Goal: Task Accomplishment & Management: Manage account settings

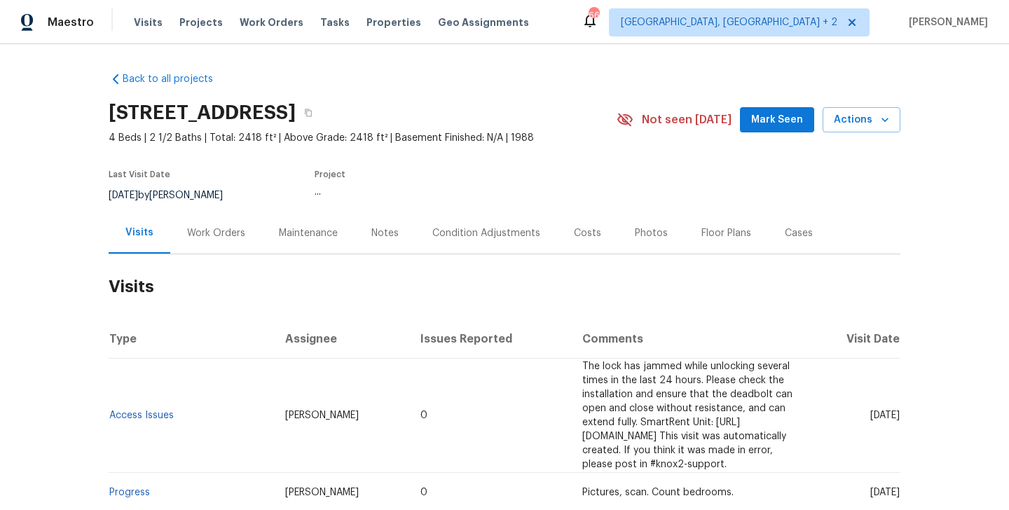
click at [240, 241] on div "Work Orders" at bounding box center [216, 232] width 92 height 41
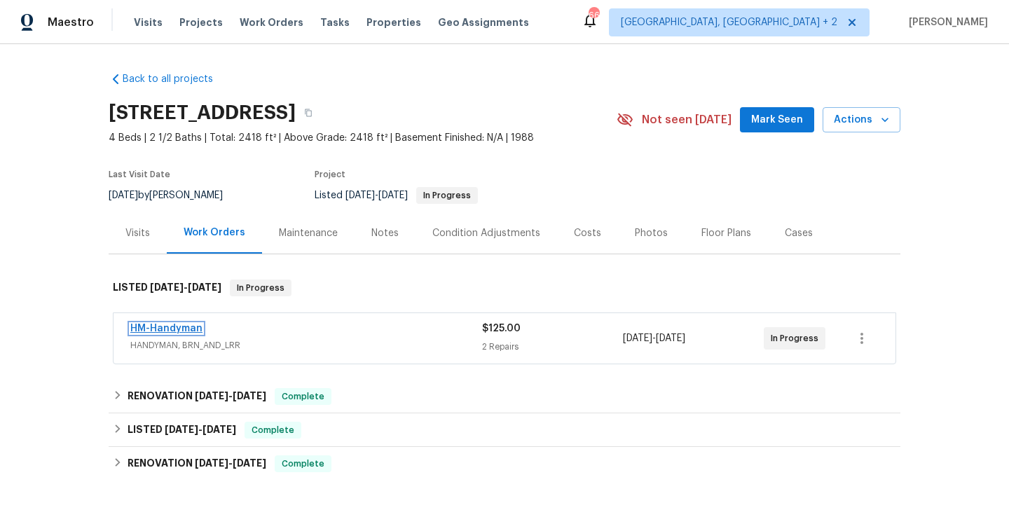
click at [186, 326] on link "HM-Handyman" at bounding box center [166, 329] width 72 height 10
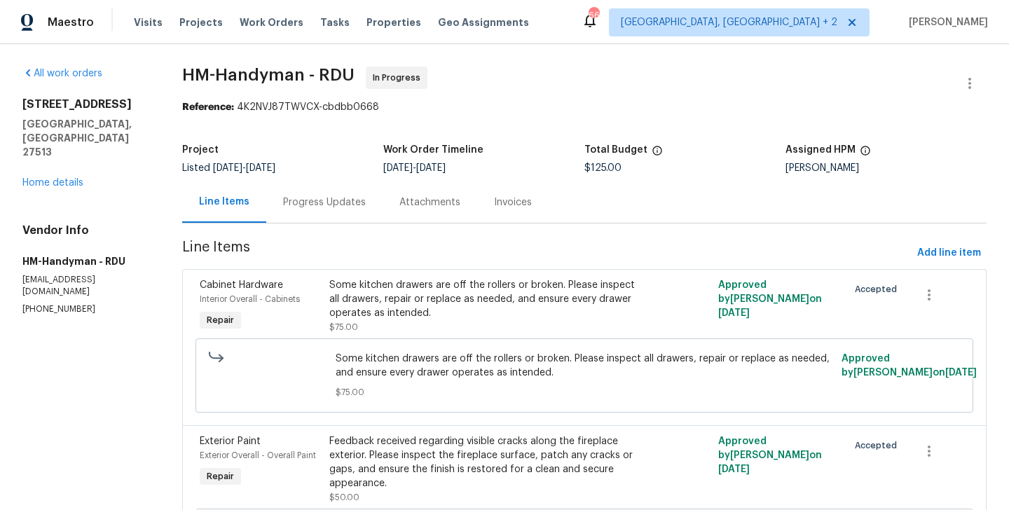
click at [357, 209] on div "Progress Updates" at bounding box center [324, 202] width 83 height 14
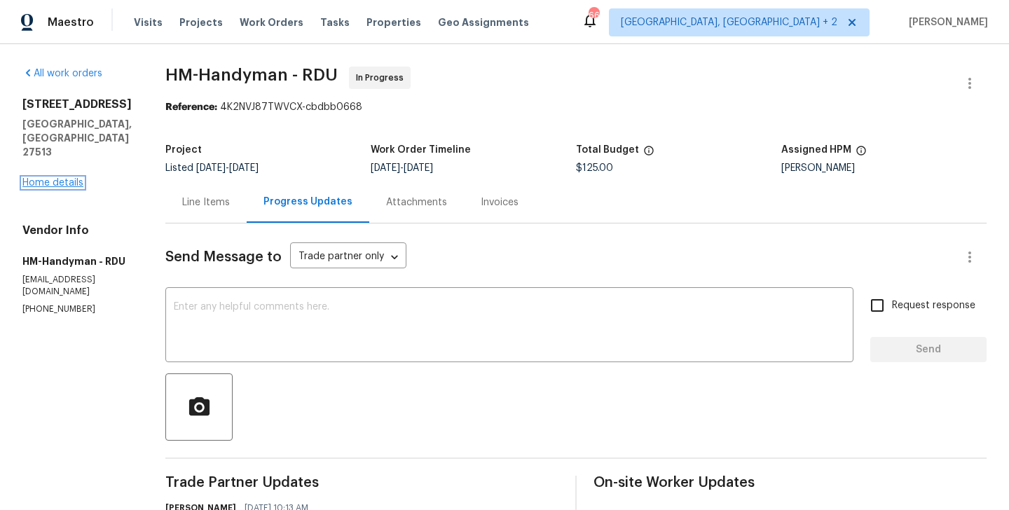
click at [65, 178] on link "Home details" at bounding box center [52, 183] width 61 height 10
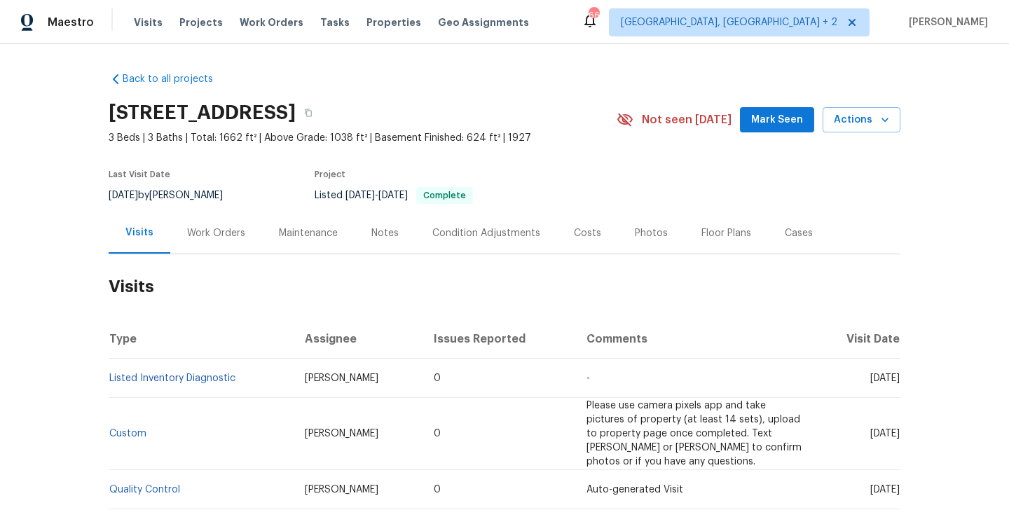
click at [184, 251] on div "Work Orders" at bounding box center [216, 232] width 92 height 41
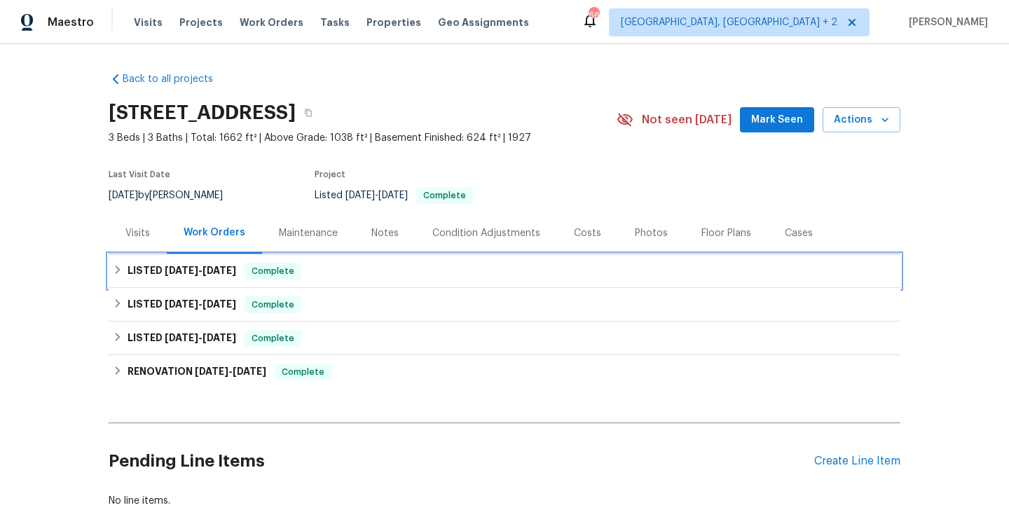
click at [314, 273] on div "LISTED 8/22/25 - 9/5/25 Complete" at bounding box center [504, 271] width 783 height 17
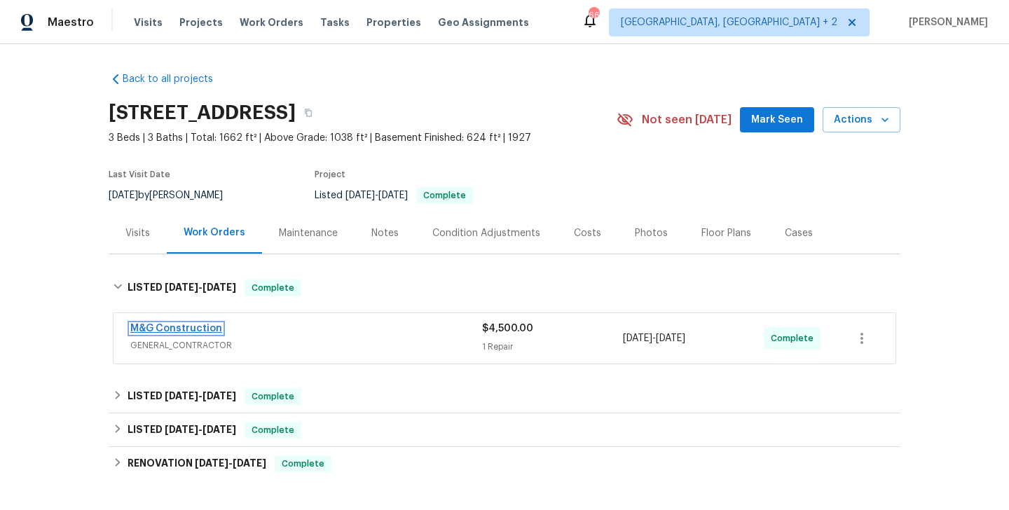
click at [193, 333] on link "M&G Construction" at bounding box center [176, 329] width 92 height 10
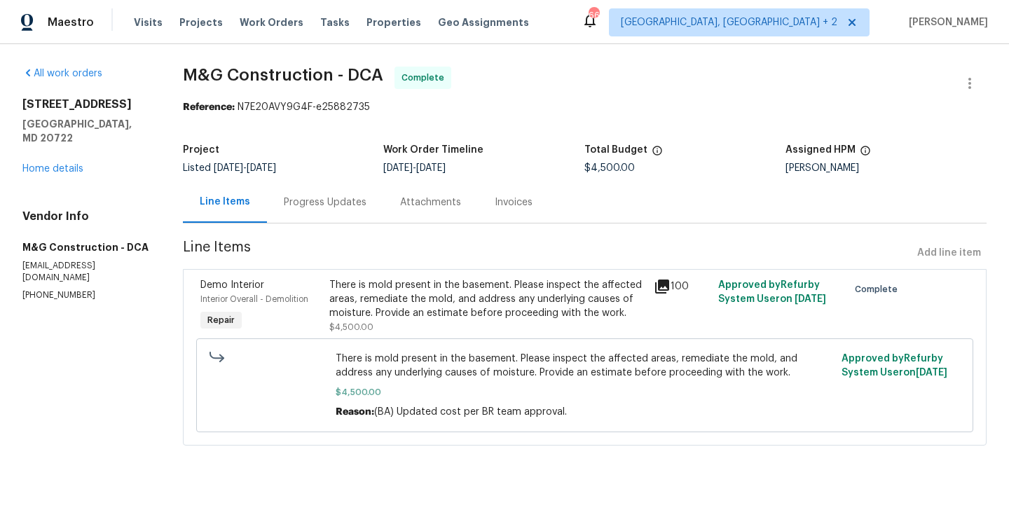
click at [334, 216] on div "Progress Updates" at bounding box center [325, 201] width 116 height 41
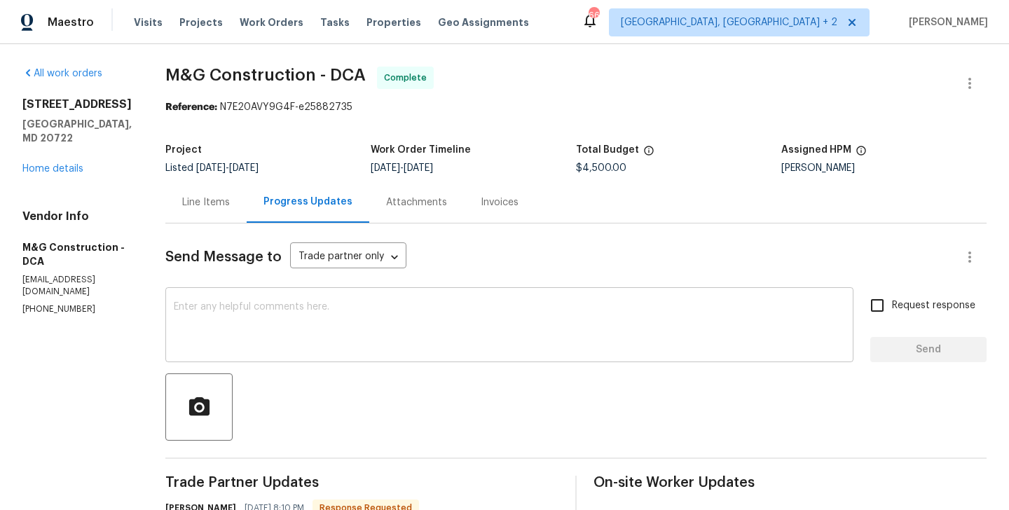
scroll to position [143, 0]
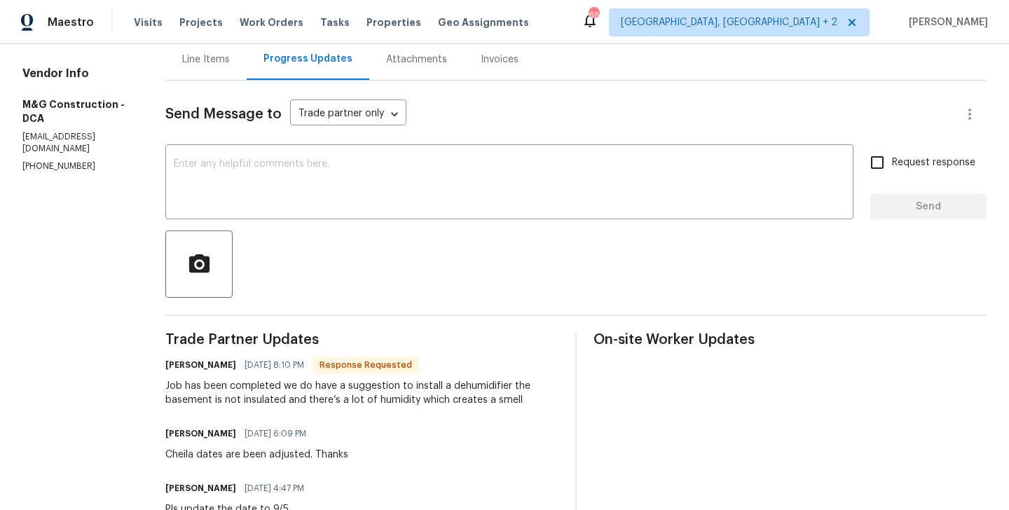
click at [175, 365] on h6 "Cheila Marquina" at bounding box center [200, 365] width 71 height 14
copy h6 "Cheila"
click at [254, 237] on div at bounding box center [575, 263] width 821 height 67
click at [254, 205] on textarea at bounding box center [509, 183] width 671 height 49
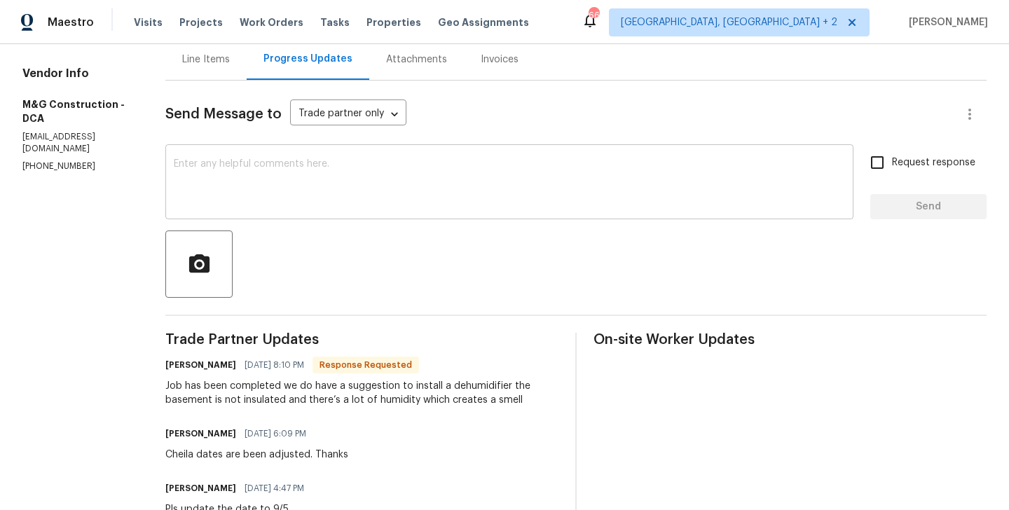
paste textarea "Cheila"
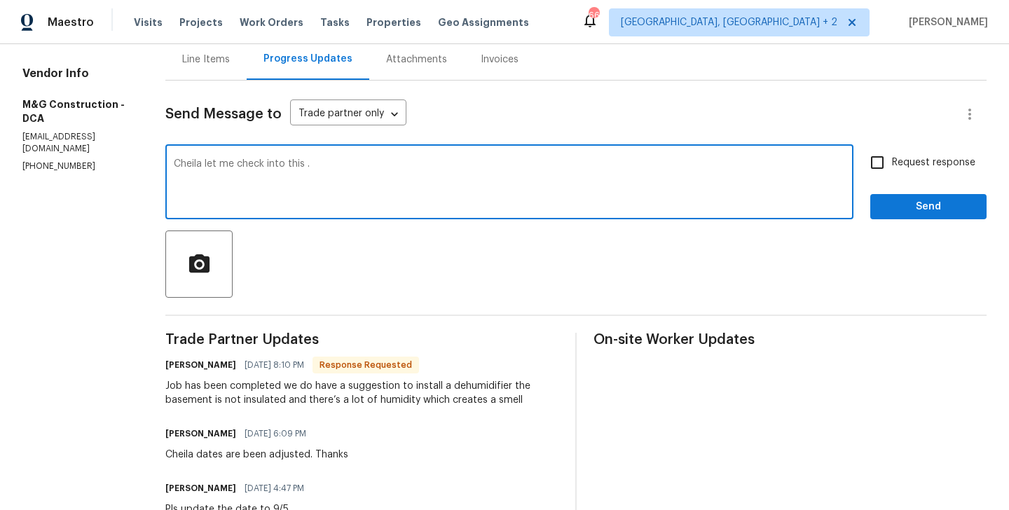
type textarea "Cheila let me check into this ."
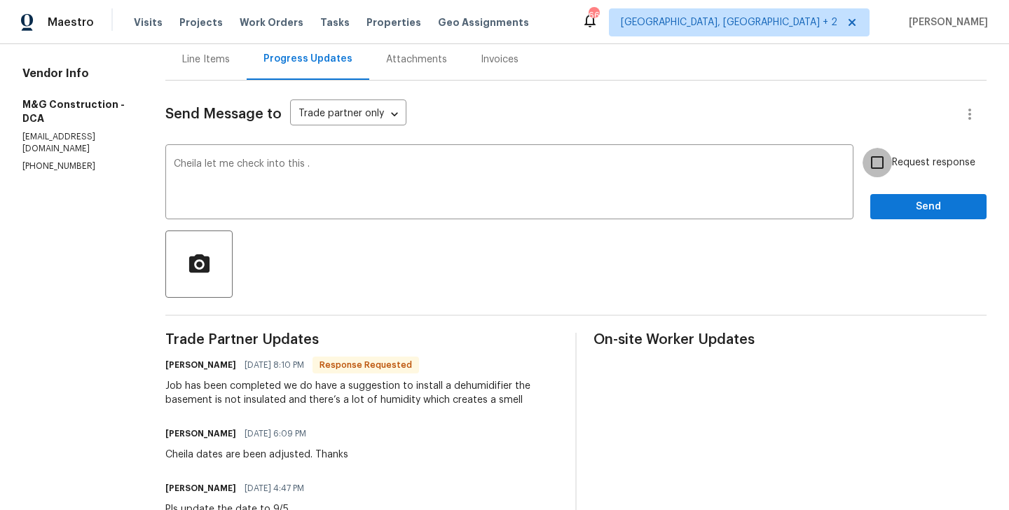
click at [889, 158] on input "Request response" at bounding box center [876, 162] width 29 height 29
click at [883, 174] on input "Request response" at bounding box center [876, 162] width 29 height 29
checkbox input "false"
click at [889, 216] on button "Send" at bounding box center [928, 207] width 116 height 26
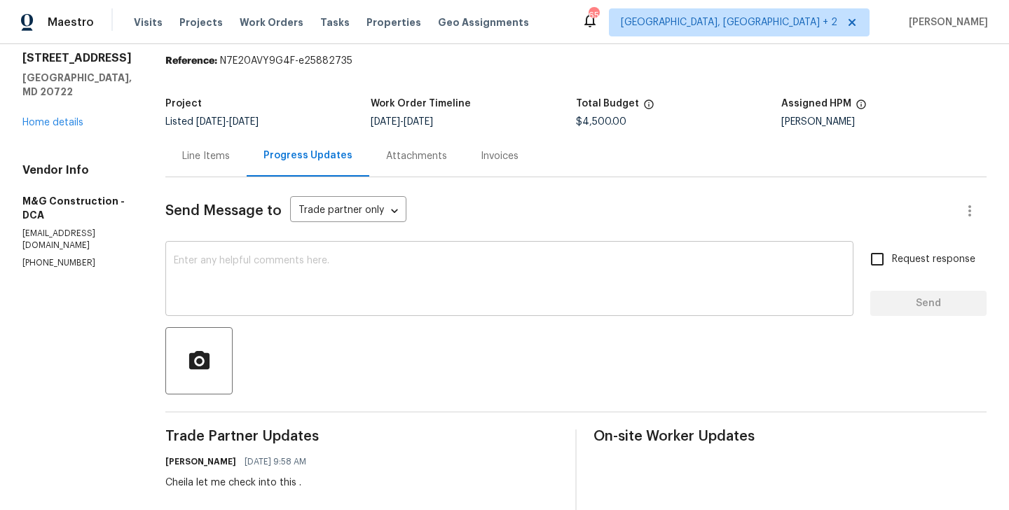
scroll to position [0, 0]
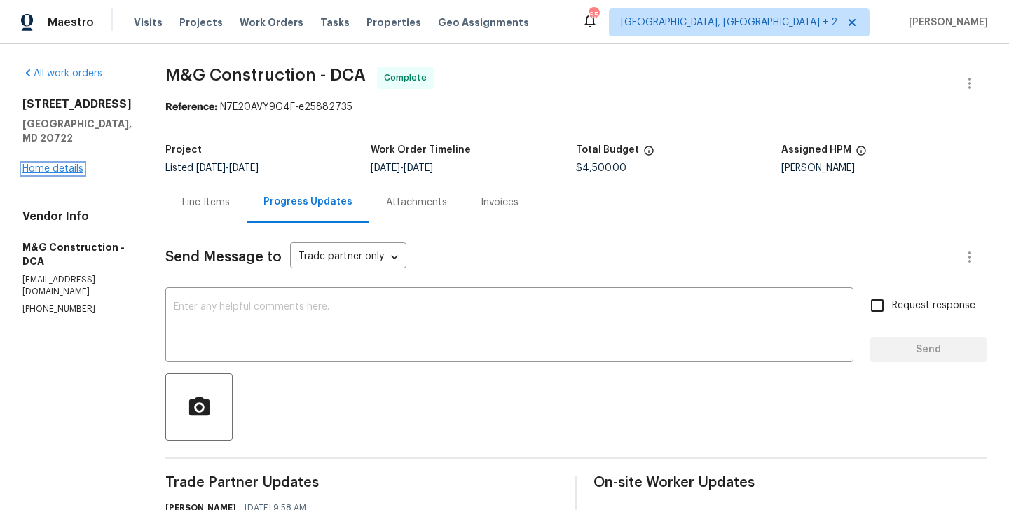
click at [67, 164] on link "Home details" at bounding box center [52, 169] width 61 height 10
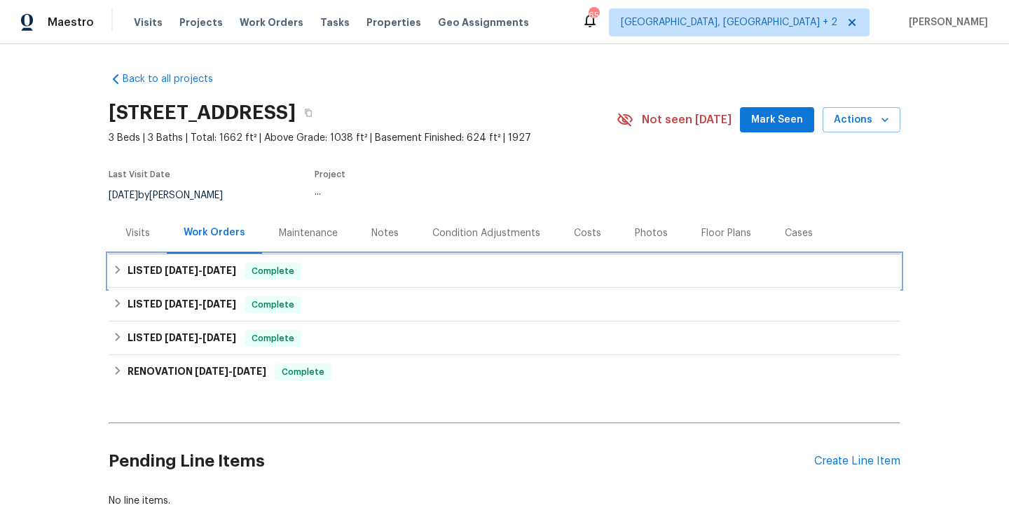
click at [289, 280] on div "LISTED 8/22/25 - 9/5/25 Complete" at bounding box center [505, 271] width 792 height 34
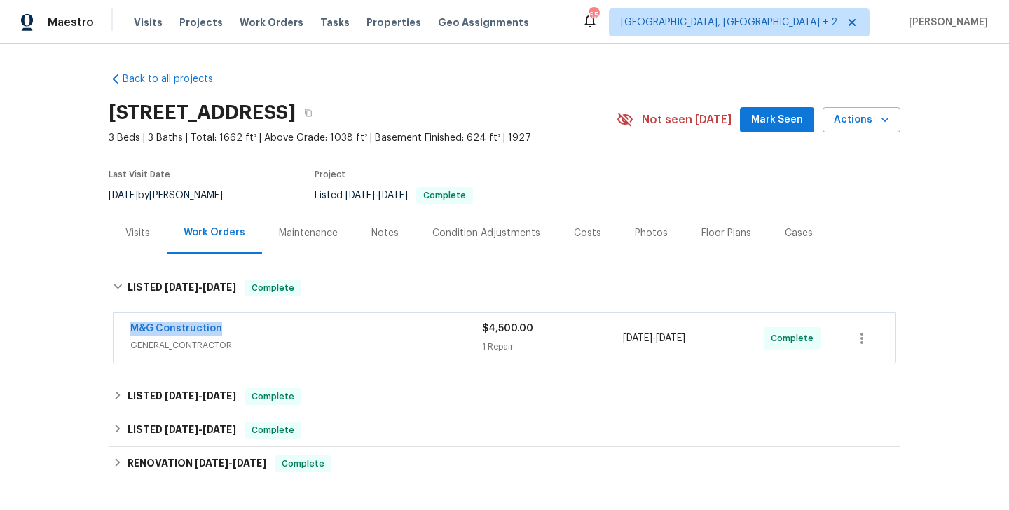
drag, startPoint x: 234, startPoint y: 328, endPoint x: 118, endPoint y: 326, distance: 116.3
click at [118, 326] on div "M&G Construction GENERAL_CONTRACTOR $4,500.00 1 Repair 8/22/2025 - 9/5/2025 Com…" at bounding box center [504, 338] width 782 height 50
copy link "M&G Construction"
click at [152, 329] on link "M&G Construction" at bounding box center [176, 329] width 92 height 10
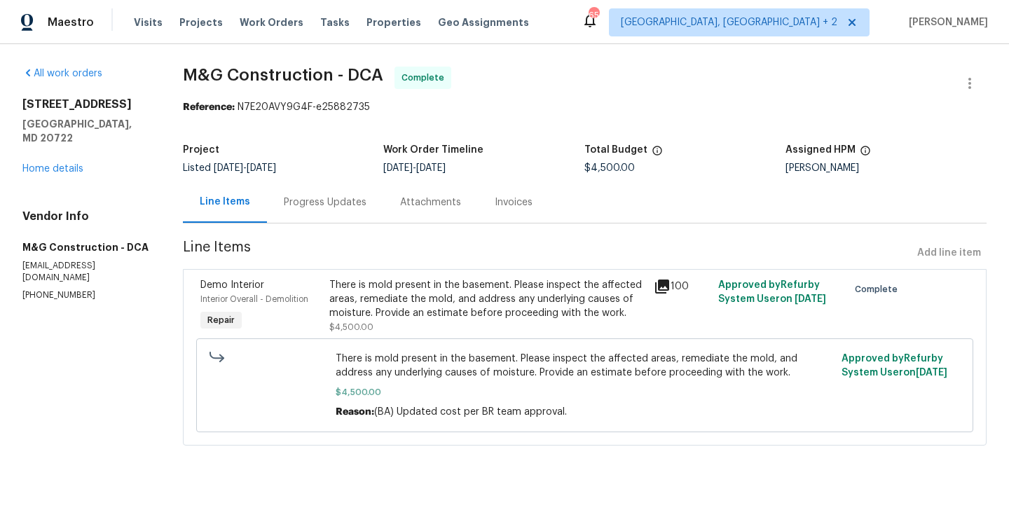
click at [329, 200] on div "Progress Updates" at bounding box center [325, 202] width 83 height 14
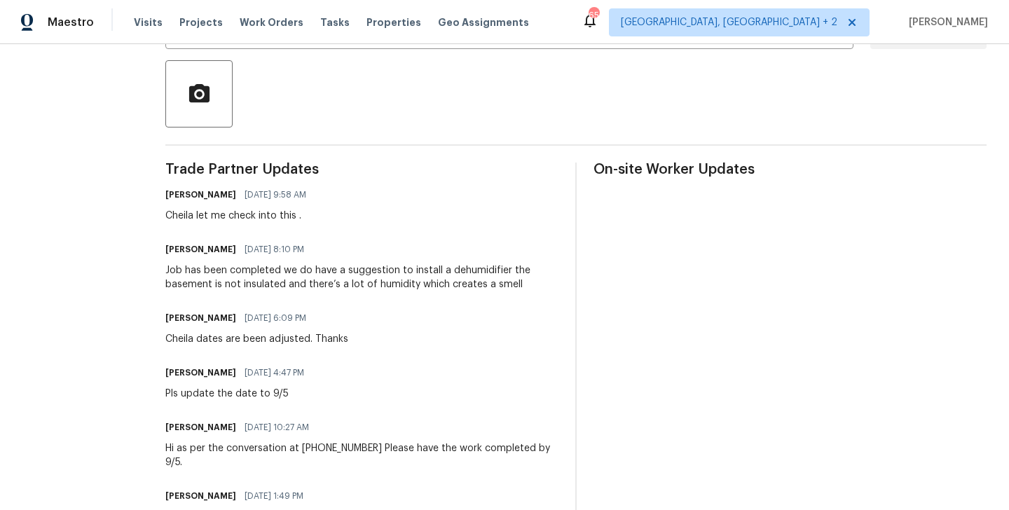
scroll to position [432, 0]
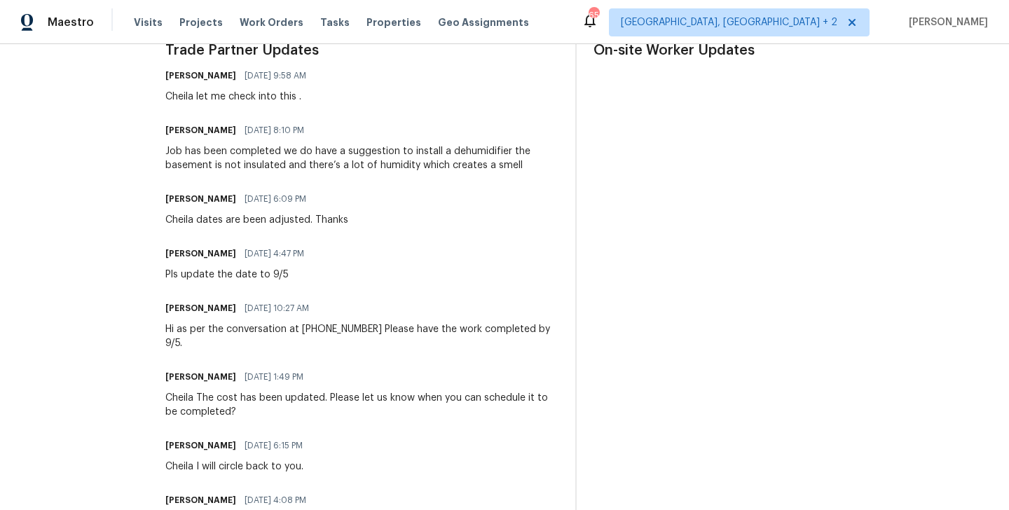
click at [290, 161] on div "Job has been completed we do have a suggestion to install a dehumidifier the ba…" at bounding box center [361, 158] width 393 height 28
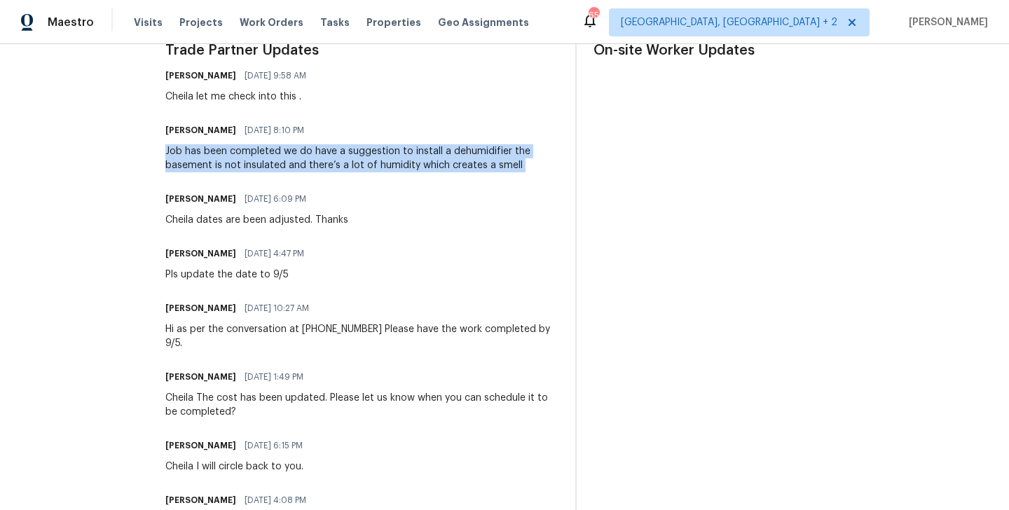
click at [290, 161] on div "Job has been completed we do have a suggestion to install a dehumidifier the ba…" at bounding box center [361, 158] width 393 height 28
copy div "Job has been completed we do have a suggestion to install a dehumidifier the ba…"
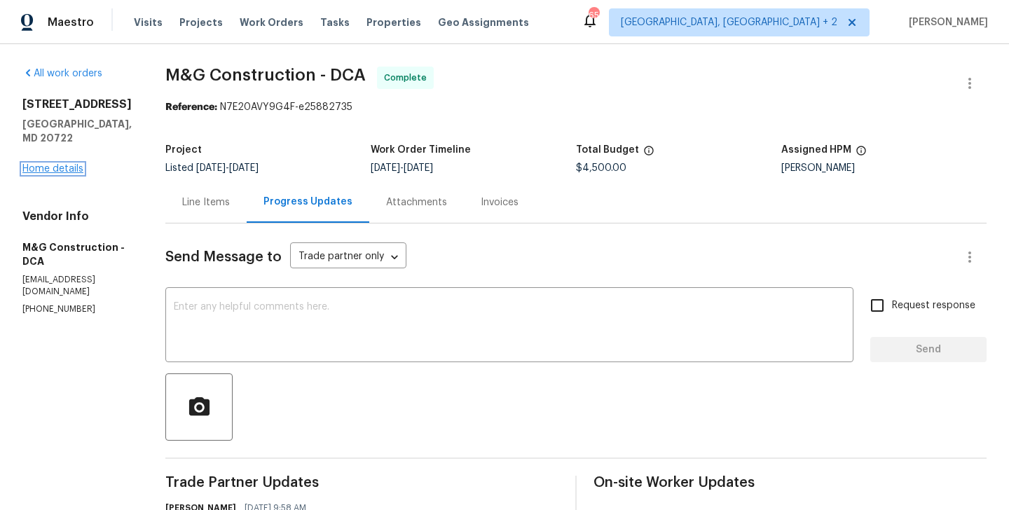
click at [60, 164] on link "Home details" at bounding box center [52, 169] width 61 height 10
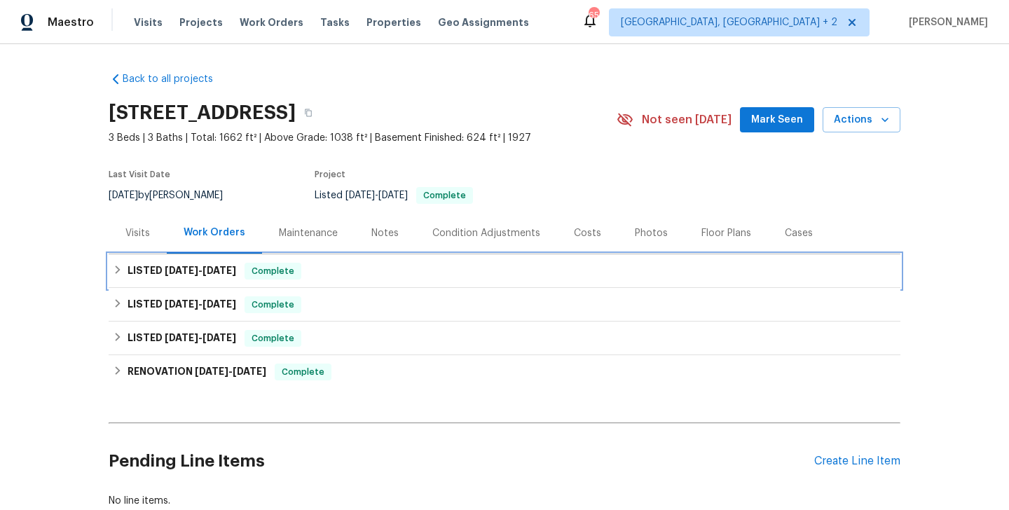
click at [320, 268] on div "LISTED 8/22/25 - 9/5/25 Complete" at bounding box center [504, 271] width 783 height 17
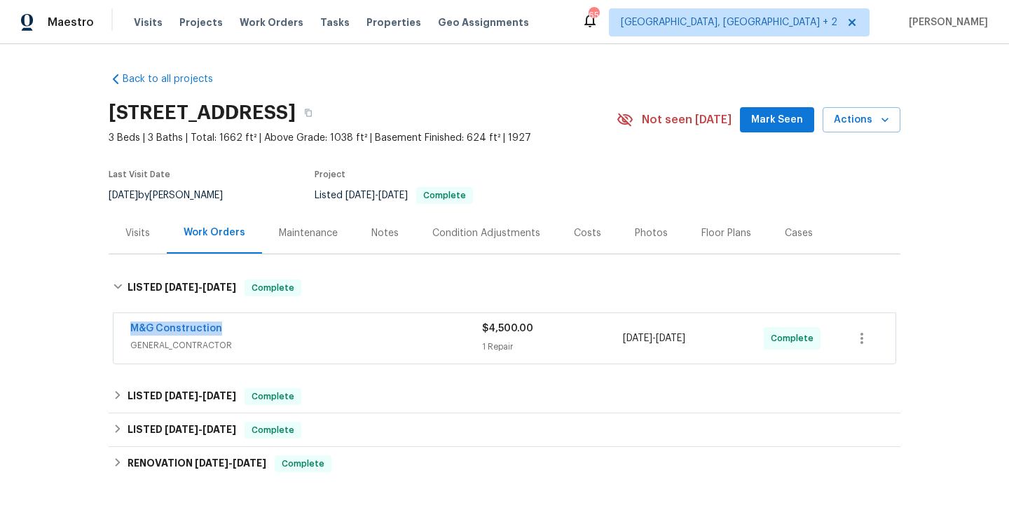
drag, startPoint x: 233, startPoint y: 326, endPoint x: 114, endPoint y: 326, distance: 119.1
click at [114, 326] on div "M&G Construction GENERAL_CONTRACTOR $4,500.00 1 Repair 8/22/2025 - 9/5/2025 Com…" at bounding box center [504, 338] width 782 height 50
copy link "M&G Construction"
click at [199, 331] on link "M&G Construction" at bounding box center [176, 329] width 92 height 10
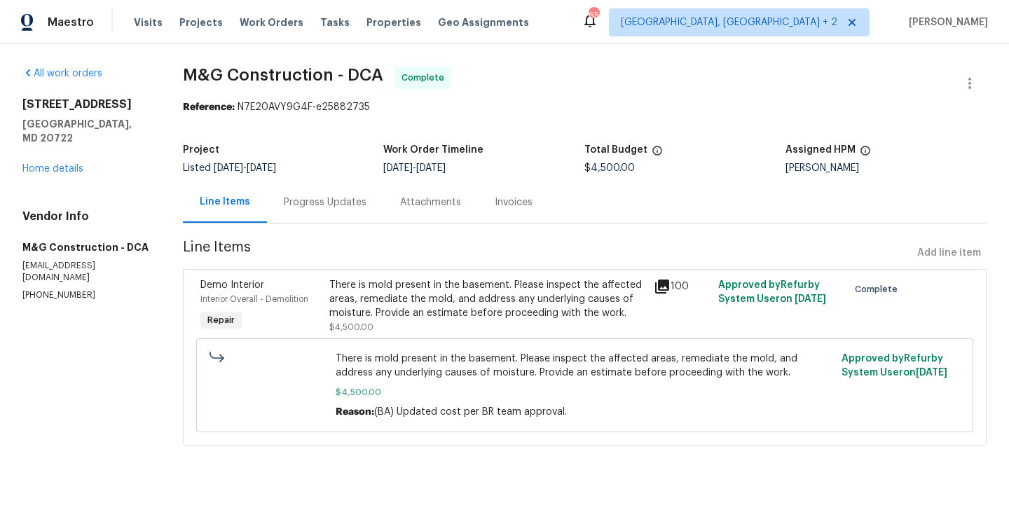
click at [330, 188] on div "Progress Updates" at bounding box center [325, 201] width 116 height 41
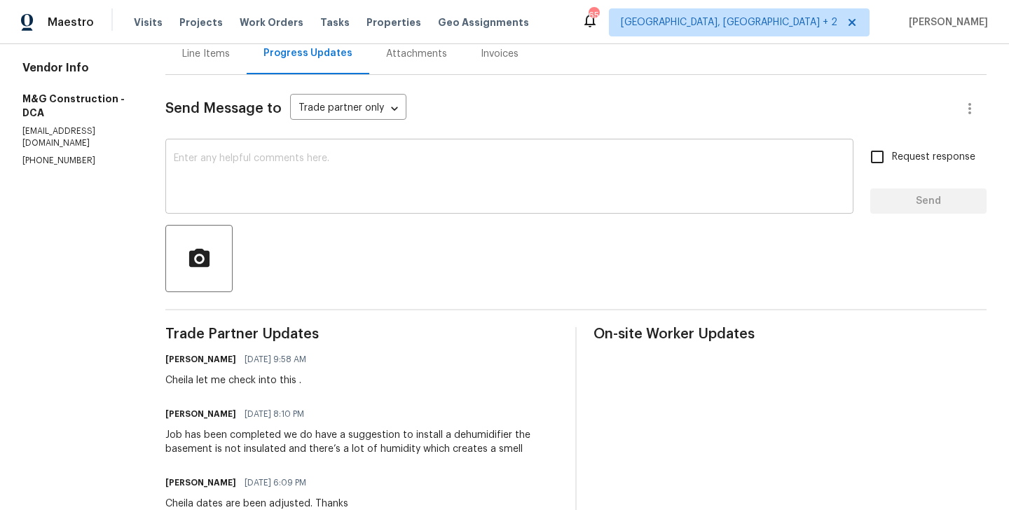
scroll to position [188, 0]
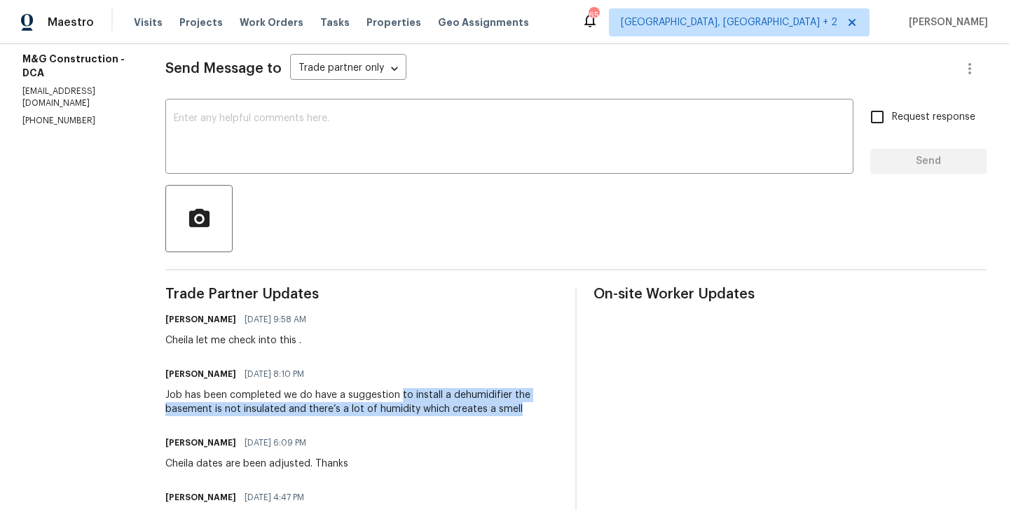
drag, startPoint x: 395, startPoint y: 397, endPoint x: 518, endPoint y: 412, distance: 123.5
click at [518, 412] on div "Job has been completed we do have a suggestion to install a dehumidifier the ba…" at bounding box center [361, 402] width 393 height 28
copy div "to install a dehumidifier the basement is not insulated and there’s a lot of hu…"
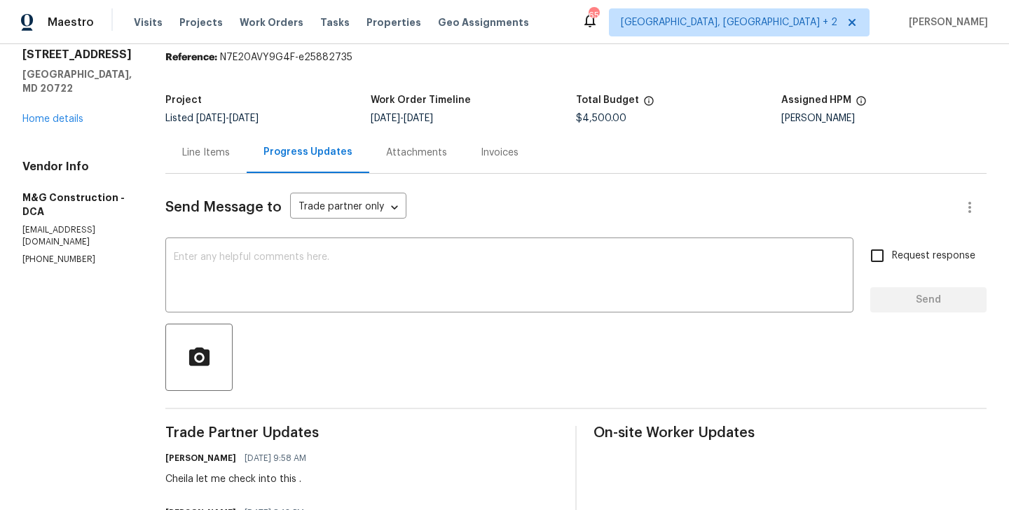
scroll to position [0, 0]
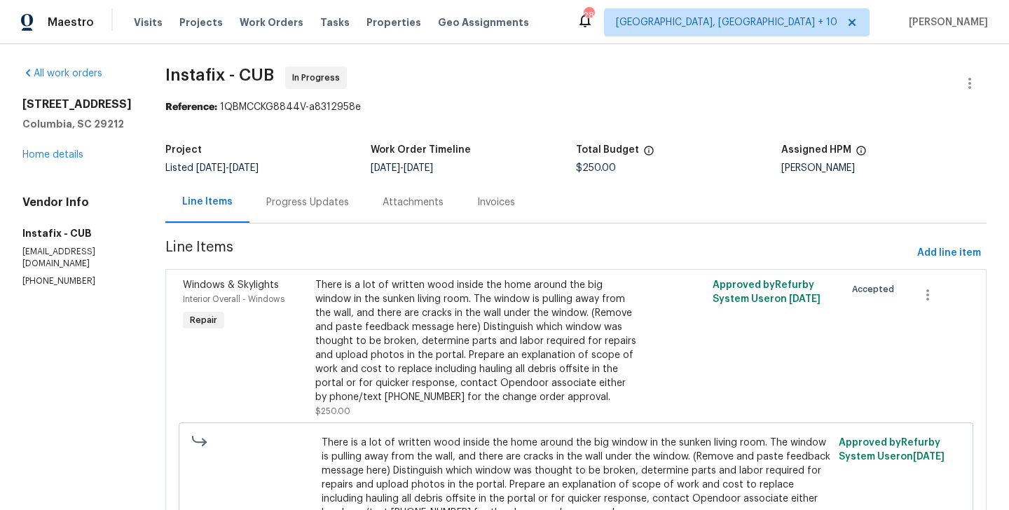
click at [278, 204] on div "Progress Updates" at bounding box center [307, 202] width 83 height 14
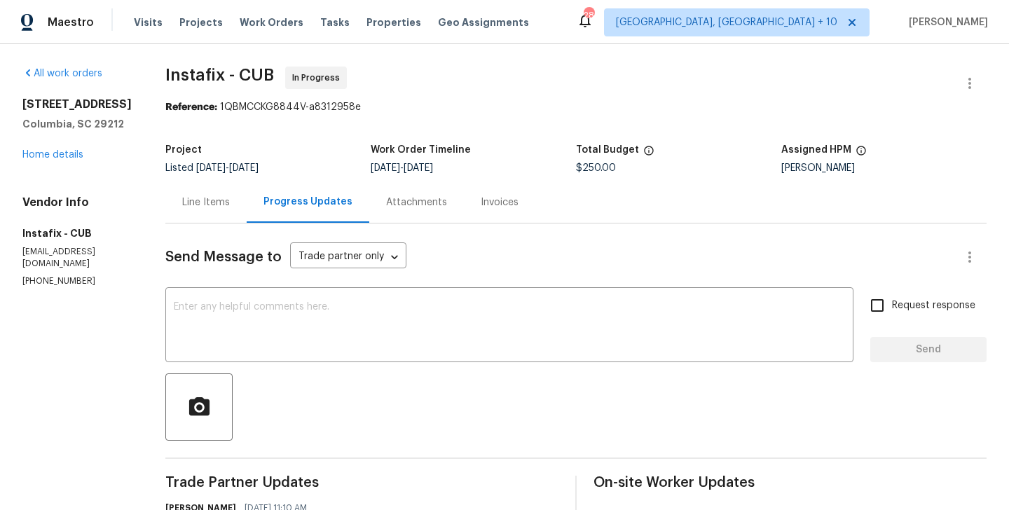
click at [165, 212] on div "Line Items" at bounding box center [205, 201] width 81 height 41
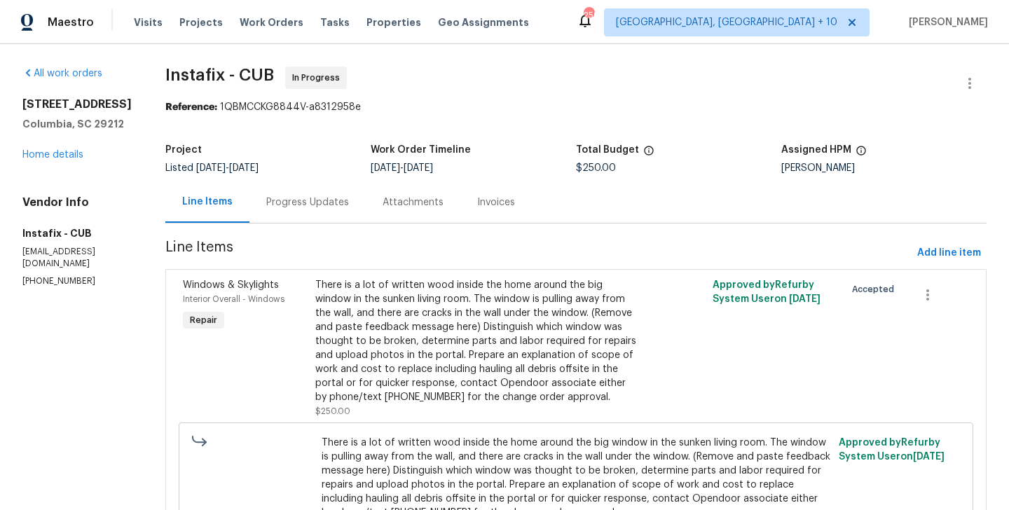
click at [275, 200] on div "Progress Updates" at bounding box center [307, 202] width 83 height 14
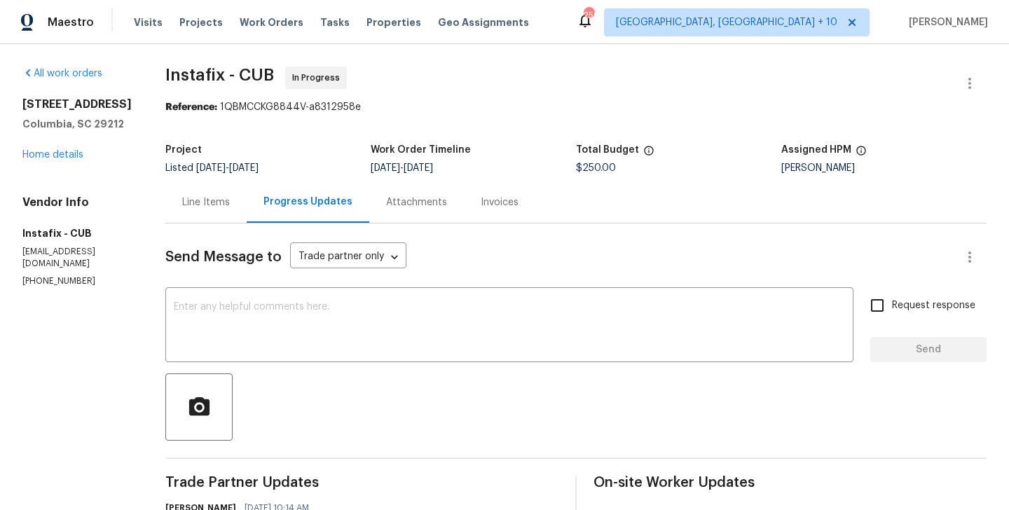
scroll to position [285, 0]
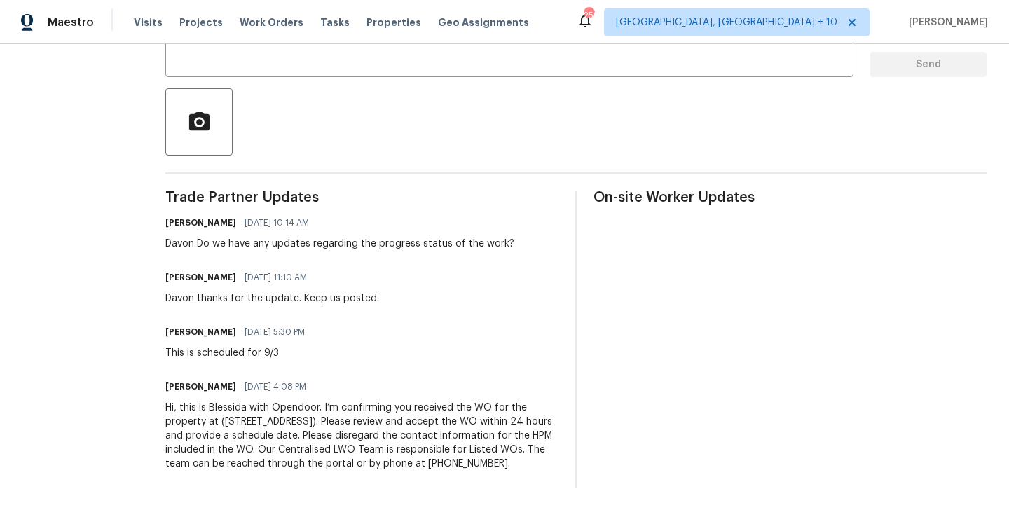
click at [165, 242] on div "Davon Do we have any updates regarding the progress status of the work?" at bounding box center [339, 244] width 349 height 14
copy div "Davon"
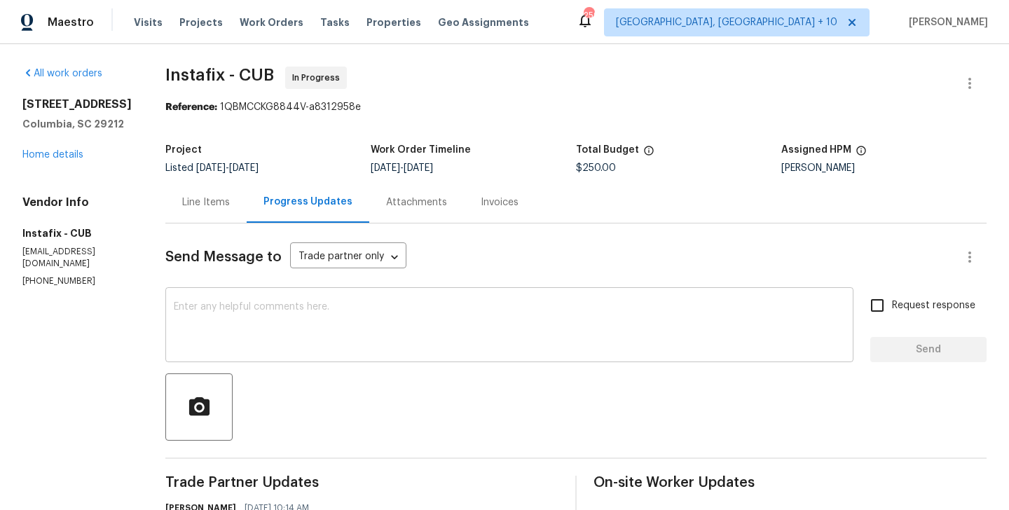
click at [195, 331] on textarea at bounding box center [509, 326] width 671 height 49
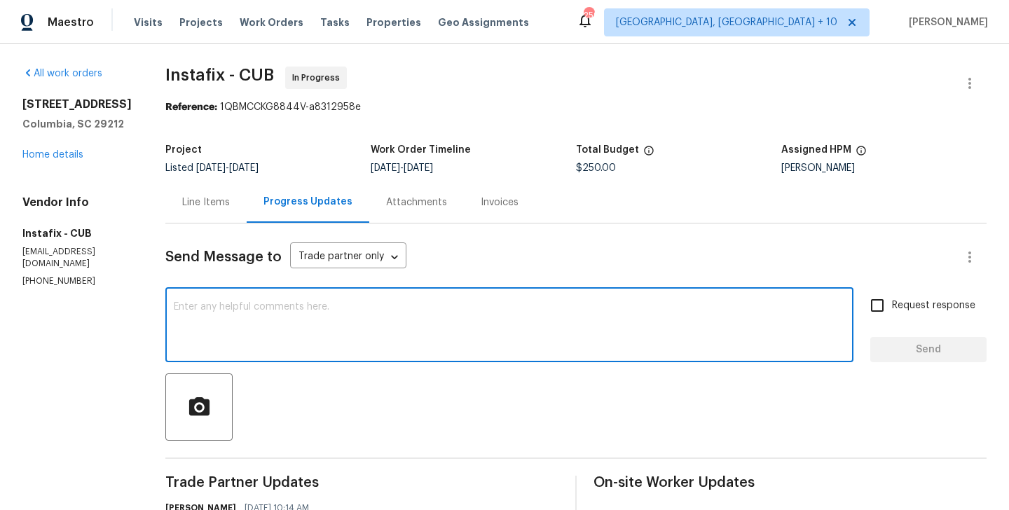
paste textarea "Davon"
click at [67, 291] on section "All work orders 155 Doverside Dr Columbia, SC 29212 Home details Vendor Info In…" at bounding box center [76, 420] width 109 height 706
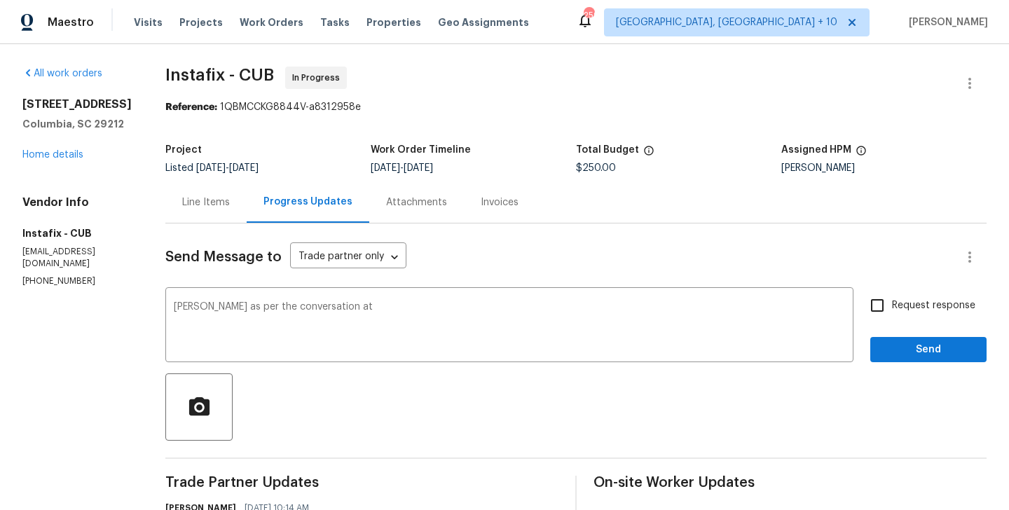
click at [67, 291] on section "All work orders 155 Doverside Dr Columbia, SC 29212 Home details Vendor Info In…" at bounding box center [76, 420] width 109 height 706
copy p "(803) 603-9251"
click at [324, 310] on textarea "Davon as per the conversation at" at bounding box center [509, 326] width 671 height 49
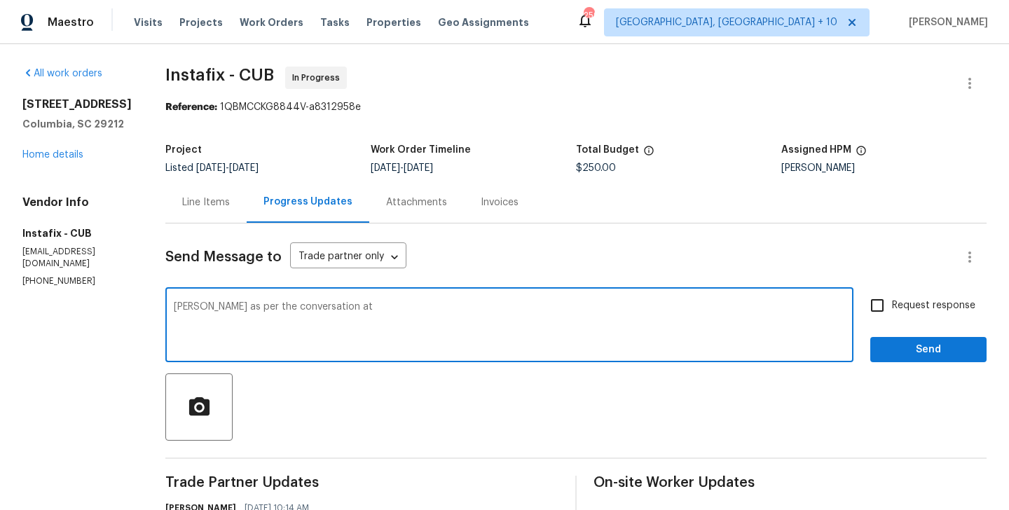
paste textarea "(803) 603-9251"
type textarea "Davon as per the conversation at (803) 603-9251 Cost of $250 has been updated. …"
click at [905, 317] on label "Request response" at bounding box center [918, 305] width 113 height 29
click at [892, 317] on input "Request response" at bounding box center [876, 305] width 29 height 29
checkbox input "true"
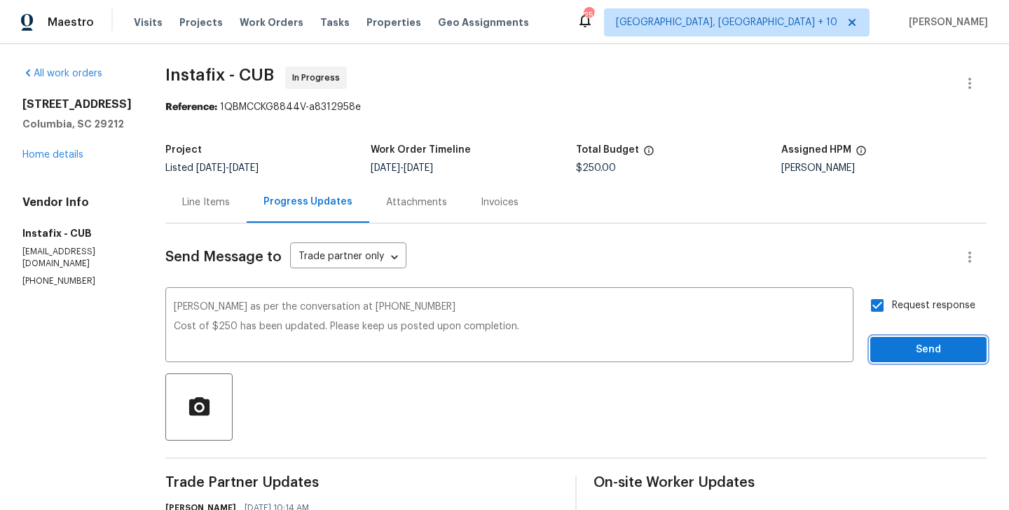
click at [900, 345] on span "Send" at bounding box center [928, 350] width 94 height 18
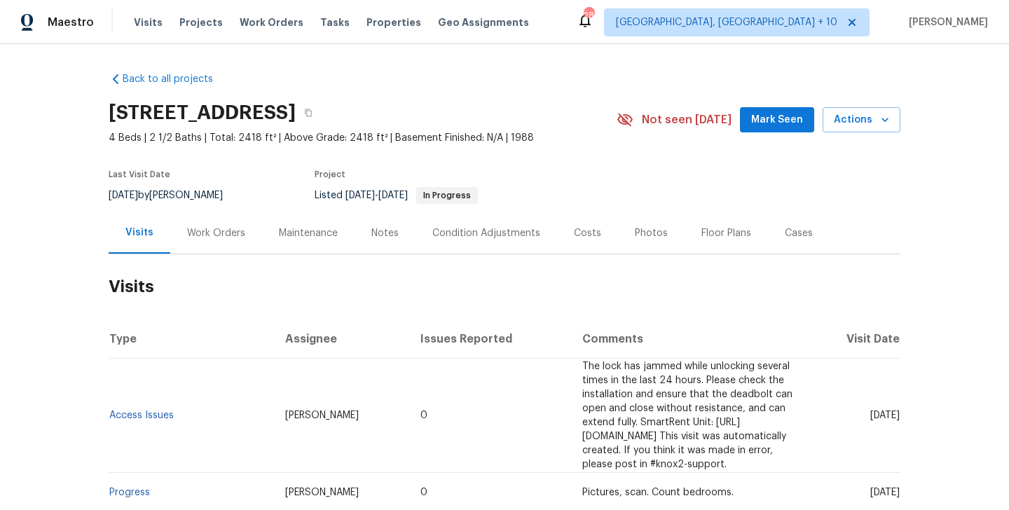
click at [249, 228] on div "Work Orders" at bounding box center [216, 232] width 92 height 41
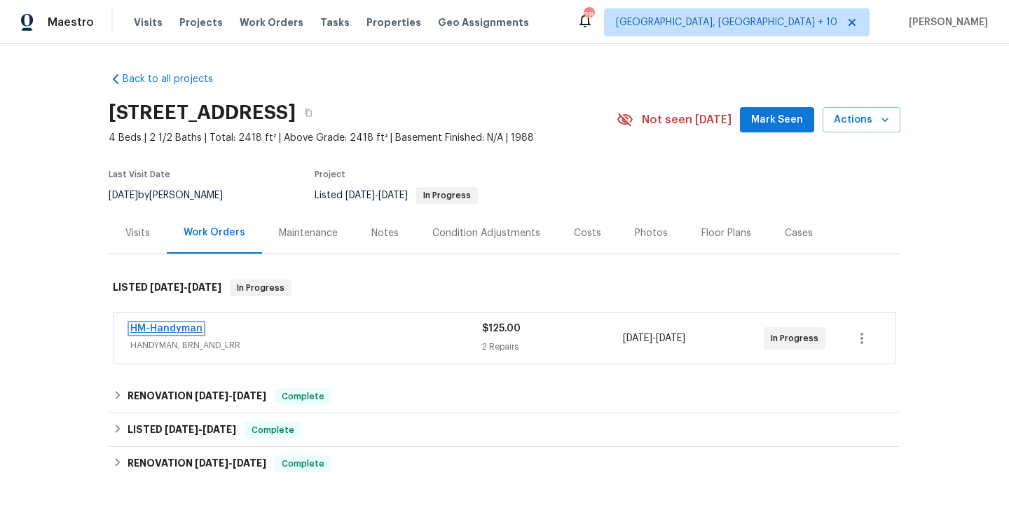
click at [181, 332] on link "HM-Handyman" at bounding box center [166, 329] width 72 height 10
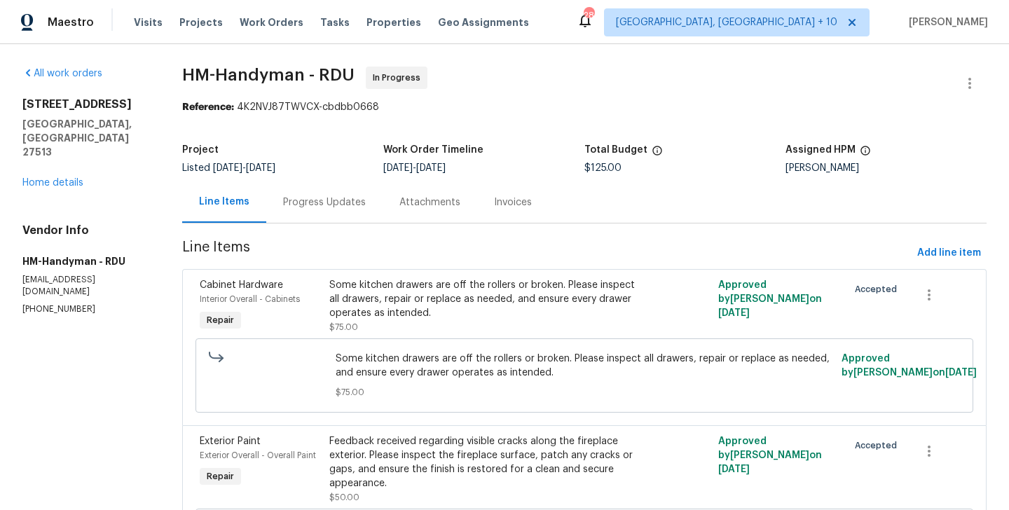
click at [347, 214] on div "Progress Updates" at bounding box center [324, 201] width 116 height 41
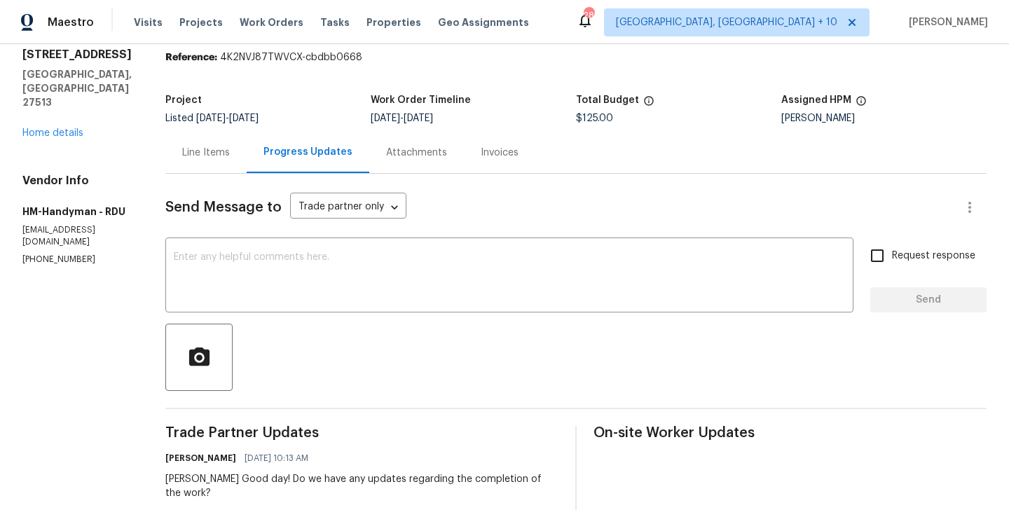
scroll to position [15, 0]
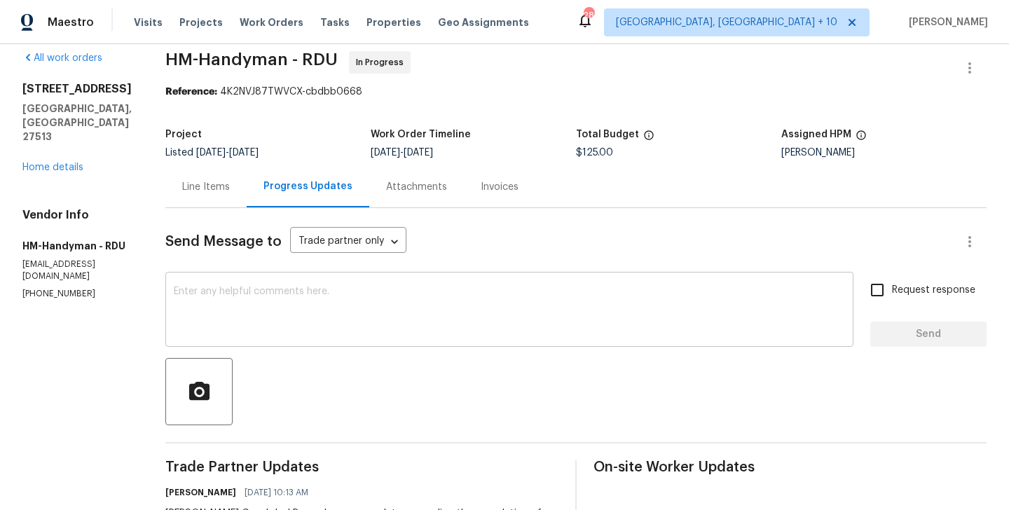
click at [341, 340] on div "x ​" at bounding box center [509, 310] width 688 height 71
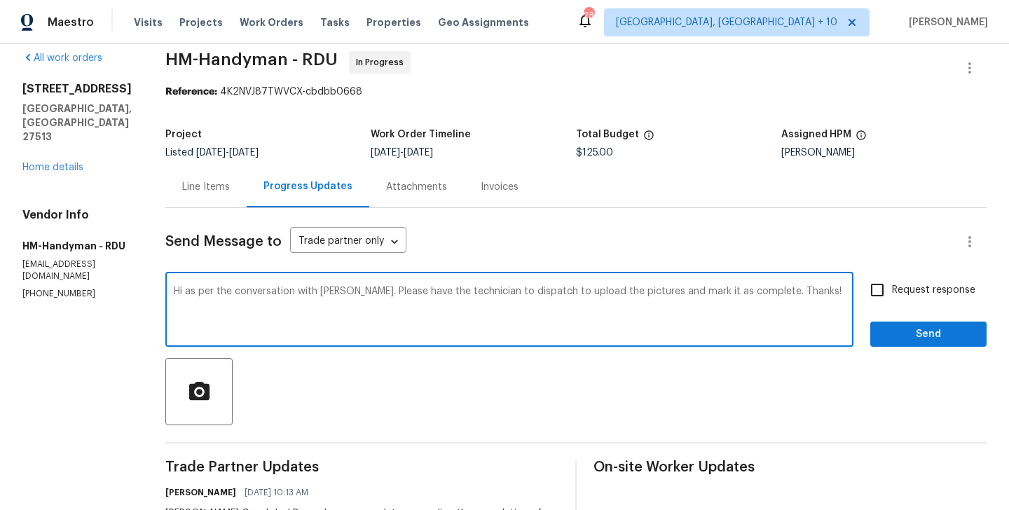
type textarea "Hi as per the conversation with Joey. Please have the technician to dispatch to…"
click at [921, 289] on span "Request response" at bounding box center [933, 290] width 83 height 15
click at [892, 289] on input "Request response" at bounding box center [876, 289] width 29 height 29
checkbox input "true"
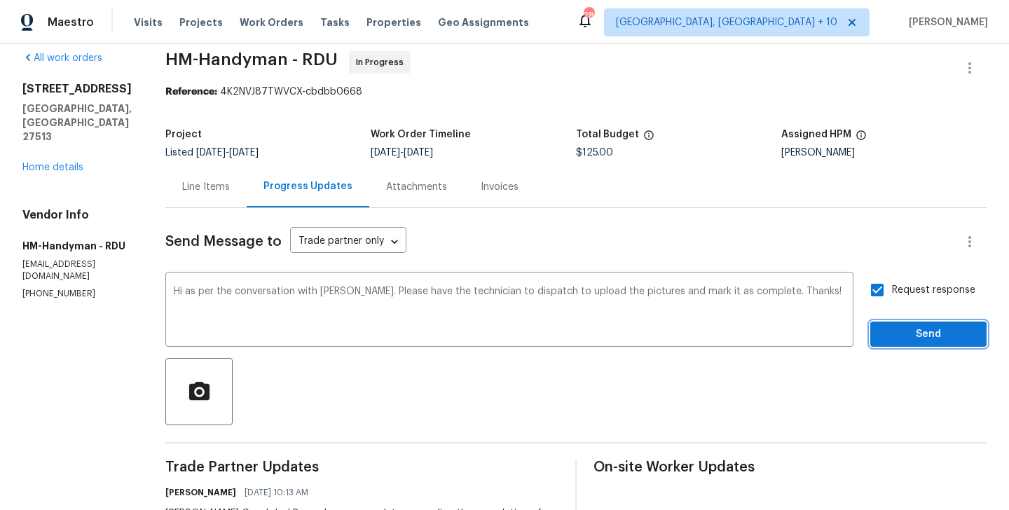
click at [906, 330] on span "Send" at bounding box center [928, 335] width 94 height 18
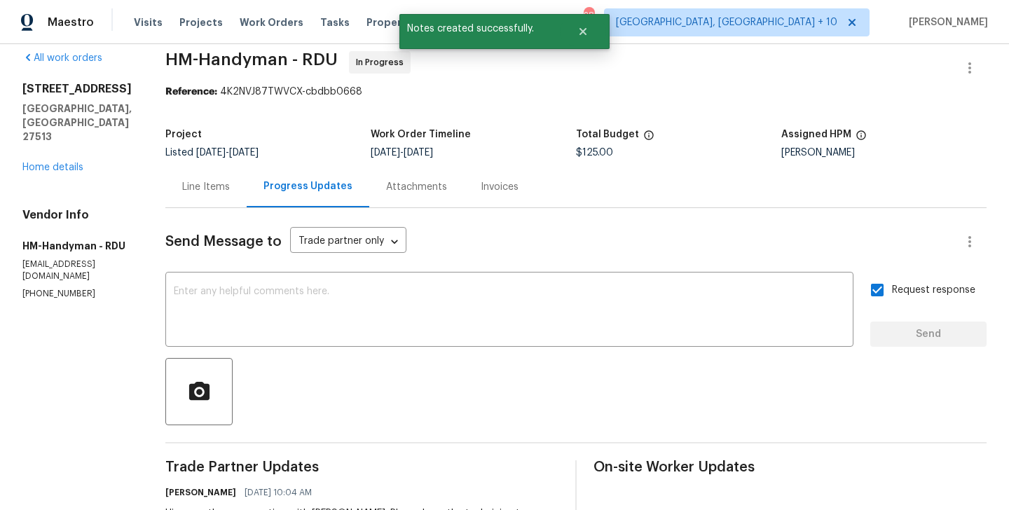
scroll to position [0, 0]
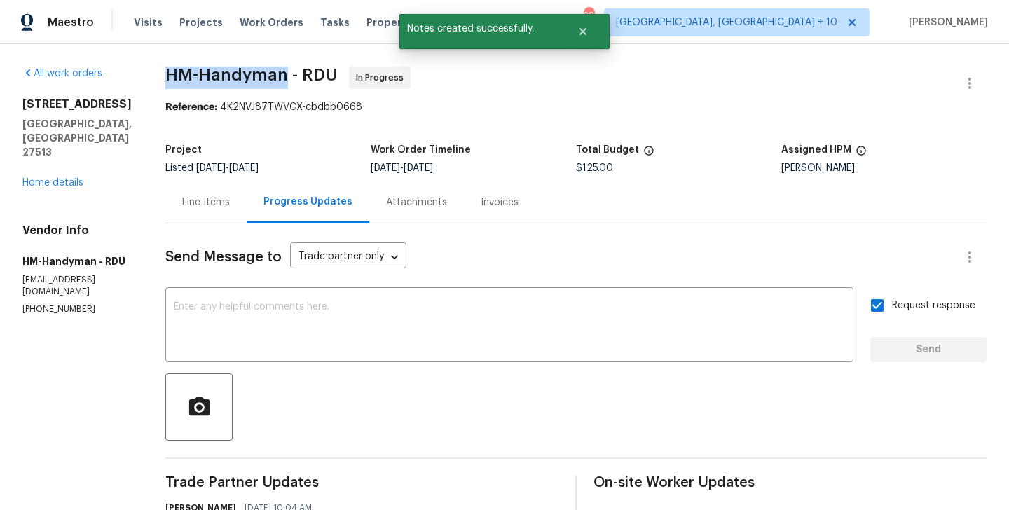
drag, startPoint x: 175, startPoint y: 72, endPoint x: 297, endPoint y: 77, distance: 122.0
copy span "HM-Handyman"
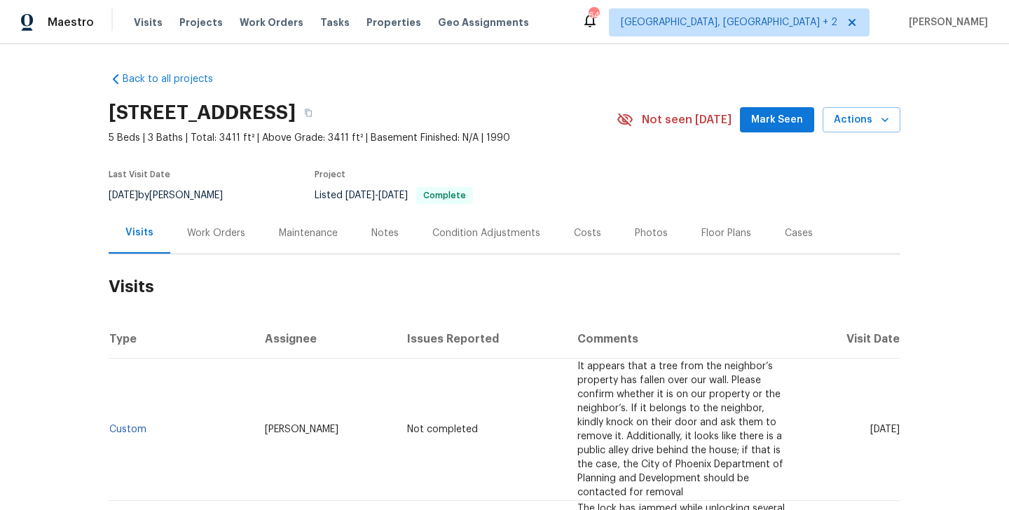
click at [163, 420] on td "Custom" at bounding box center [181, 430] width 145 height 142
copy link "Custom"
click at [213, 230] on div "Work Orders" at bounding box center [216, 233] width 58 height 14
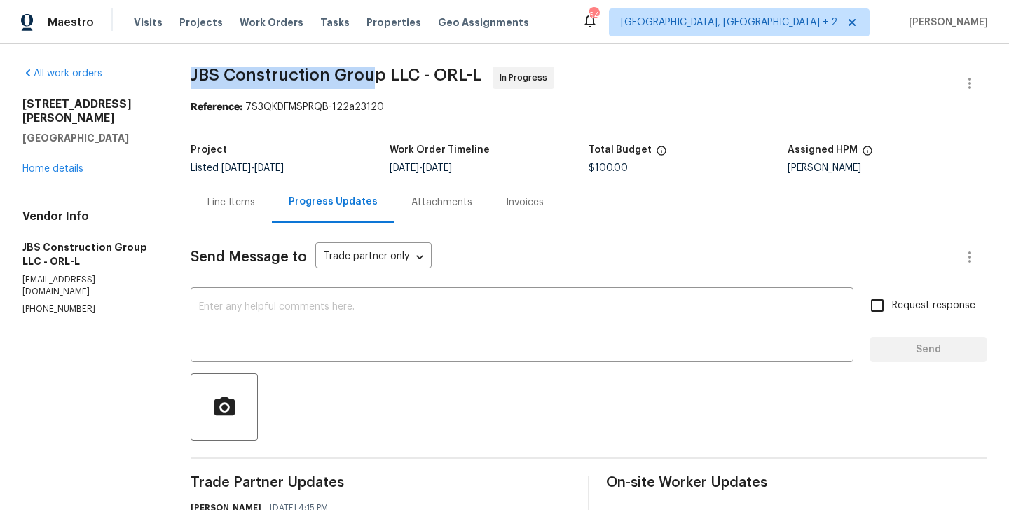
drag, startPoint x: 204, startPoint y: 75, endPoint x: 392, endPoint y: 78, distance: 188.4
click at [392, 78] on div "All work orders 2708 La Posada Dr The Villages, FL 32162 Home details Vendor In…" at bounding box center [504, 454] width 1009 height 820
drag, startPoint x: 397, startPoint y: 78, endPoint x: 202, endPoint y: 82, distance: 194.8
click at [202, 82] on div "All work orders 2708 La Posada Dr The Villages, FL 32162 Home details Vendor In…" at bounding box center [504, 454] width 1009 height 820
copy span "JBS Construction Group"
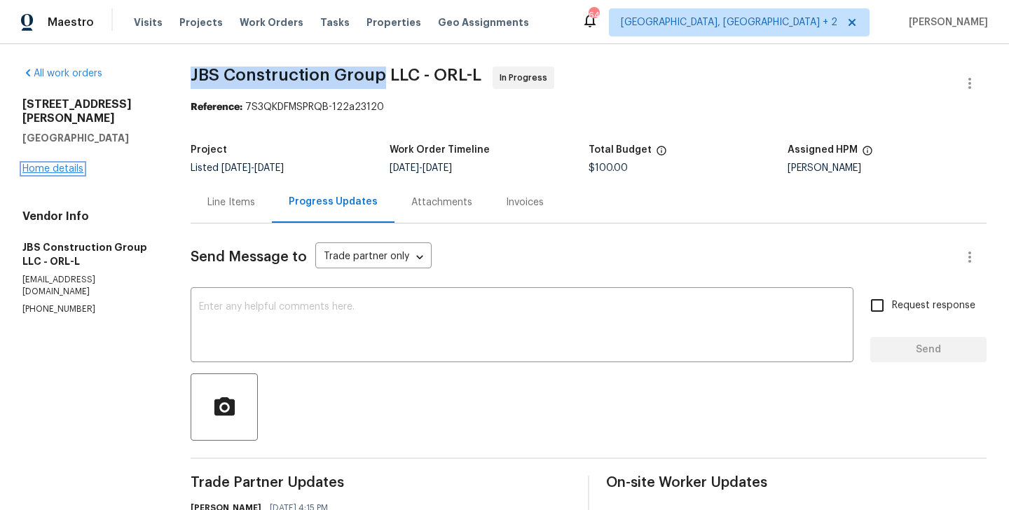
click at [76, 164] on link "Home details" at bounding box center [52, 169] width 61 height 10
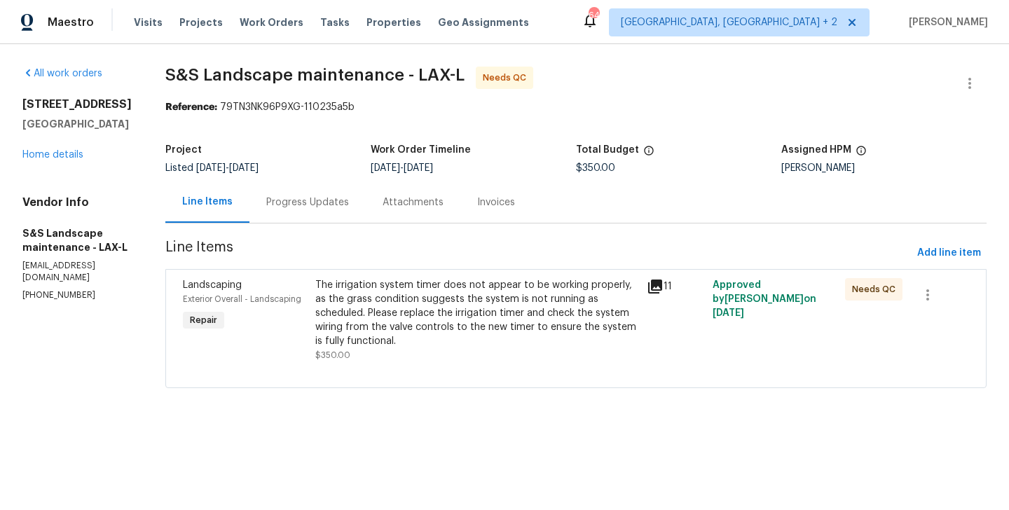
click at [330, 198] on div "Progress Updates" at bounding box center [307, 202] width 83 height 14
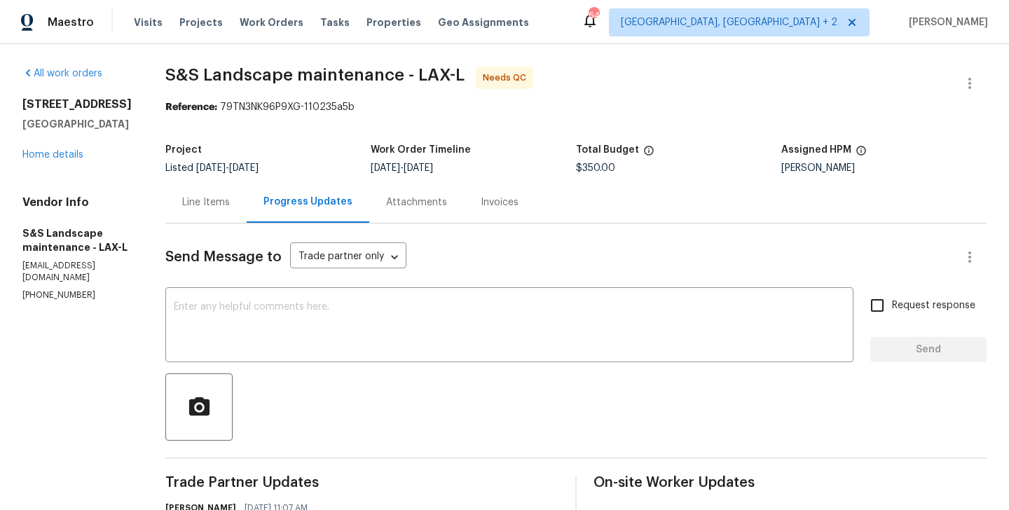
click at [195, 187] on div "Line Items" at bounding box center [205, 201] width 81 height 41
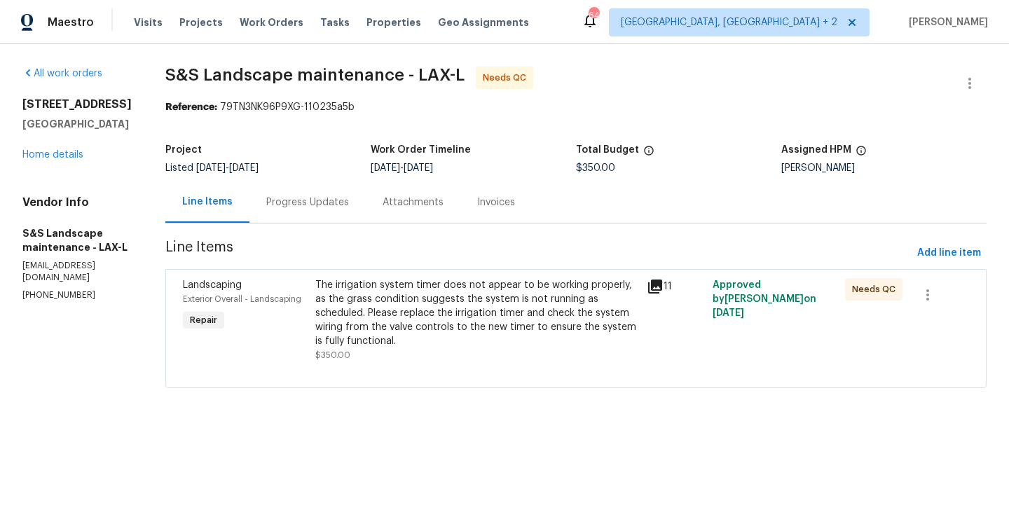
click at [453, 304] on div "The irrigation system timer does not appear to be working properly, as the gras…" at bounding box center [476, 313] width 323 height 70
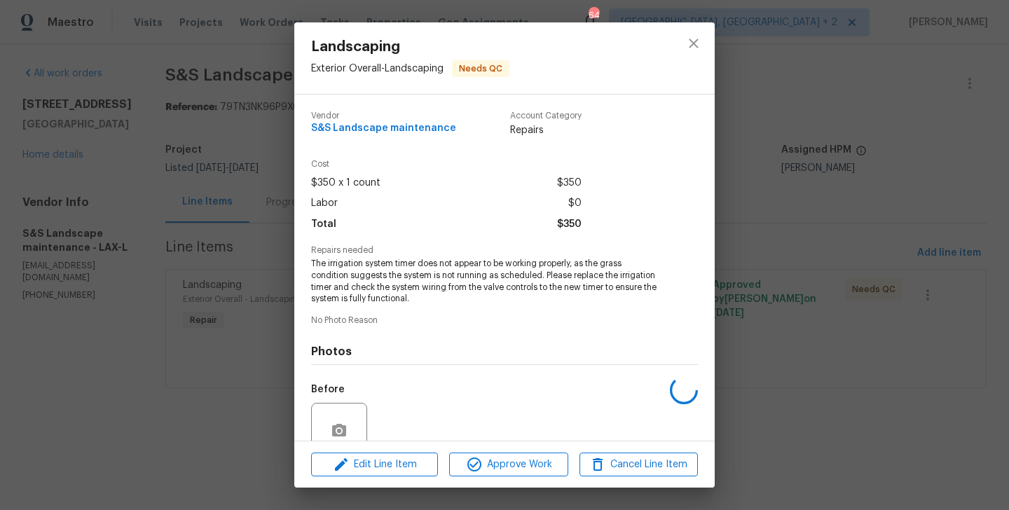
scroll to position [123, 0]
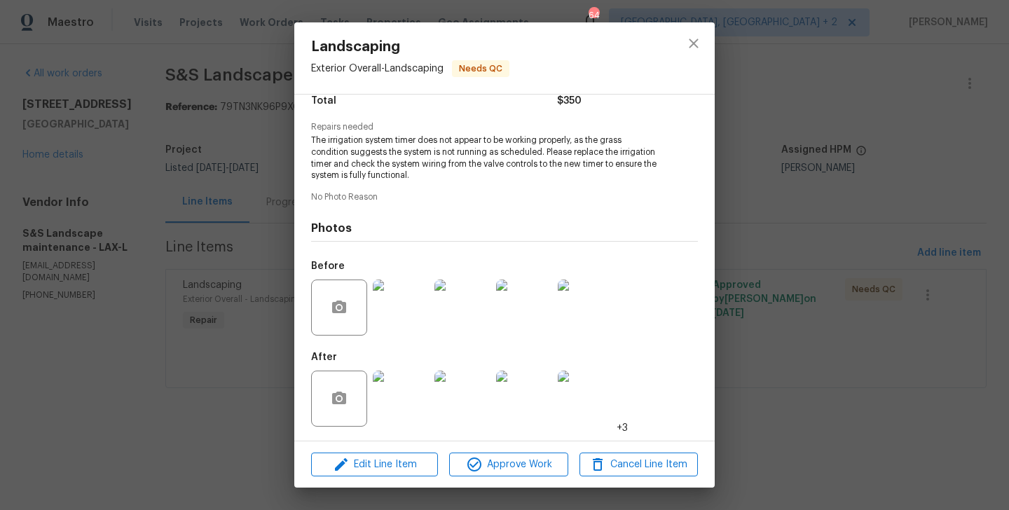
click at [925, 383] on div "Landscaping Exterior Overall - Landscaping Needs QC Vendor S&S Landscape mainte…" at bounding box center [504, 255] width 1009 height 510
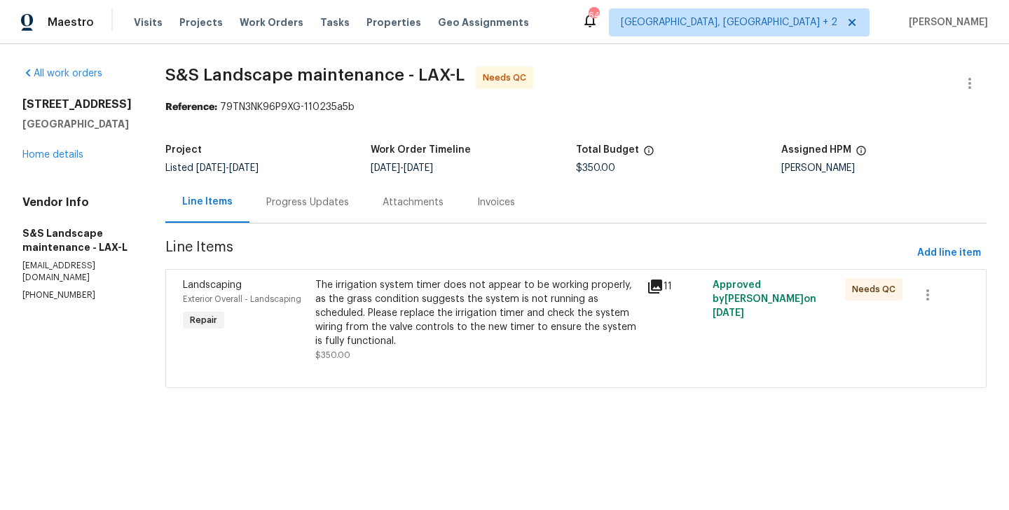
click at [421, 304] on div "The irrigation system timer does not appear to be working properly, as the gras…" at bounding box center [476, 313] width 323 height 70
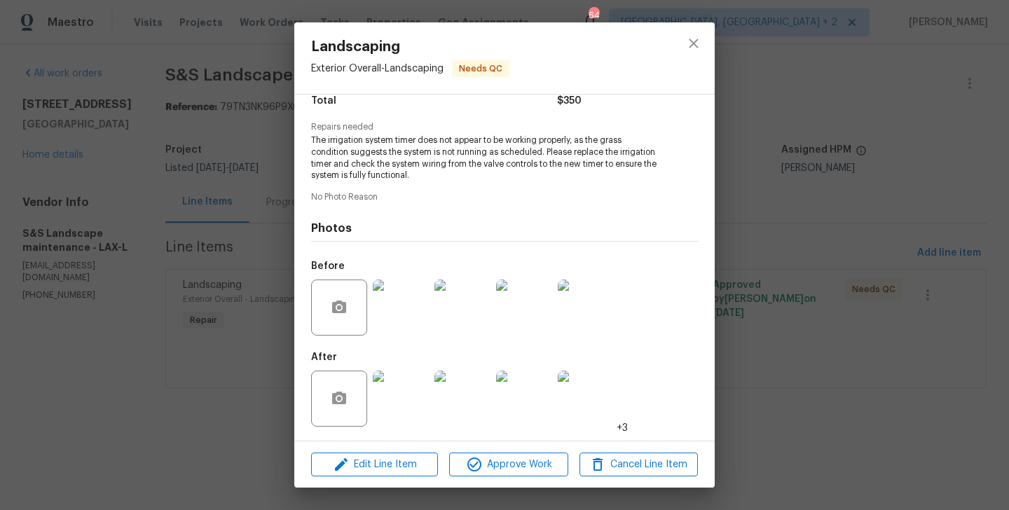
click at [392, 390] on img at bounding box center [401, 399] width 56 height 56
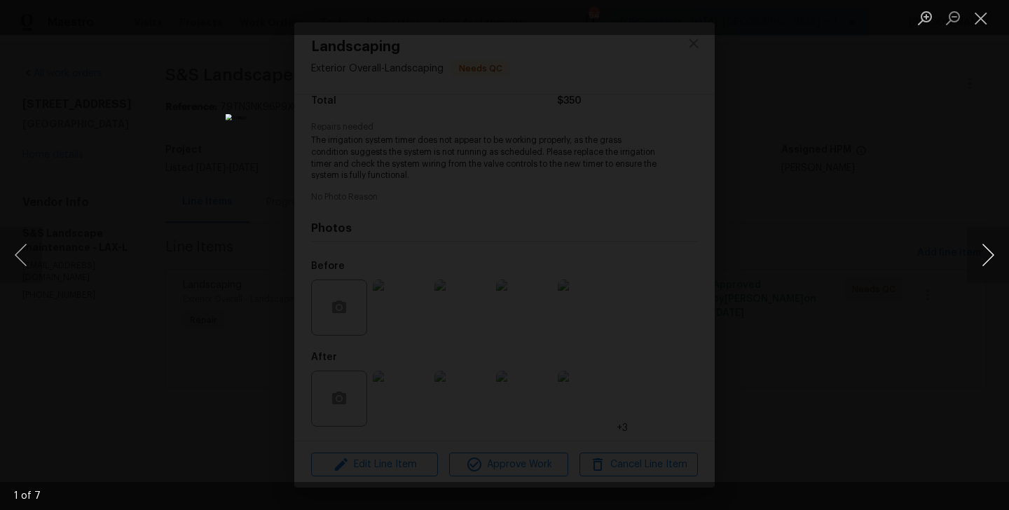
click at [991, 257] on button "Next image" at bounding box center [988, 255] width 42 height 56
click at [981, 255] on button "Next image" at bounding box center [988, 255] width 42 height 56
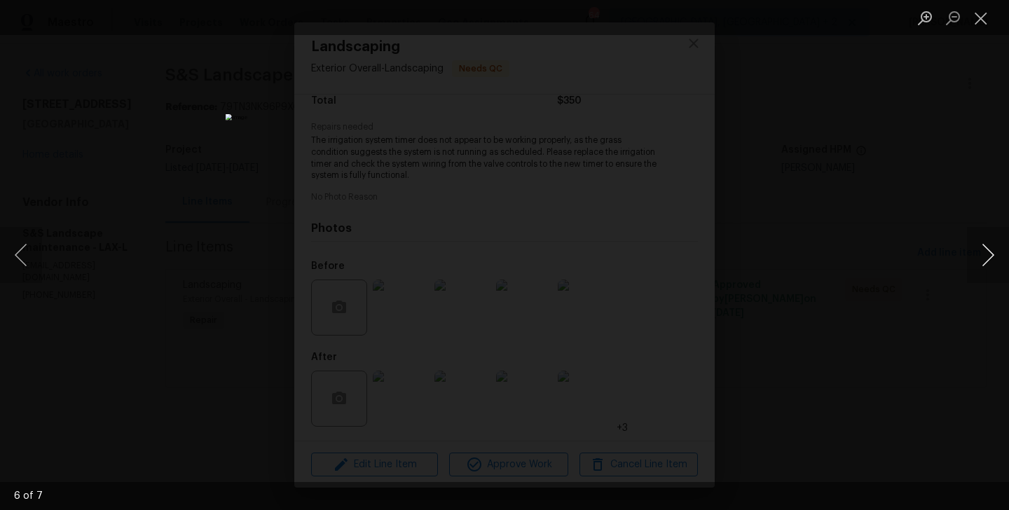
click at [981, 255] on button "Next image" at bounding box center [988, 255] width 42 height 56
click at [871, 299] on div "Lightbox" at bounding box center [504, 255] width 1009 height 510
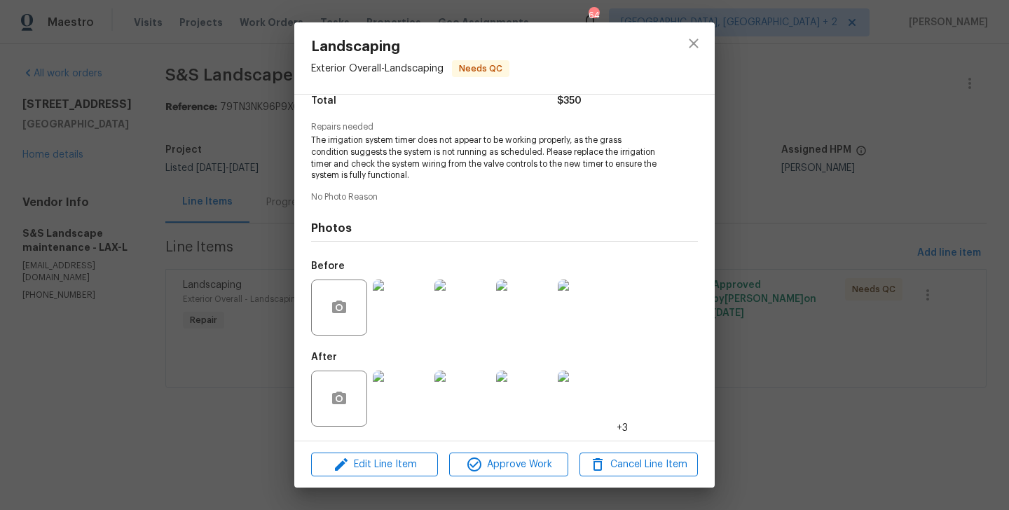
click at [871, 299] on div "Landscaping Exterior Overall - Landscaping Needs QC Vendor S&S Landscape mainte…" at bounding box center [504, 255] width 1009 height 510
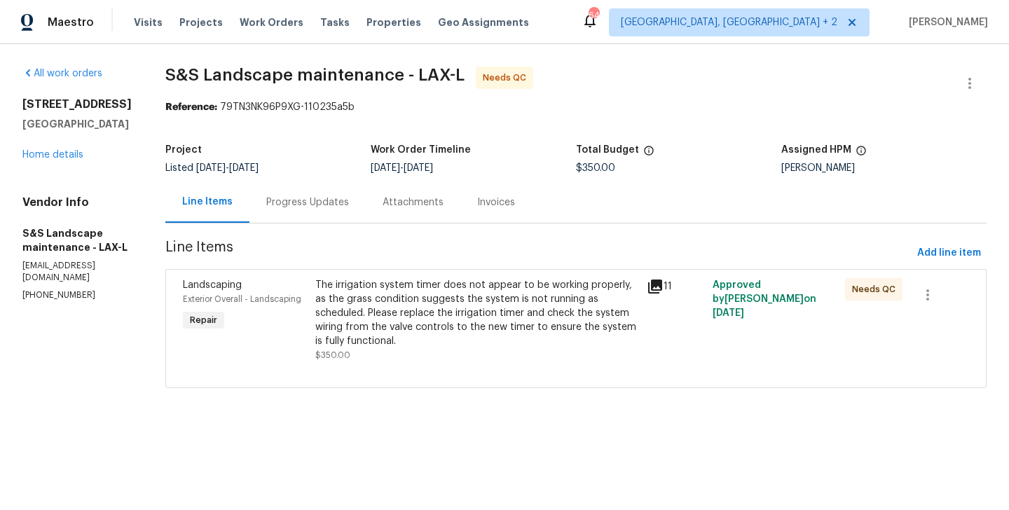
click at [320, 206] on div "Progress Updates" at bounding box center [307, 202] width 83 height 14
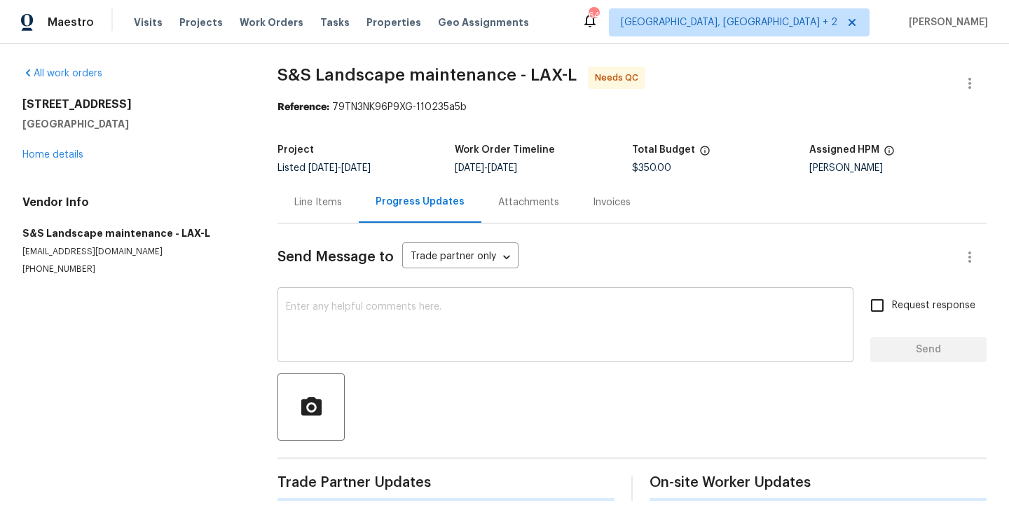
scroll to position [190, 0]
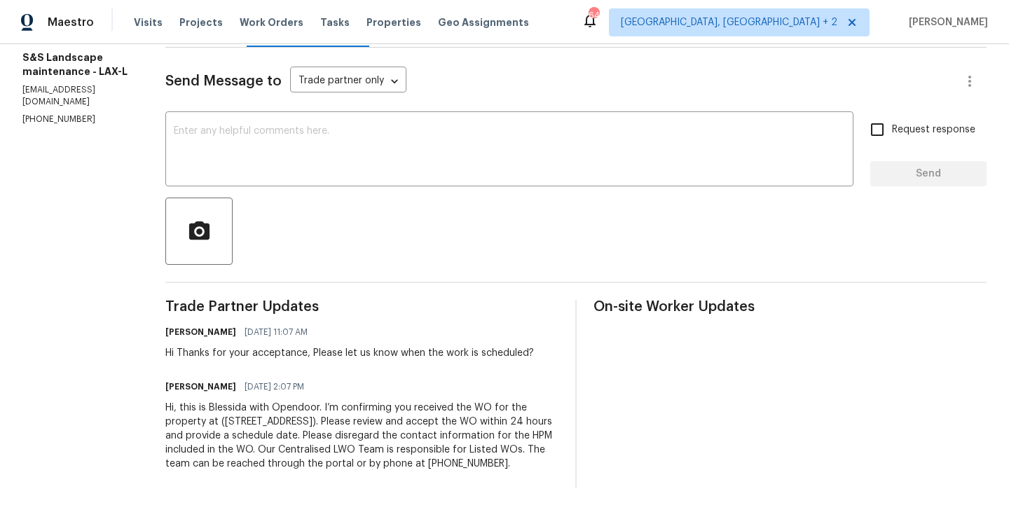
click at [282, 198] on div at bounding box center [575, 231] width 821 height 67
click at [260, 141] on textarea at bounding box center [509, 150] width 671 height 49
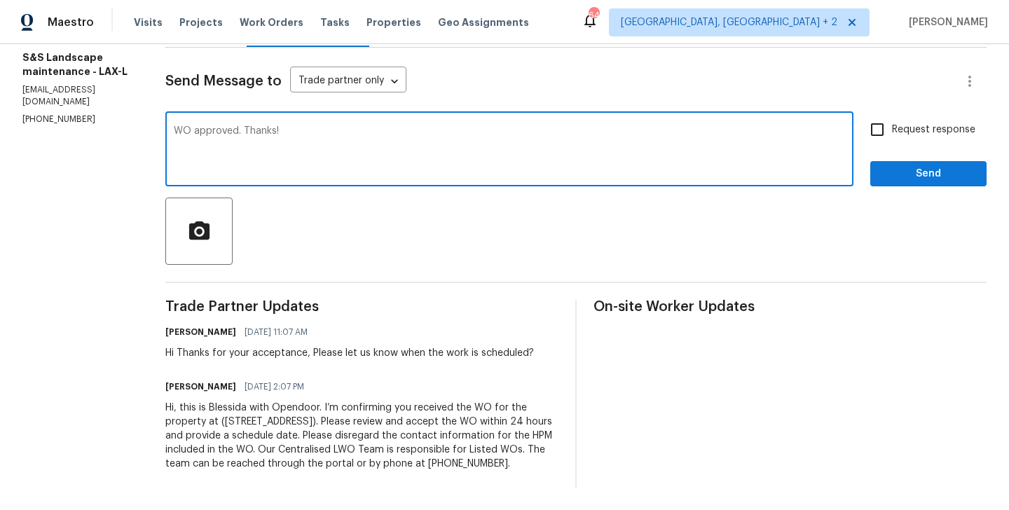
type textarea "WO approved. Thanks!"
click at [932, 165] on span "Send" at bounding box center [928, 174] width 94 height 18
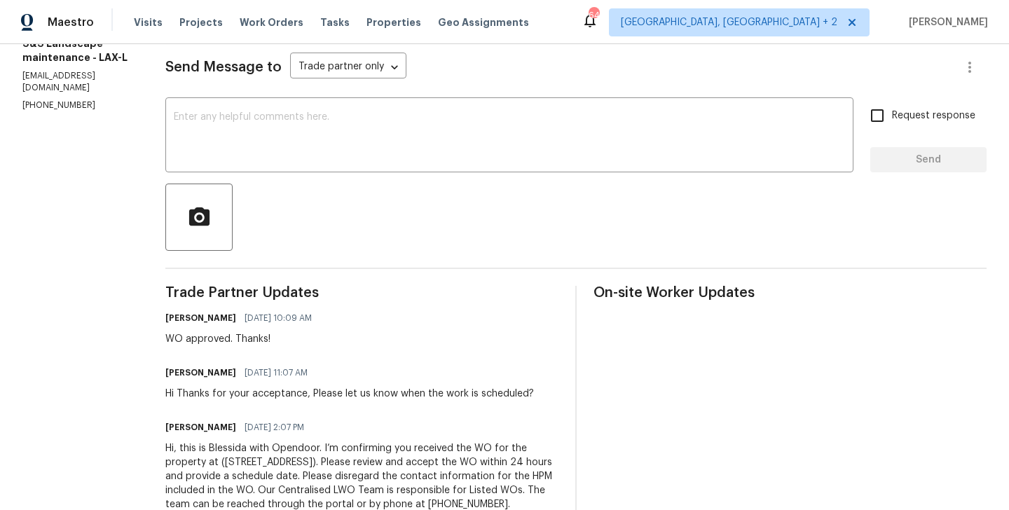
scroll to position [0, 0]
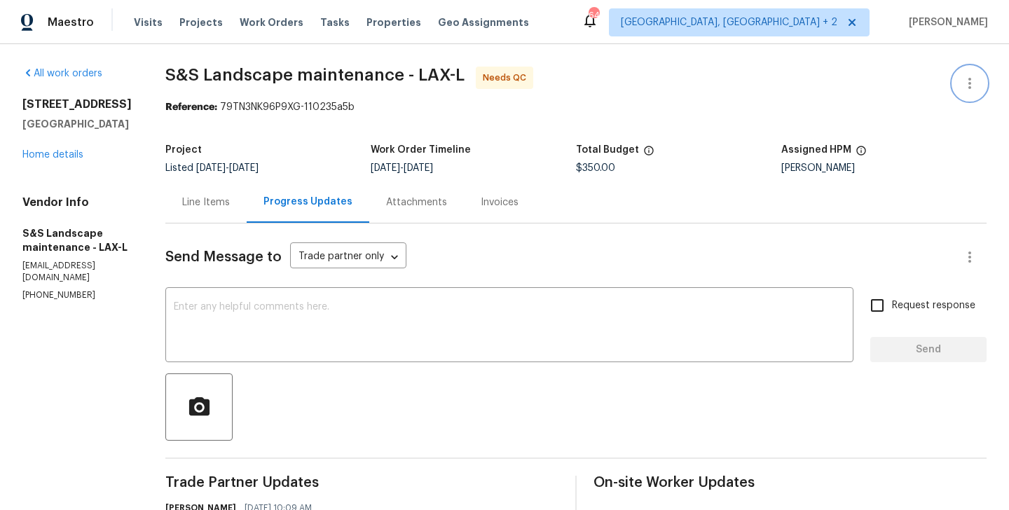
click at [971, 81] on icon "button" at bounding box center [969, 83] width 17 height 17
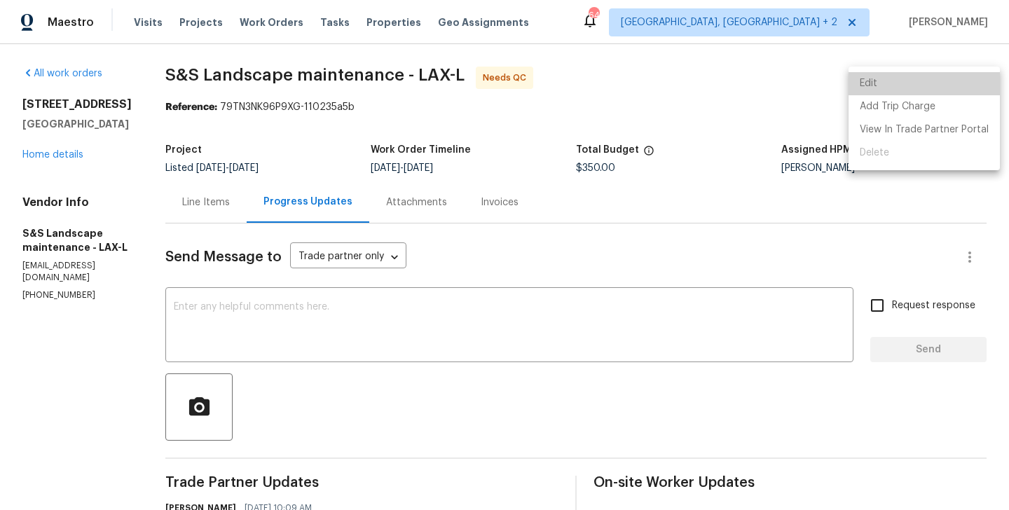
click at [947, 81] on li "Edit" at bounding box center [923, 83] width 151 height 23
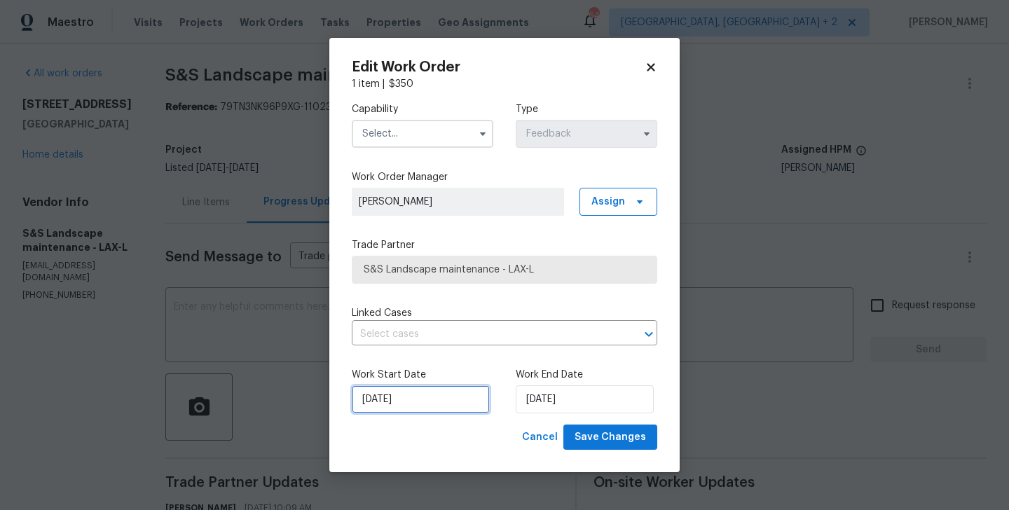
click at [425, 387] on input "02/09/2025" at bounding box center [421, 399] width 138 height 28
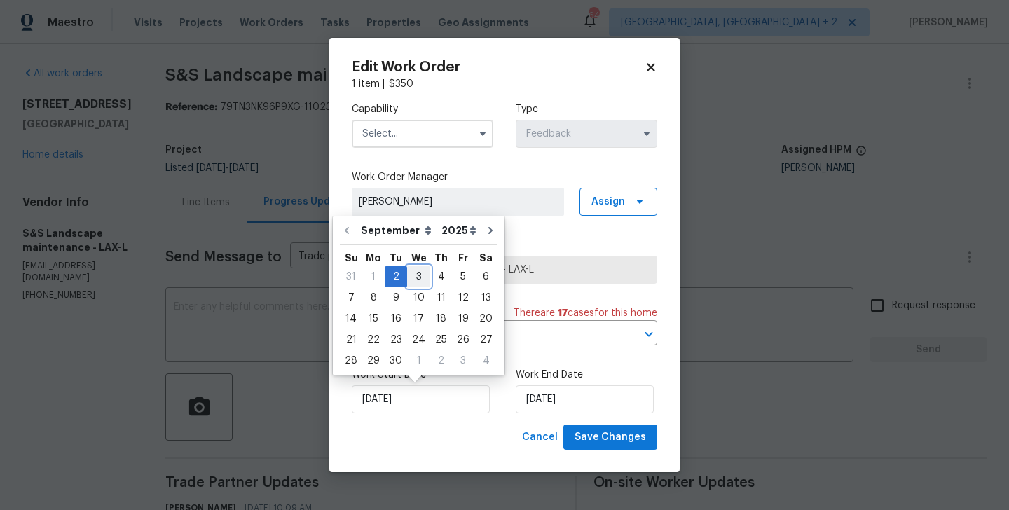
click at [416, 279] on div "3" at bounding box center [418, 277] width 23 height 20
type input "03/09/2025"
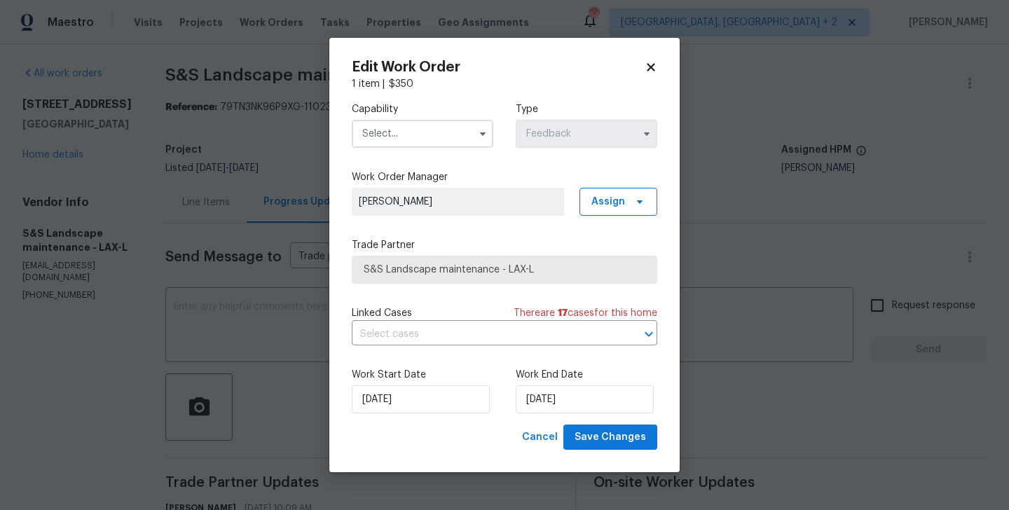
click at [384, 133] on input "text" at bounding box center [422, 134] width 141 height 28
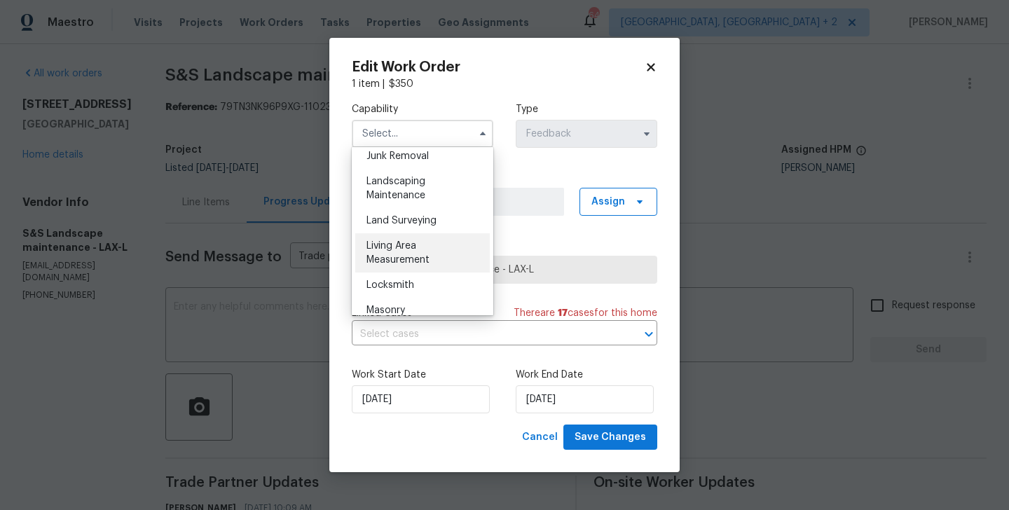
scroll to position [904, 0]
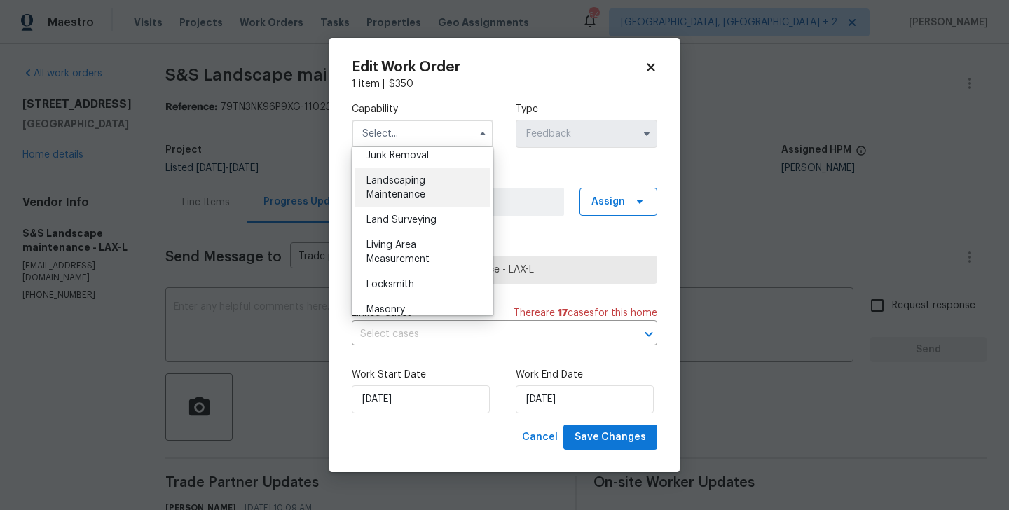
click at [406, 189] on span "Landscaping Maintenance" at bounding box center [395, 188] width 59 height 24
type input "Landscaping Maintenance"
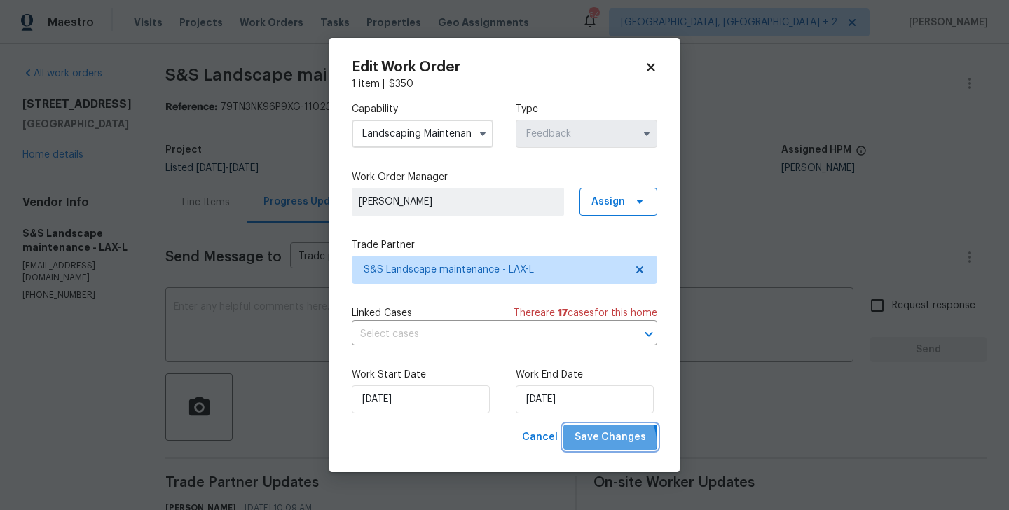
click at [609, 443] on span "Save Changes" at bounding box center [609, 438] width 71 height 18
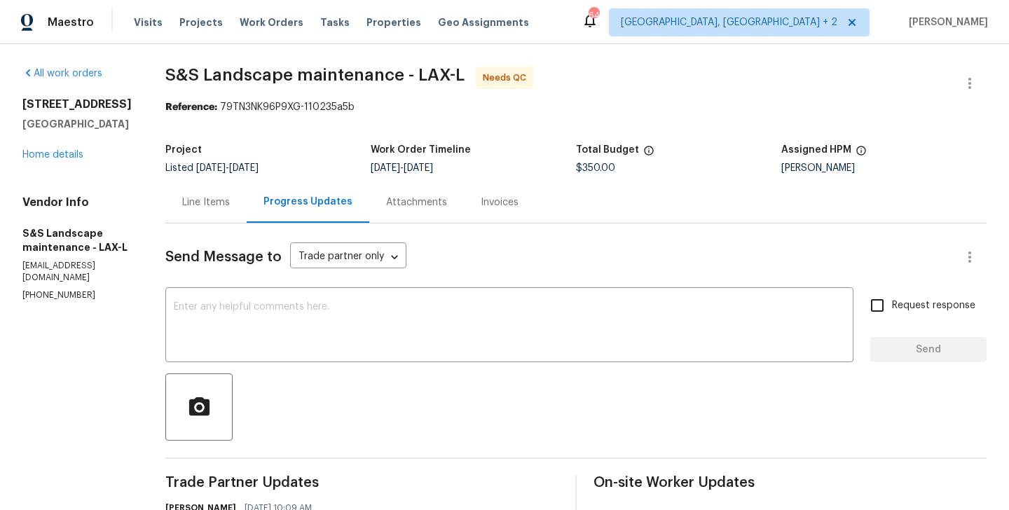
click at [217, 195] on div "Line Items" at bounding box center [206, 202] width 48 height 14
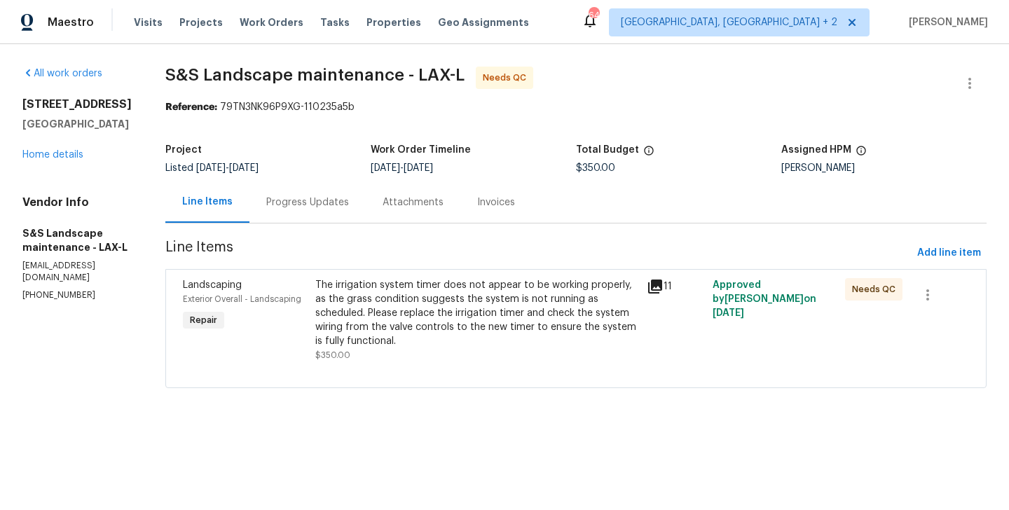
click at [443, 307] on div "The irrigation system timer does not appear to be working properly, as the gras…" at bounding box center [476, 313] width 323 height 70
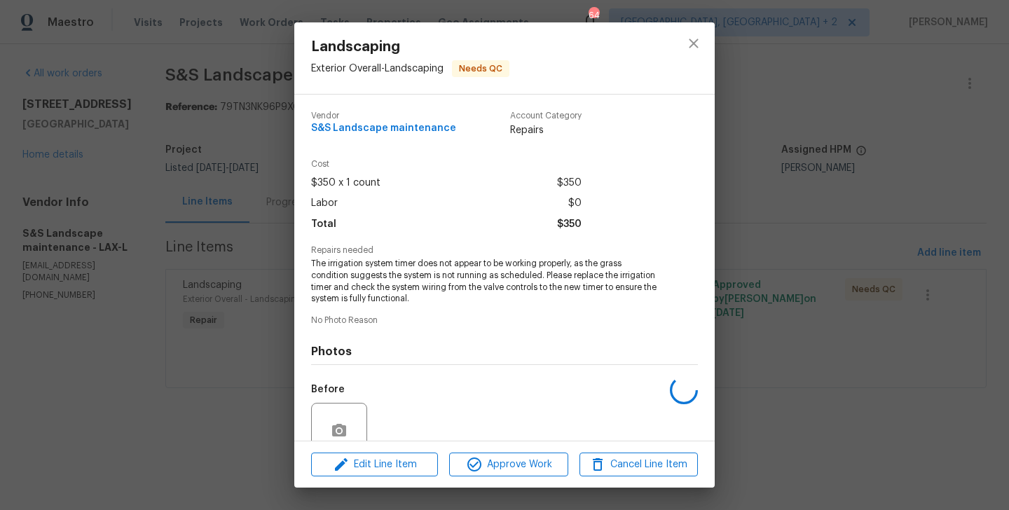
scroll to position [123, 0]
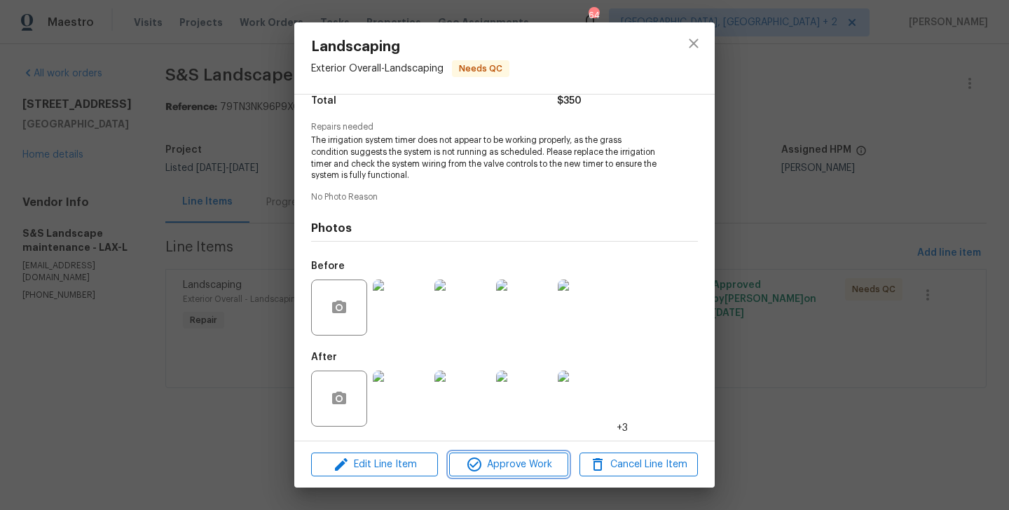
click at [488, 467] on span "Approve Work" at bounding box center [508, 465] width 110 height 18
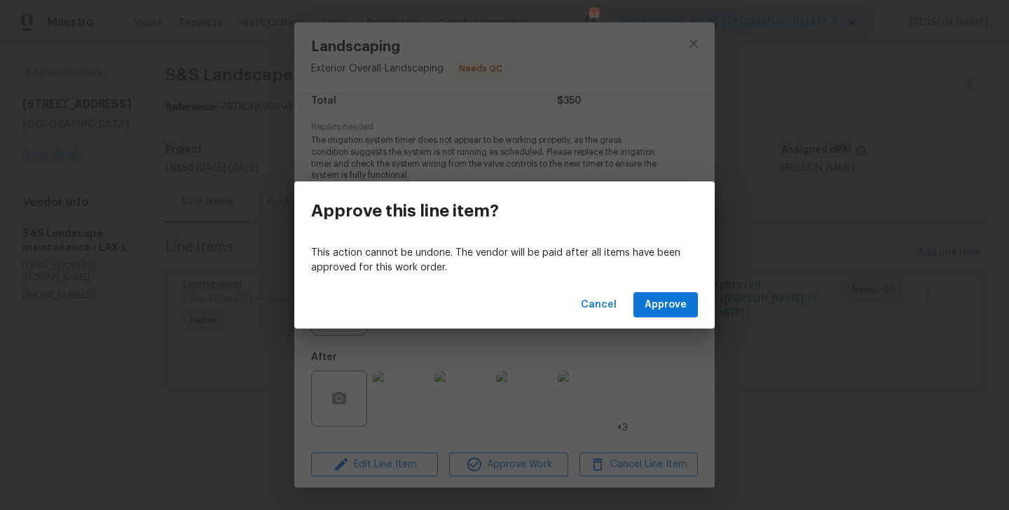
click at [663, 318] on div "Cancel Approve" at bounding box center [504, 305] width 420 height 48
click at [662, 308] on span "Approve" at bounding box center [665, 305] width 42 height 18
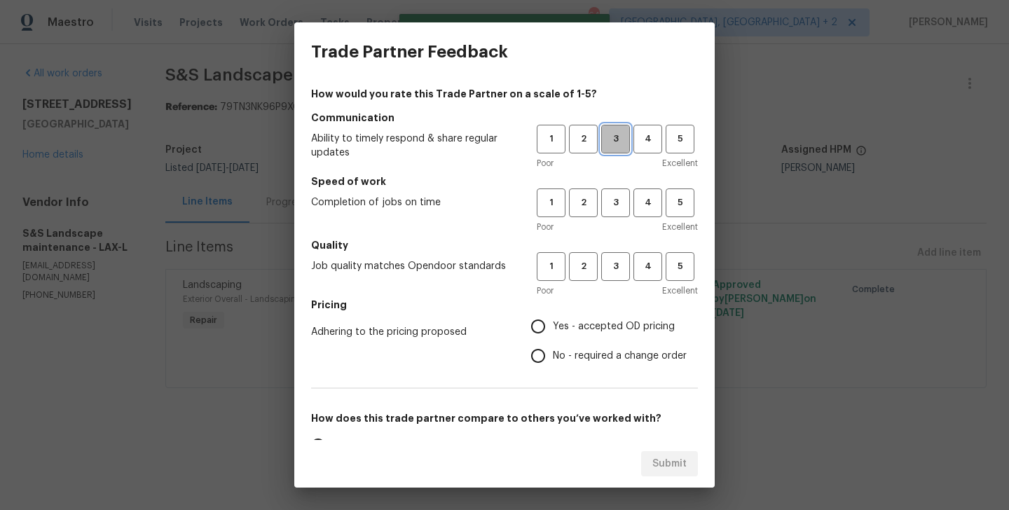
click at [610, 137] on span "3" at bounding box center [615, 139] width 26 height 16
click at [612, 214] on button "3" at bounding box center [615, 202] width 29 height 29
click at [612, 249] on h5 "Quality" at bounding box center [504, 245] width 387 height 14
click at [544, 144] on span "1" at bounding box center [551, 139] width 26 height 16
click at [567, 199] on div "1 2 3 4 5" at bounding box center [617, 202] width 161 height 29
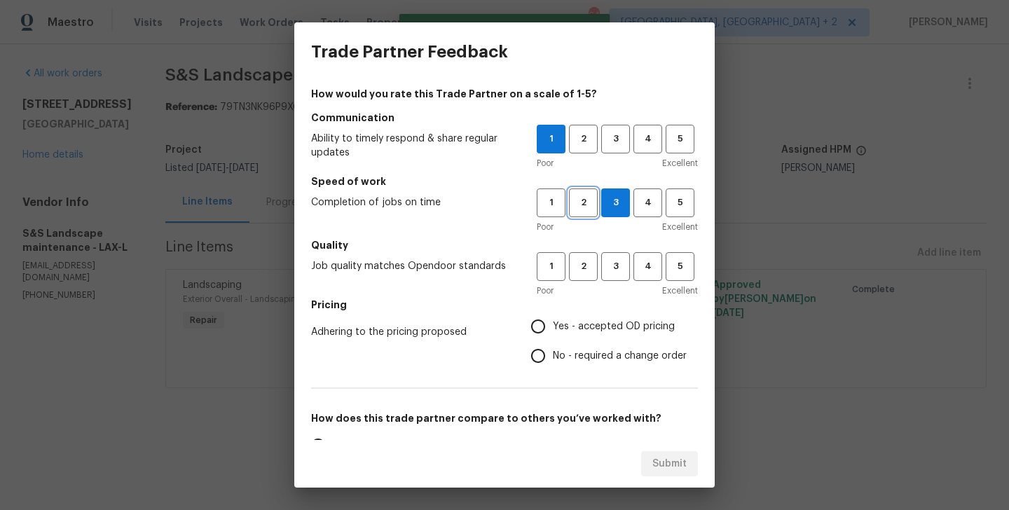
click at [579, 204] on span "2" at bounding box center [583, 203] width 26 height 16
click at [579, 264] on span "2" at bounding box center [583, 266] width 26 height 16
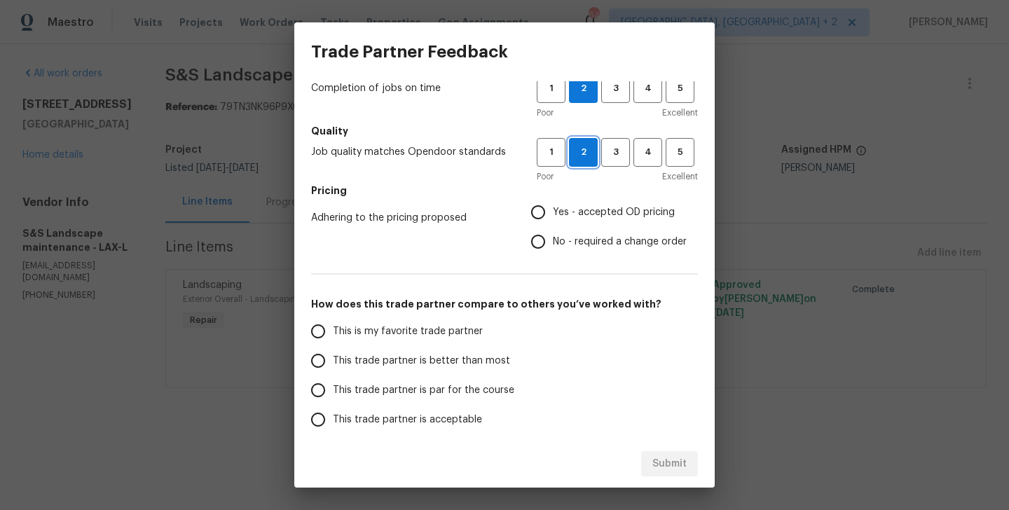
scroll to position [116, 0]
click at [569, 237] on span "No - required a change order" at bounding box center [620, 240] width 134 height 15
click at [553, 237] on input "No - required a change order" at bounding box center [537, 240] width 29 height 29
radio input "true"
click at [427, 357] on span "This trade partner is better than most" at bounding box center [421, 359] width 177 height 15
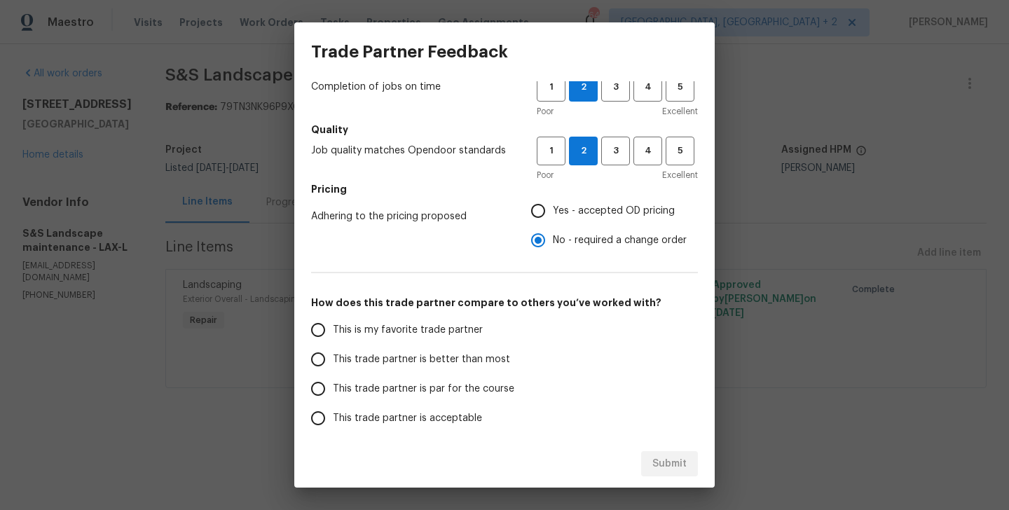
click at [333, 357] on input "This trade partner is better than most" at bounding box center [317, 359] width 29 height 29
click at [645, 452] on button "Submit" at bounding box center [669, 464] width 57 height 26
radio input "true"
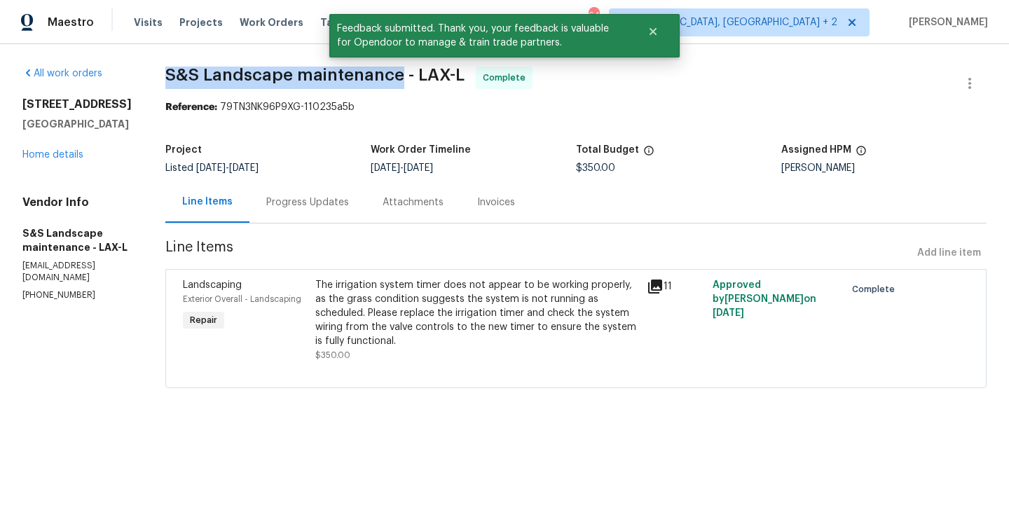
drag, startPoint x: 164, startPoint y: 76, endPoint x: 403, endPoint y: 74, distance: 239.6
click at [403, 74] on div "All work orders 369 White Bark Ln Simi Valley, CA 93065 Home details Vendor Inf…" at bounding box center [504, 235] width 1009 height 383
copy span "S&S Landscape maintenance"
click at [64, 151] on link "Home details" at bounding box center [52, 155] width 61 height 10
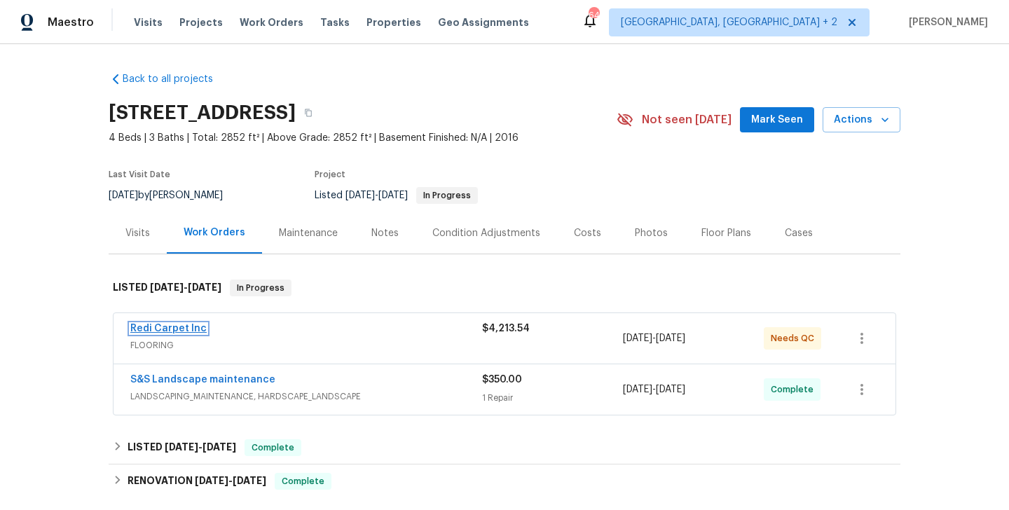
click at [197, 333] on link "Redi Carpet Inc" at bounding box center [168, 329] width 76 height 10
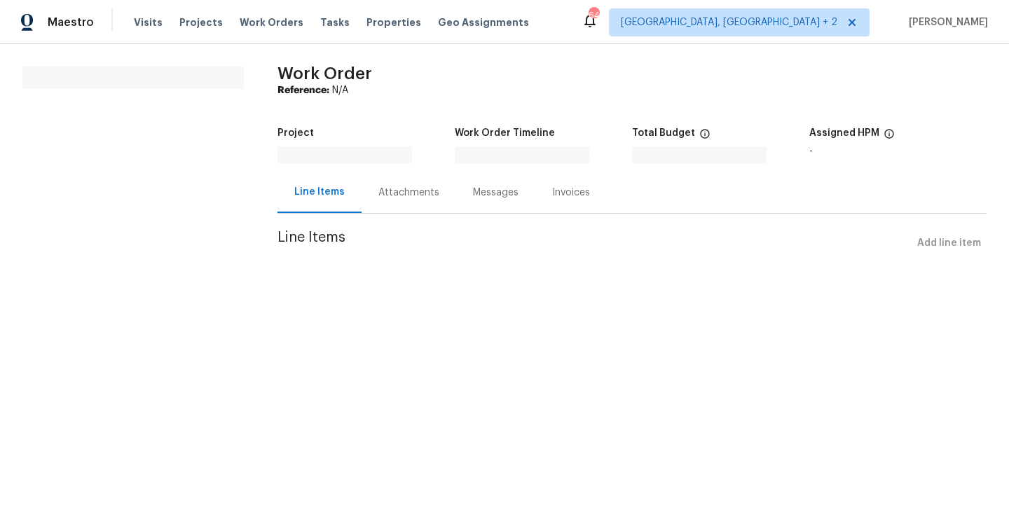
click at [197, 296] on html "Maestro Visits Projects Work Orders Tasks Properties Geo Assignments 64 Albuque…" at bounding box center [504, 148] width 1009 height 296
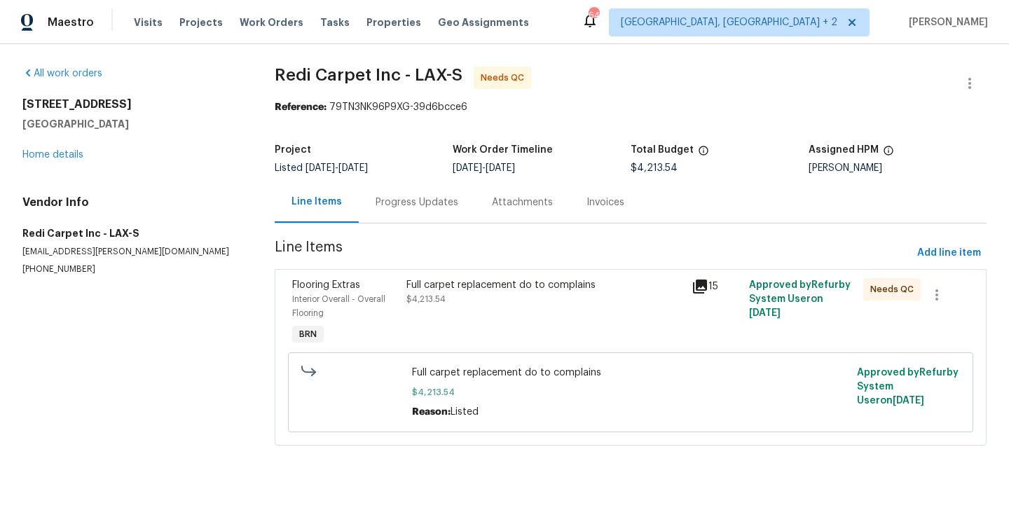
click at [387, 200] on div "Progress Updates" at bounding box center [416, 202] width 83 height 14
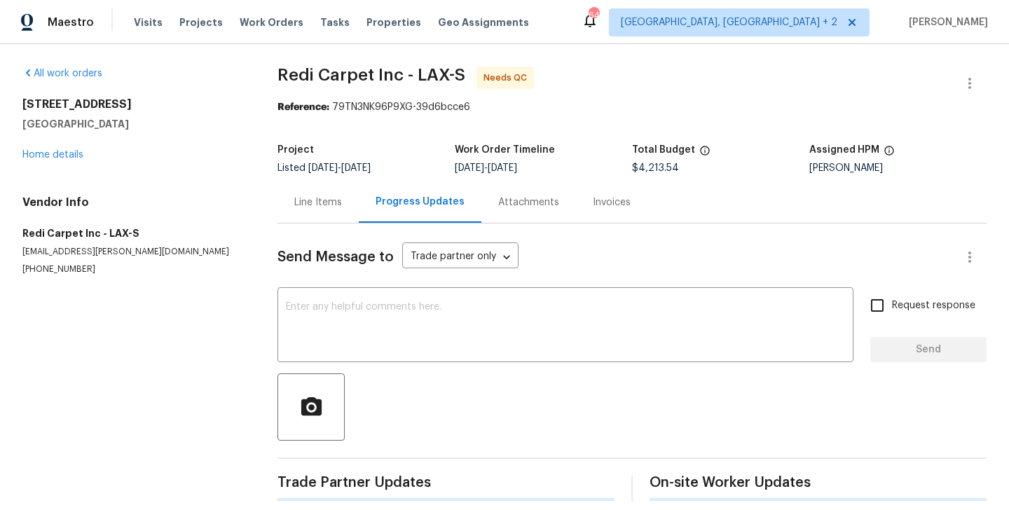
scroll to position [11, 0]
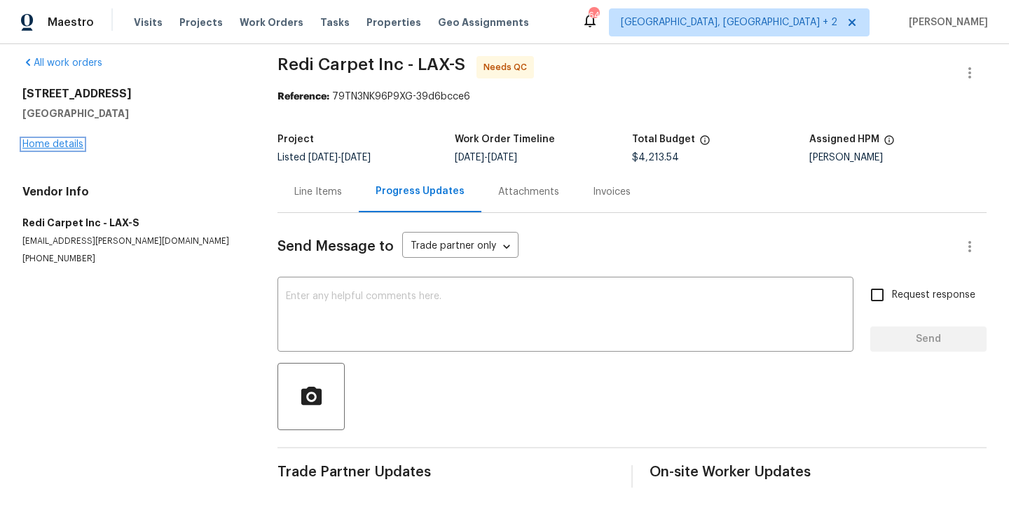
click at [64, 148] on link "Home details" at bounding box center [52, 144] width 61 height 10
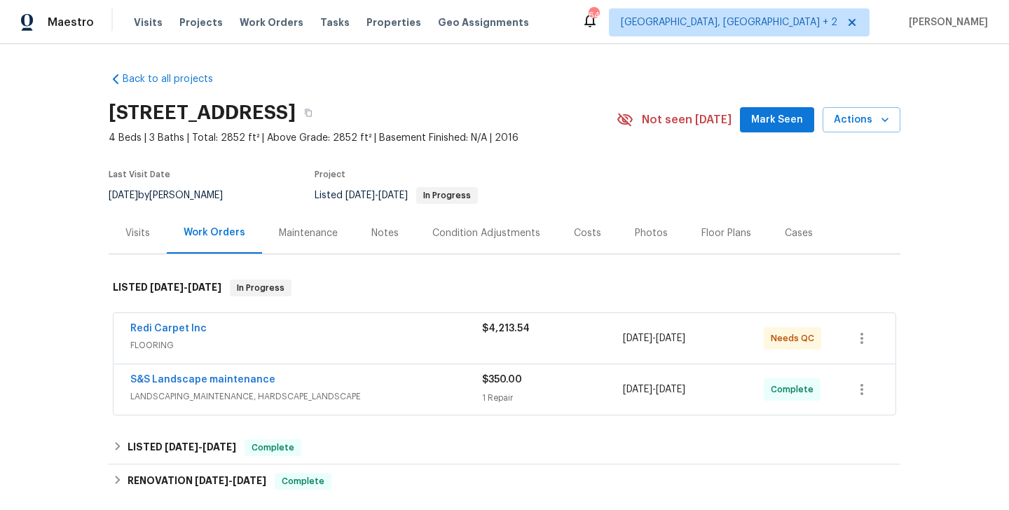
click at [300, 389] on div "S&S Landscape maintenance" at bounding box center [306, 381] width 352 height 17
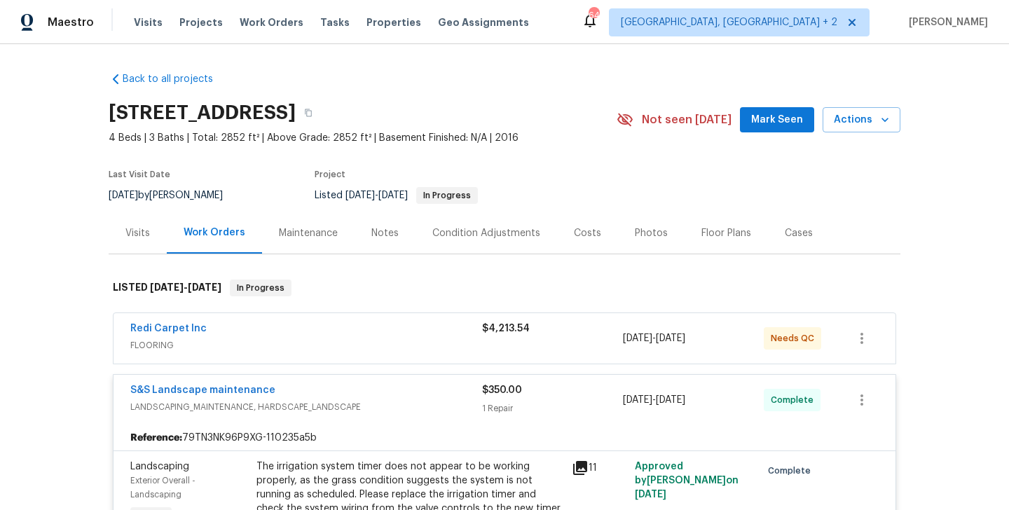
click at [300, 394] on div "S&S Landscape maintenance" at bounding box center [306, 391] width 352 height 17
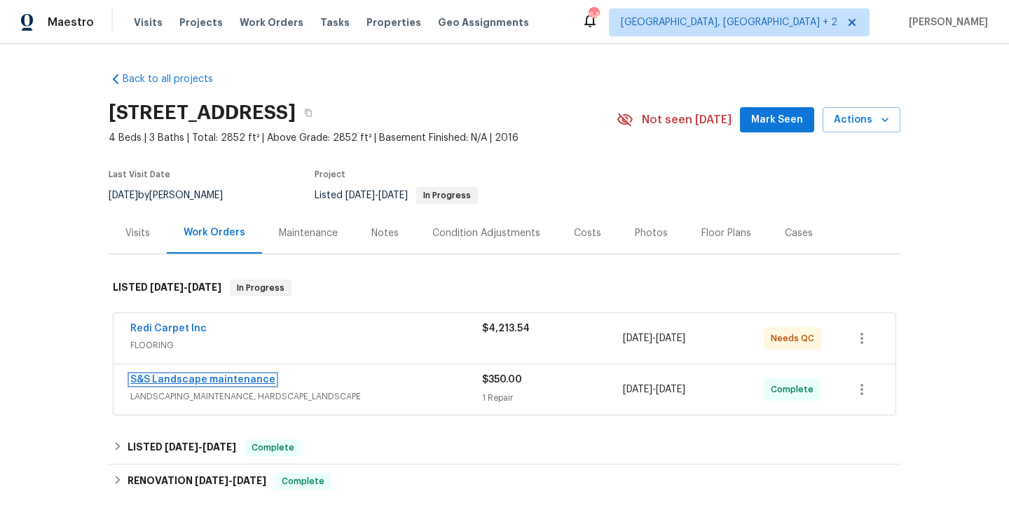
click at [235, 385] on link "S&S Landscape maintenance" at bounding box center [202, 380] width 145 height 10
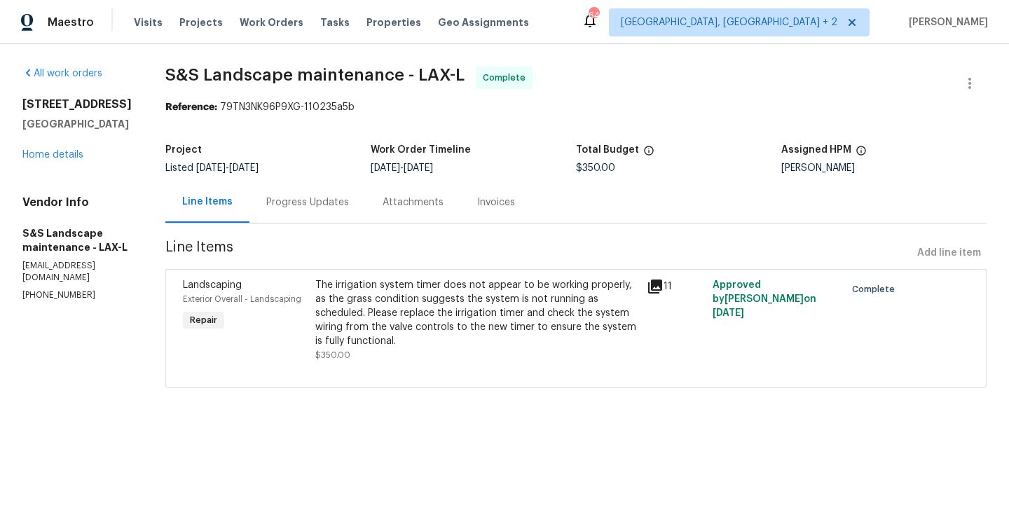
click at [338, 203] on div "Progress Updates" at bounding box center [307, 202] width 83 height 14
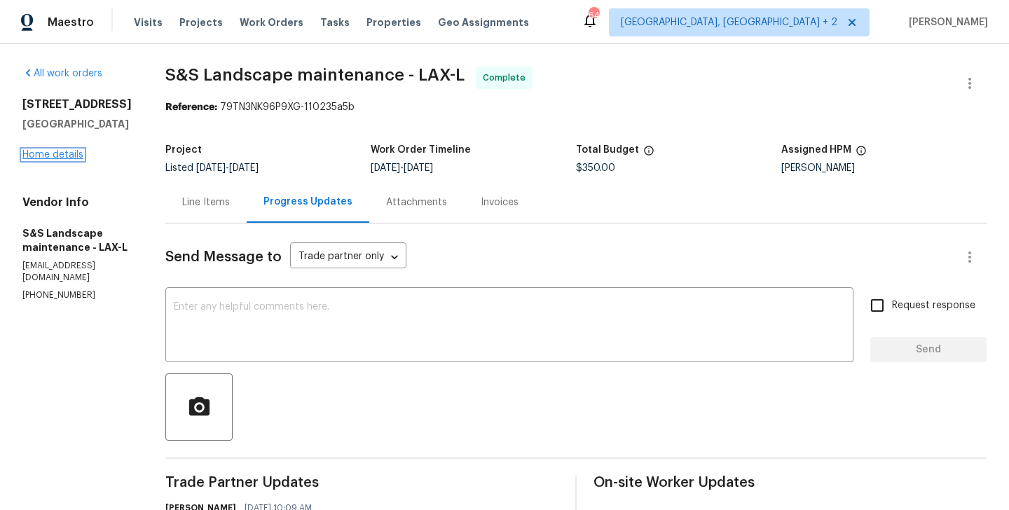
click at [58, 159] on link "Home details" at bounding box center [52, 155] width 61 height 10
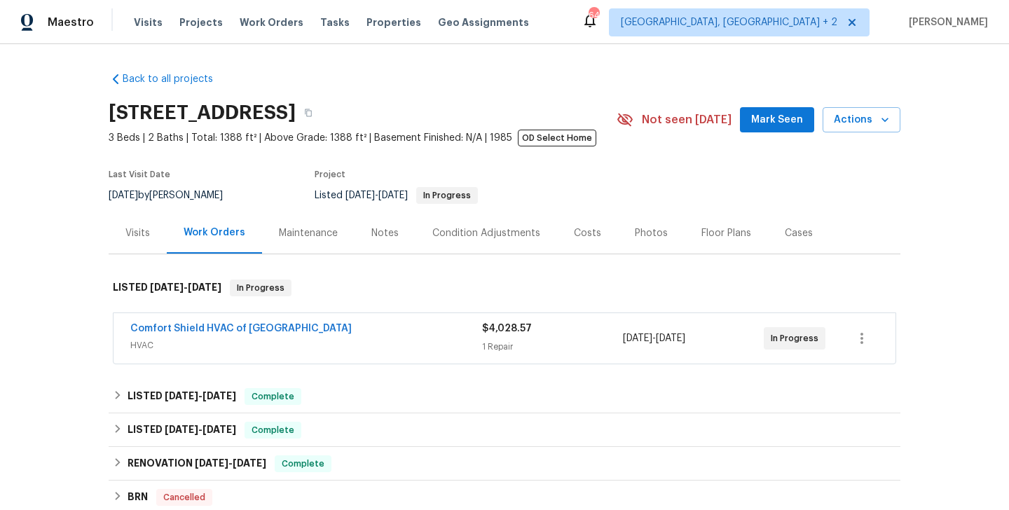
click at [242, 324] on span "Comfort Shield HVAC of [GEOGRAPHIC_DATA]" at bounding box center [240, 329] width 221 height 14
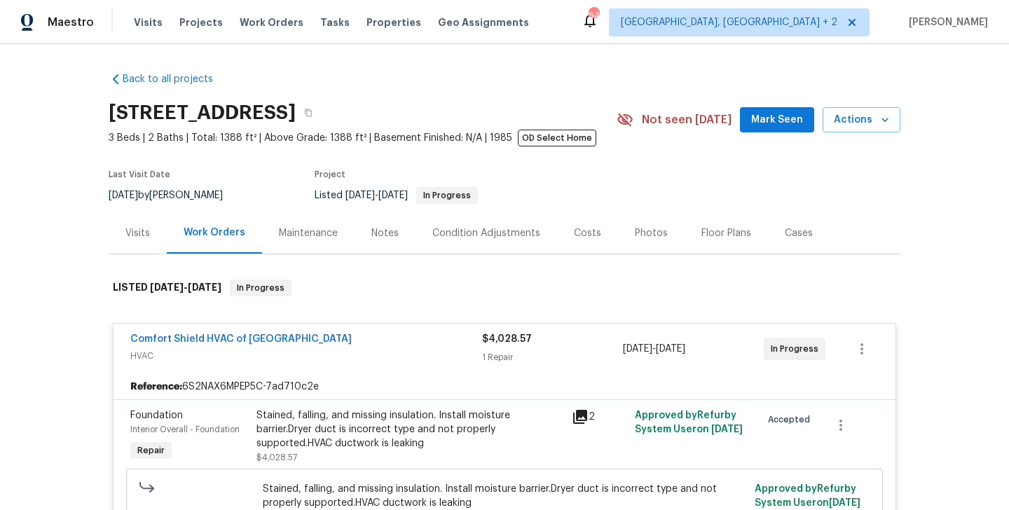
click at [308, 336] on div "Comfort Shield HVAC of [GEOGRAPHIC_DATA]" at bounding box center [306, 340] width 352 height 17
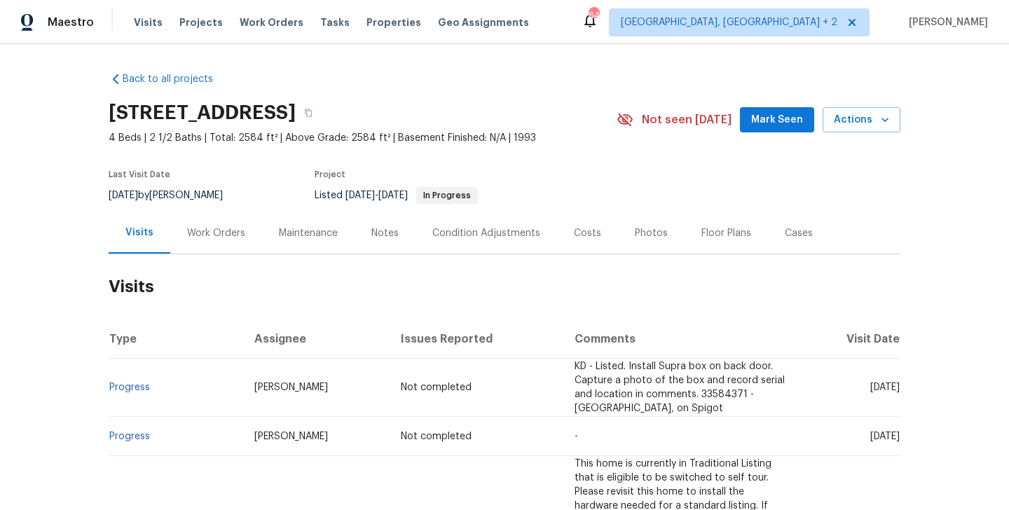
click at [218, 244] on div "Work Orders" at bounding box center [216, 232] width 92 height 41
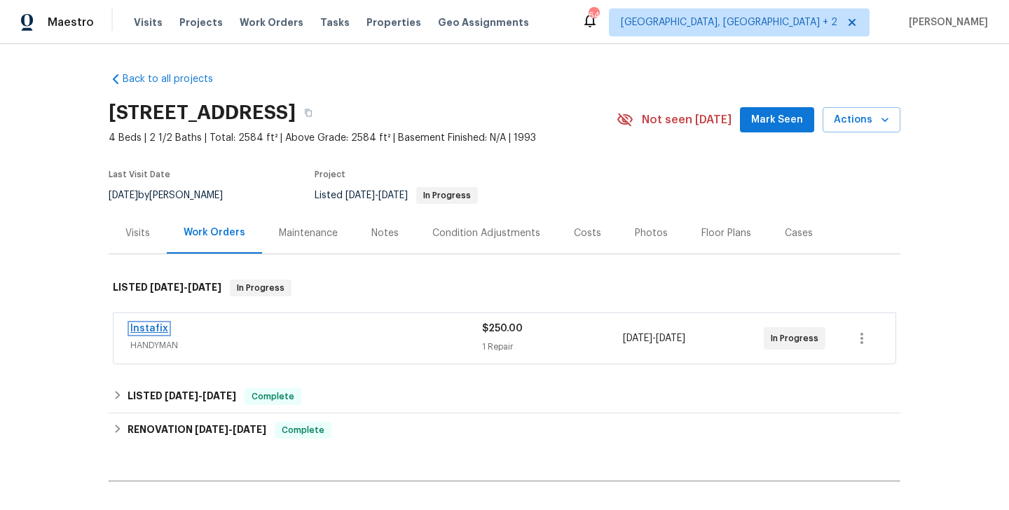
click at [151, 326] on link "Instafix" at bounding box center [149, 329] width 38 height 10
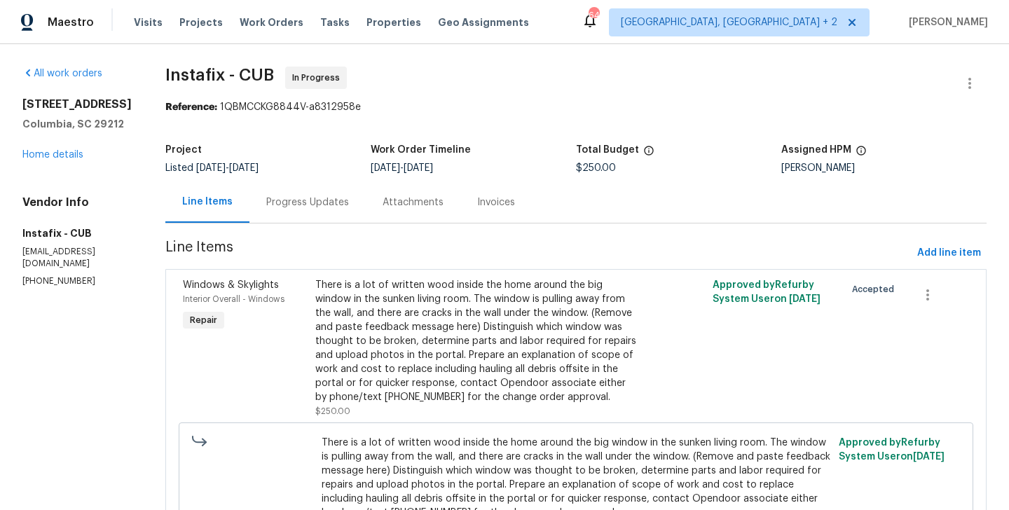
click at [303, 202] on div "Progress Updates" at bounding box center [307, 202] width 83 height 14
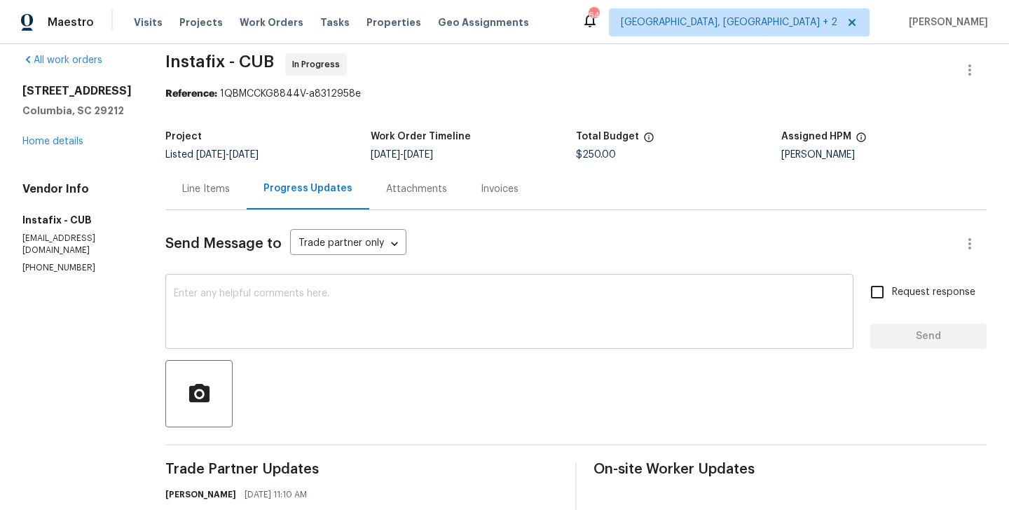
scroll to position [193, 0]
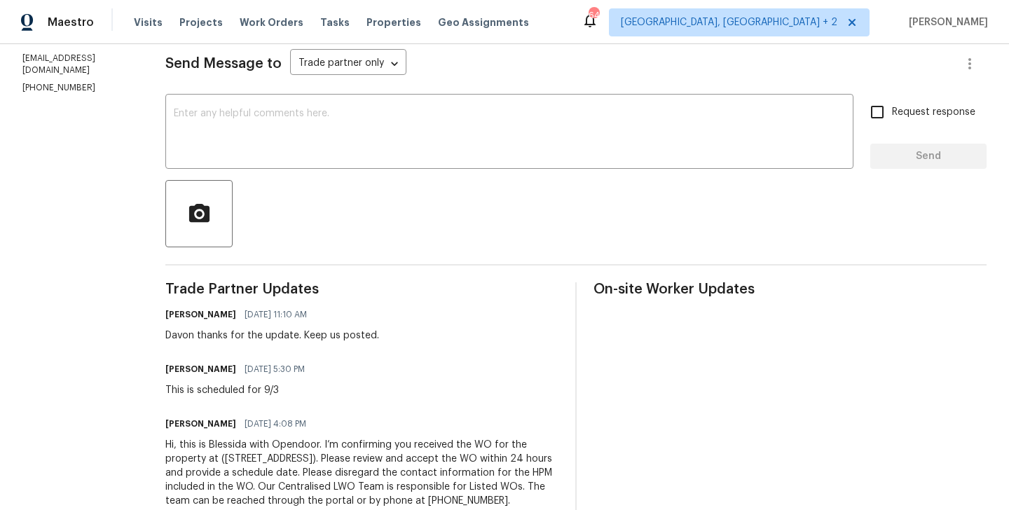
click at [165, 366] on h6 "[PERSON_NAME]" at bounding box center [200, 369] width 71 height 14
copy h6 "Davon"
click at [231, 133] on textarea at bounding box center [509, 133] width 671 height 49
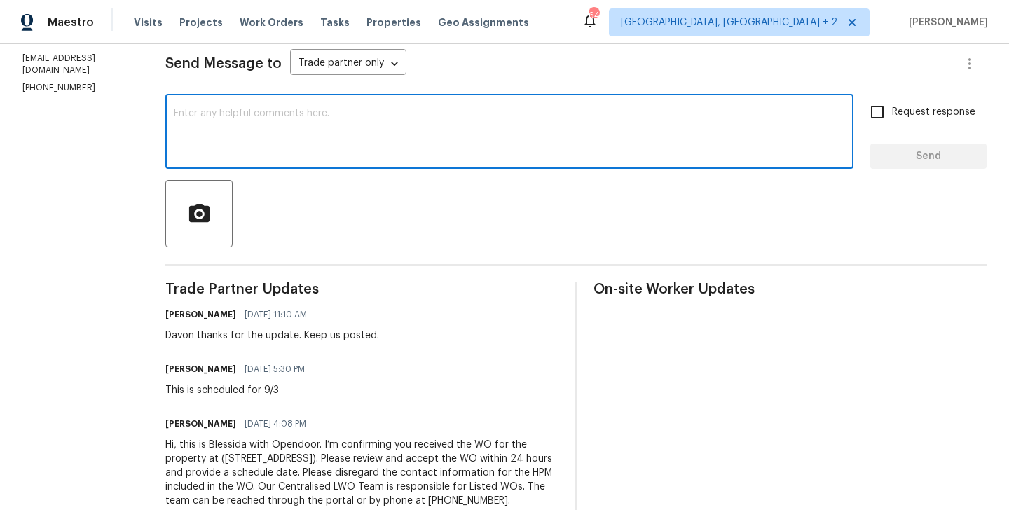
paste textarea "Davon"
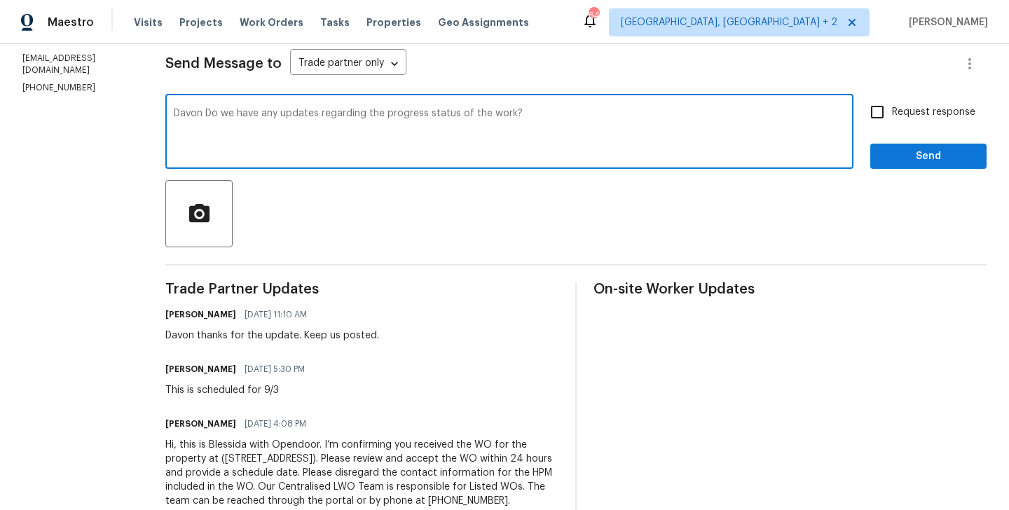
type textarea "Davon Do we have any updates regarding the progress status of the work?"
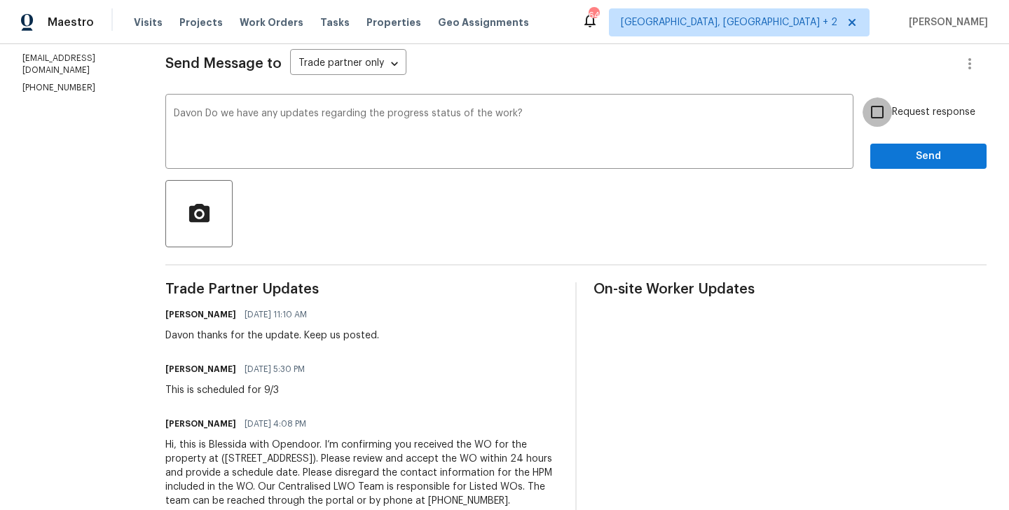
click at [877, 99] on input "Request response" at bounding box center [876, 111] width 29 height 29
checkbox input "true"
click at [881, 139] on div "Request response Send" at bounding box center [928, 132] width 116 height 71
click at [881, 151] on button "Send" at bounding box center [928, 157] width 116 height 26
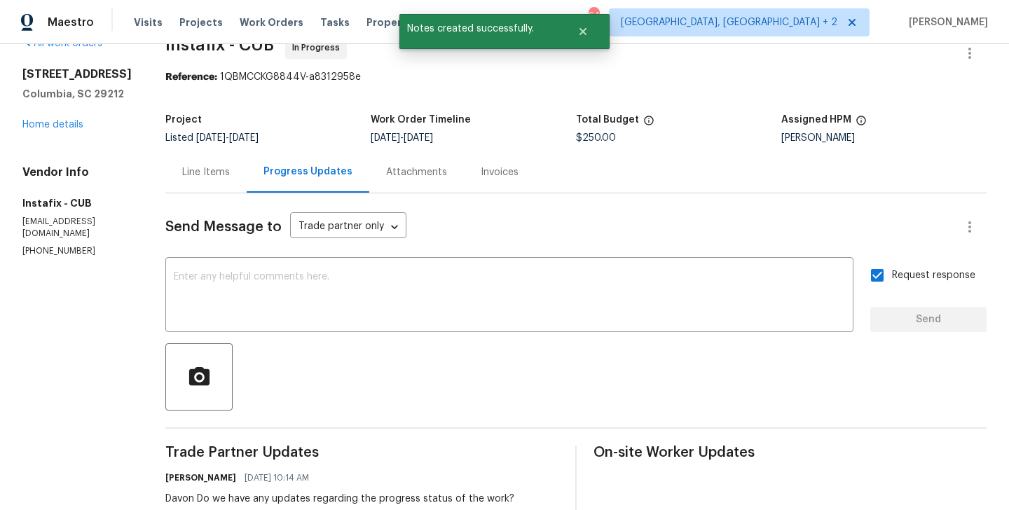
scroll to position [0, 0]
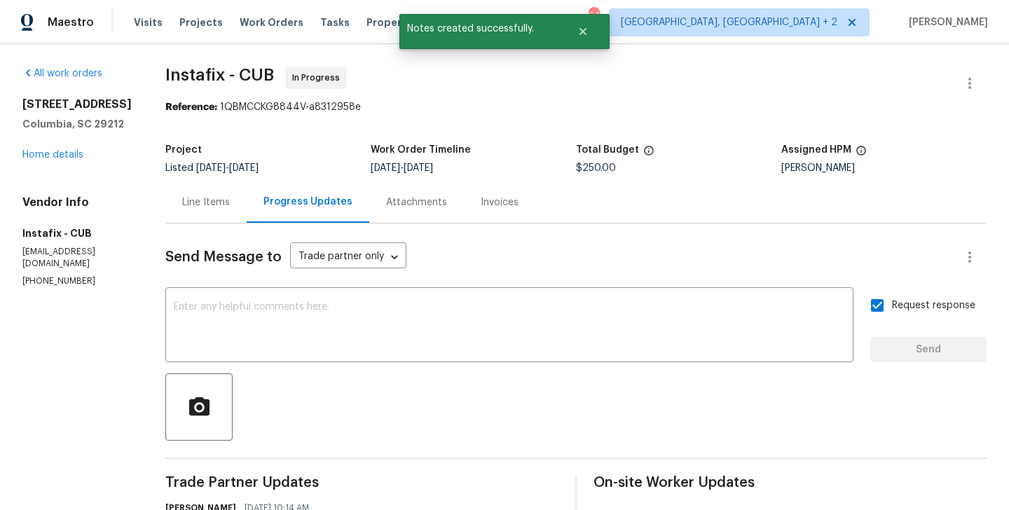
click at [176, 78] on span "Instafix - CUB" at bounding box center [219, 75] width 109 height 17
copy span "Instafix"
click at [67, 160] on link "Home details" at bounding box center [52, 155] width 61 height 10
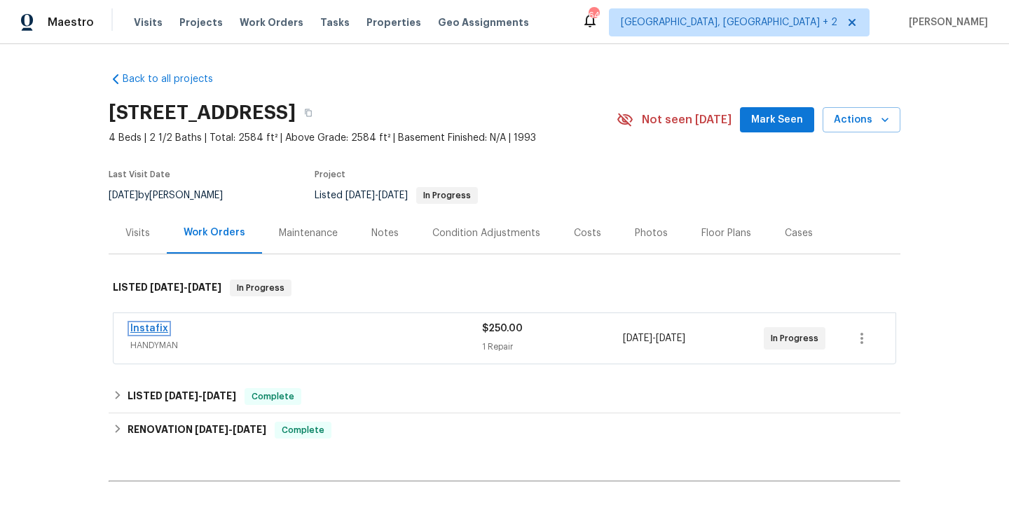
click at [141, 331] on link "Instafix" at bounding box center [149, 329] width 38 height 10
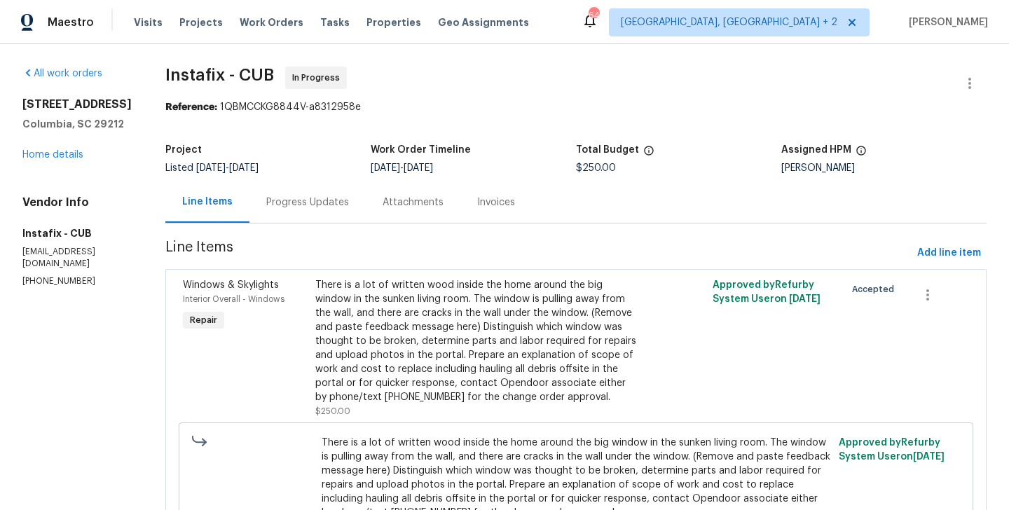
click at [48, 287] on p "(803) 603-9251" at bounding box center [76, 281] width 109 height 12
copy p "(803) 603-9251"
drag, startPoint x: 60, startPoint y: 144, endPoint x: 19, endPoint y: 93, distance: 65.3
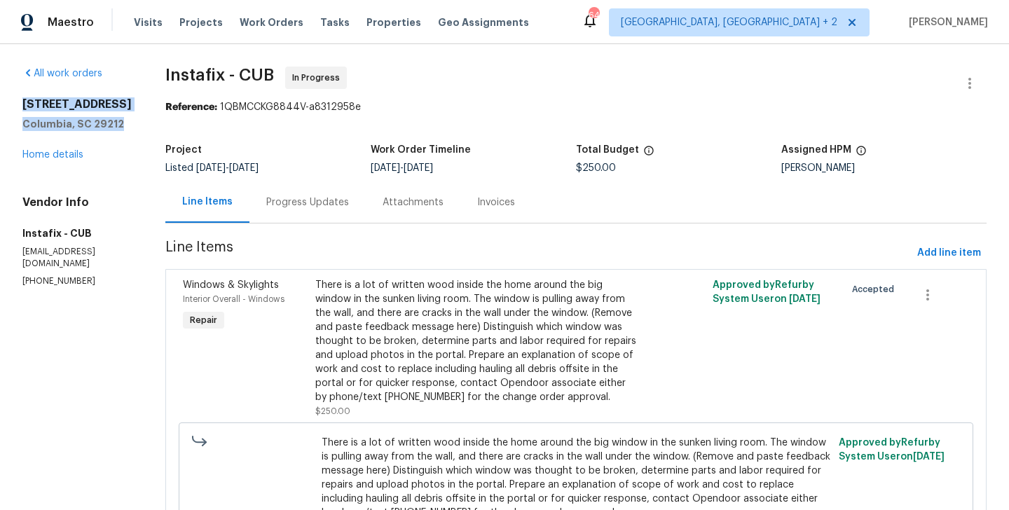
click at [19, 93] on div "All work orders 155 Doverside Dr Columbia, SC 29212 Home details Vendor Info In…" at bounding box center [504, 334] width 1009 height 581
copy div "155 Doverside Dr Columbia, SC 29212"
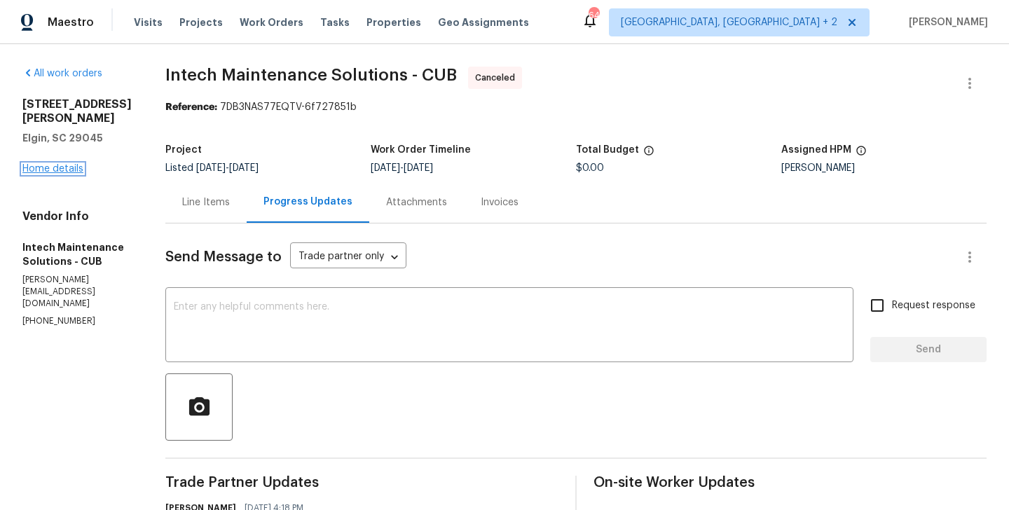
click at [29, 166] on link "Home details" at bounding box center [52, 169] width 61 height 10
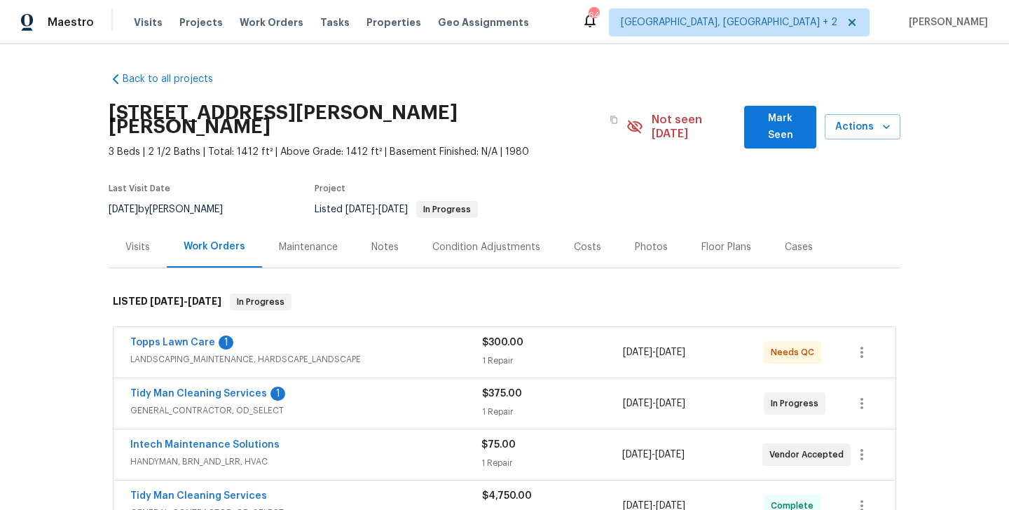
scroll to position [81, 0]
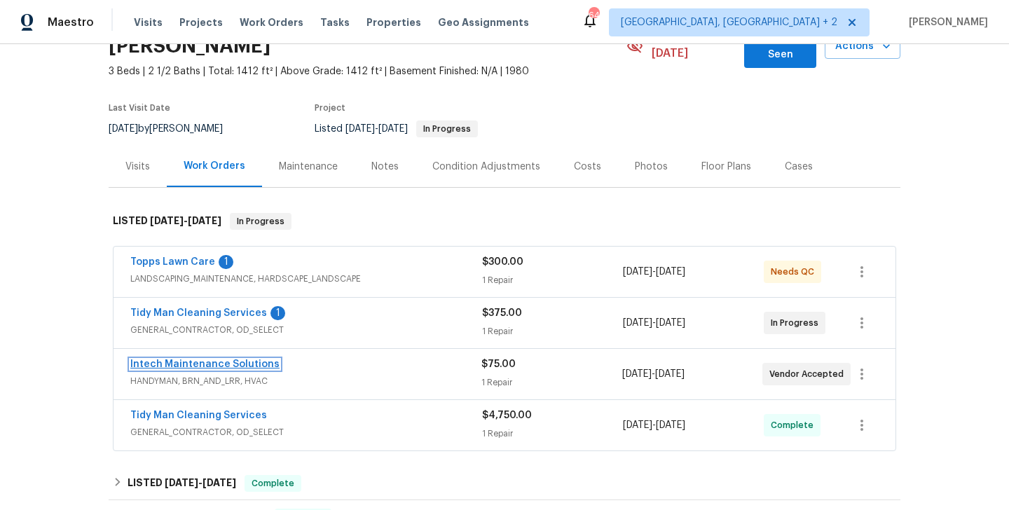
click at [242, 359] on link "Intech Maintenance Solutions" at bounding box center [204, 364] width 149 height 10
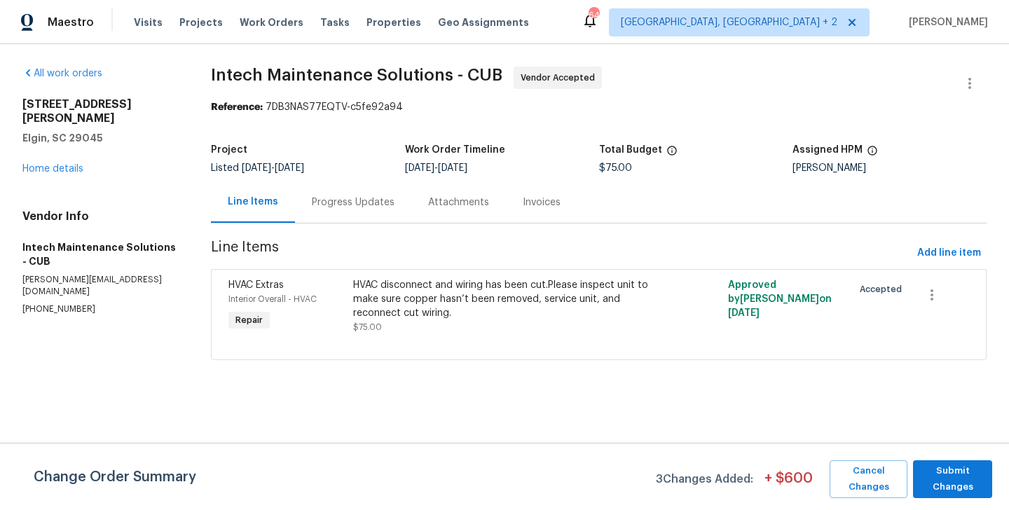
click at [308, 214] on div "Progress Updates" at bounding box center [353, 201] width 116 height 41
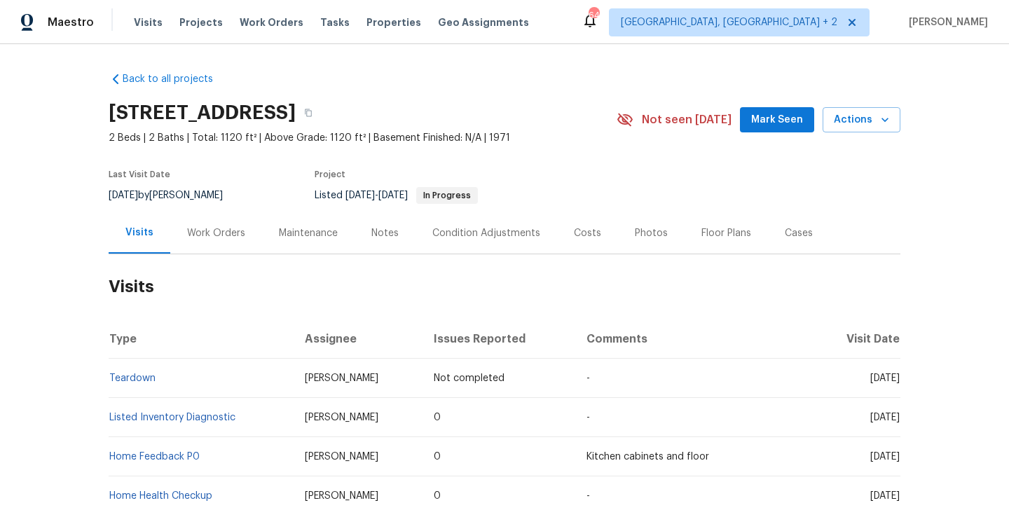
click at [239, 255] on h2 "Visits" at bounding box center [505, 286] width 792 height 65
click at [235, 237] on div "Work Orders" at bounding box center [216, 233] width 58 height 14
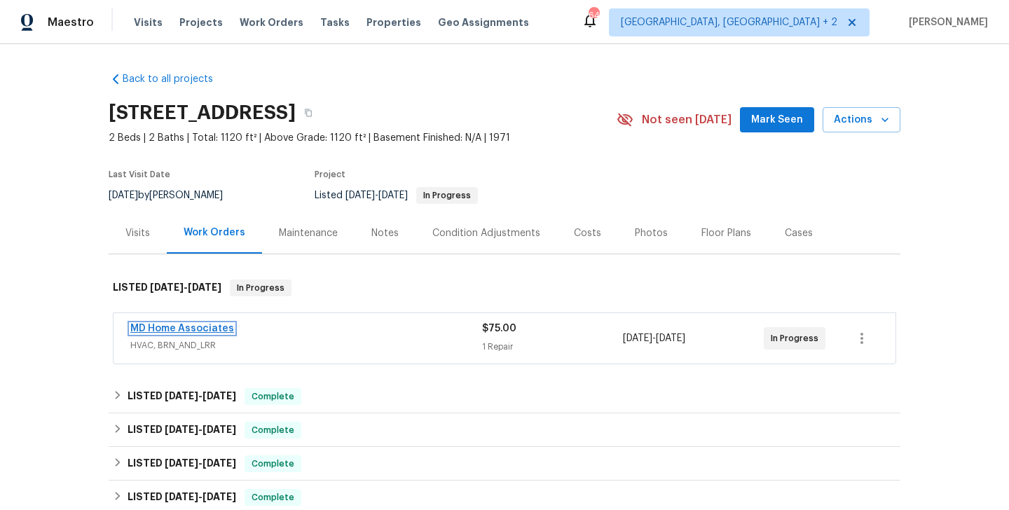
click at [216, 329] on link "MD Home Associates" at bounding box center [182, 329] width 104 height 10
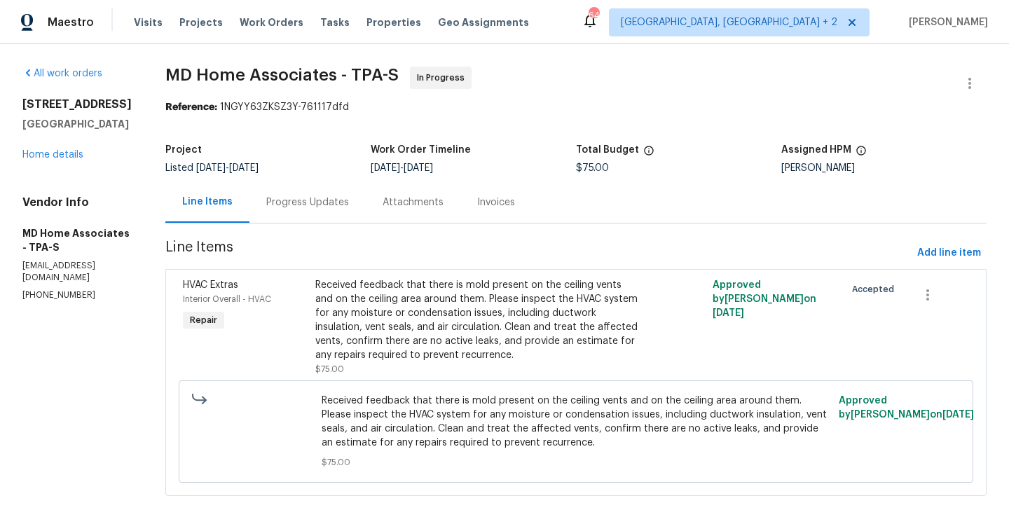
click at [334, 210] on div "Progress Updates" at bounding box center [307, 201] width 116 height 41
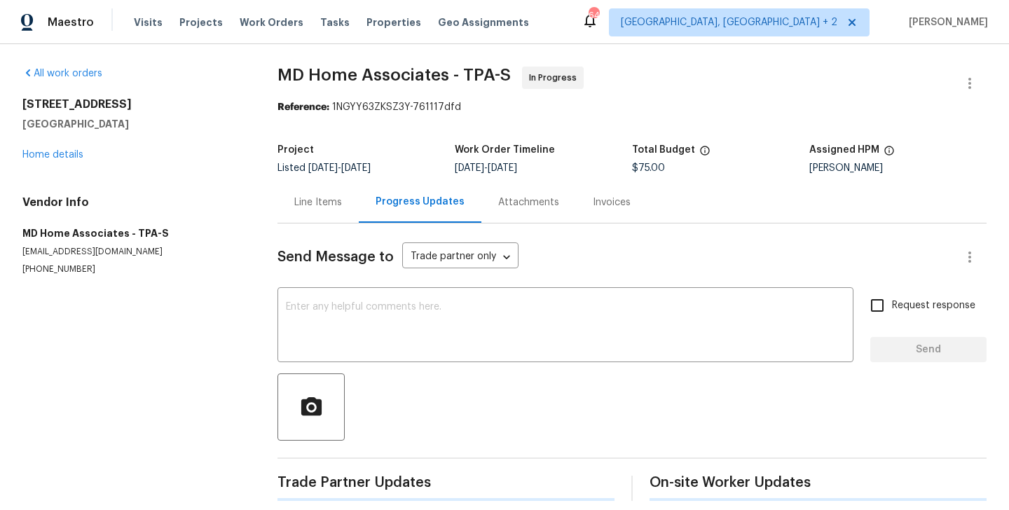
scroll to position [135, 0]
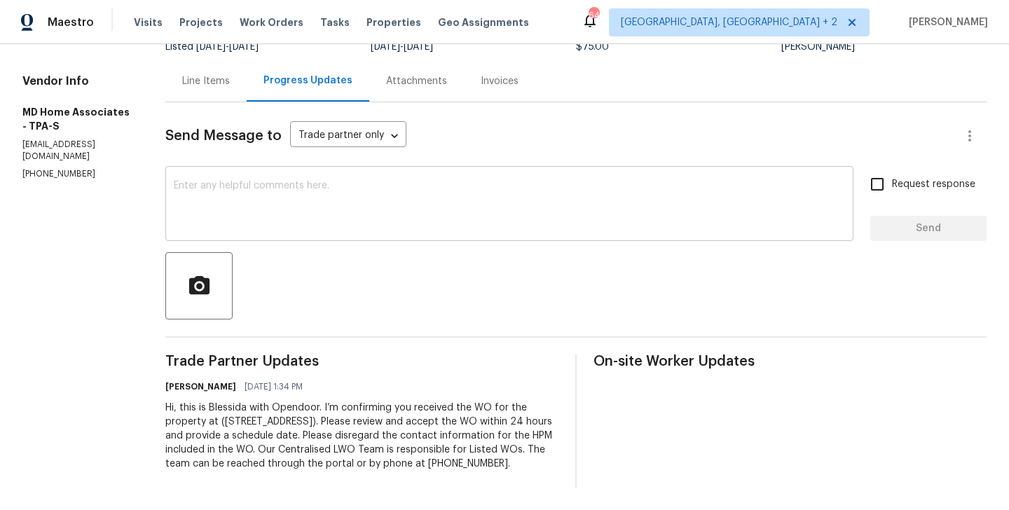
click at [345, 202] on textarea at bounding box center [509, 205] width 671 height 49
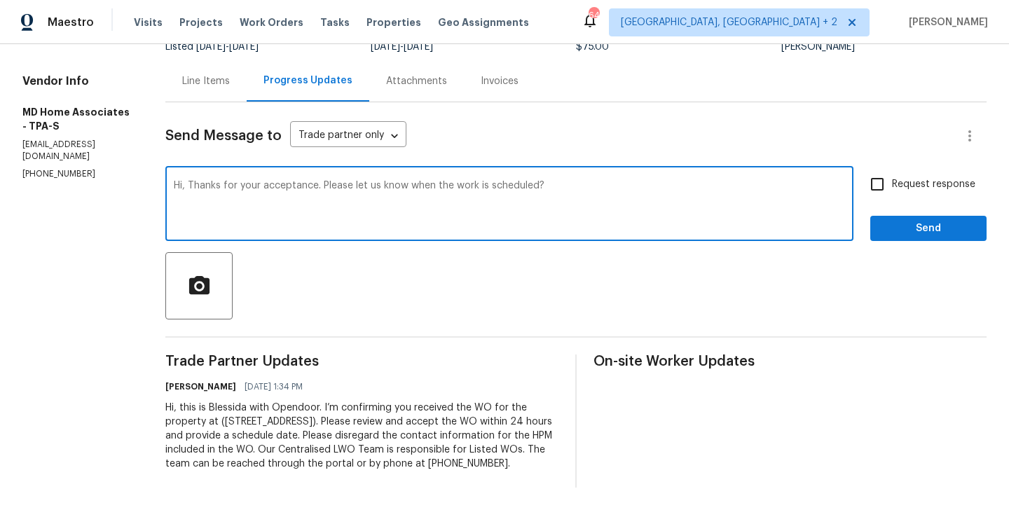
type textarea "Hi, Thanks for your acceptance. Please let us know when the work is scheduled?"
click at [937, 177] on span "Request response" at bounding box center [933, 184] width 83 height 15
click at [892, 170] on input "Request response" at bounding box center [876, 184] width 29 height 29
checkbox input "true"
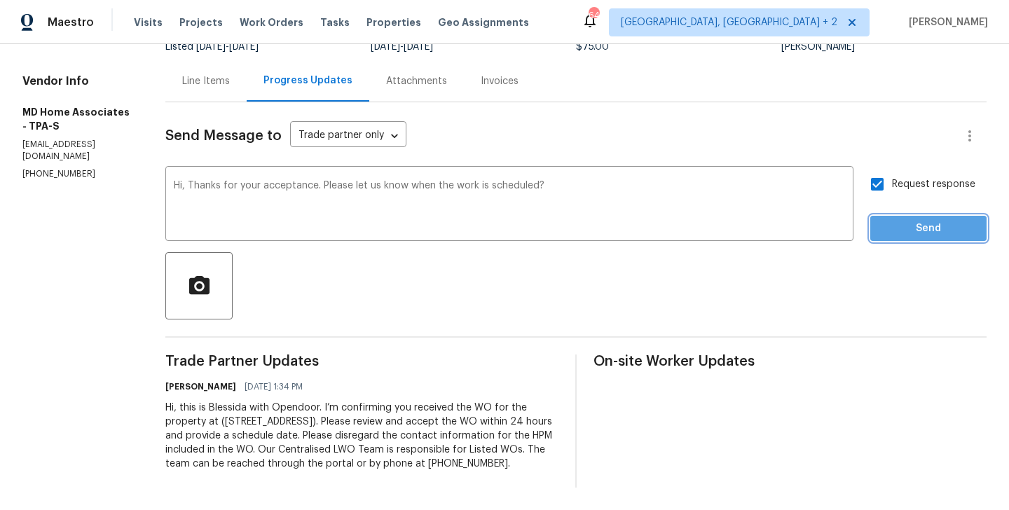
click at [909, 220] on span "Send" at bounding box center [928, 229] width 94 height 18
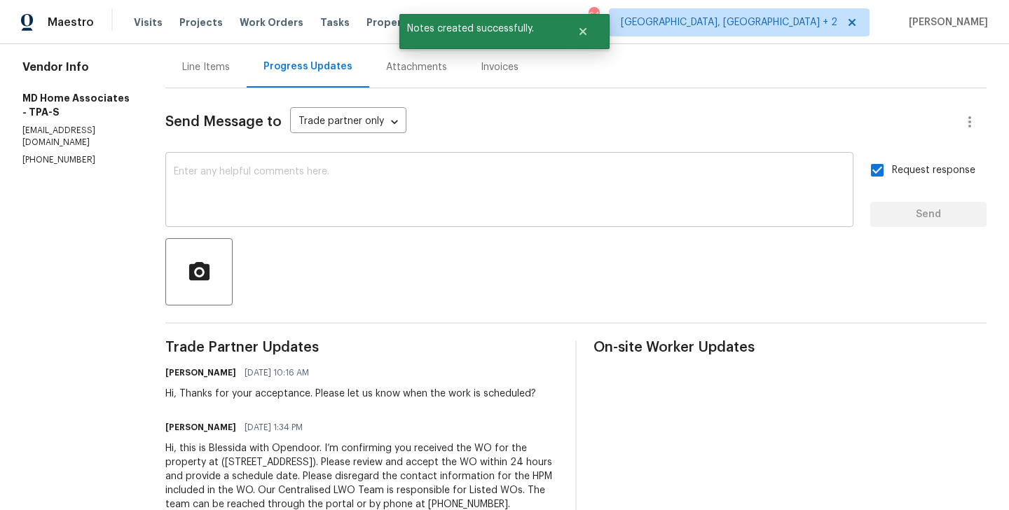
scroll to position [0, 0]
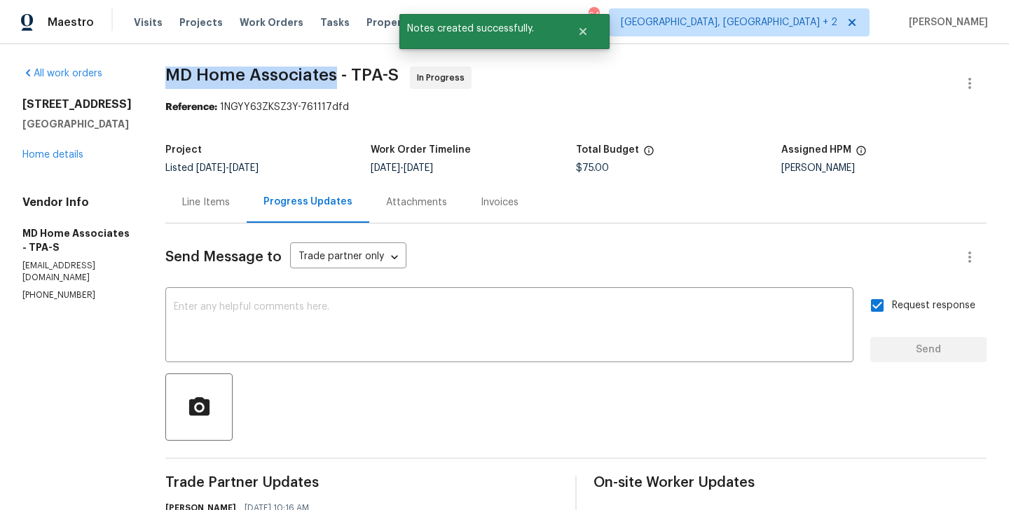
drag, startPoint x: 187, startPoint y: 75, endPoint x: 349, endPoint y: 76, distance: 161.8
click at [349, 76] on span "MD Home Associates - TPA-S" at bounding box center [281, 75] width 233 height 17
copy span "MD Home Associates"
click at [67, 160] on link "Home details" at bounding box center [52, 155] width 61 height 10
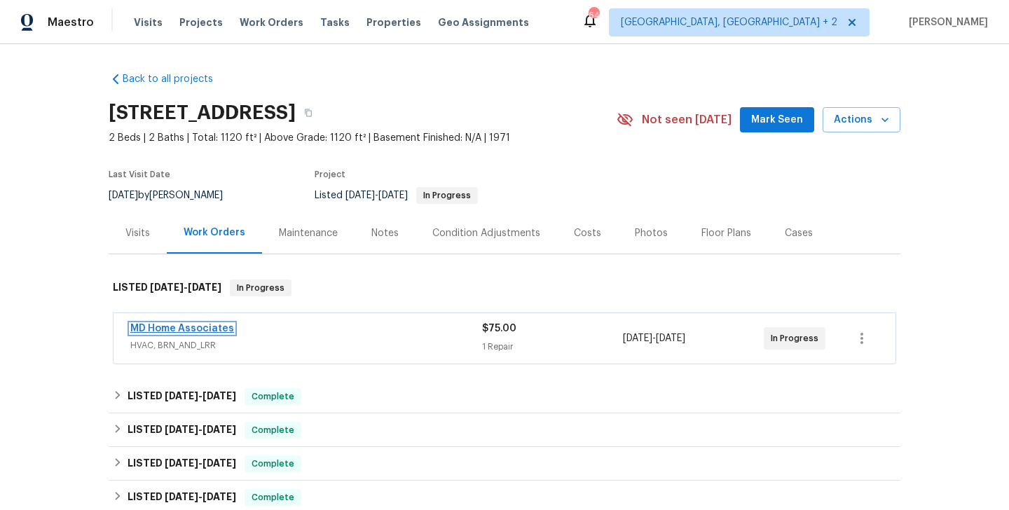
click at [191, 324] on link "MD Home Associates" at bounding box center [182, 329] width 104 height 10
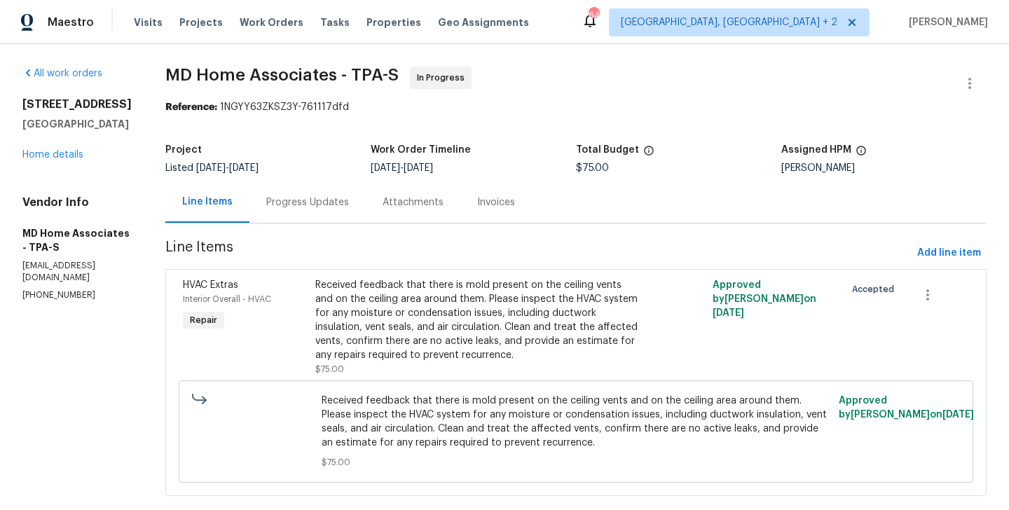
click at [55, 301] on p "(305) 951-3602" at bounding box center [76, 295] width 109 height 12
copy p "(305) 951-3602"
drag, startPoint x: 120, startPoint y: 139, endPoint x: 18, endPoint y: 92, distance: 111.9
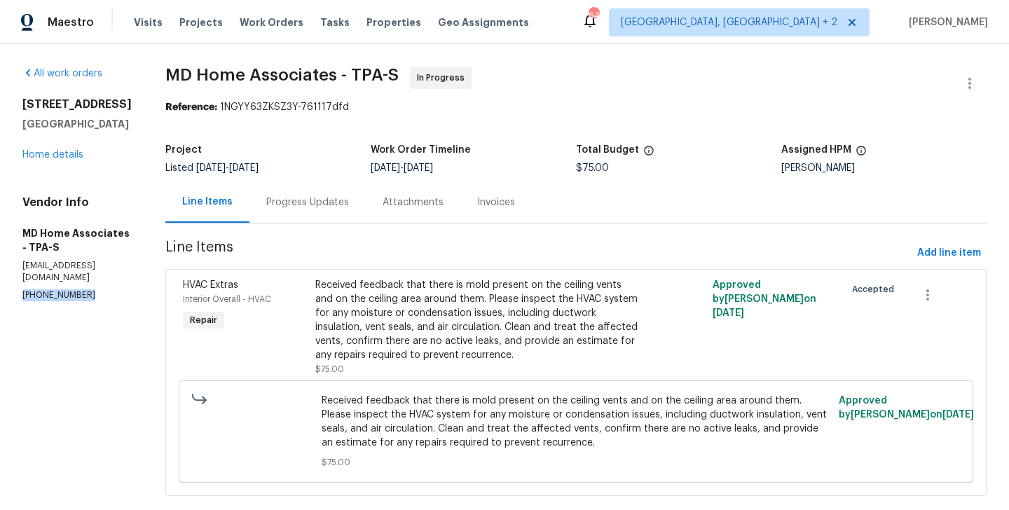
click at [18, 92] on div "All work orders 2413 Riverbluff Pkwy # V-231 Sarasota, FL 34231 Home details Ve…" at bounding box center [504, 289] width 1009 height 491
copy div "2413 Riverbluff Pkwy # V-231 Sarasota, FL 34231"
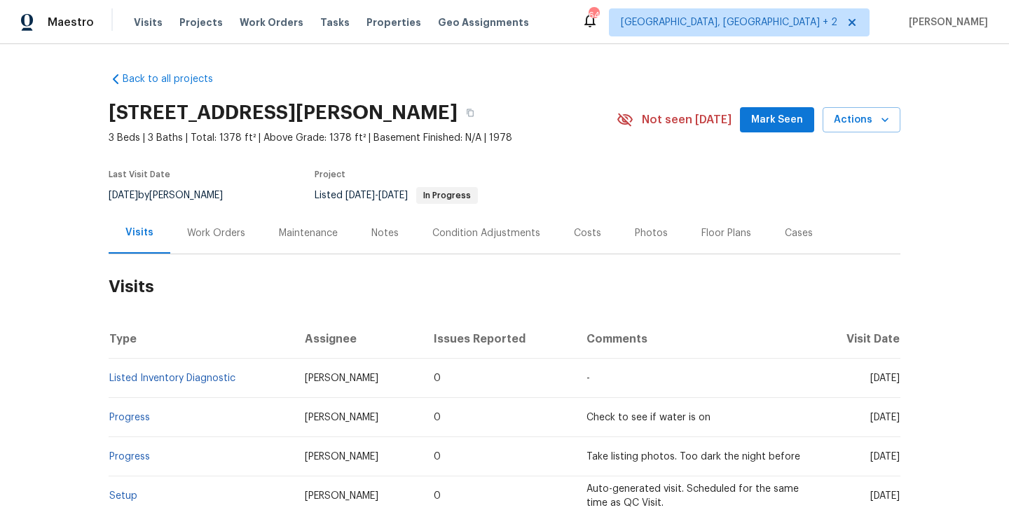
click at [235, 237] on div "Work Orders" at bounding box center [216, 233] width 58 height 14
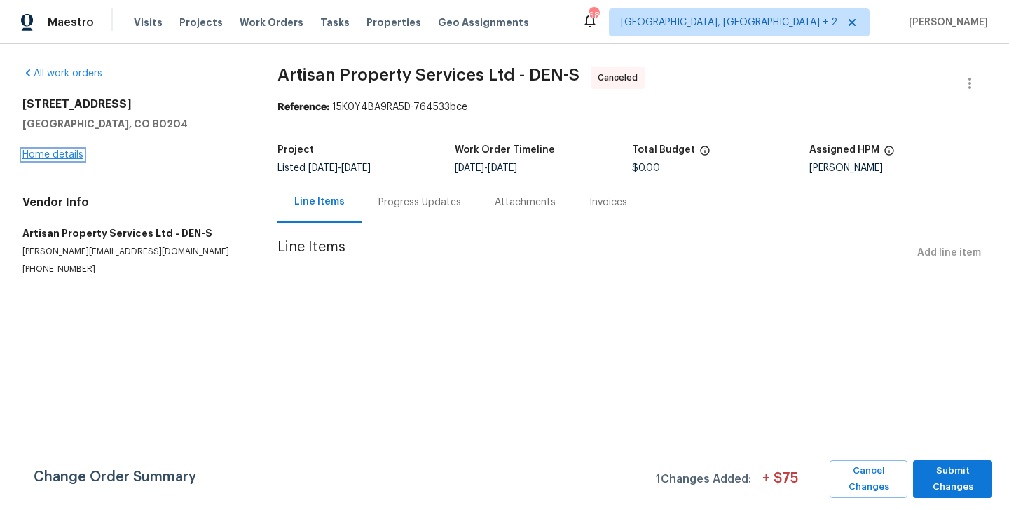
click at [69, 154] on link "Home details" at bounding box center [52, 155] width 61 height 10
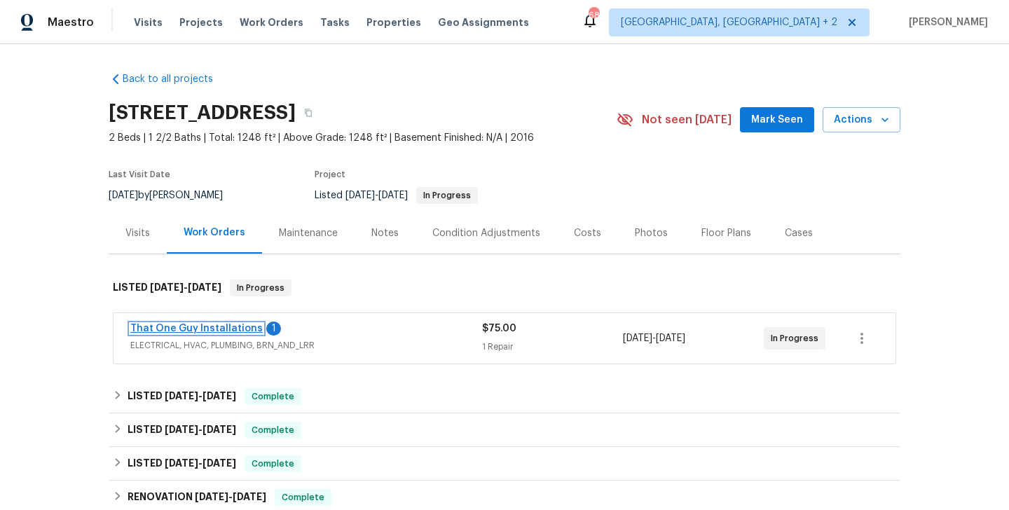
click at [233, 329] on link "That One Guy Installations" at bounding box center [196, 329] width 132 height 10
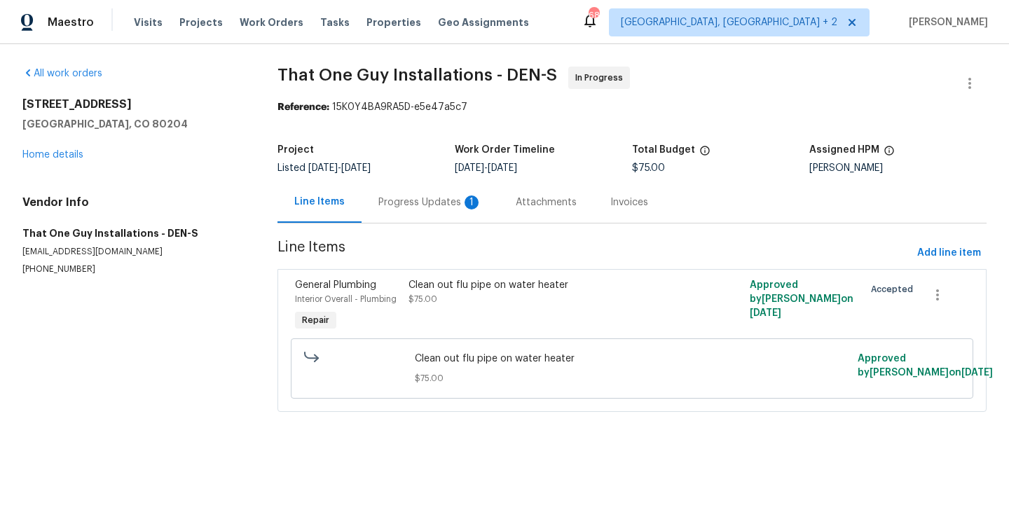
click at [385, 200] on div "Progress Updates 1" at bounding box center [430, 202] width 104 height 14
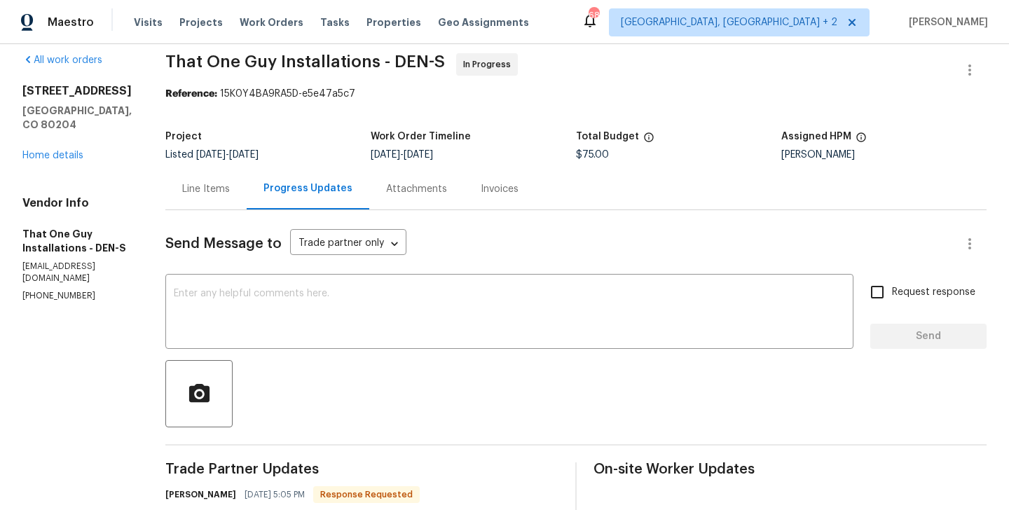
scroll to position [176, 0]
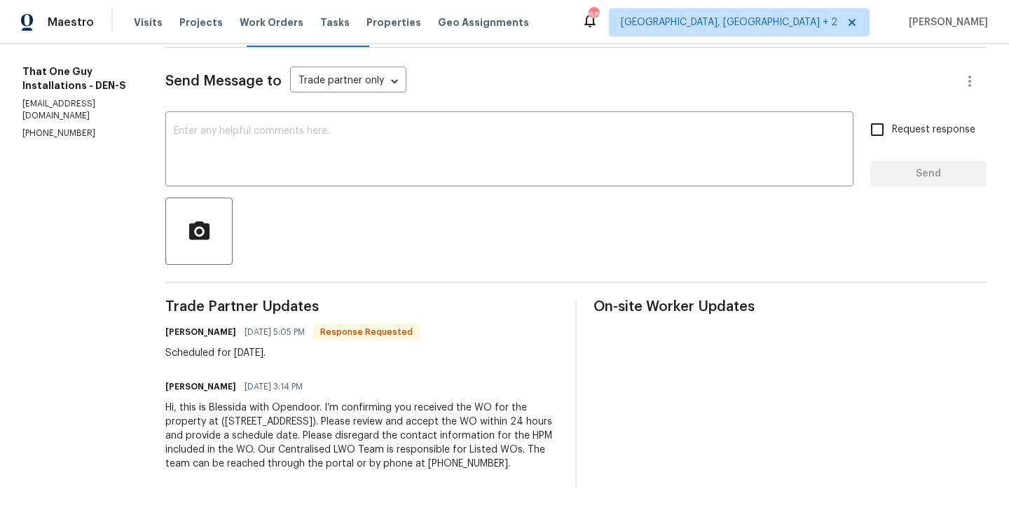
click at [165, 330] on h6 "[PERSON_NAME]" at bounding box center [200, 332] width 71 height 14
click at [165, 330] on h6 "Matt Bailey" at bounding box center [200, 332] width 71 height 14
copy h6 "Matt"
click at [221, 185] on div "x ​" at bounding box center [509, 150] width 688 height 71
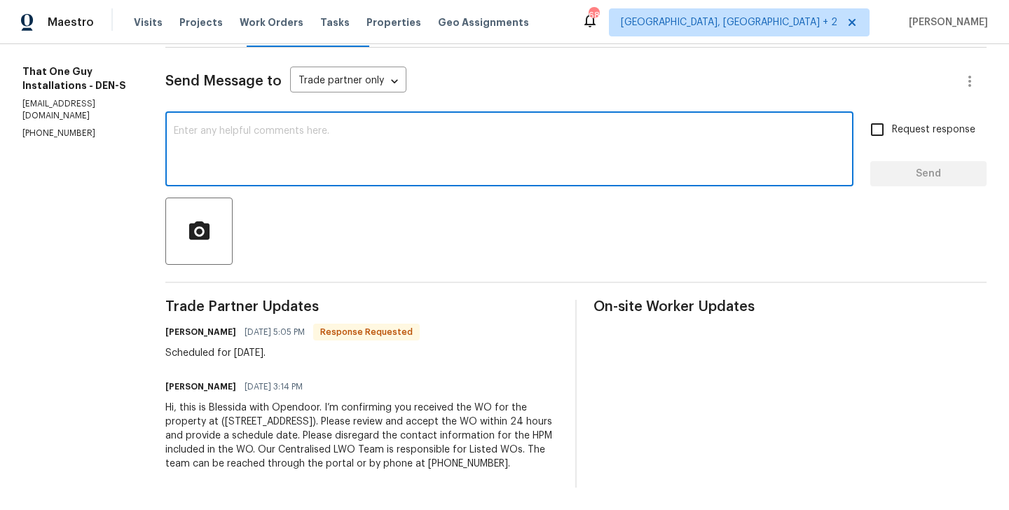
paste textarea "Matt"
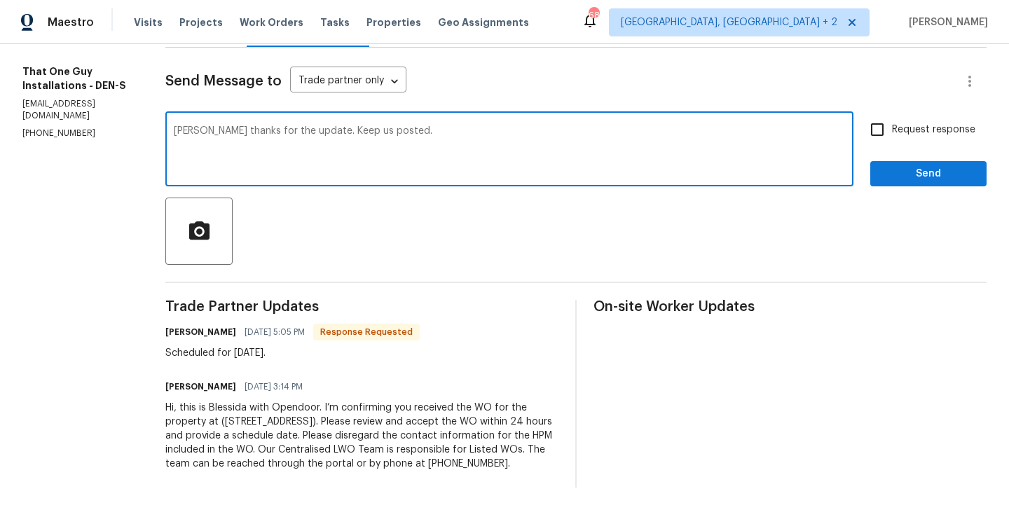
type textarea "Matt thanks for the update. Keep us posted."
click at [886, 124] on input "Request response" at bounding box center [876, 129] width 29 height 29
checkbox input "true"
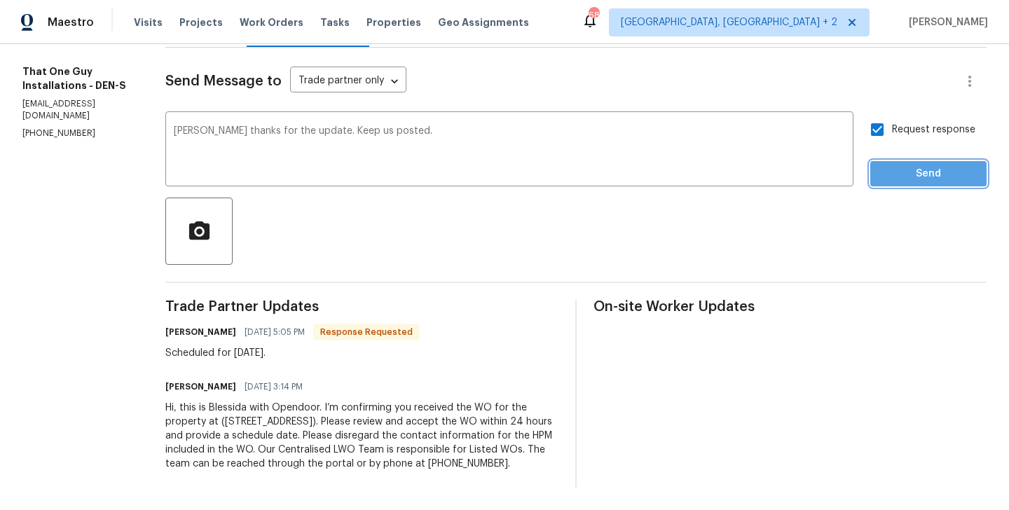
click at [891, 161] on button "Send" at bounding box center [928, 174] width 116 height 26
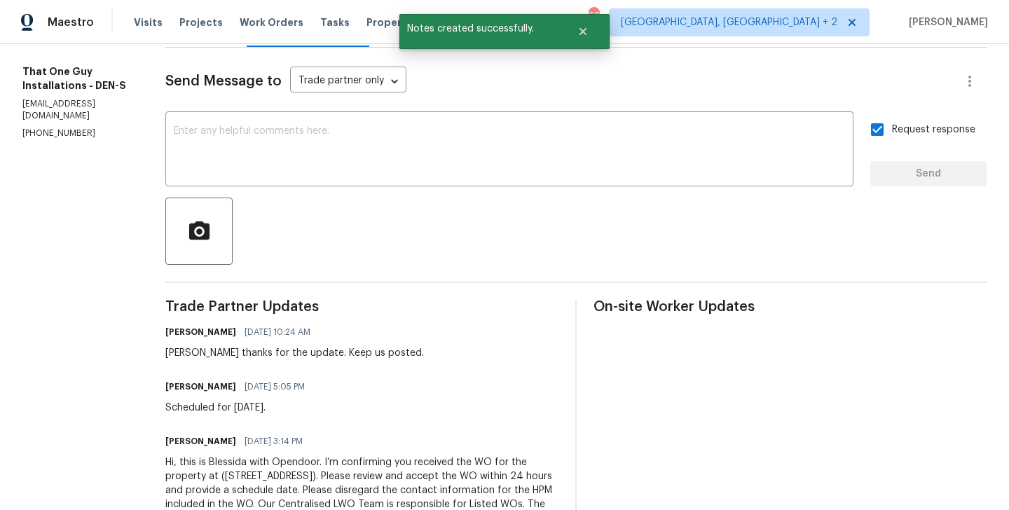
scroll to position [0, 0]
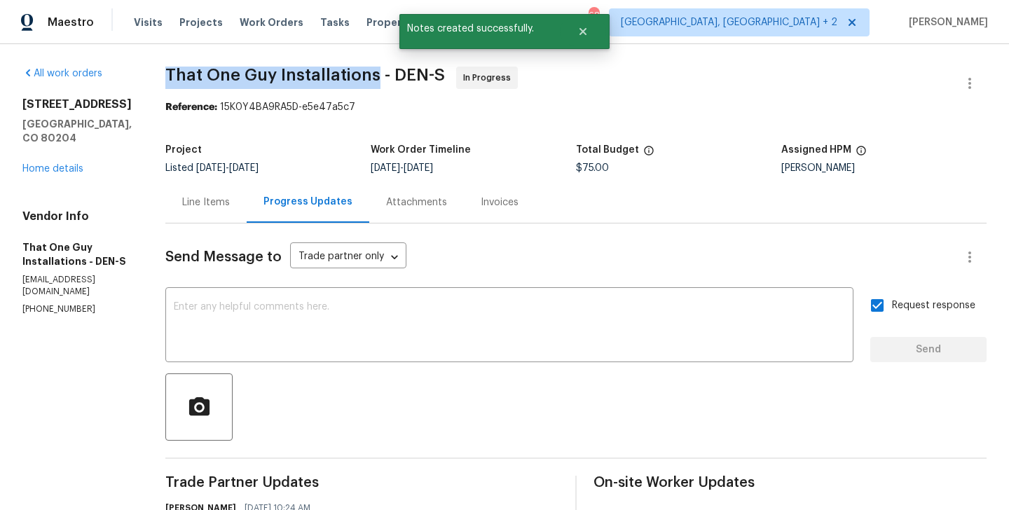
drag, startPoint x: 139, startPoint y: 71, endPoint x: 352, endPoint y: 78, distance: 212.3
click at [352, 78] on div "All work orders 1245 Utica St Apt 104 Denver, CO 80204 Home details Vendor Info…" at bounding box center [504, 392] width 1009 height 696
copy span "That One Guy Installations"
click at [64, 174] on link "Home details" at bounding box center [52, 169] width 61 height 10
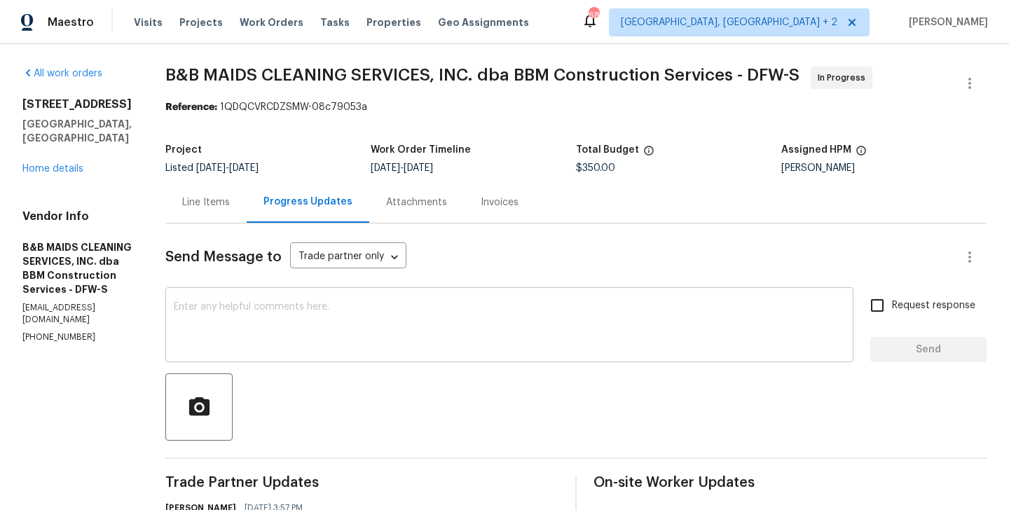
click at [334, 301] on div "x ​" at bounding box center [509, 326] width 688 height 71
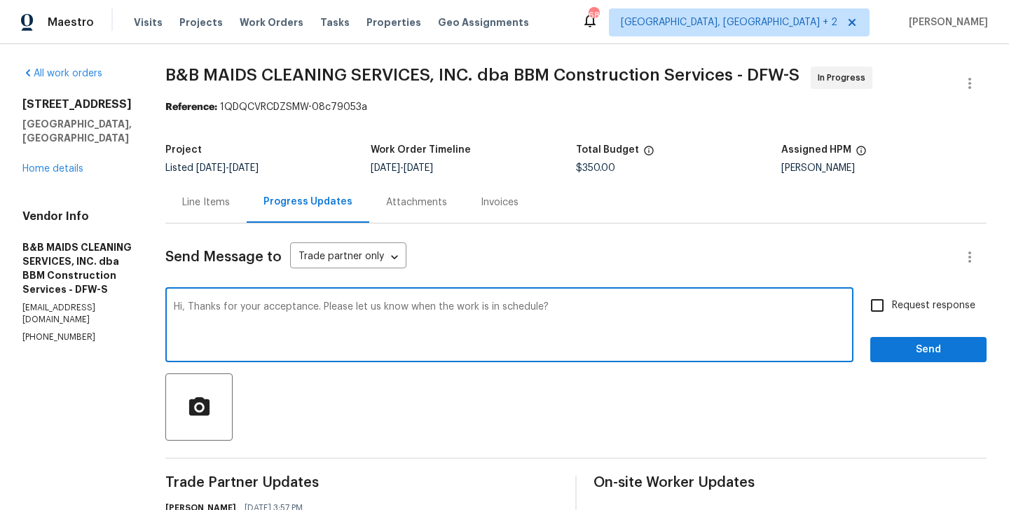
type textarea "Hi, Thanks for your acceptance. Please let us know when the work is in schedule?"
click at [911, 296] on label "Request response" at bounding box center [918, 305] width 113 height 29
click at [892, 296] on input "Request response" at bounding box center [876, 305] width 29 height 29
checkbox input "true"
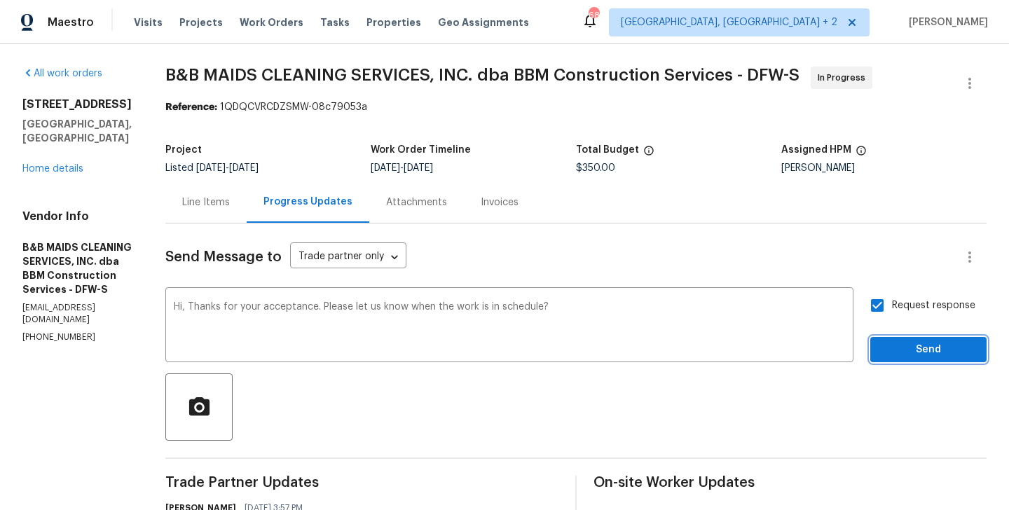
click at [898, 343] on span "Send" at bounding box center [928, 350] width 94 height 18
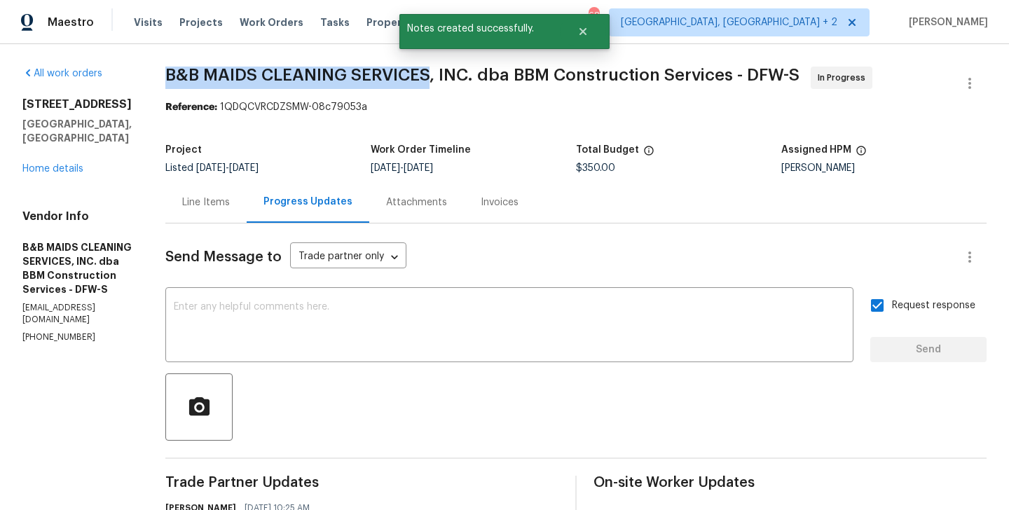
drag, startPoint x: 210, startPoint y: 78, endPoint x: 481, endPoint y: 78, distance: 271.1
click at [481, 78] on div "All work orders 103 County Road 4223 Decatur, TX 76234 Home details Vendor Info…" at bounding box center [504, 365] width 1009 height 642
copy span "B&B MAIDS CLEANING SERVICES"
click at [48, 164] on link "Home details" at bounding box center [52, 169] width 61 height 10
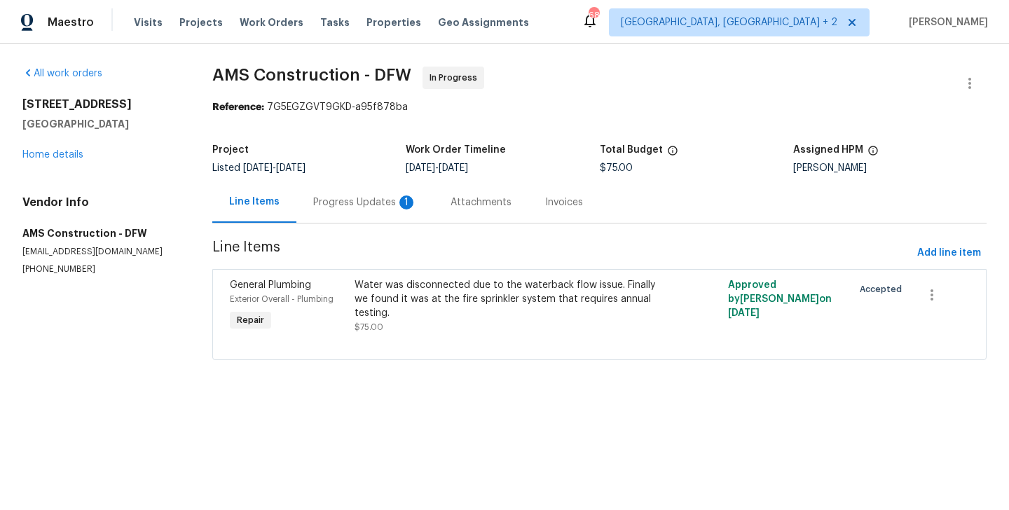
click at [359, 221] on div "Progress Updates 1" at bounding box center [364, 201] width 137 height 41
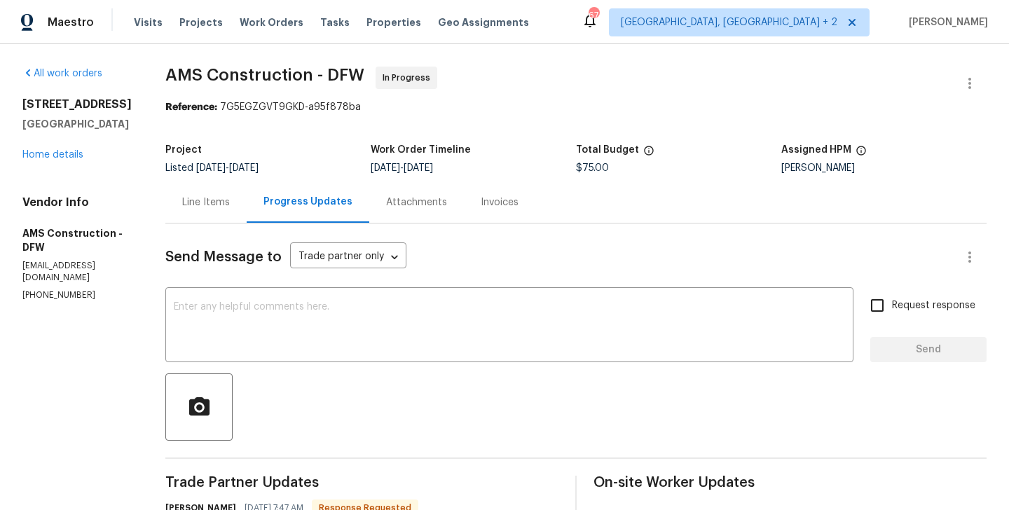
click at [198, 207] on div "Line Items" at bounding box center [206, 202] width 48 height 14
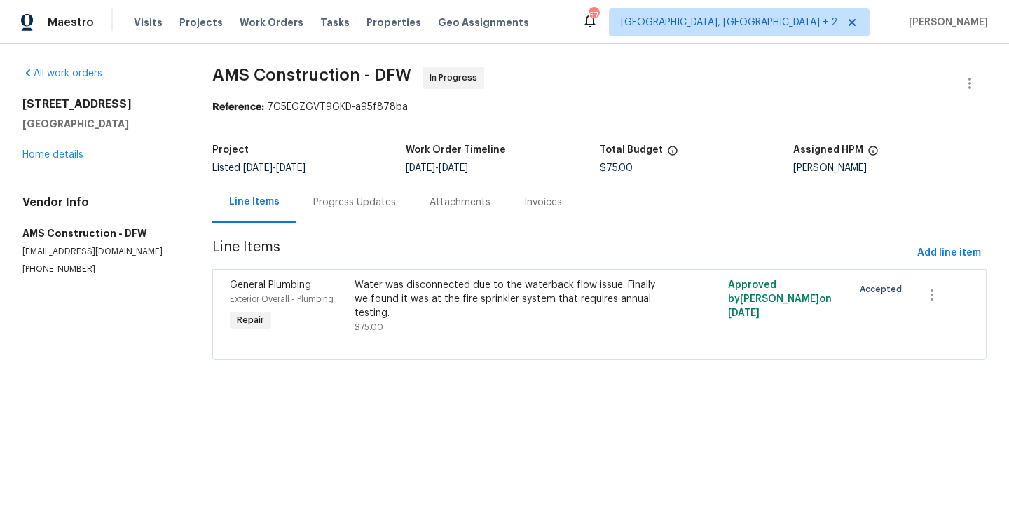
click at [528, 308] on div "Water was disconnected due to the waterback flow issue. Finally we found it was…" at bounding box center [505, 299] width 303 height 42
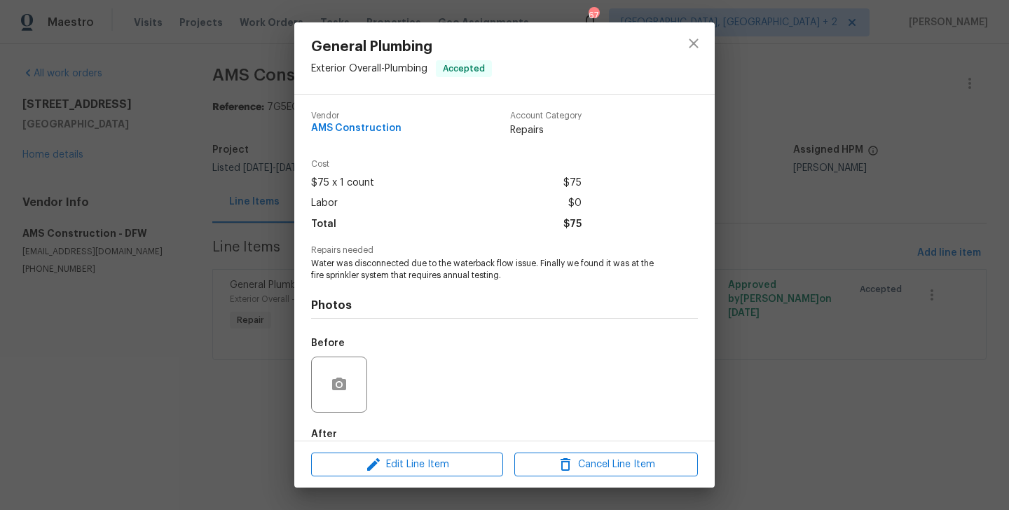
click at [488, 272] on span "Water was disconnected due to the waterback flow issue. Finally we found it was…" at bounding box center [485, 270] width 348 height 24
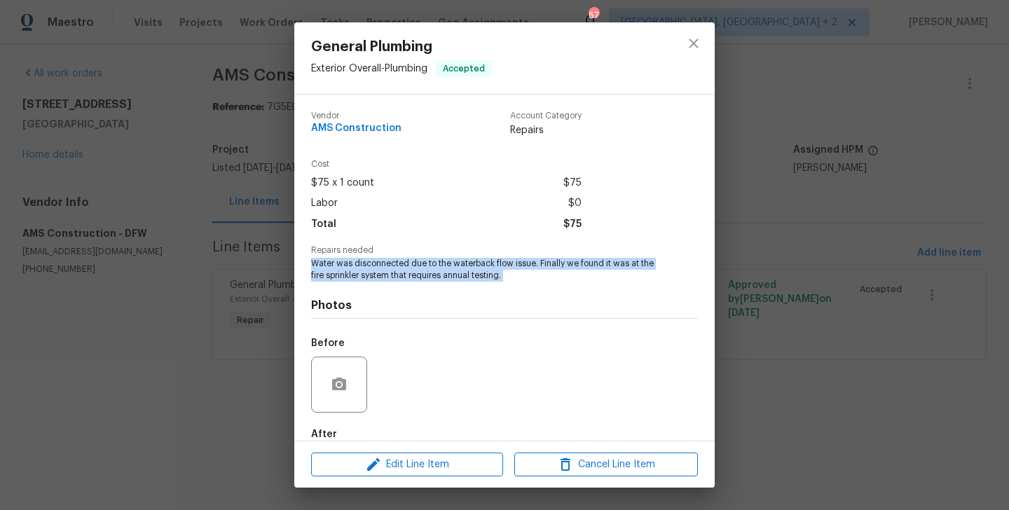
click at [488, 272] on span "Water was disconnected due to the waterback flow issue. Finally we found it was…" at bounding box center [485, 270] width 348 height 24
copy span "Water was disconnected due to the waterback flow issue. Finally we found it was…"
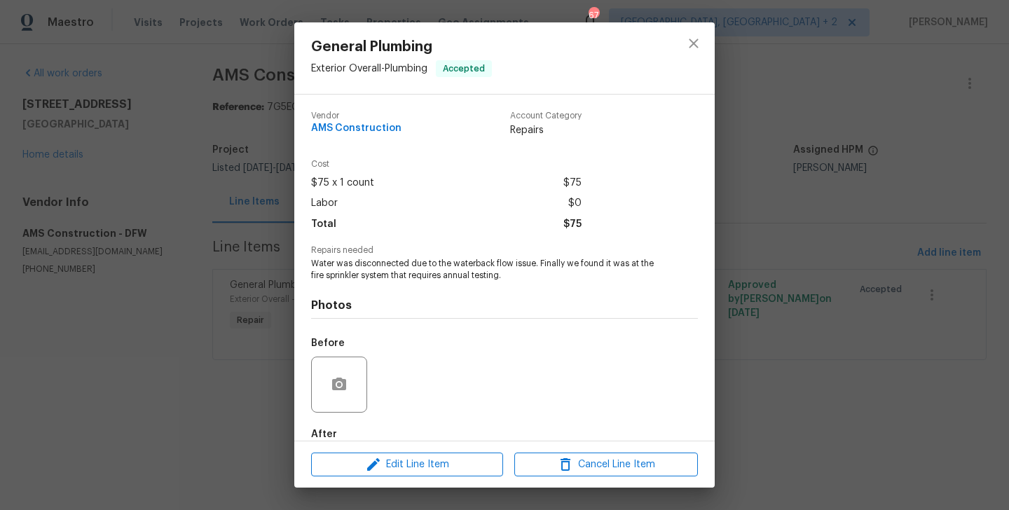
click at [776, 336] on div "General Plumbing Exterior Overall - Plumbing Accepted Vendor AMS Construction A…" at bounding box center [504, 255] width 1009 height 510
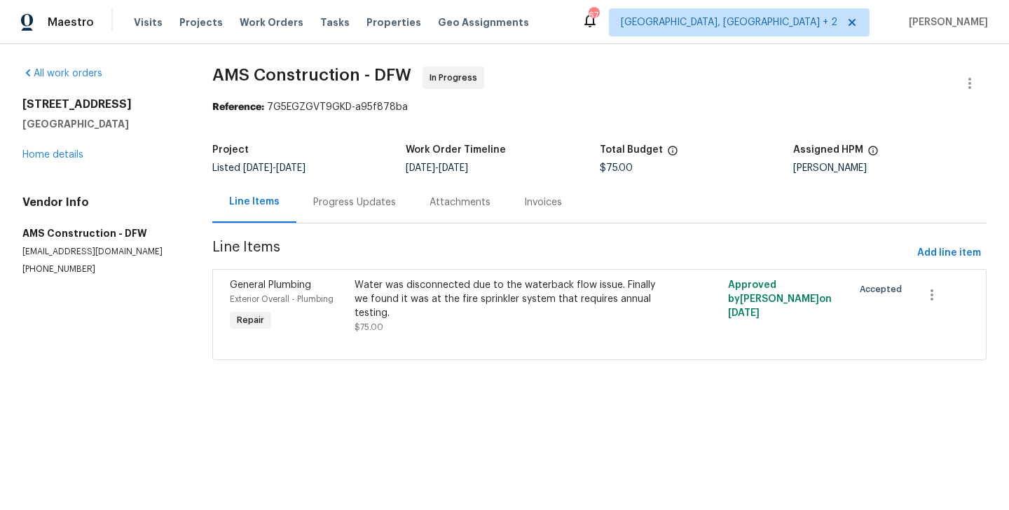
click at [340, 210] on div "Progress Updates" at bounding box center [354, 201] width 116 height 41
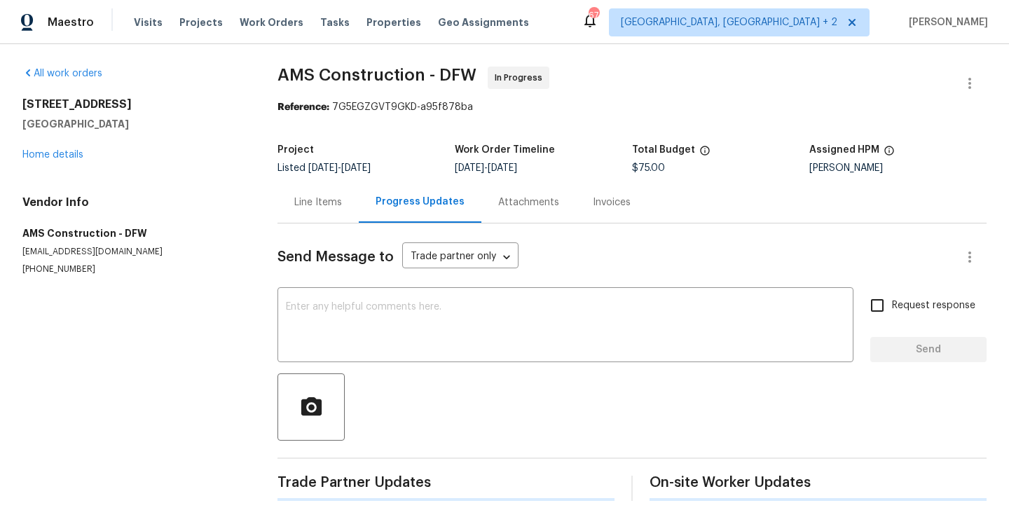
scroll to position [176, 0]
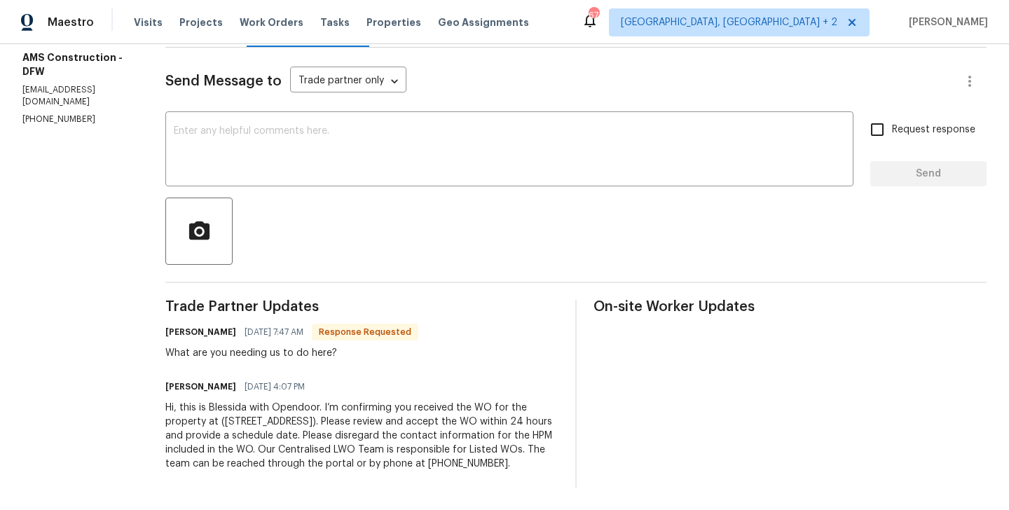
click at [165, 335] on h6 "Michael Kimbrell" at bounding box center [200, 332] width 71 height 14
copy h6 "Michael"
click at [251, 158] on textarea at bounding box center [509, 150] width 671 height 49
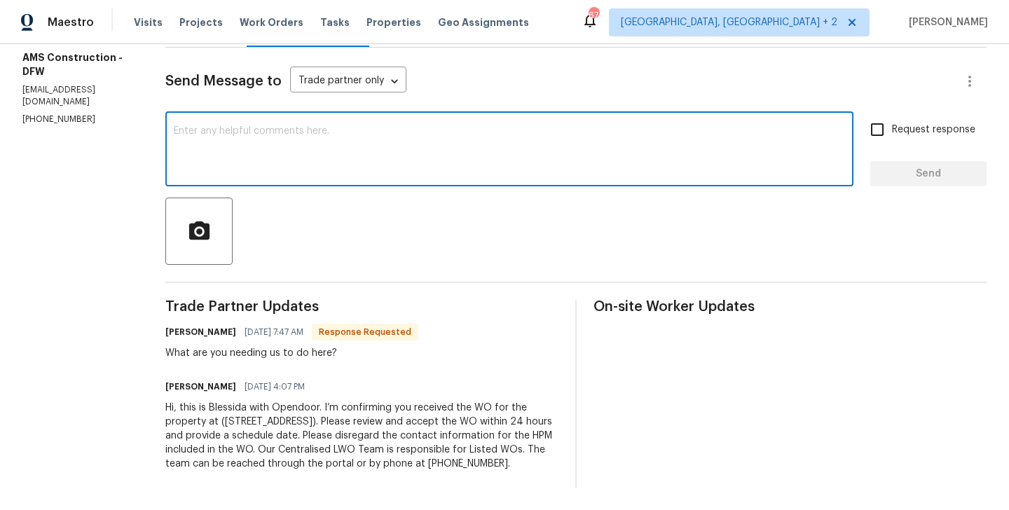
paste textarea "Michael"
paste textarea "Fire sprinkler needs annual testing"
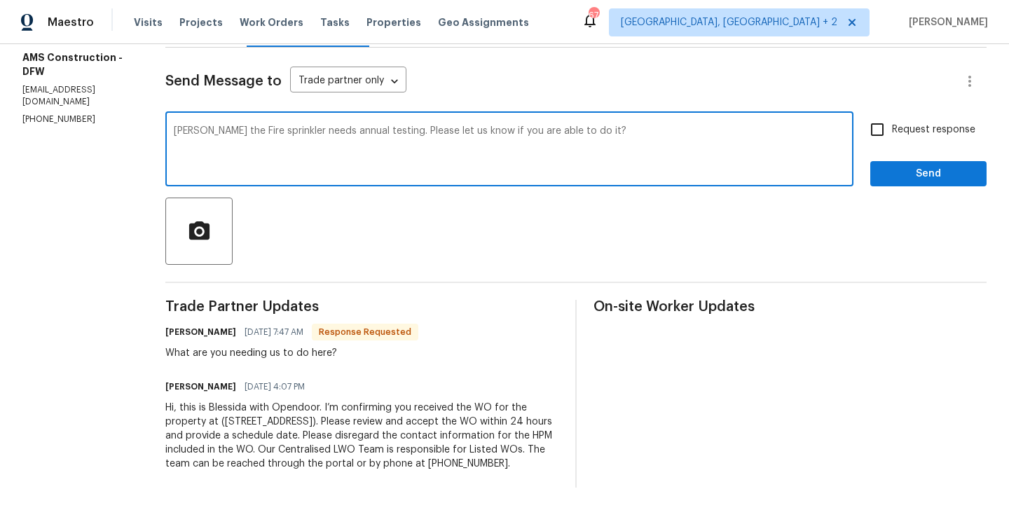
type textarea "Michael the Fire sprinkler needs annual testing. Please let us know if you are …"
click at [882, 132] on input "Request response" at bounding box center [876, 129] width 29 height 29
checkbox input "true"
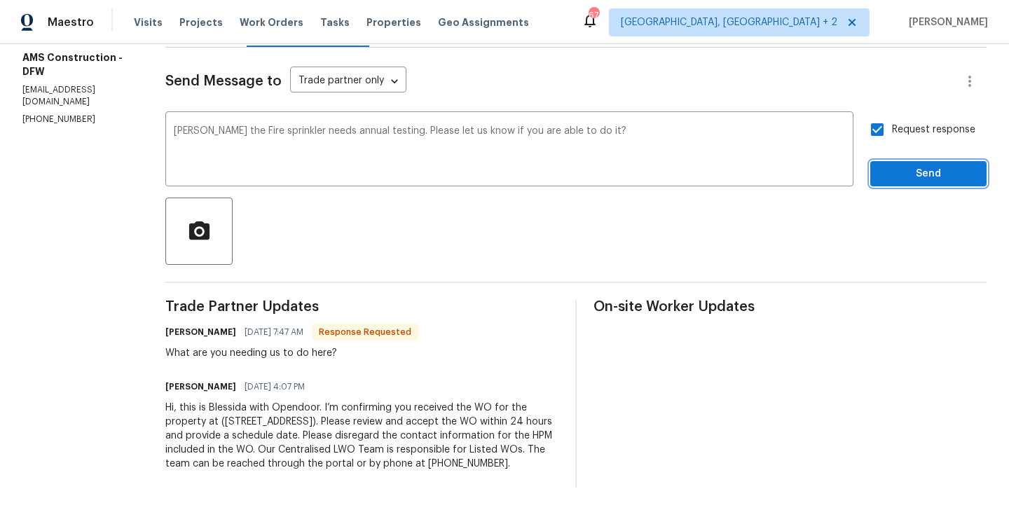
click at [883, 181] on span "Send" at bounding box center [928, 174] width 94 height 18
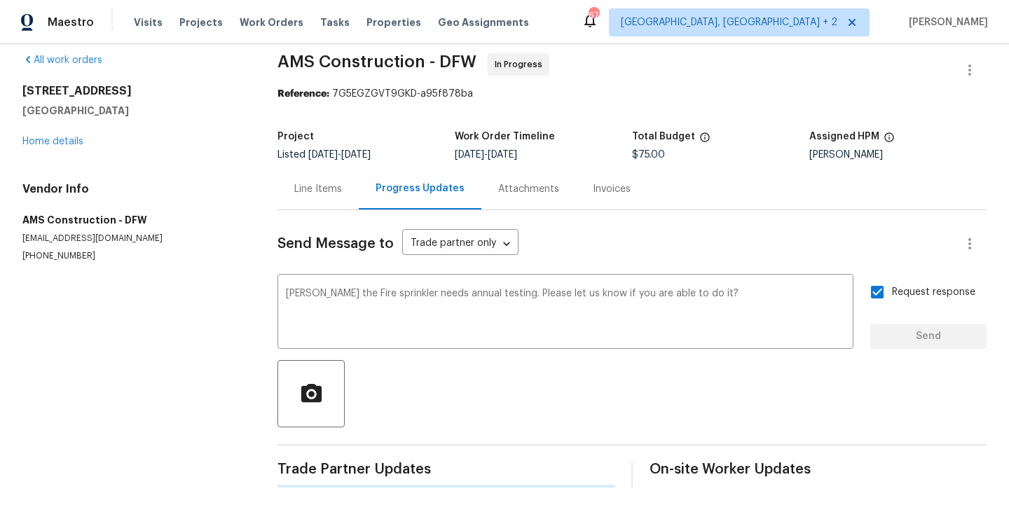
scroll to position [13, 0]
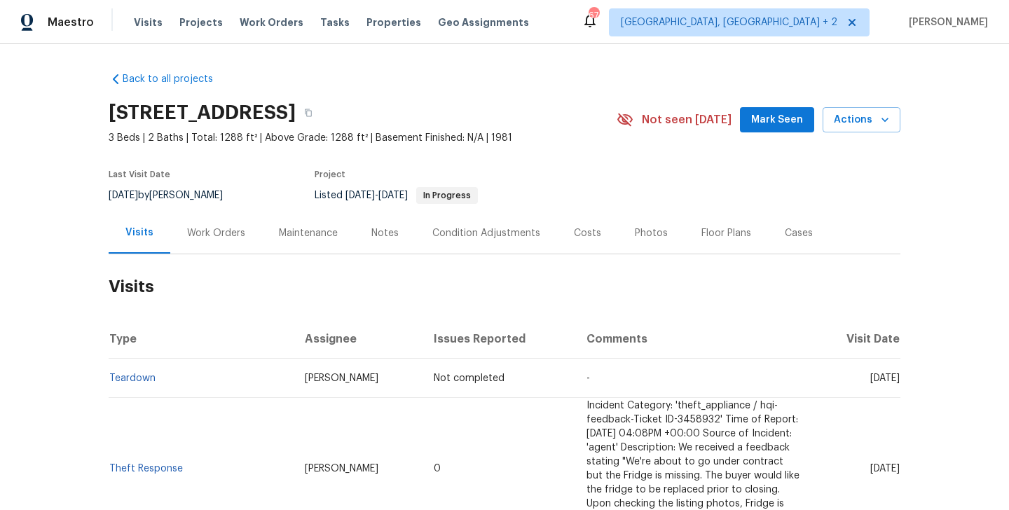
click at [228, 244] on div "Work Orders" at bounding box center [216, 232] width 92 height 41
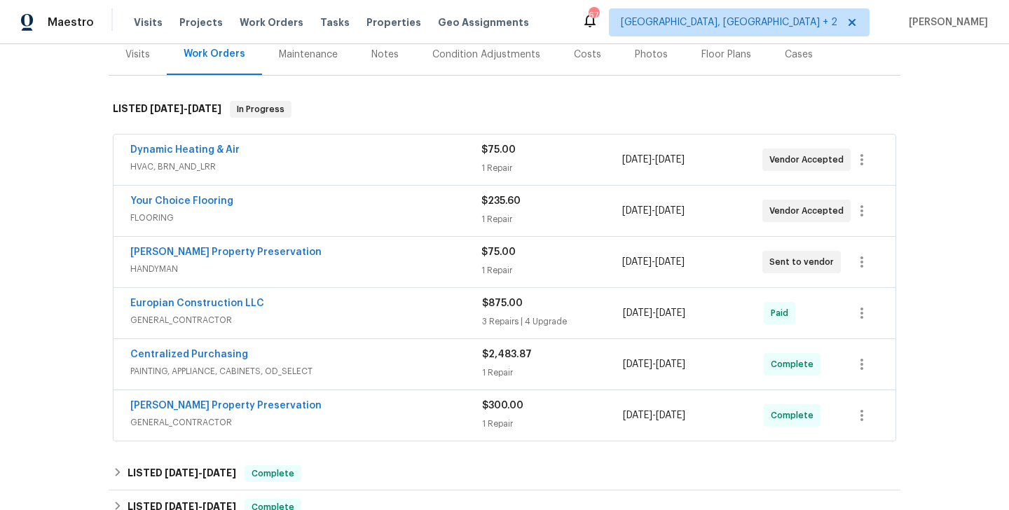
scroll to position [179, 0]
click at [224, 146] on link "Dynamic Heating & Air" at bounding box center [184, 149] width 109 height 10
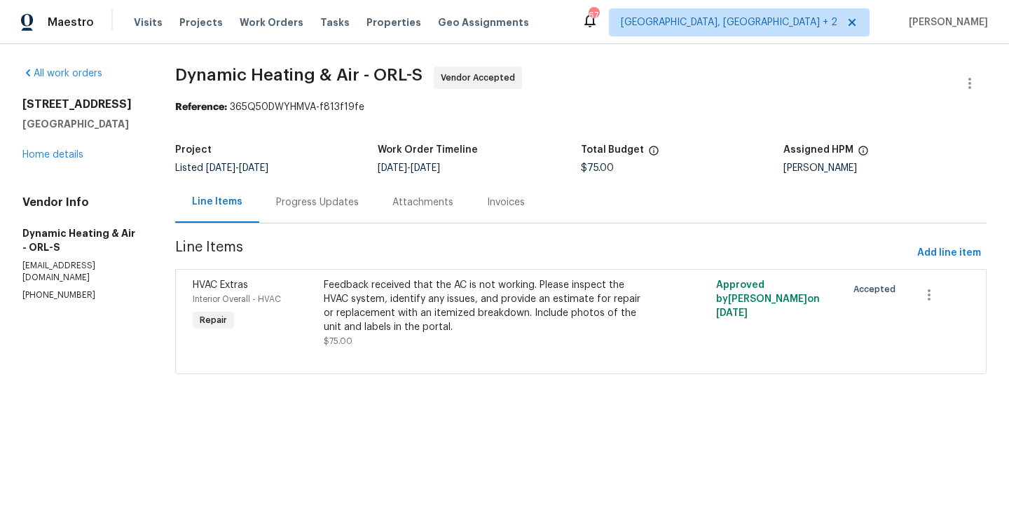
click at [334, 207] on div "Progress Updates" at bounding box center [317, 202] width 83 height 14
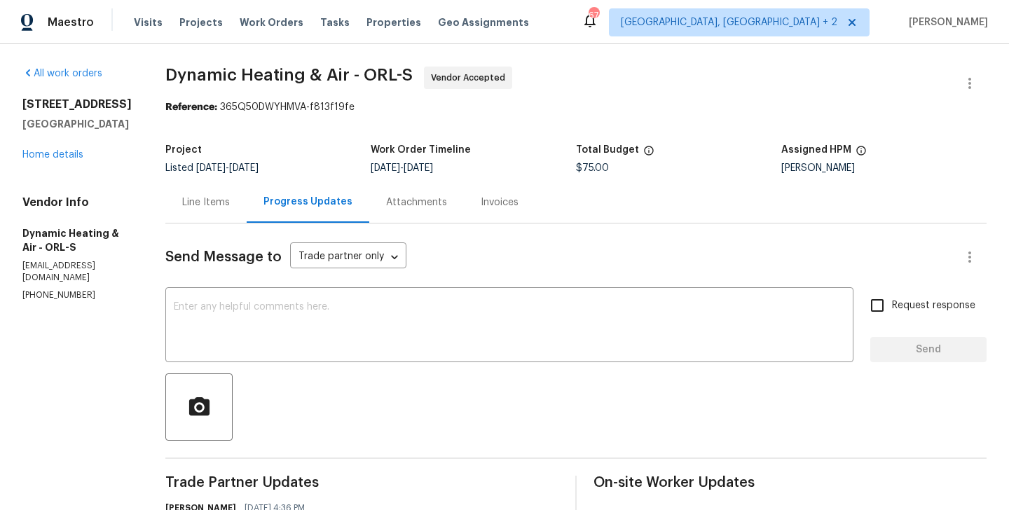
scroll to position [135, 0]
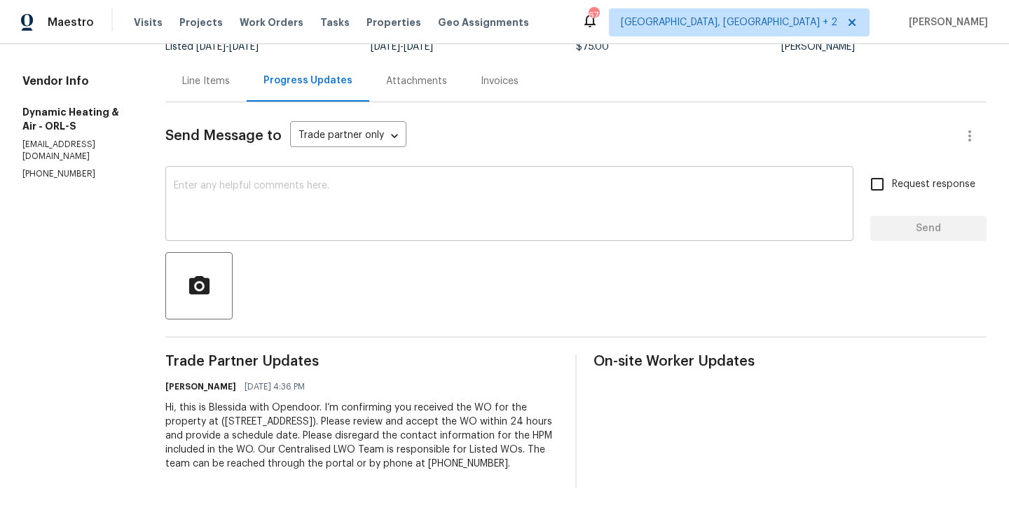
click at [304, 190] on textarea at bounding box center [509, 205] width 671 height 49
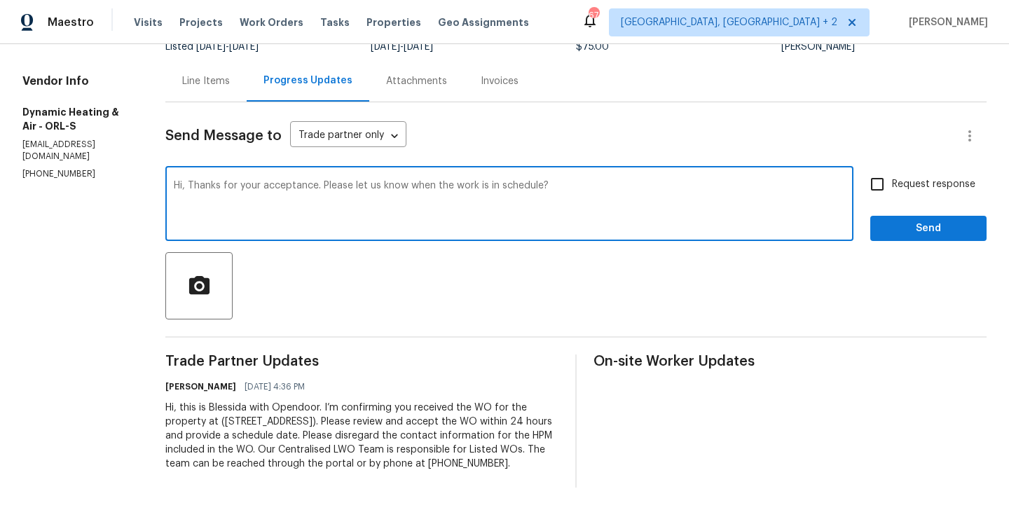
type textarea "Hi, Thanks for your acceptance. Please let us know when the work is in schedule?"
click at [889, 170] on input "Request response" at bounding box center [876, 184] width 29 height 29
checkbox input "true"
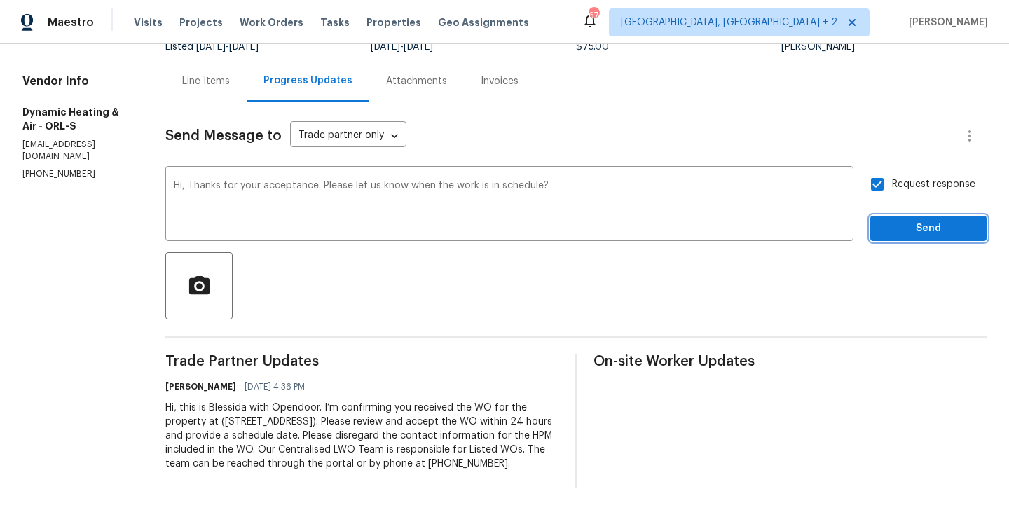
click at [890, 220] on span "Send" at bounding box center [928, 229] width 94 height 18
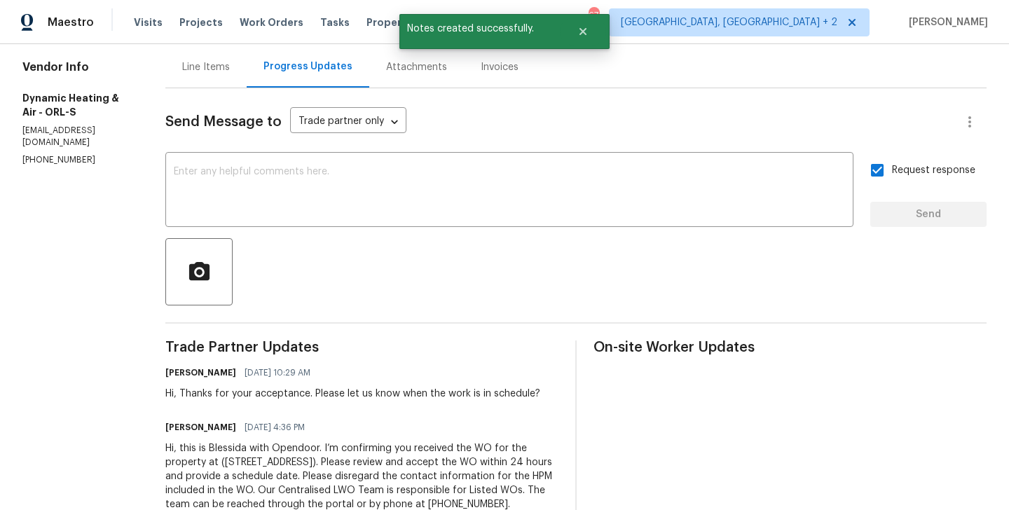
scroll to position [0, 0]
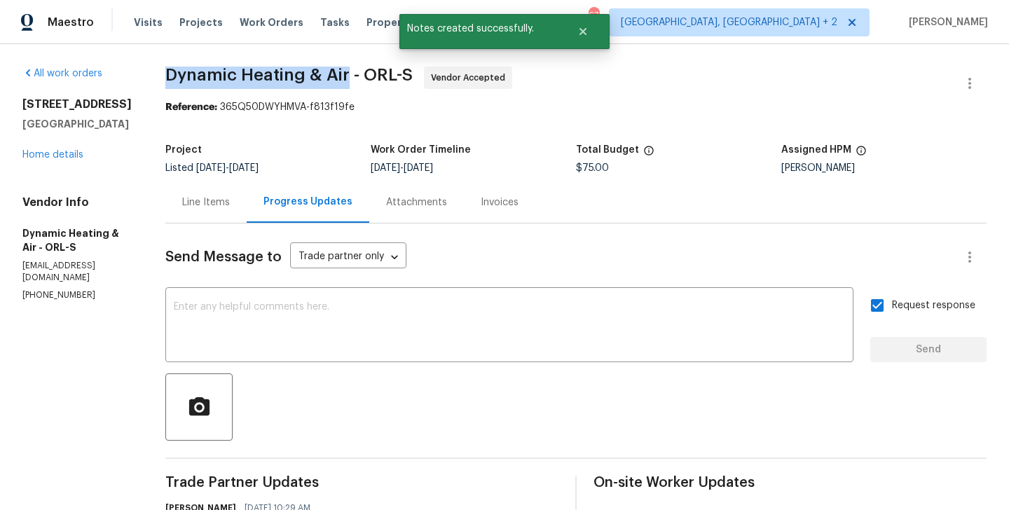
drag, startPoint x: 178, startPoint y: 76, endPoint x: 357, endPoint y: 80, distance: 178.7
click at [357, 80] on span "Dynamic Heating & Air - ORL-S" at bounding box center [288, 75] width 247 height 17
copy span "Dynamic Heating & Air"
click at [62, 157] on link "Home details" at bounding box center [52, 155] width 61 height 10
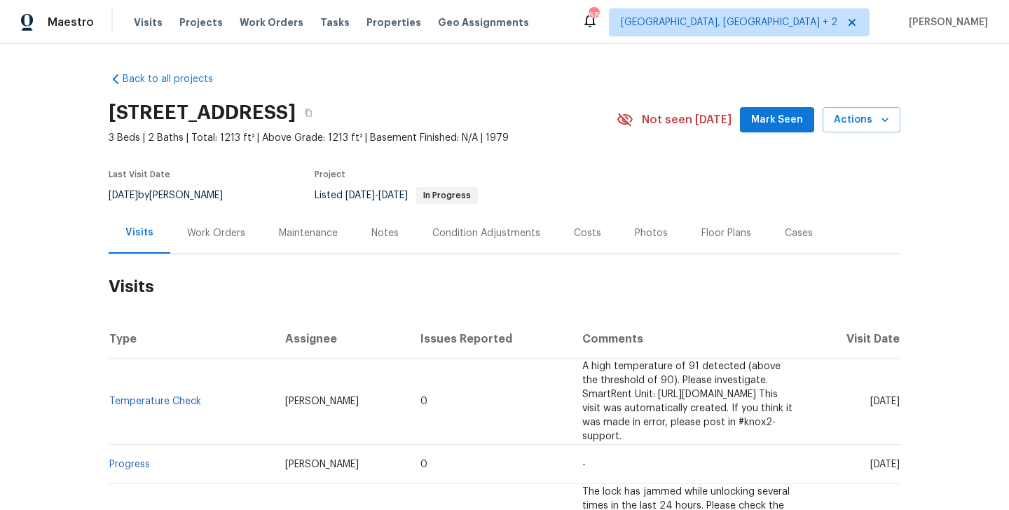
click at [226, 234] on div "Work Orders" at bounding box center [216, 233] width 58 height 14
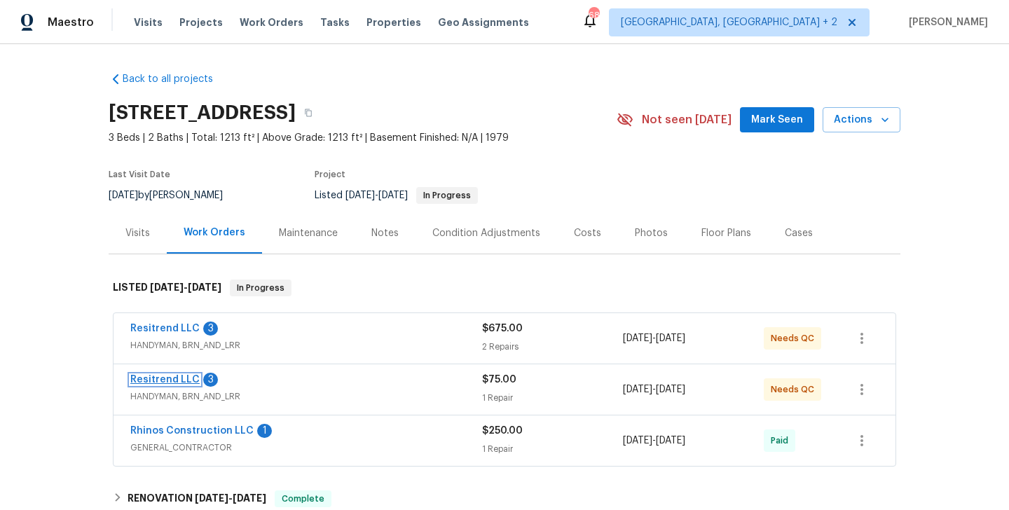
click at [170, 380] on link "Resitrend LLC" at bounding box center [164, 380] width 69 height 10
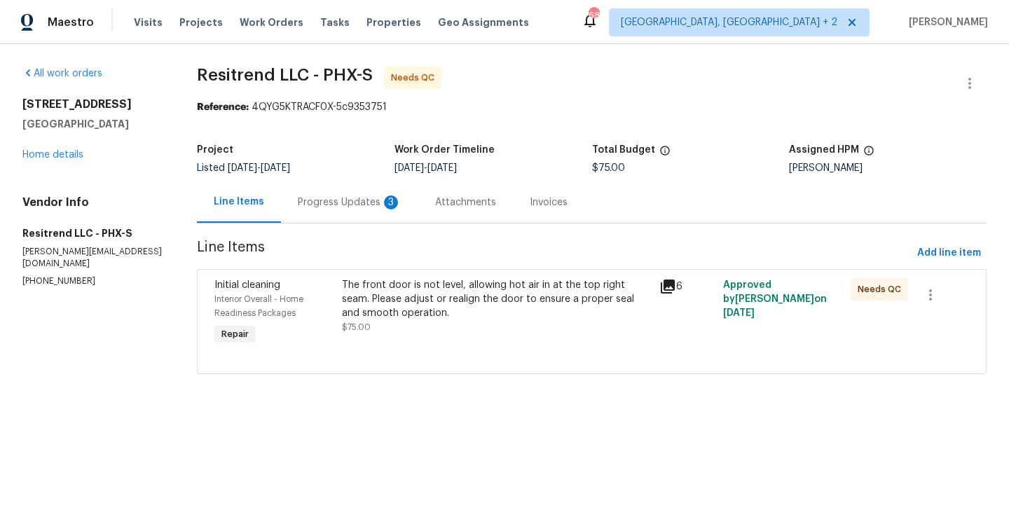
click at [367, 205] on div "Progress Updates 3" at bounding box center [350, 202] width 104 height 14
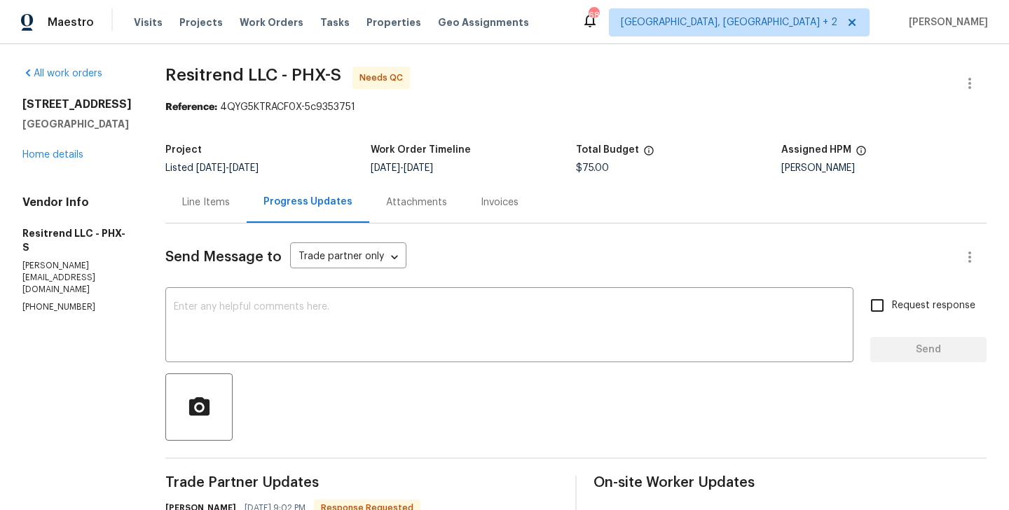
click at [200, 211] on div "Line Items" at bounding box center [205, 201] width 81 height 41
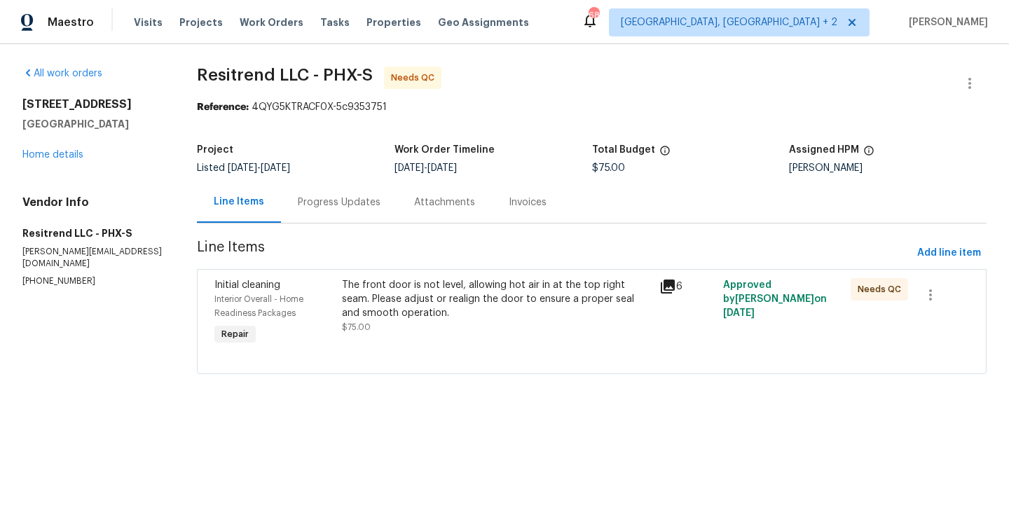
click at [507, 311] on div "The front door is not level, allowing hot air in at the top right seam. Please …" at bounding box center [497, 299] width 310 height 42
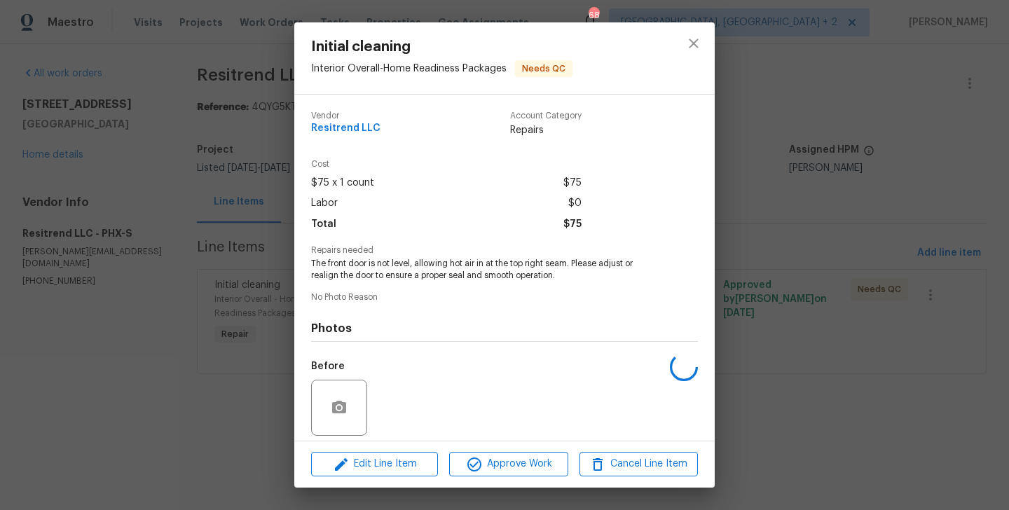
scroll to position [100, 0]
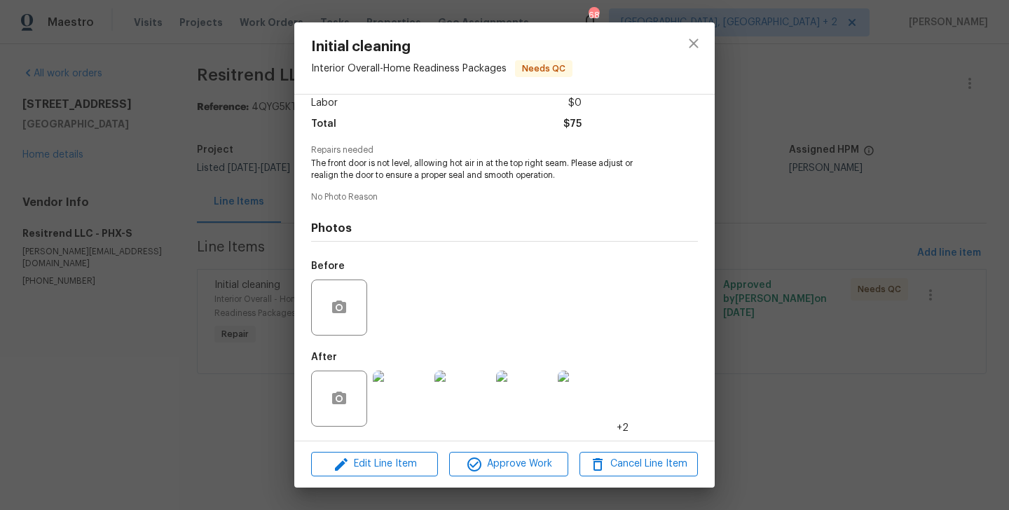
click at [239, 248] on div "Initial cleaning Interior Overall - Home Readiness Packages Needs QC Vendor Res…" at bounding box center [504, 255] width 1009 height 510
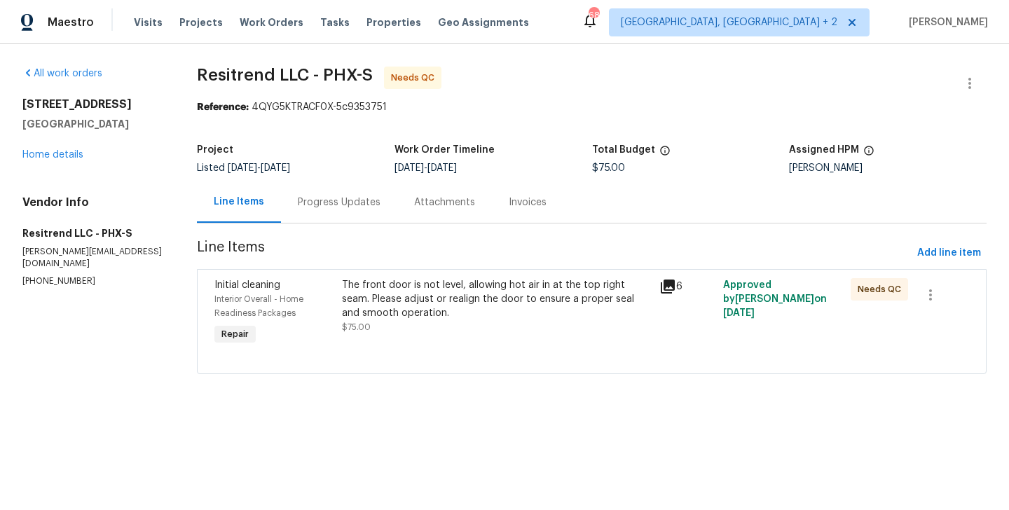
click at [343, 209] on div "Progress Updates" at bounding box center [339, 201] width 116 height 41
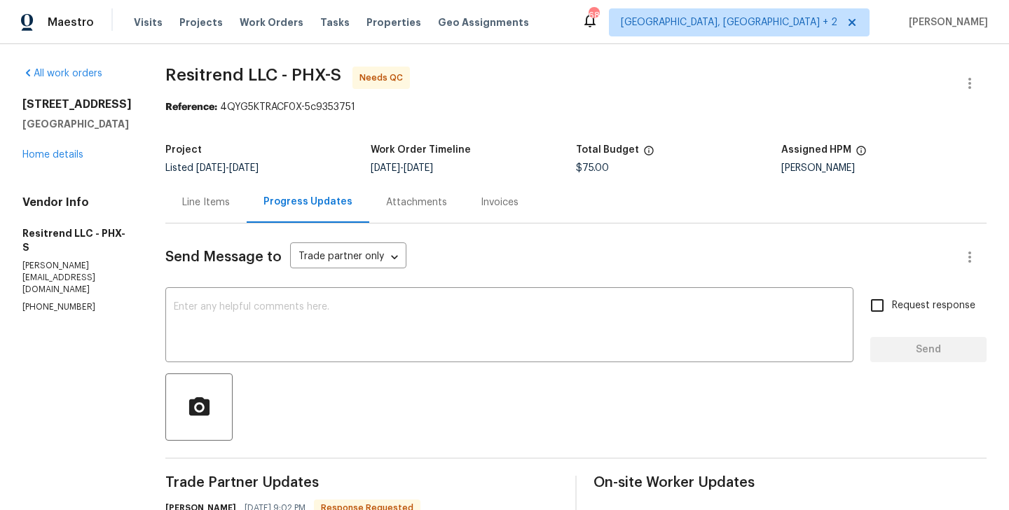
click at [205, 194] on div "Line Items" at bounding box center [205, 201] width 81 height 41
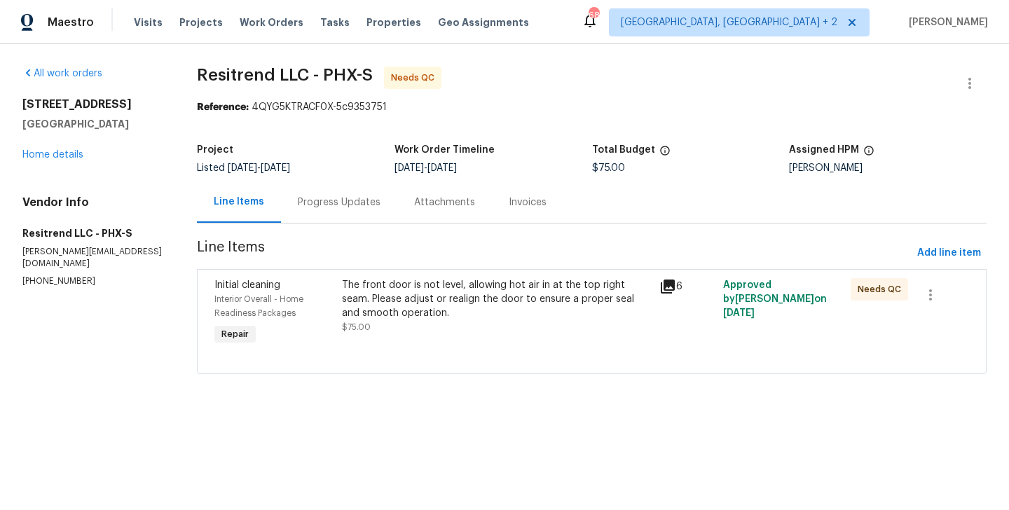
click at [466, 325] on div "The front door is not level, allowing hot air in at the top right seam. Please …" at bounding box center [497, 306] width 310 height 56
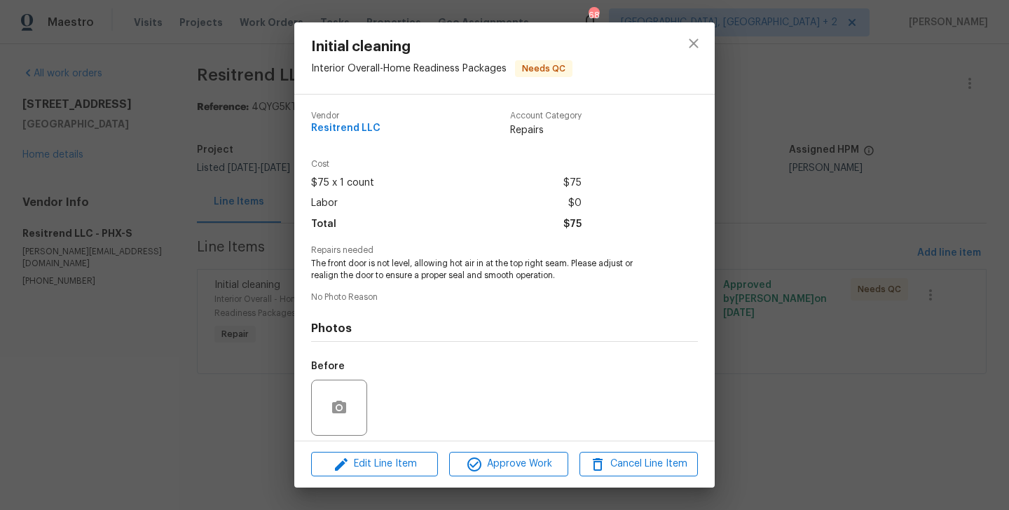
scroll to position [100, 0]
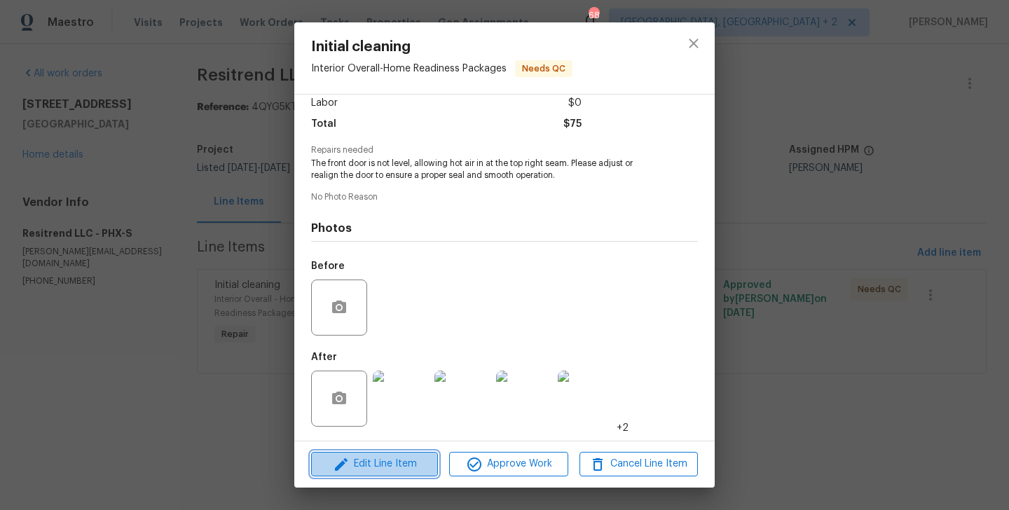
click at [378, 467] on span "Edit Line Item" at bounding box center [374, 464] width 118 height 18
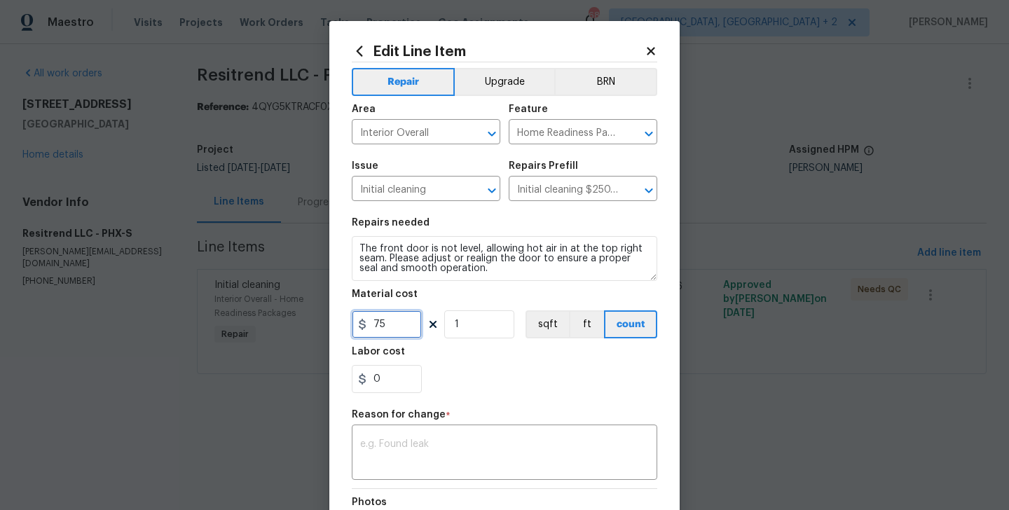
click at [379, 329] on input "75" at bounding box center [387, 324] width 70 height 28
type input "180"
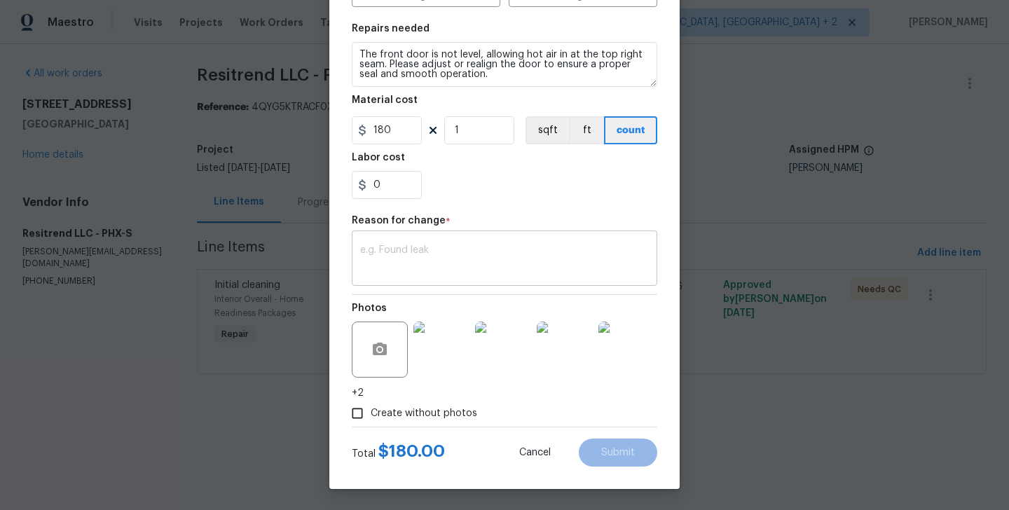
click at [450, 265] on textarea at bounding box center [504, 259] width 289 height 29
paste textarea "(BA) Updated per vendor’s final cost."
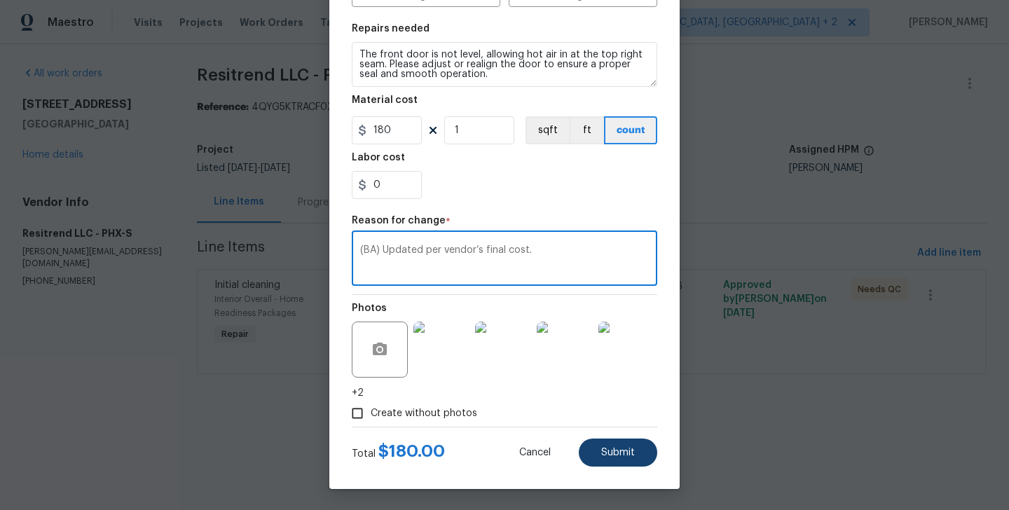
type textarea "(BA) Updated per vendor’s final cost."
click at [628, 455] on span "Submit" at bounding box center [618, 453] width 34 height 11
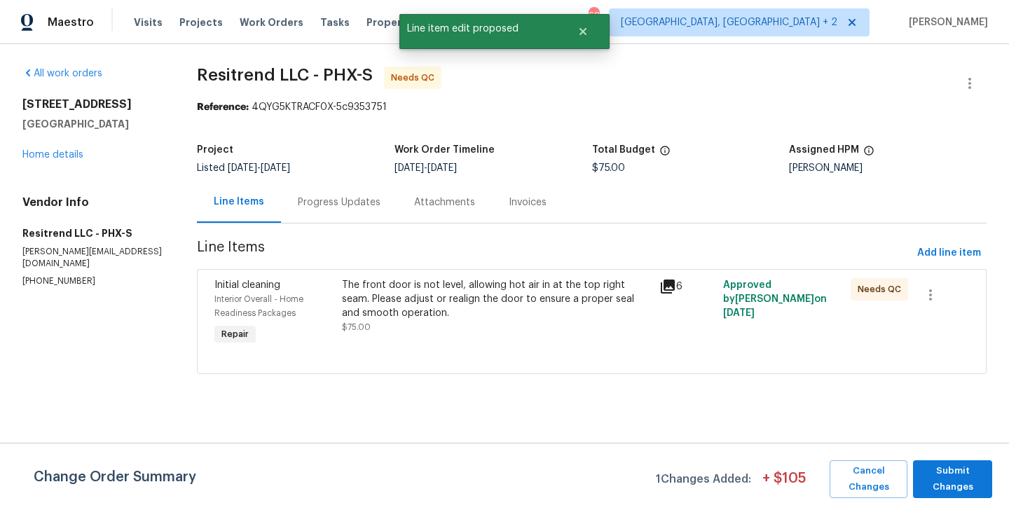
scroll to position [0, 0]
click at [963, 464] on span "Submit Changes" at bounding box center [952, 479] width 65 height 32
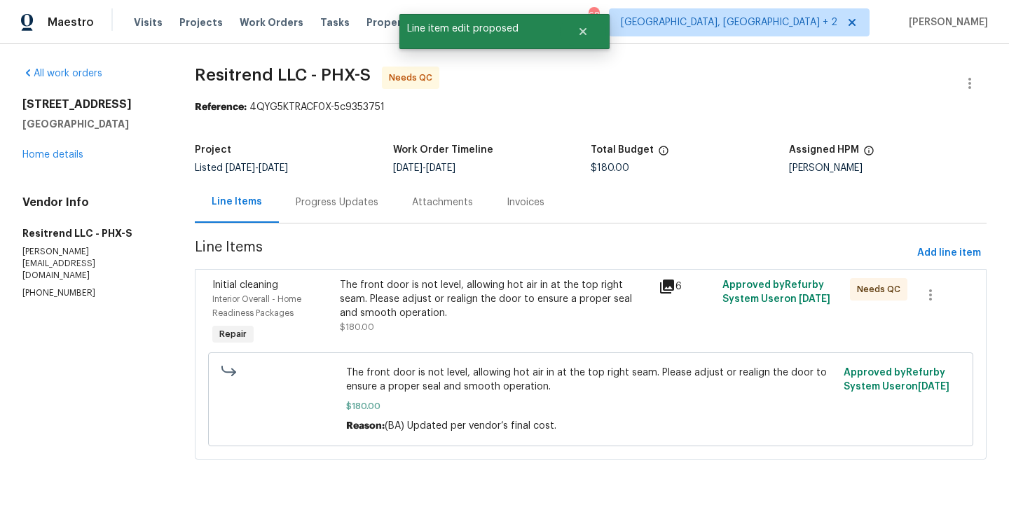
click at [342, 220] on div "Progress Updates" at bounding box center [337, 201] width 116 height 41
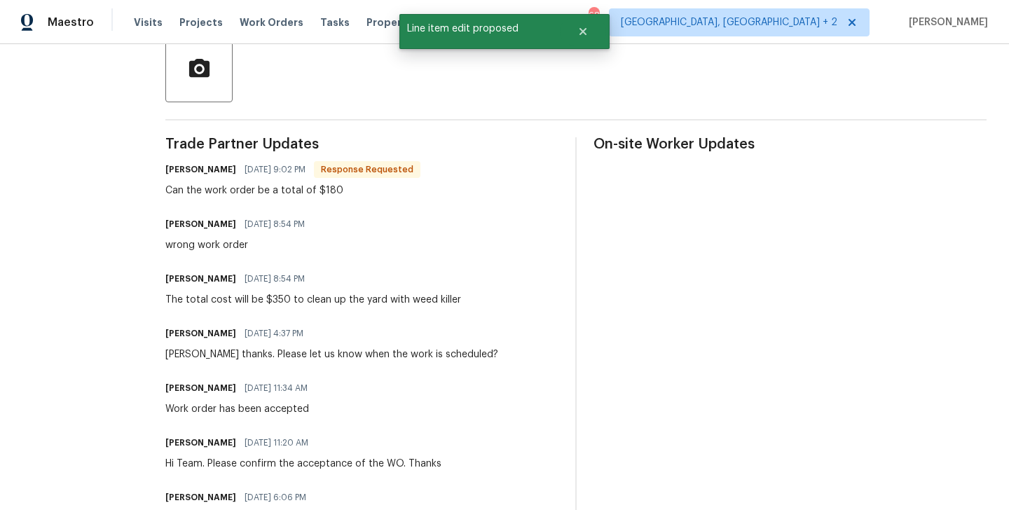
scroll to position [371, 0]
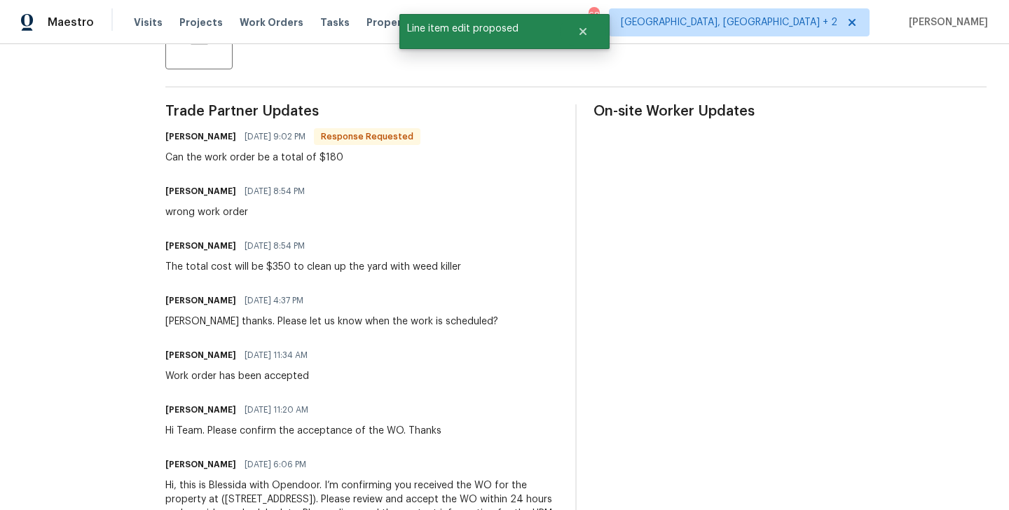
click at [165, 196] on h6 "Juan Molano" at bounding box center [200, 191] width 71 height 14
copy h6 "Juan"
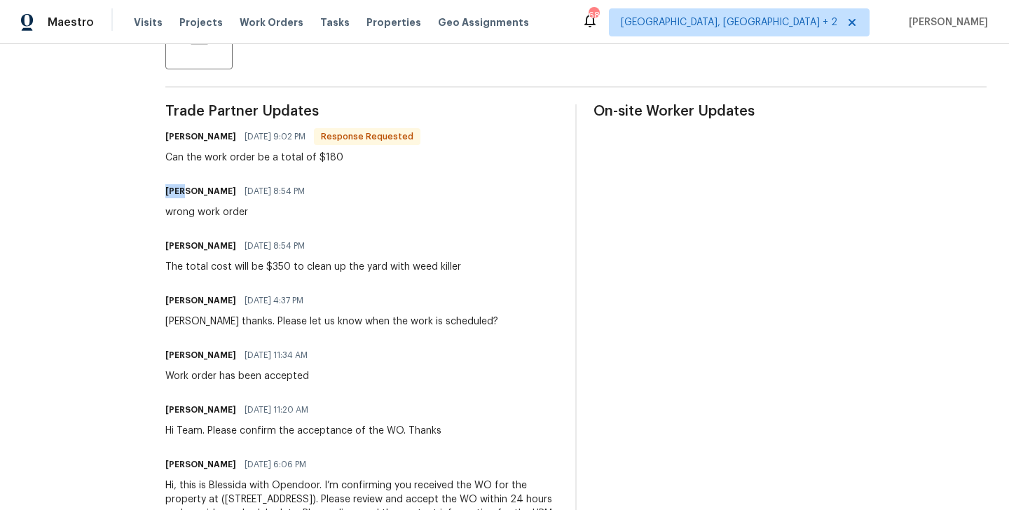
scroll to position [37, 0]
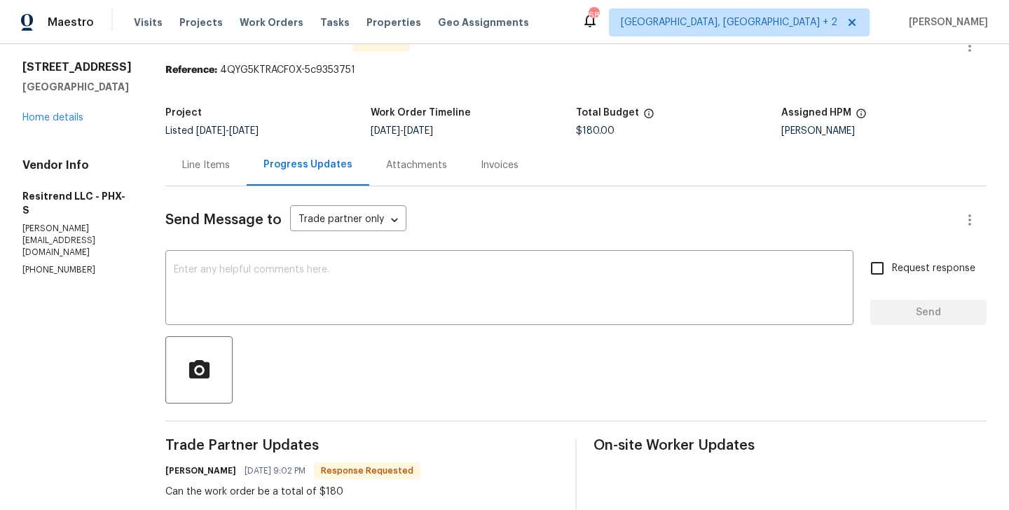
click at [216, 279] on textarea at bounding box center [509, 289] width 671 height 49
paste textarea "Juan"
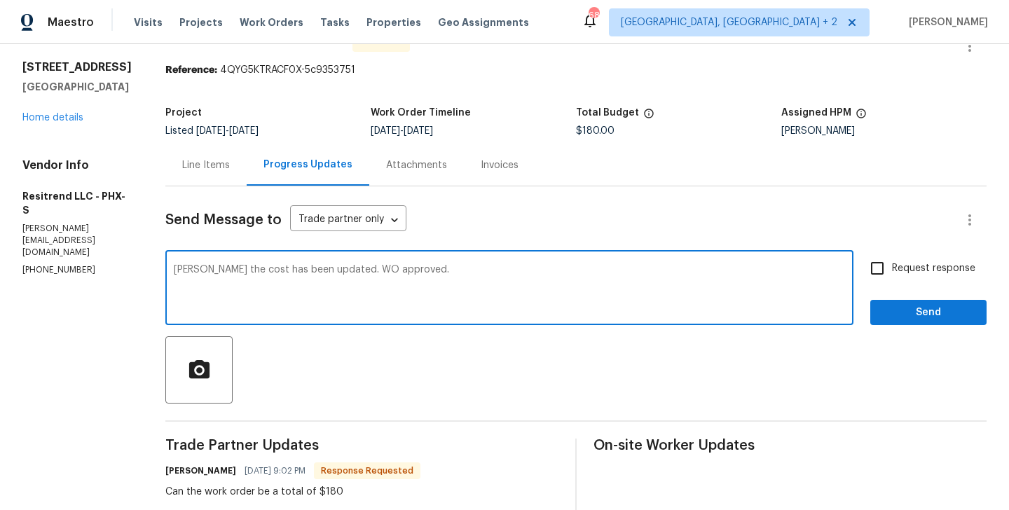
type textarea "Juan the cost has been updated. WO approved."
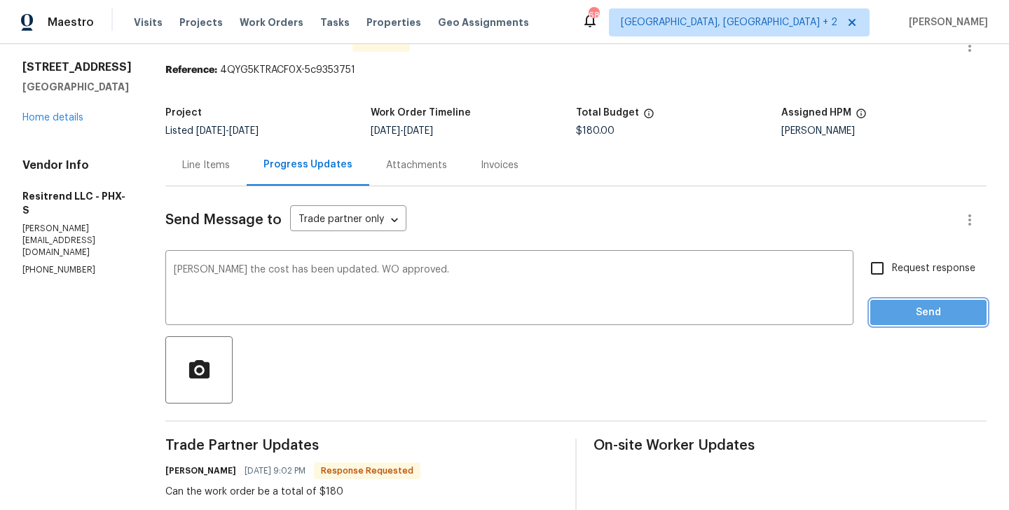
click at [887, 305] on span "Send" at bounding box center [928, 313] width 94 height 18
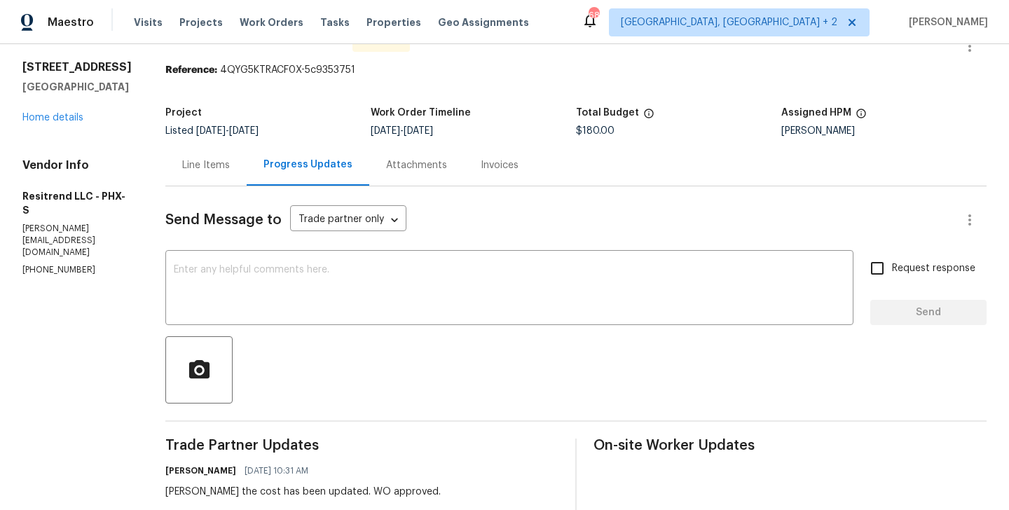
scroll to position [0, 0]
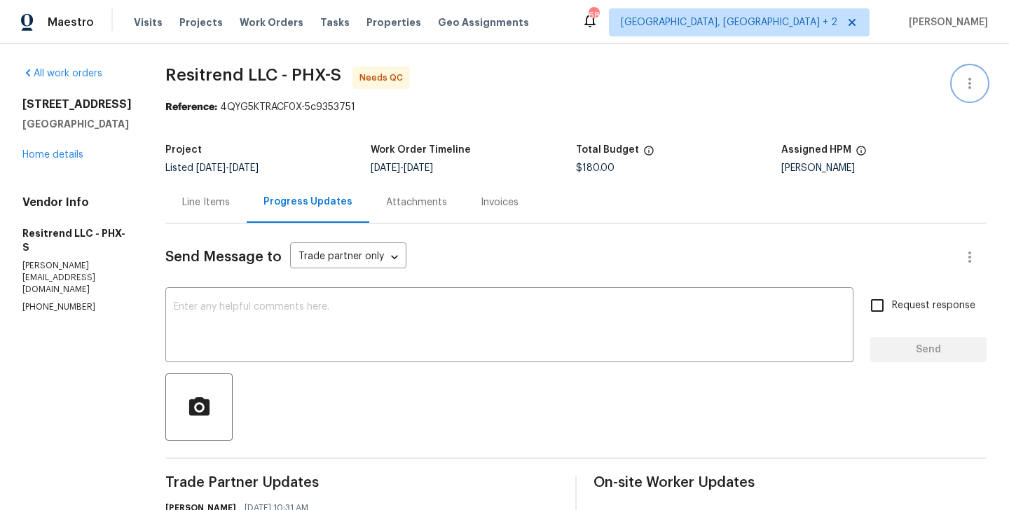
click at [965, 74] on button "button" at bounding box center [970, 84] width 34 height 34
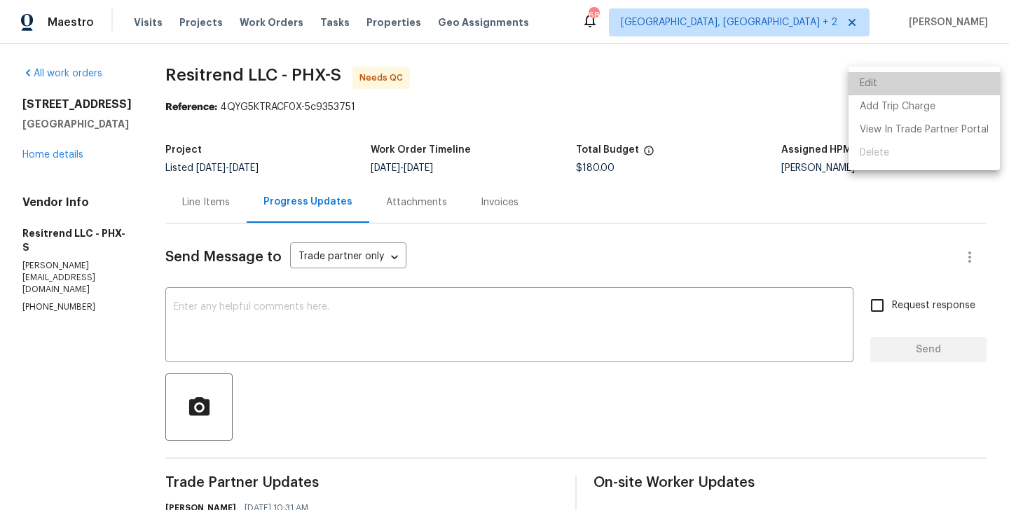
click at [936, 74] on li "Edit" at bounding box center [923, 83] width 151 height 23
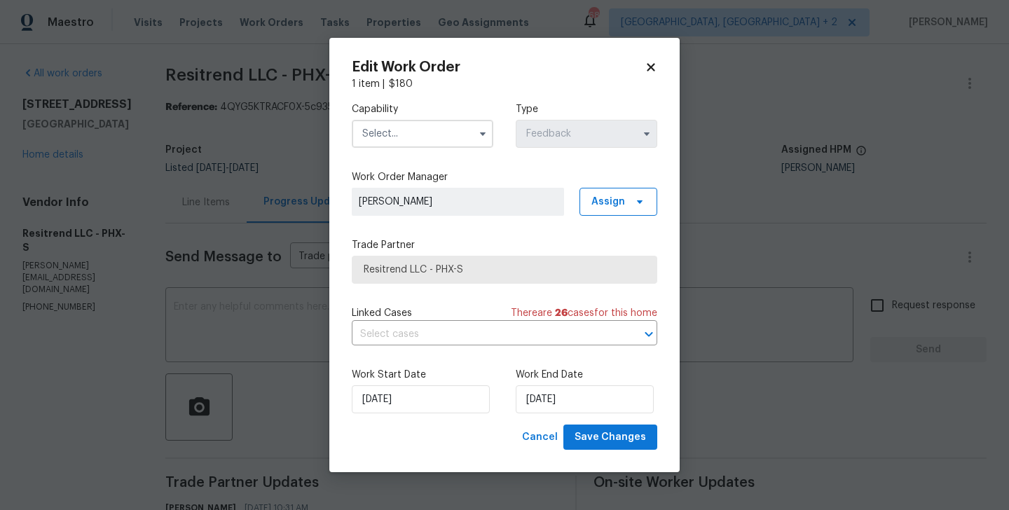
click at [418, 424] on div "Cancel Save Changes" at bounding box center [504, 437] width 305 height 26
click at [400, 403] on input "02/09/2025" at bounding box center [421, 399] width 138 height 28
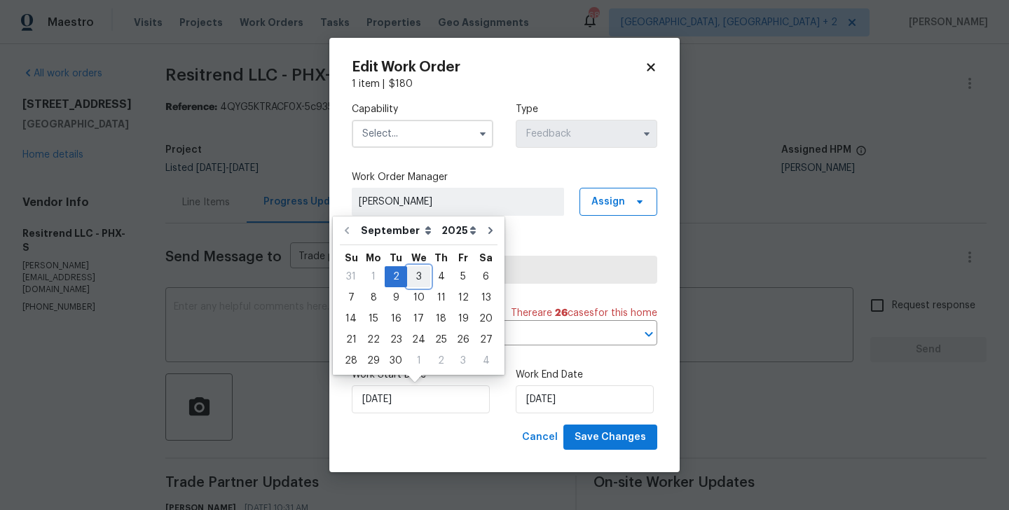
click at [414, 276] on div "3" at bounding box center [418, 277] width 23 height 20
type input "03/09/2025"
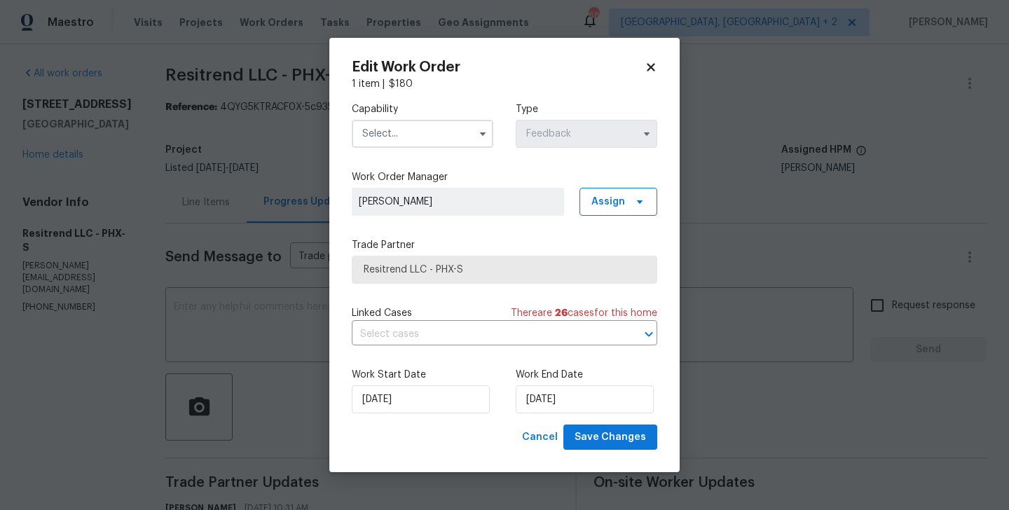
click at [386, 133] on input "text" at bounding box center [422, 134] width 141 height 28
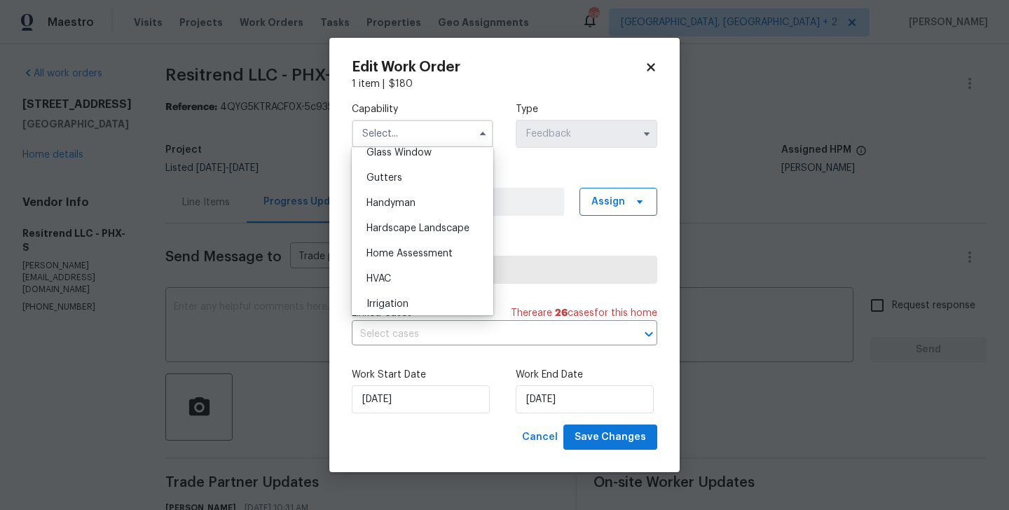
scroll to position [732, 0]
click at [396, 204] on span "Handyman" at bounding box center [390, 202] width 49 height 10
type input "Handyman"
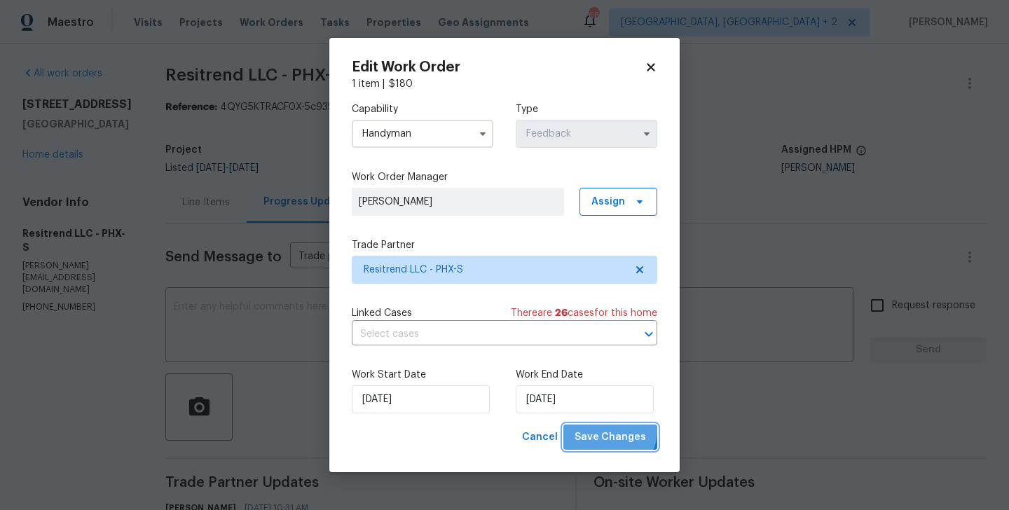
click at [612, 431] on span "Save Changes" at bounding box center [609, 438] width 71 height 18
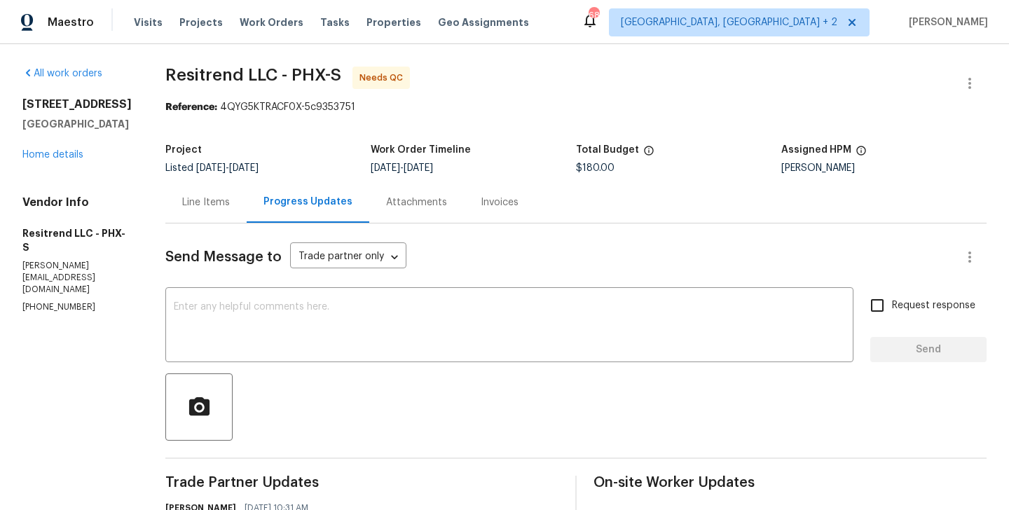
click at [182, 198] on div "Line Items" at bounding box center [206, 202] width 48 height 14
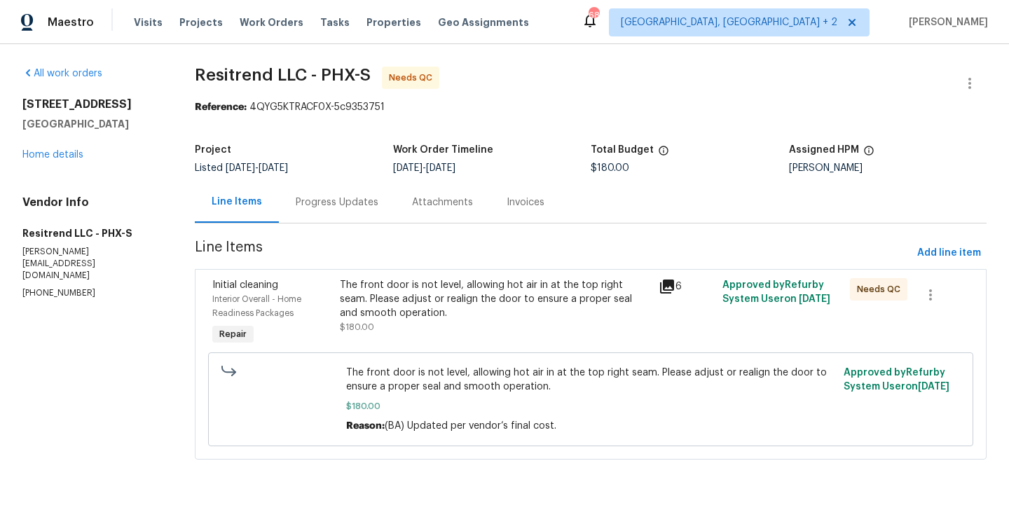
click at [483, 312] on div "The front door is not level, allowing hot air in at the top right seam. Please …" at bounding box center [495, 299] width 310 height 42
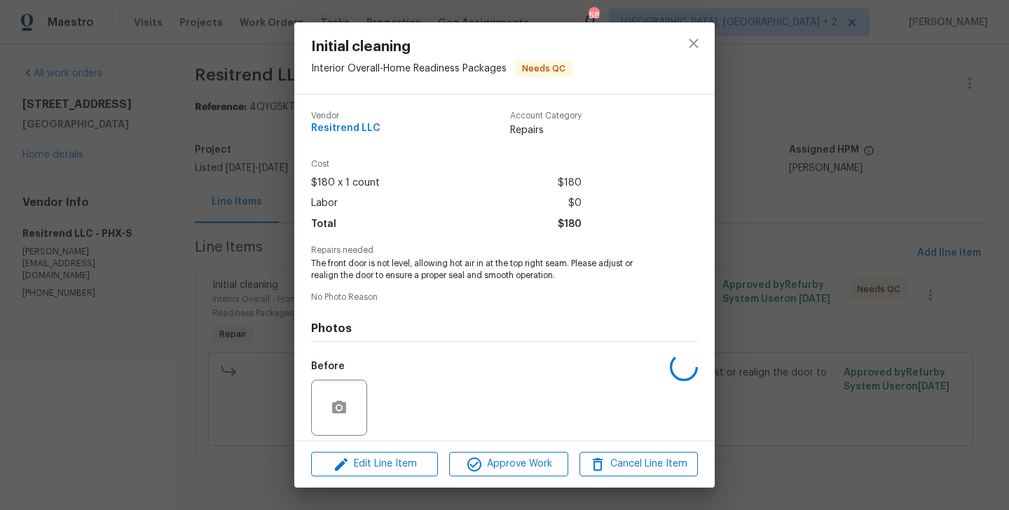
scroll to position [100, 0]
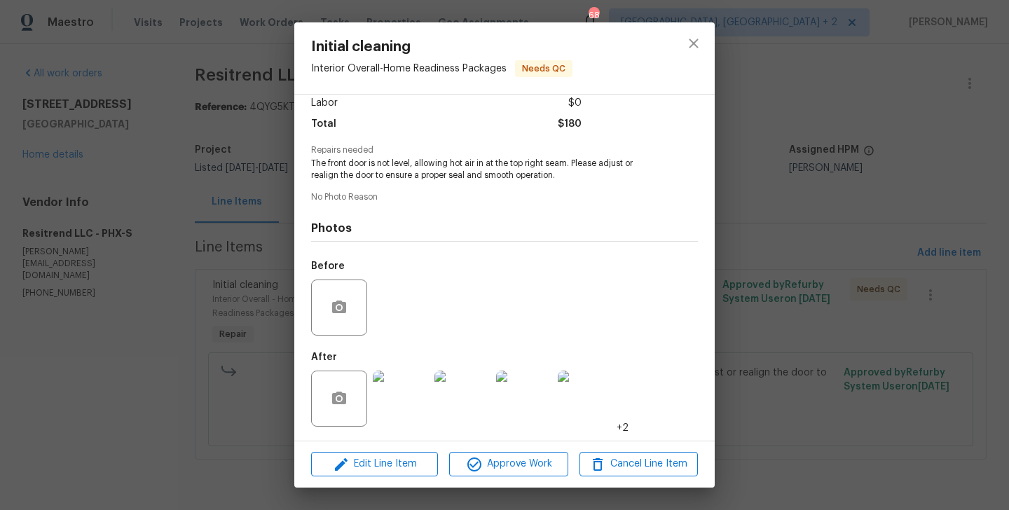
click at [498, 446] on div "Edit Line Item Approve Work Cancel Line Item" at bounding box center [504, 464] width 420 height 47
click at [498, 459] on span "Approve Work" at bounding box center [508, 464] width 110 height 18
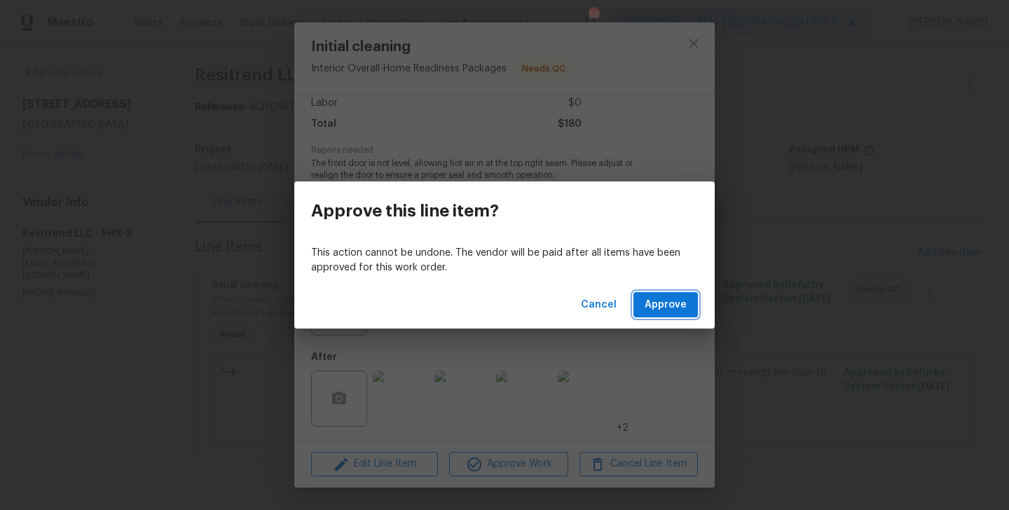
click at [671, 309] on span "Approve" at bounding box center [665, 305] width 42 height 18
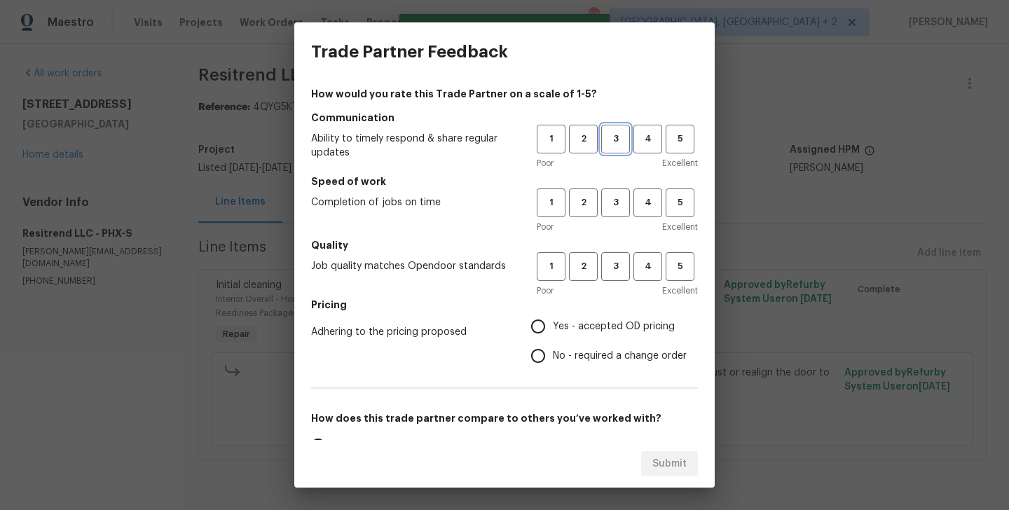
click at [616, 145] on span "3" at bounding box center [615, 139] width 26 height 16
click at [616, 214] on button "3" at bounding box center [615, 202] width 29 height 29
click at [616, 270] on span "3" at bounding box center [615, 266] width 26 height 16
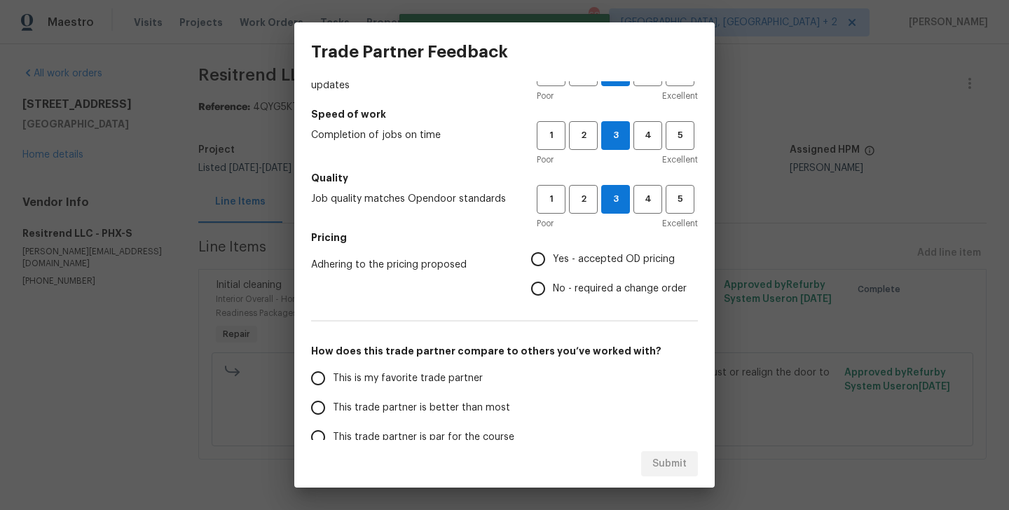
click at [573, 284] on span "No - required a change order" at bounding box center [620, 289] width 134 height 15
click at [553, 284] on input "No - required a change order" at bounding box center [537, 288] width 29 height 29
radio input "true"
click at [443, 408] on span "This trade partner is better than most" at bounding box center [421, 408] width 177 height 15
click at [333, 408] on input "This trade partner is better than most" at bounding box center [317, 407] width 29 height 29
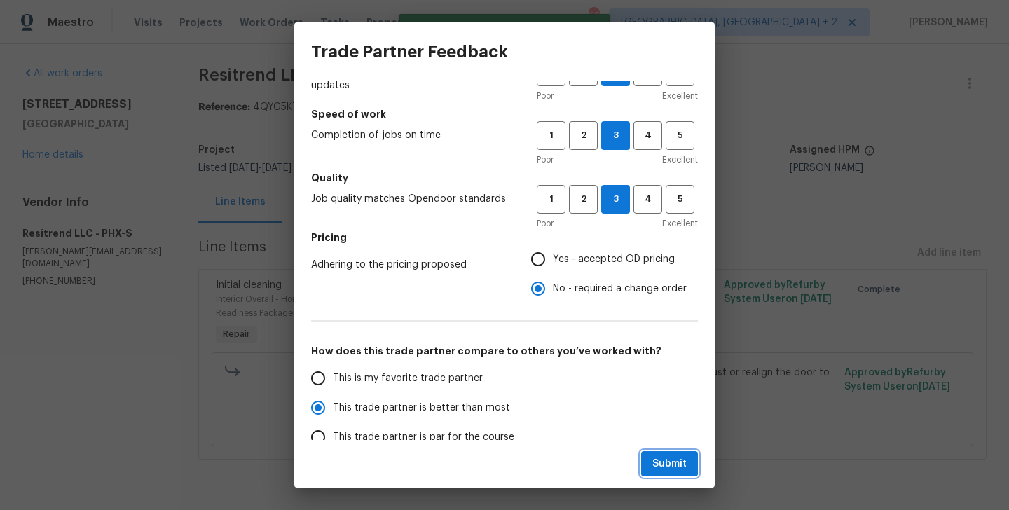
click at [661, 456] on span "Submit" at bounding box center [669, 464] width 34 height 18
radio input "true"
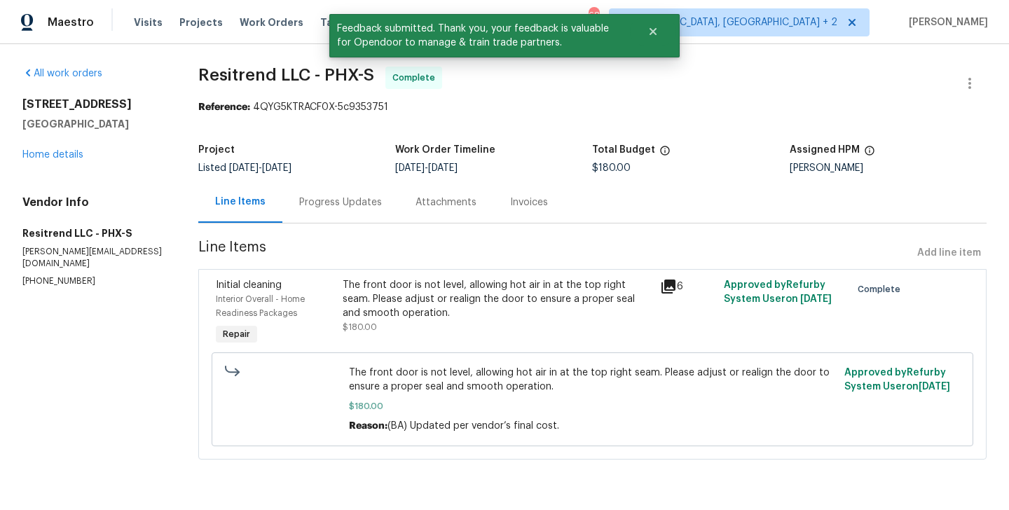
click at [241, 76] on span "Resitrend LLC - PHX-S" at bounding box center [286, 75] width 176 height 17
copy span "Resitrend"
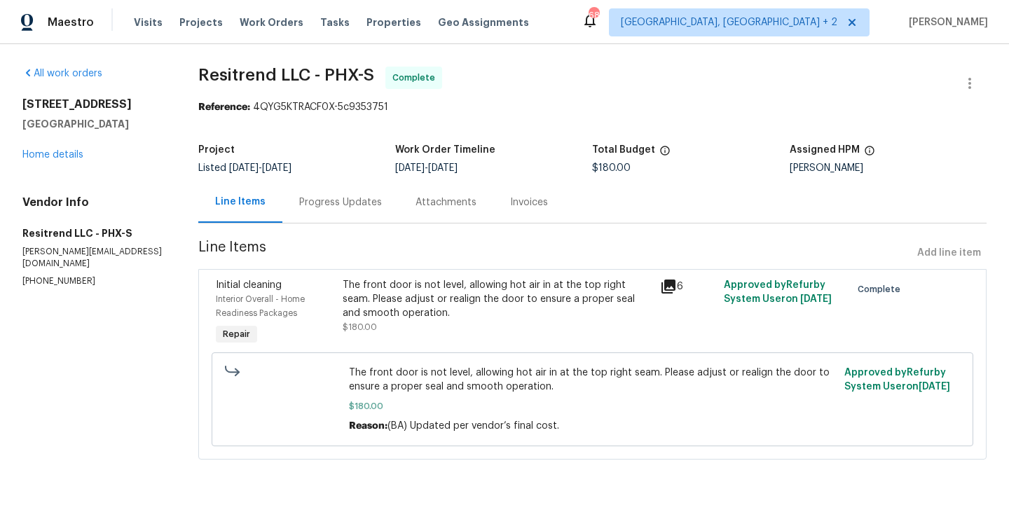
click at [347, 215] on div "Progress Updates" at bounding box center [340, 201] width 116 height 41
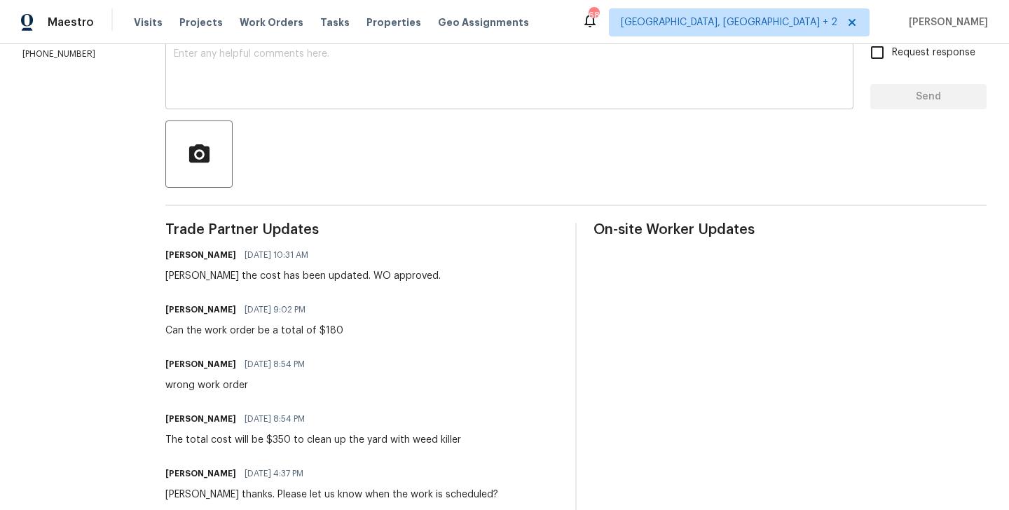
scroll to position [424, 0]
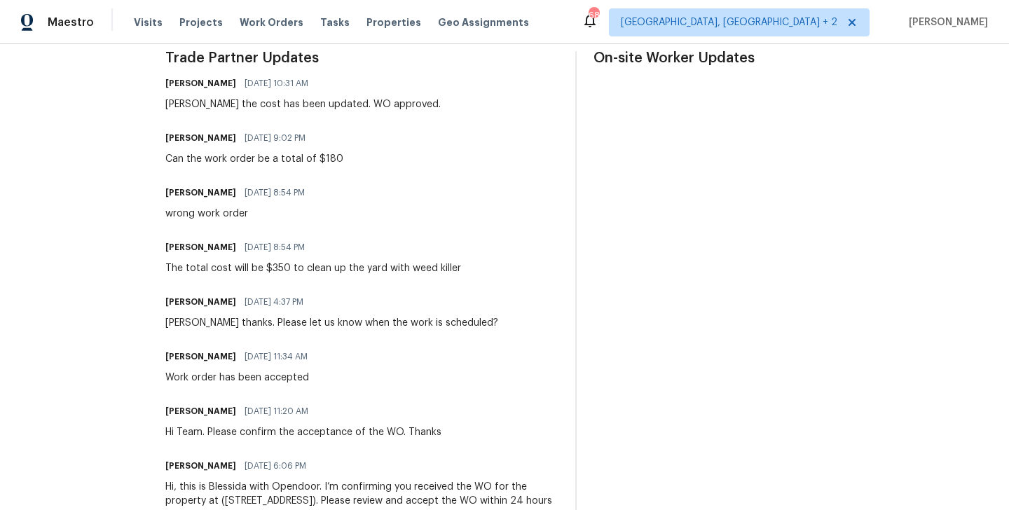
click at [296, 274] on div "The total cost will be $350 to clean up the yard with weed killer" at bounding box center [313, 268] width 296 height 14
copy div "The total cost will be $350 to clean up the yard with weed killer"
click at [330, 219] on div "[PERSON_NAME] [DATE] 8:54 PM wrong work order" at bounding box center [361, 202] width 393 height 38
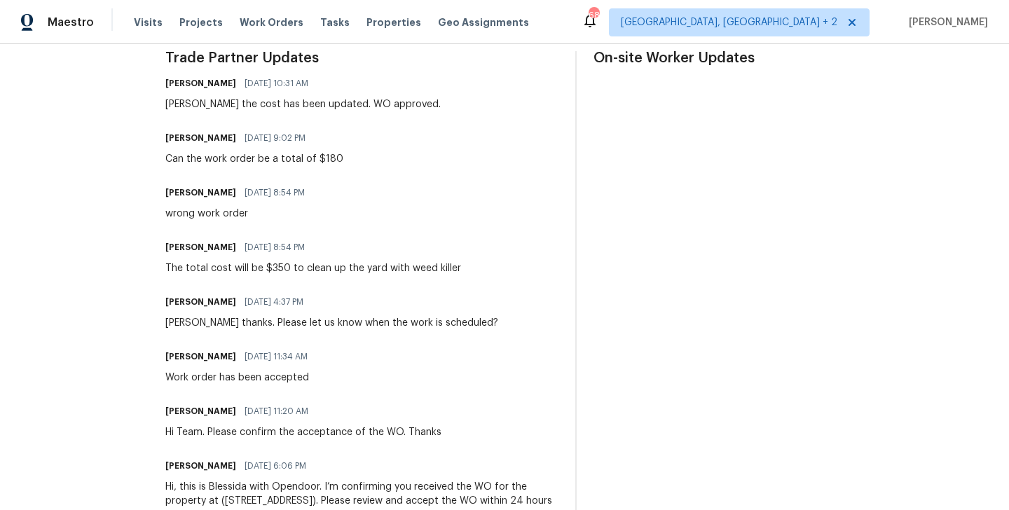
click at [287, 169] on div "Trade Partner Updates Blessida Angeline M [DATE] 10:31 AM [PERSON_NAME] the cos…" at bounding box center [361, 309] width 393 height 516
copy div "Can the work order be a total of $180"
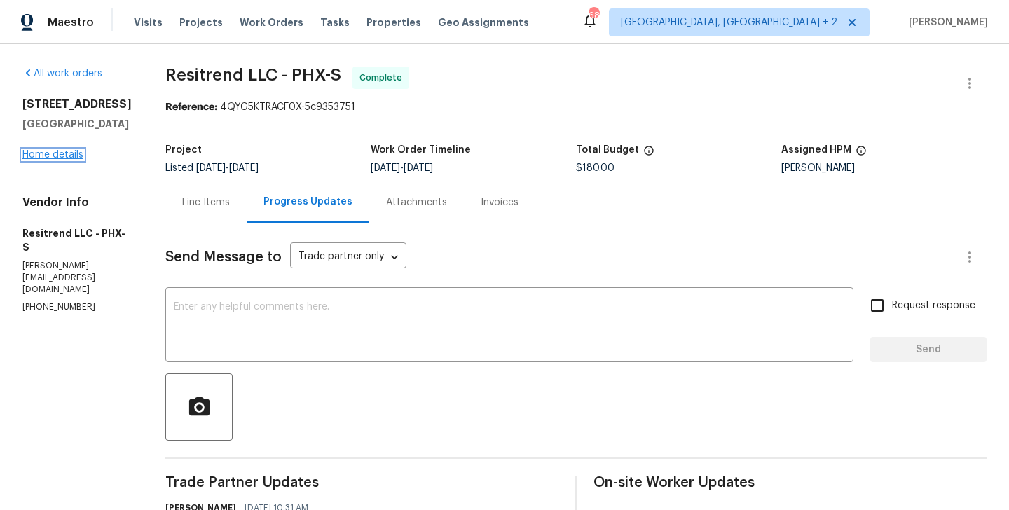
click at [78, 160] on link "Home details" at bounding box center [52, 155] width 61 height 10
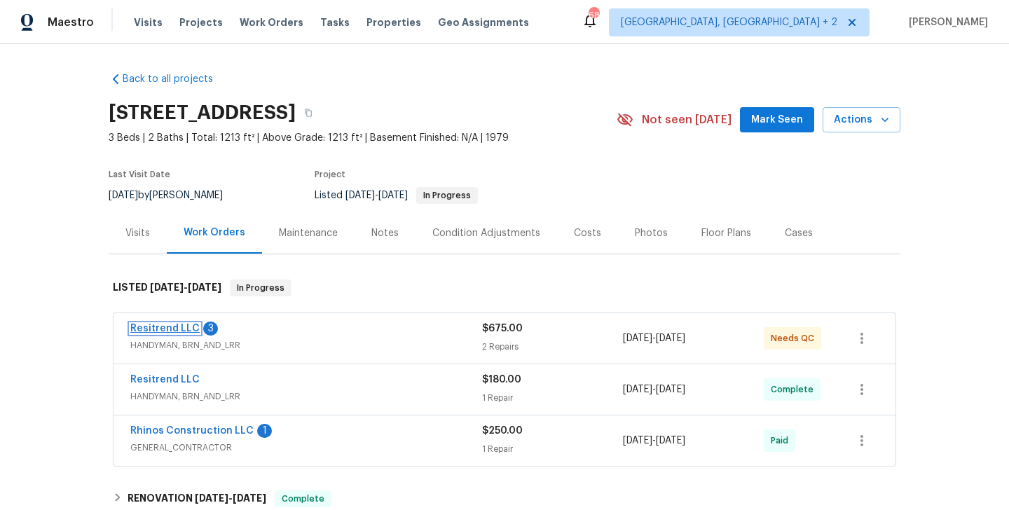
click at [185, 327] on link "Resitrend LLC" at bounding box center [164, 329] width 69 height 10
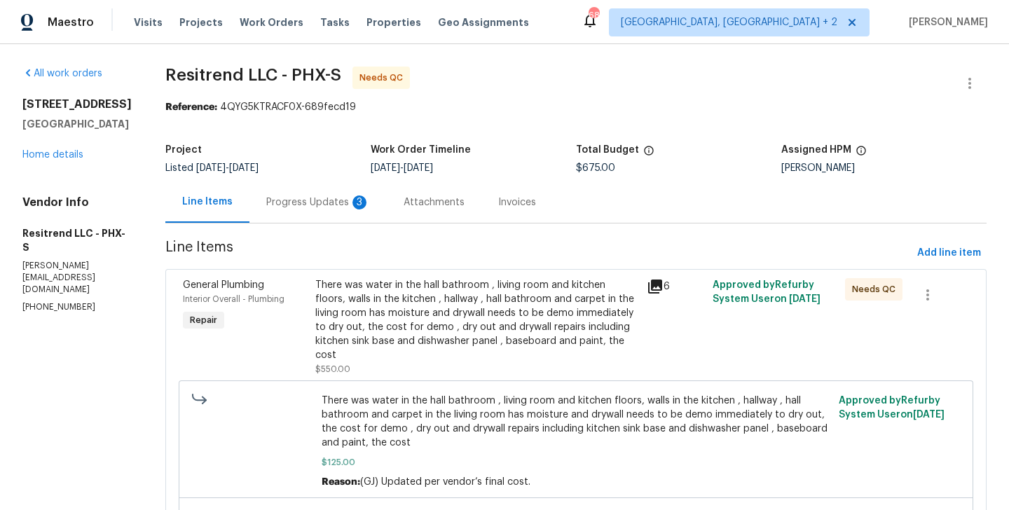
click at [351, 204] on div "Progress Updates 3" at bounding box center [317, 201] width 137 height 41
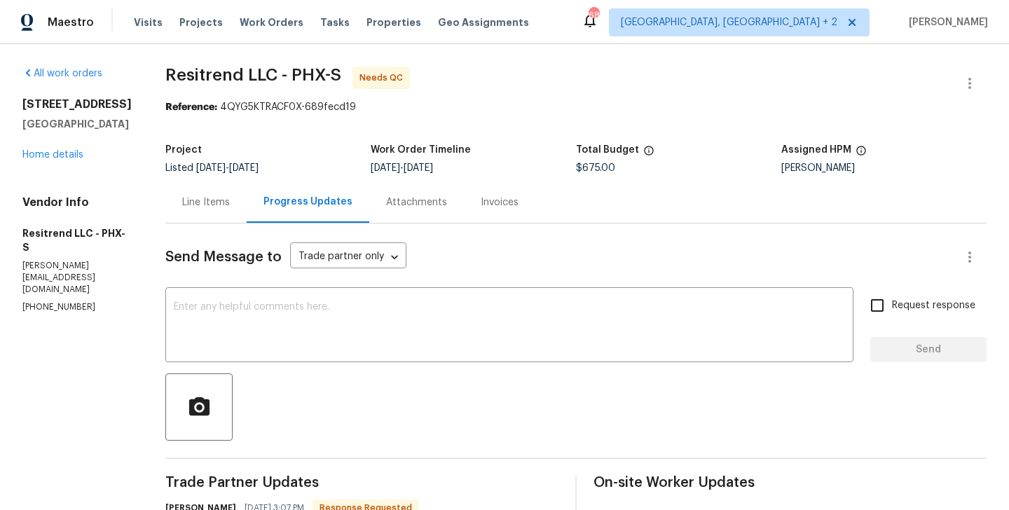
click at [200, 196] on div "Line Items" at bounding box center [206, 202] width 48 height 14
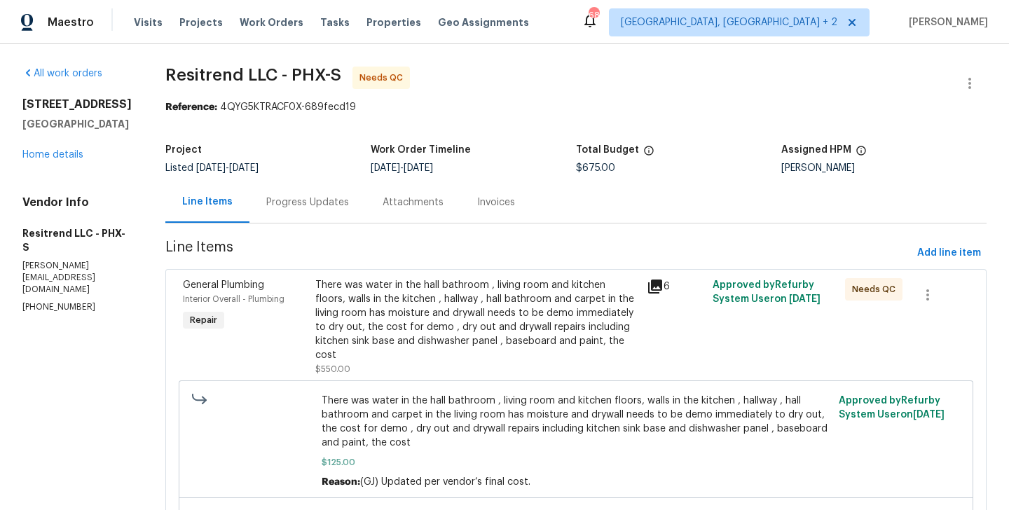
click at [453, 307] on div "There was water in the hall bathroom , living room and kitchen floors, walls in…" at bounding box center [476, 320] width 323 height 84
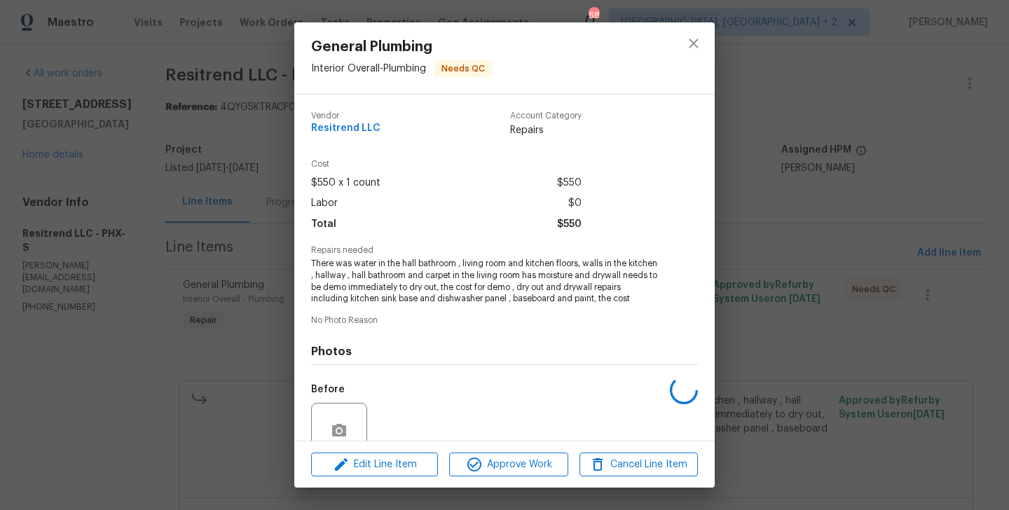
scroll to position [135, 0]
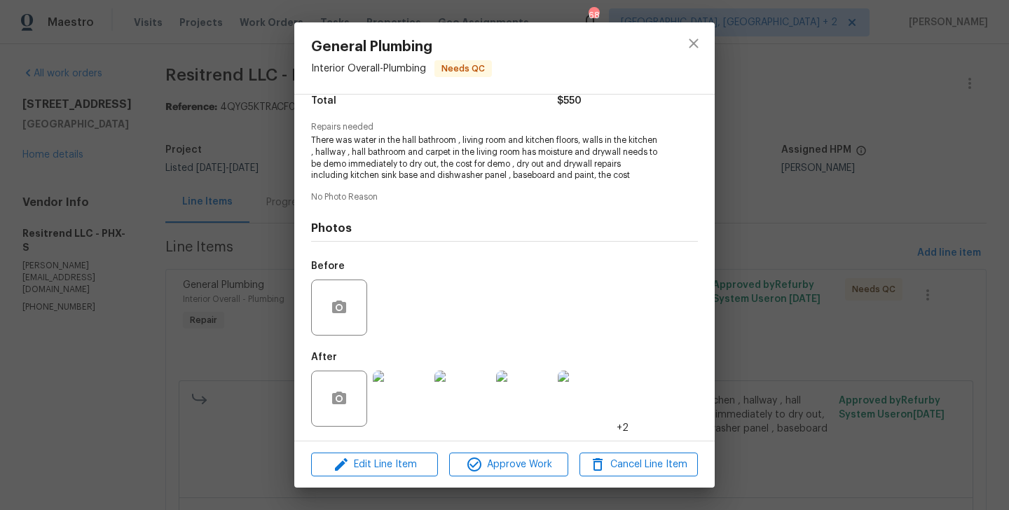
click at [168, 305] on div "General Plumbing Interior Overall - Plumbing Needs QC Vendor Resitrend LLC Acco…" at bounding box center [504, 255] width 1009 height 510
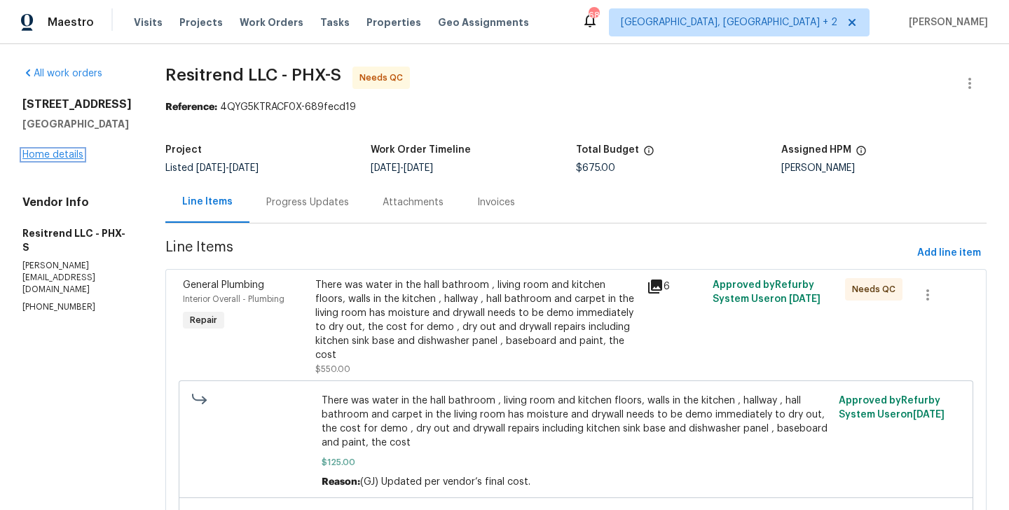
click at [44, 160] on link "Home details" at bounding box center [52, 155] width 61 height 10
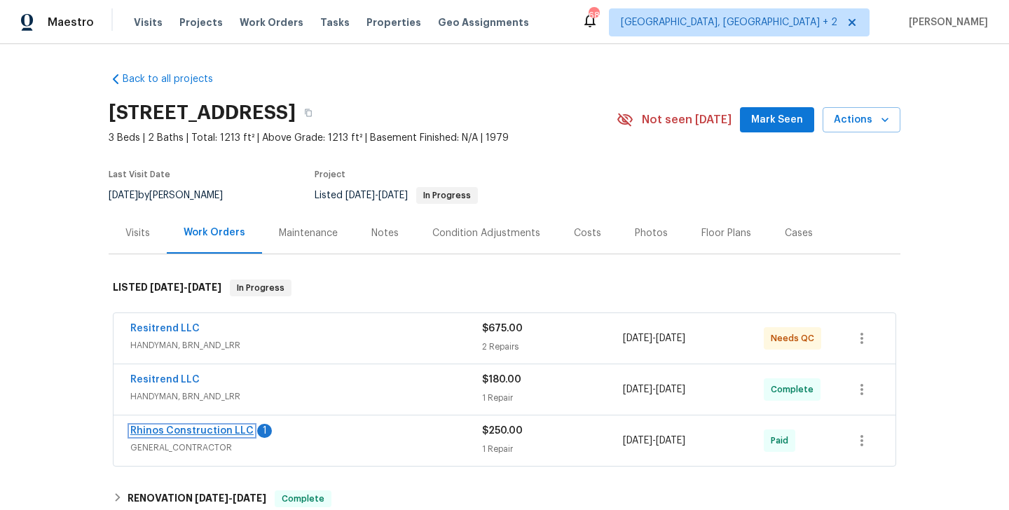
click at [240, 431] on link "Rhinos Construction LLC" at bounding box center [191, 431] width 123 height 10
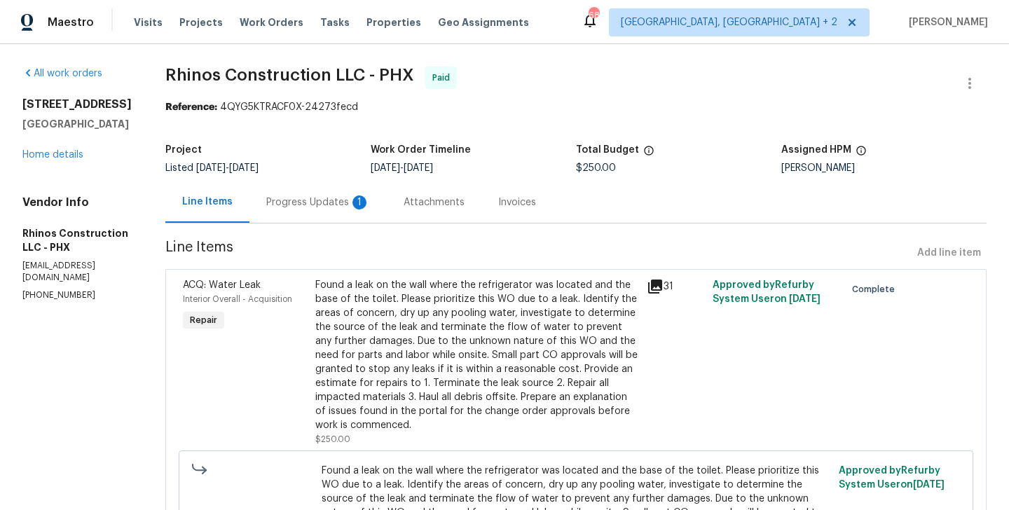
click at [361, 202] on div "Progress Updates 1" at bounding box center [317, 201] width 137 height 41
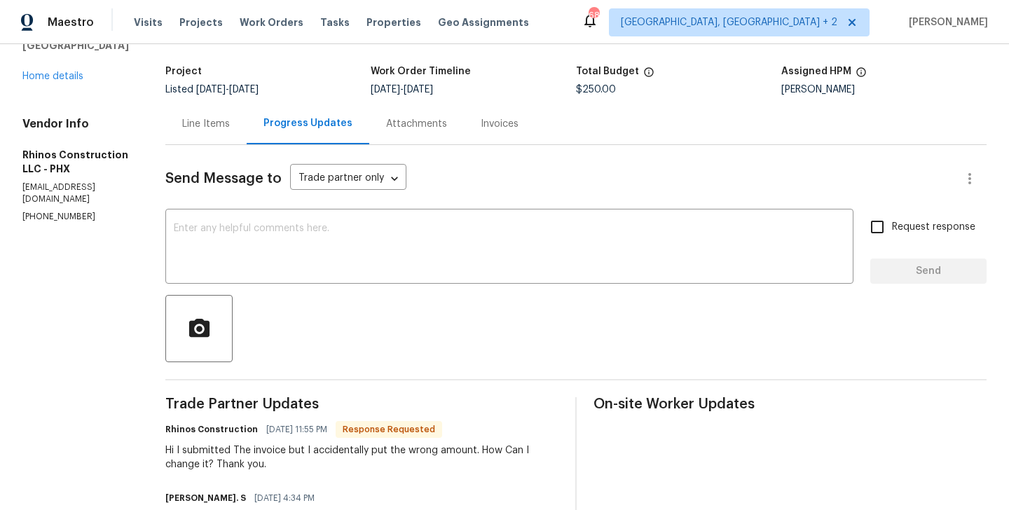
scroll to position [78, 0]
click at [64, 72] on link "Home details" at bounding box center [52, 77] width 61 height 10
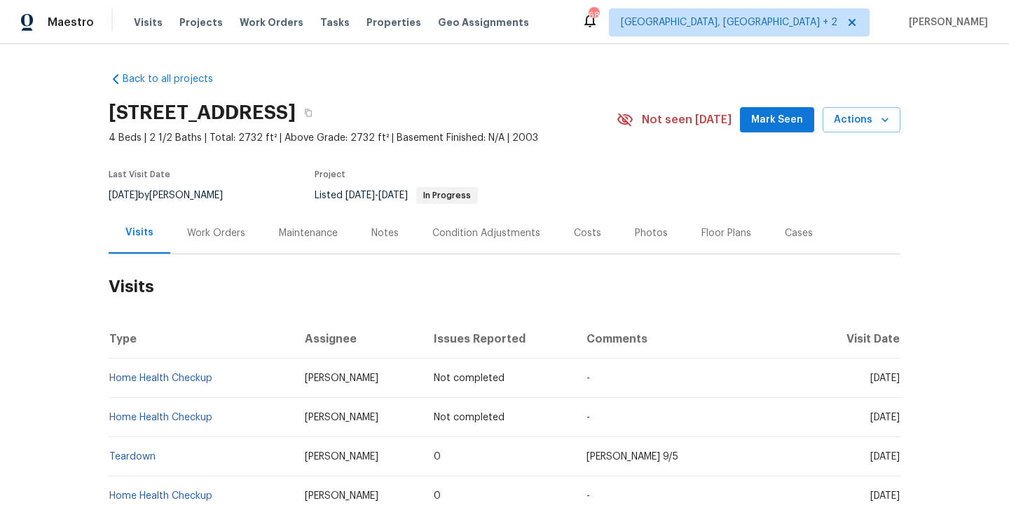
click at [213, 221] on div "Work Orders" at bounding box center [216, 232] width 92 height 41
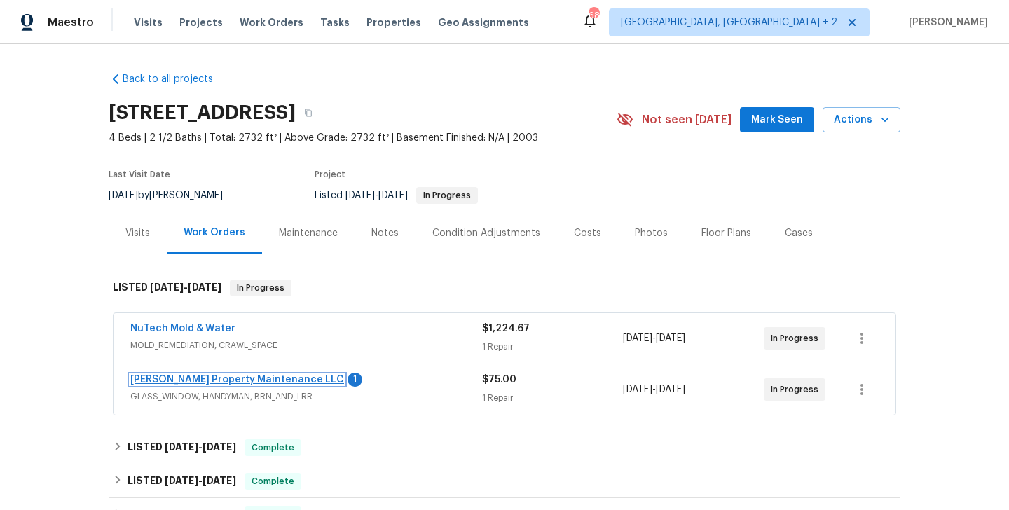
click at [265, 380] on link "[PERSON_NAME] Property Maintenance LLC" at bounding box center [237, 380] width 214 height 10
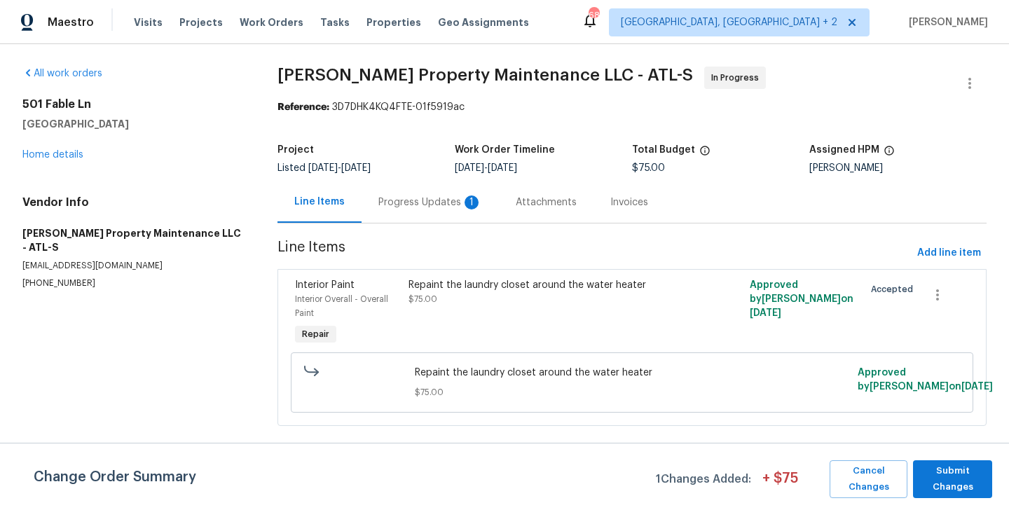
click at [396, 200] on div "Progress Updates 1" at bounding box center [430, 202] width 104 height 14
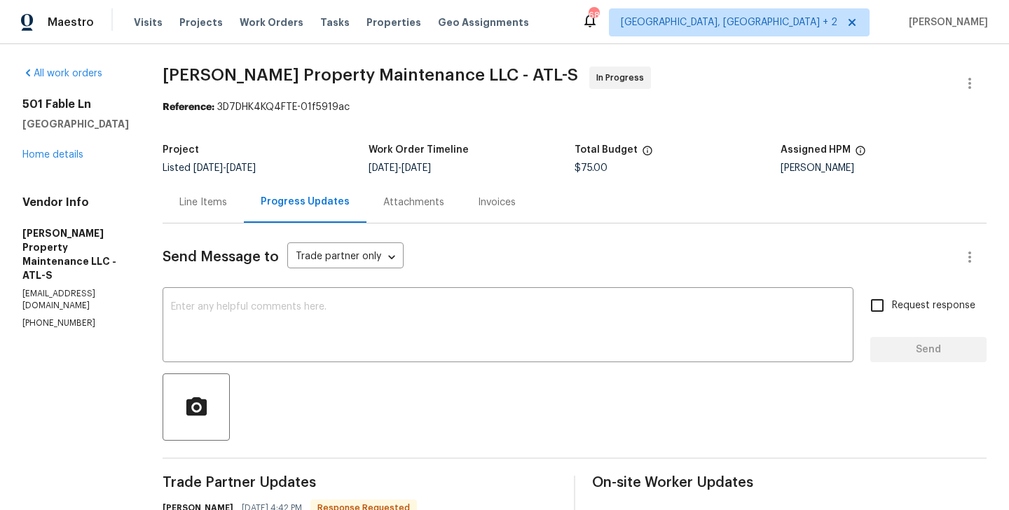
scroll to position [190, 0]
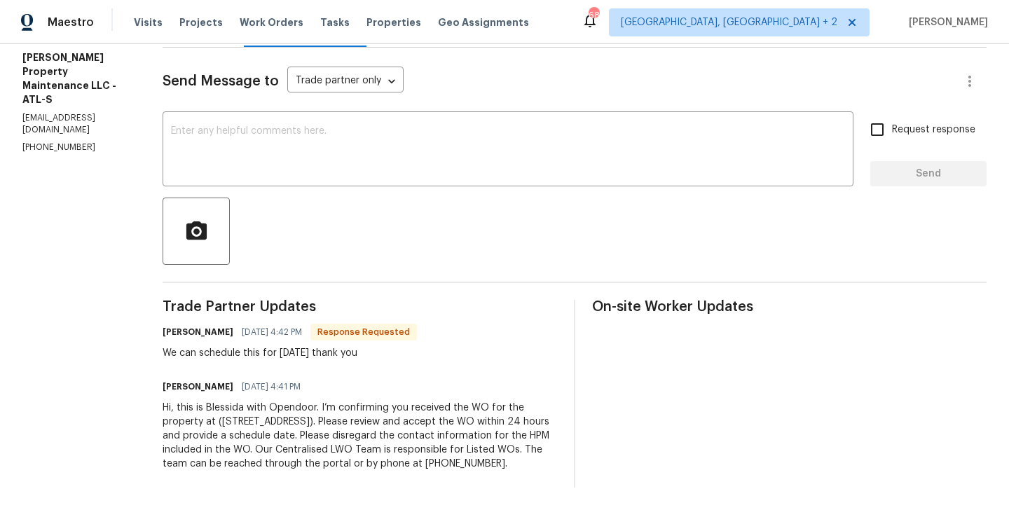
click at [170, 329] on div "[PERSON_NAME] [DATE] 4:42 PM Response Requested We can schedule this for [DATE]…" at bounding box center [290, 341] width 254 height 38
click at [172, 325] on h6 "Daniel glen" at bounding box center [198, 332] width 71 height 14
copy h6 "Daniel"
click at [263, 126] on textarea at bounding box center [508, 150] width 674 height 49
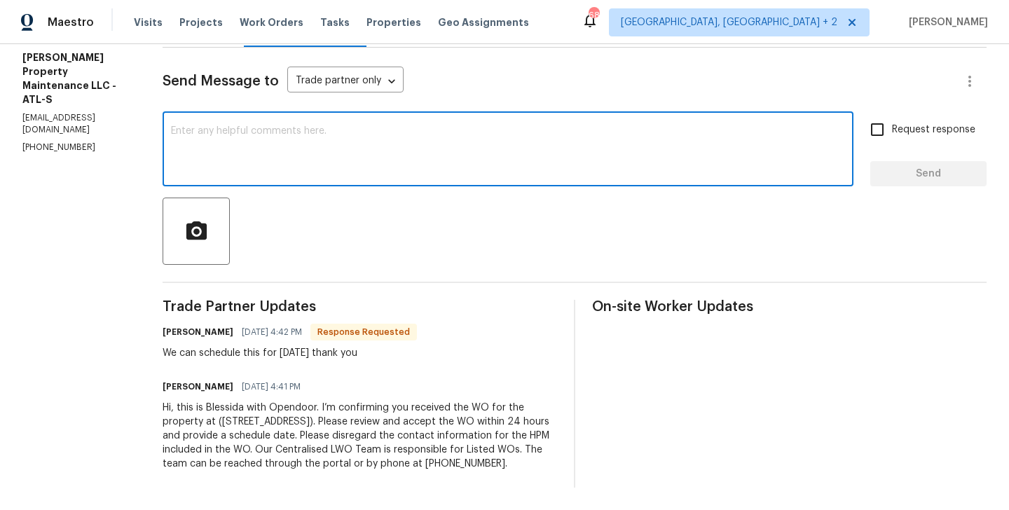
paste textarea "Daniel"
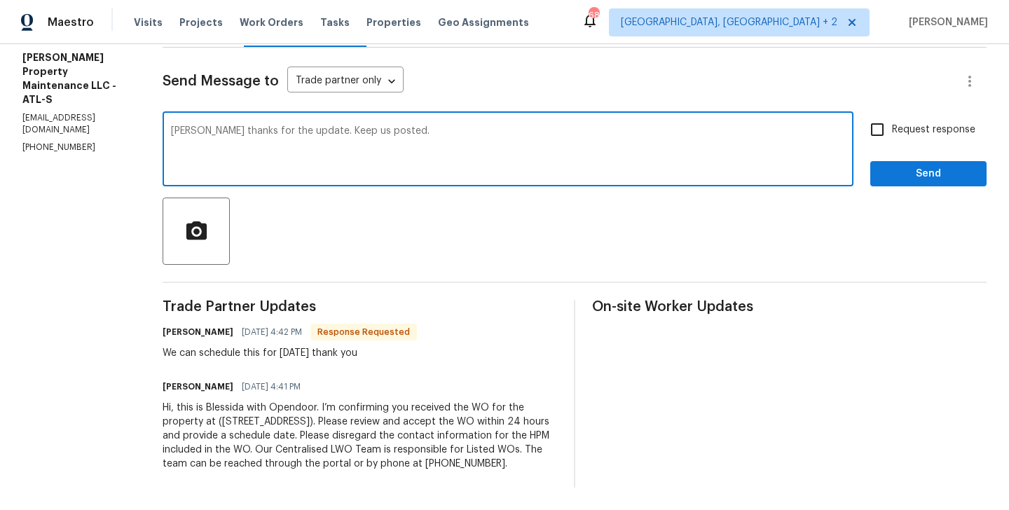
type textarea "Daniel thanks for the update. Keep us posted."
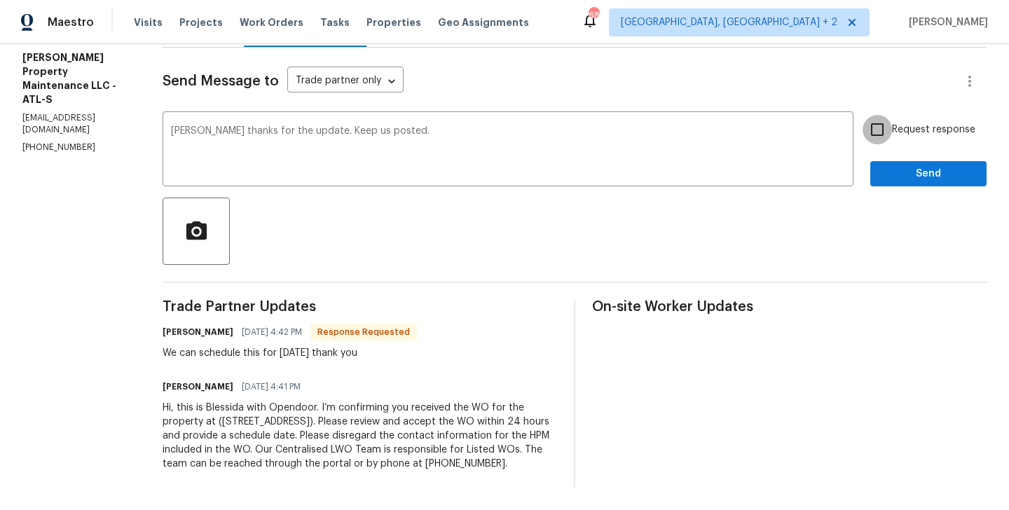
click at [881, 125] on input "Request response" at bounding box center [876, 129] width 29 height 29
checkbox input "true"
click at [883, 165] on span "Send" at bounding box center [928, 174] width 94 height 18
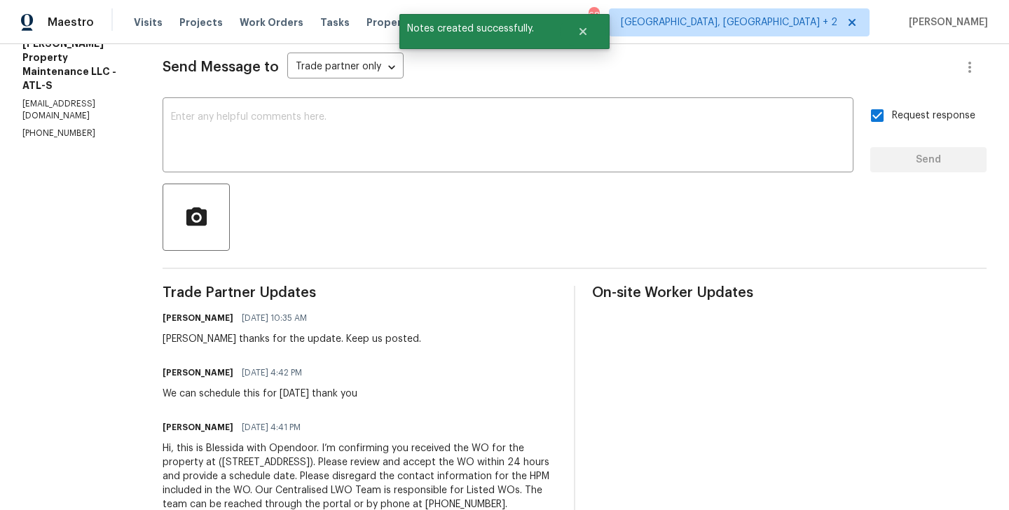
scroll to position [0, 0]
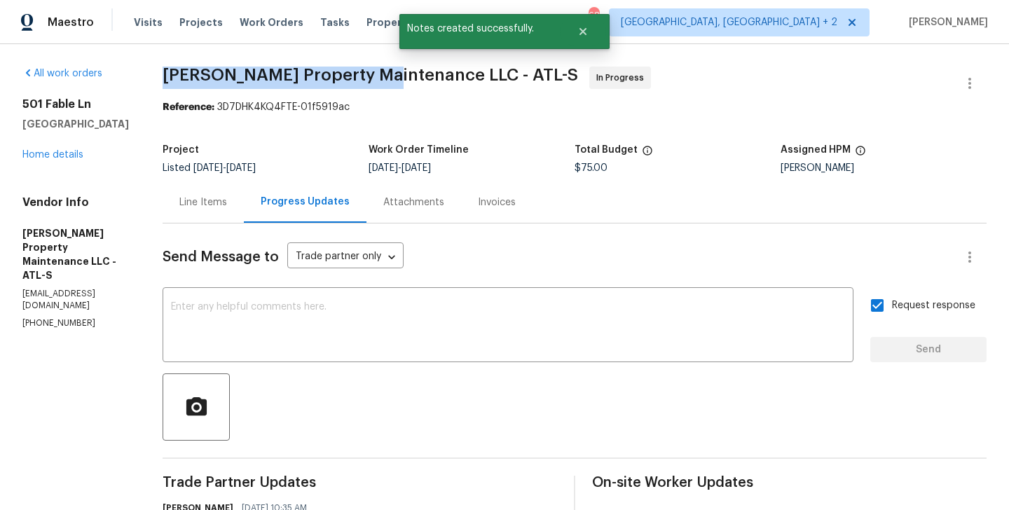
drag, startPoint x: 169, startPoint y: 77, endPoint x: 387, endPoint y: 82, distance: 218.6
click at [387, 82] on span "Glen Property Maintenance LLC - ATL-S" at bounding box center [370, 75] width 415 height 17
copy span "Glen Property Maintenance"
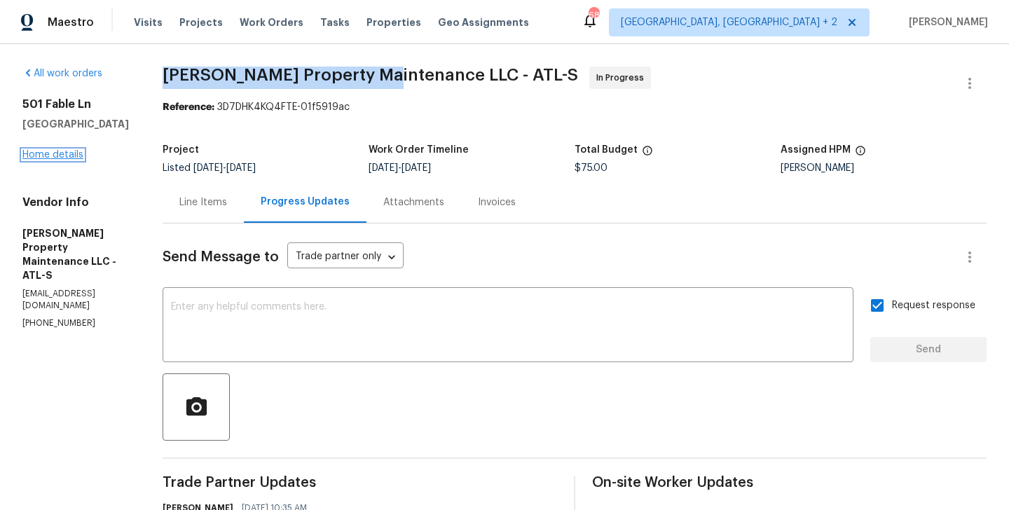
click at [52, 156] on link "Home details" at bounding box center [52, 155] width 61 height 10
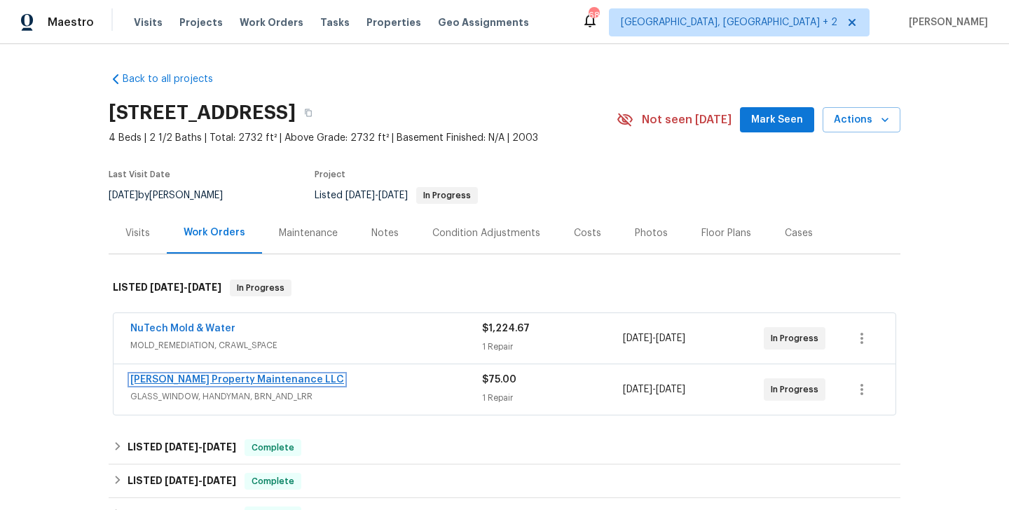
click at [221, 384] on link "Glen Property Maintenance LLC" at bounding box center [237, 380] width 214 height 10
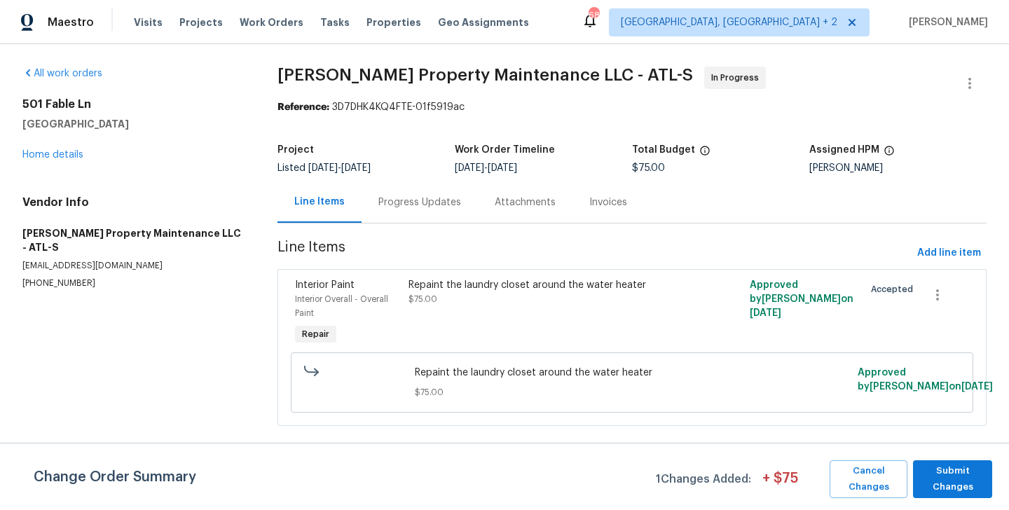
click at [378, 197] on div "Progress Updates" at bounding box center [419, 202] width 83 height 14
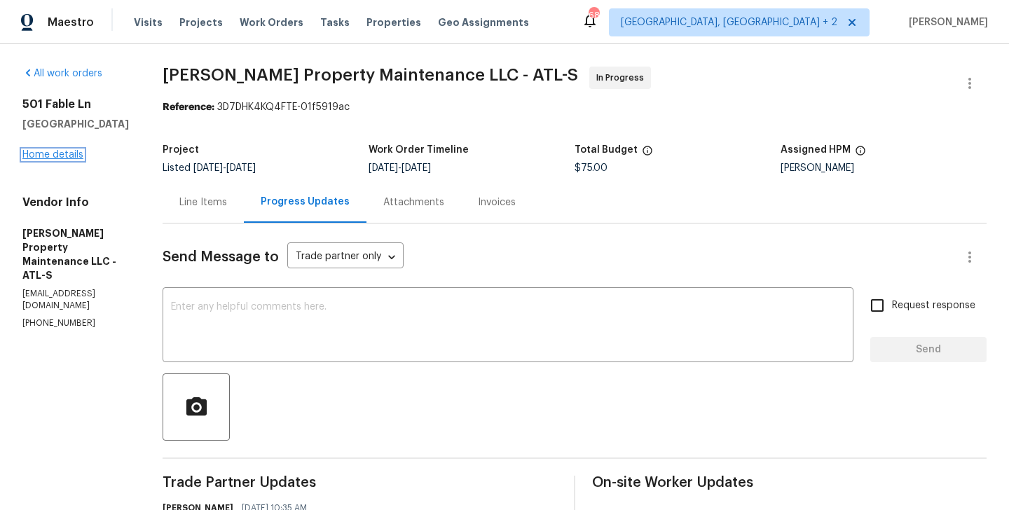
click at [74, 151] on link "Home details" at bounding box center [52, 155] width 61 height 10
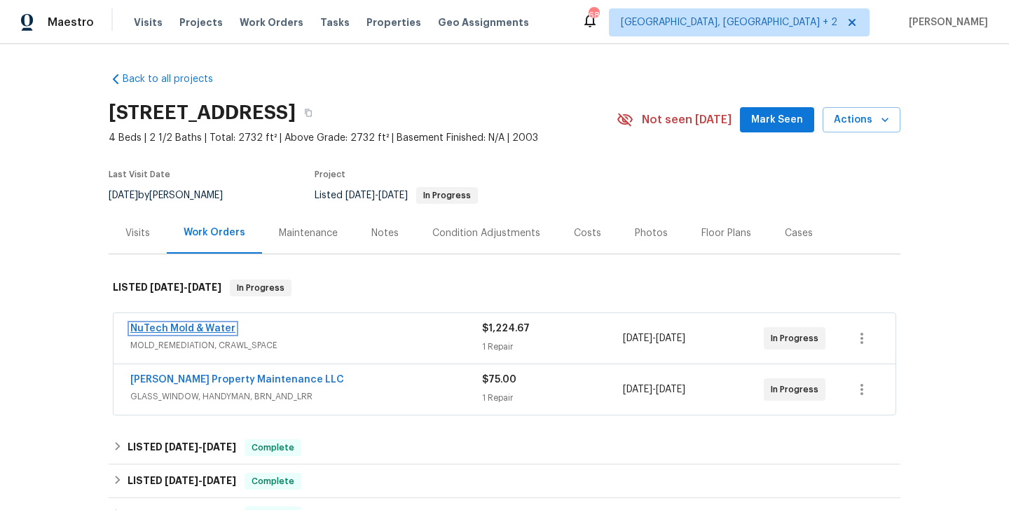
click at [202, 327] on link "NuTech Mold & Water" at bounding box center [182, 329] width 105 height 10
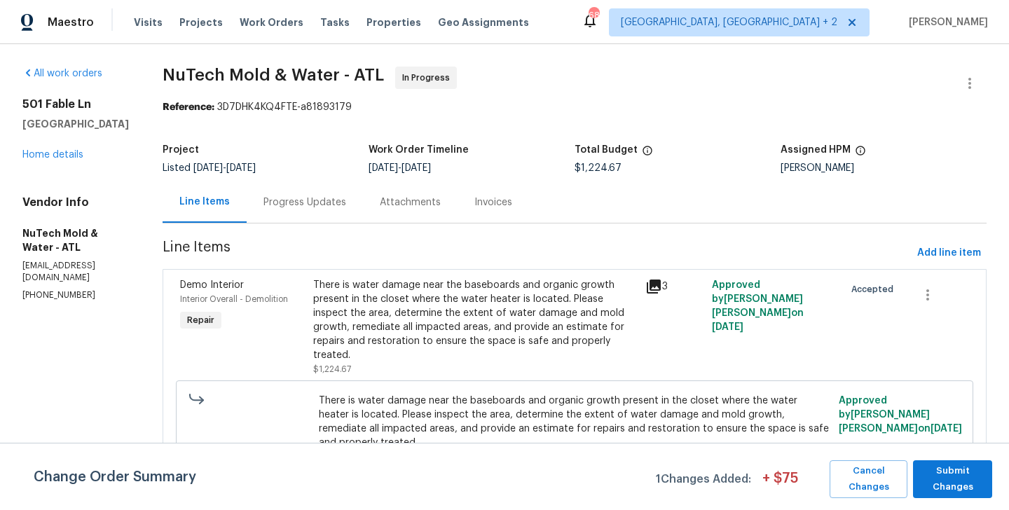
click at [289, 207] on div "Progress Updates" at bounding box center [304, 202] width 83 height 14
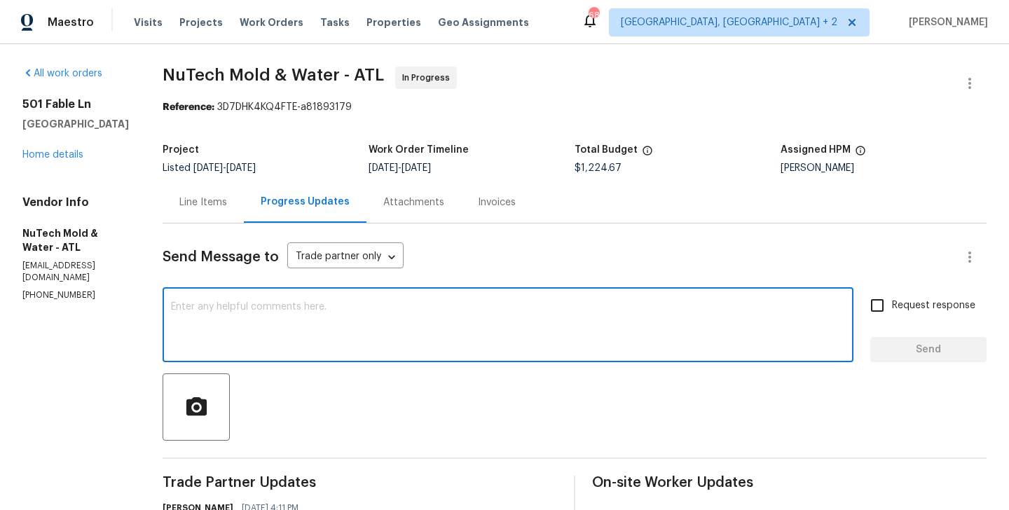
click at [320, 336] on textarea at bounding box center [508, 326] width 674 height 49
paste textarea "(770) 520-4167"
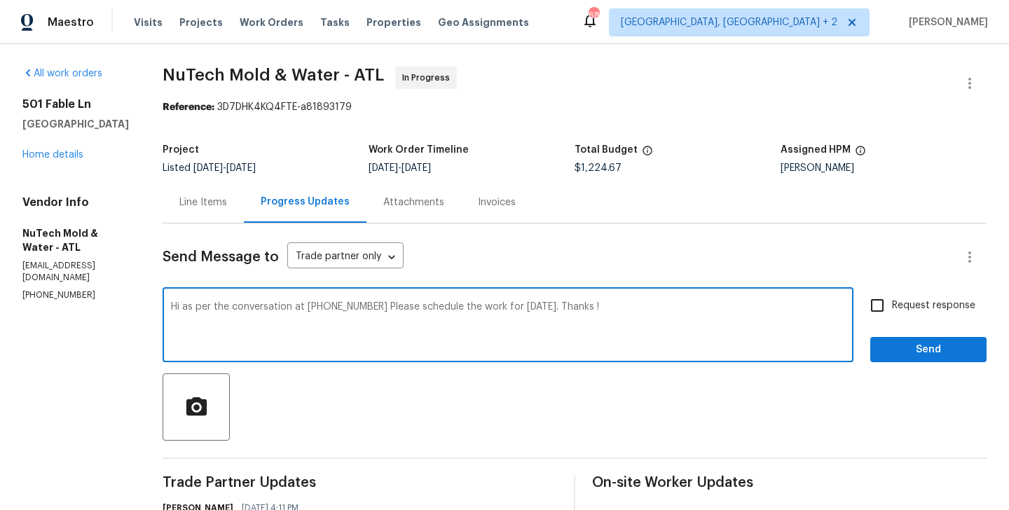
type textarea "Hi as per the conversation at (770) 520-4167 Please schedule the work for today…"
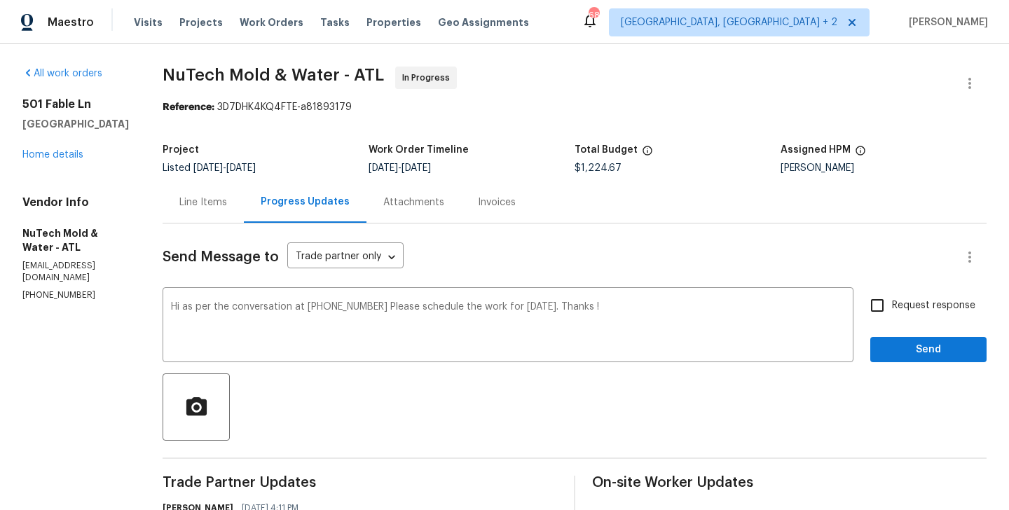
click at [903, 305] on span "Request response" at bounding box center [933, 305] width 83 height 15
click at [892, 305] on input "Request response" at bounding box center [876, 305] width 29 height 29
checkbox input "true"
click at [903, 350] on span "Send" at bounding box center [928, 350] width 94 height 18
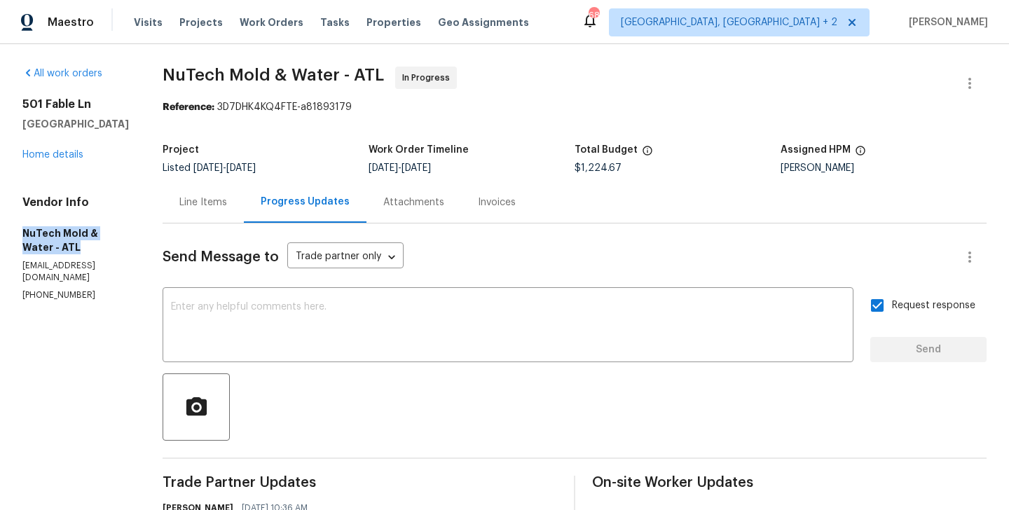
drag, startPoint x: 88, startPoint y: 244, endPoint x: 22, endPoint y: 230, distance: 67.3
copy h5 "NuTech Mold & Water - ATL"
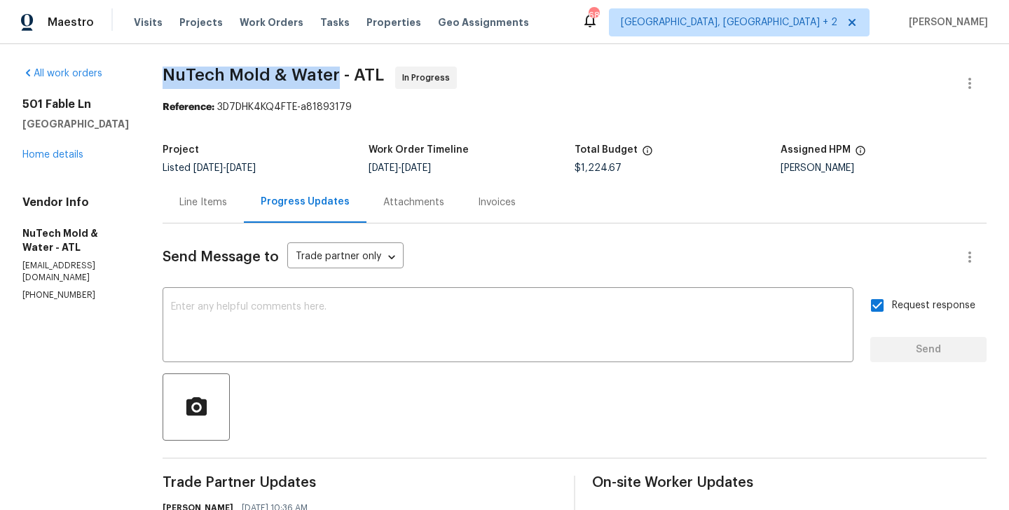
drag, startPoint x: 316, startPoint y: 80, endPoint x: 144, endPoint y: 78, distance: 171.6
copy span "NuTech Mold & Water"
click at [56, 162] on div "All work orders 501 Fable Ln Canton, GA 30114 Home details Vendor Info NuTech M…" at bounding box center [75, 184] width 106 height 235
click at [56, 158] on link "Home details" at bounding box center [52, 155] width 61 height 10
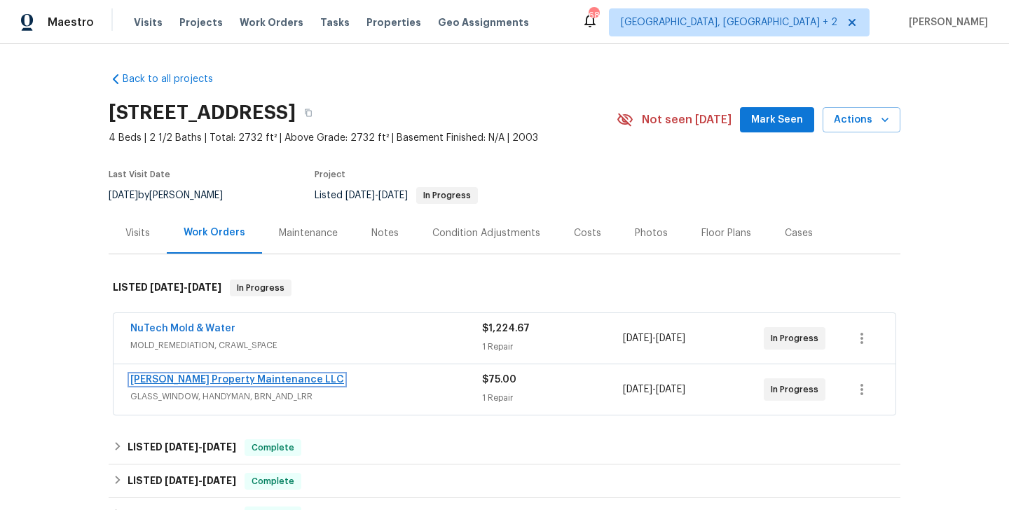
click at [226, 382] on link "Glen Property Maintenance LLC" at bounding box center [237, 380] width 214 height 10
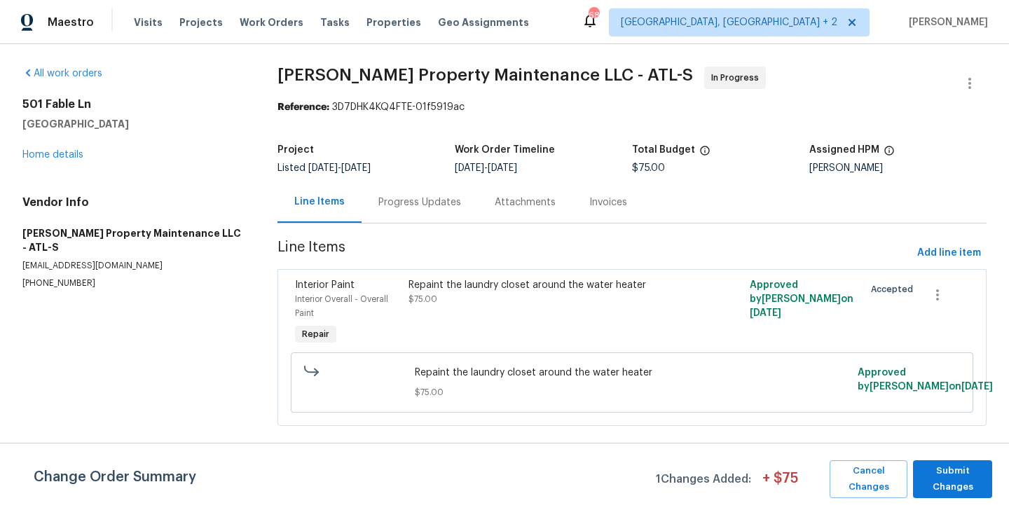
click at [387, 205] on div "Progress Updates" at bounding box center [419, 202] width 83 height 14
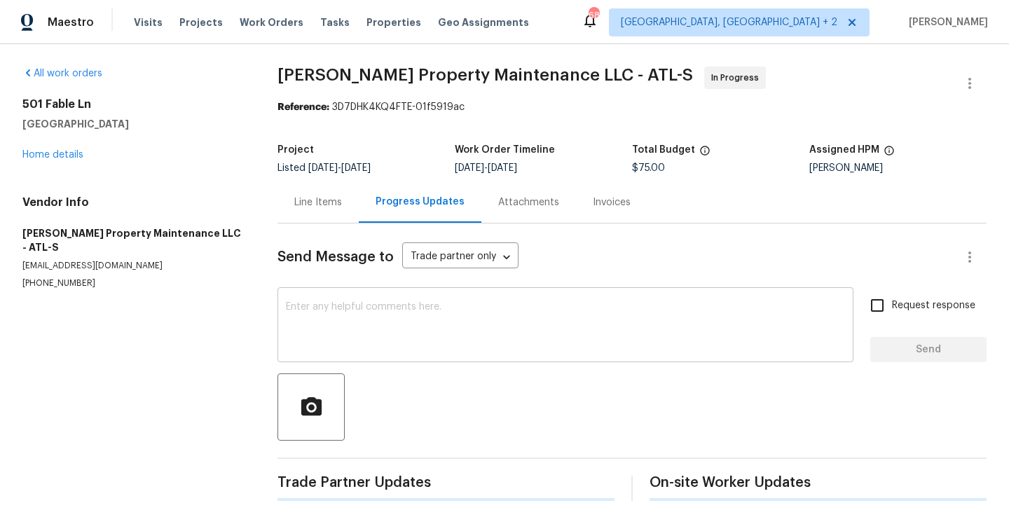
scroll to position [244, 0]
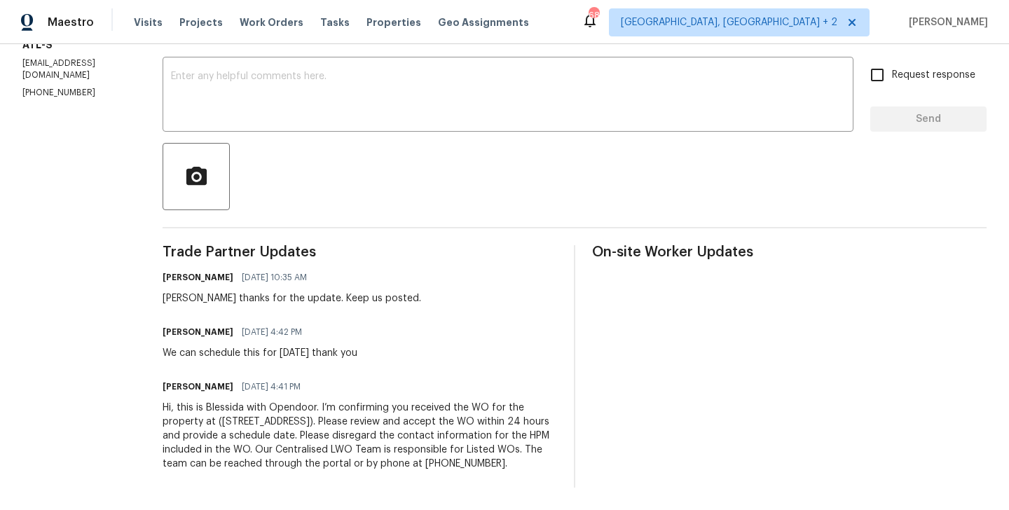
click at [182, 325] on div "Daniel glen 09/03/2025 4:42 PM" at bounding box center [260, 332] width 195 height 20
click at [176, 325] on h6 "Daniel glen" at bounding box center [198, 332] width 71 height 14
copy h6 "Daniel"
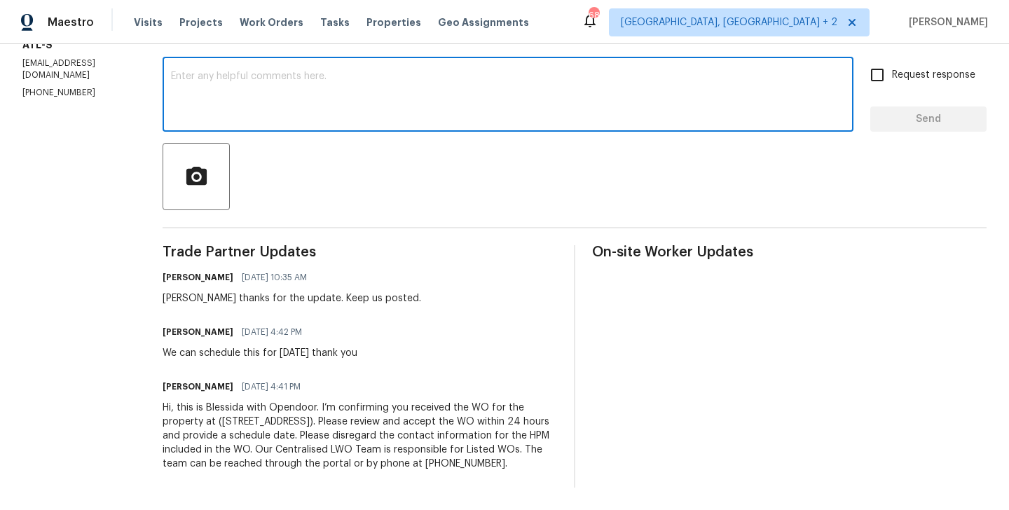
click at [263, 78] on textarea at bounding box center [508, 95] width 674 height 49
paste textarea "Daniel"
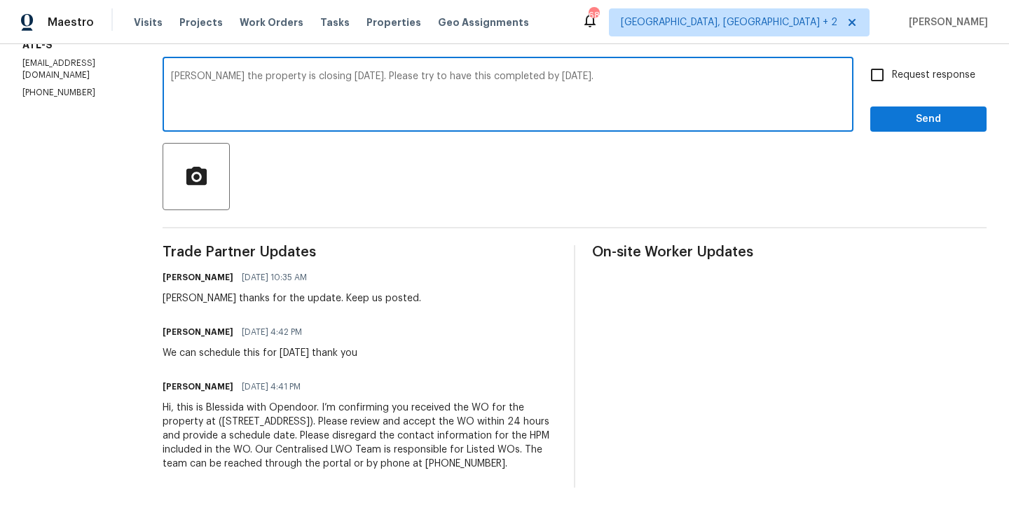
type textarea "Daniel the property is closing tomorrow 9/5. Please try to have this completed …"
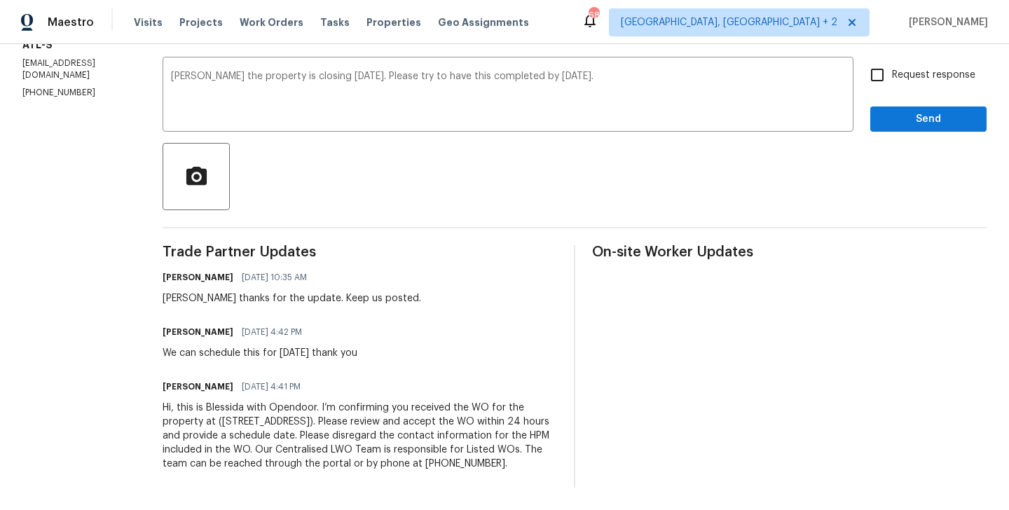
click at [896, 76] on div "Request response Send" at bounding box center [928, 95] width 116 height 71
click at [890, 65] on input "Request response" at bounding box center [876, 74] width 29 height 29
checkbox input "true"
click at [890, 111] on span "Send" at bounding box center [928, 120] width 94 height 18
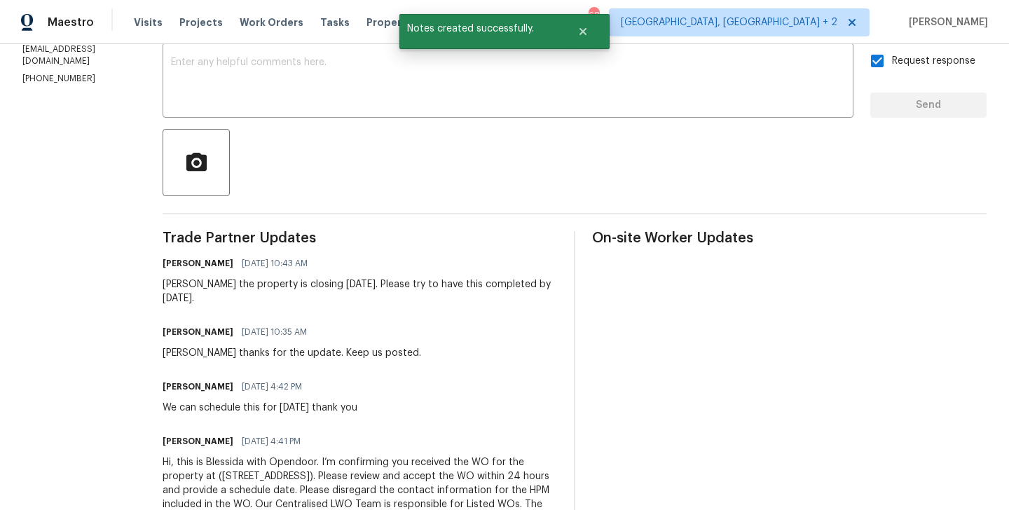
scroll to position [0, 0]
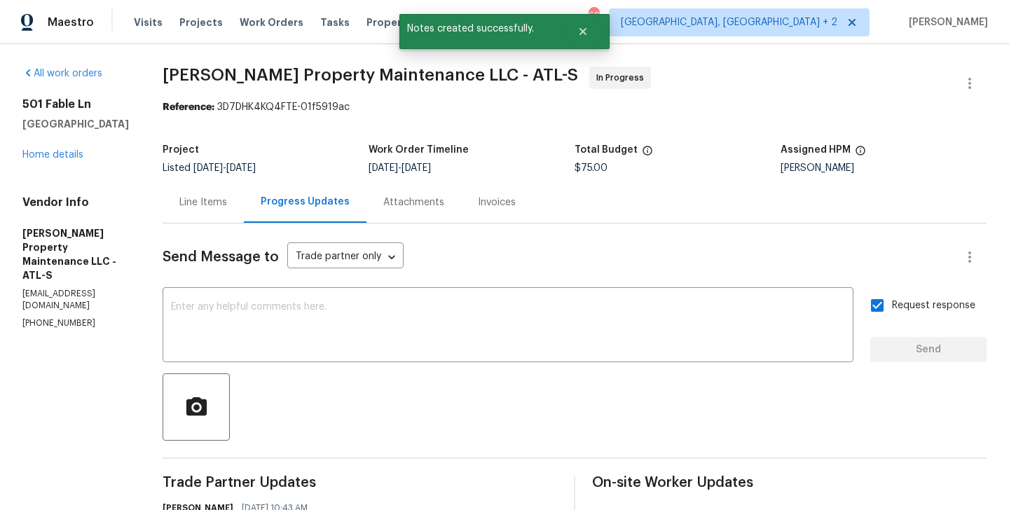
click at [37, 317] on p "(770) 235-8482" at bounding box center [75, 323] width 106 height 12
copy p "(770) 235-8482"
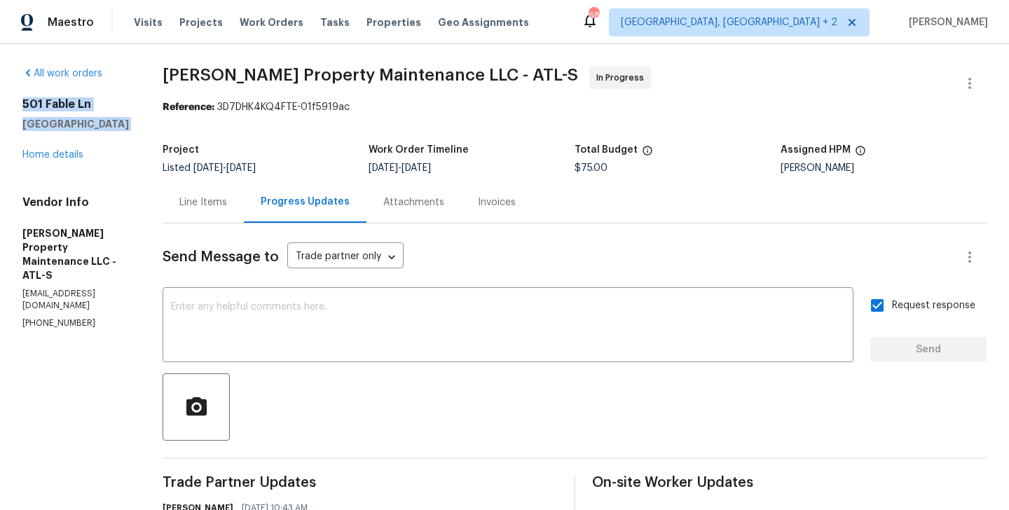
drag, startPoint x: 125, startPoint y: 134, endPoint x: 19, endPoint y: 100, distance: 111.9
click at [19, 100] on div "All work orders 501 Fable Ln Canton, GA 30114 Home details Vendor Info Glen Pro…" at bounding box center [504, 426] width 1009 height 765
copy div "501 Fable Ln Canton, GA 30114"
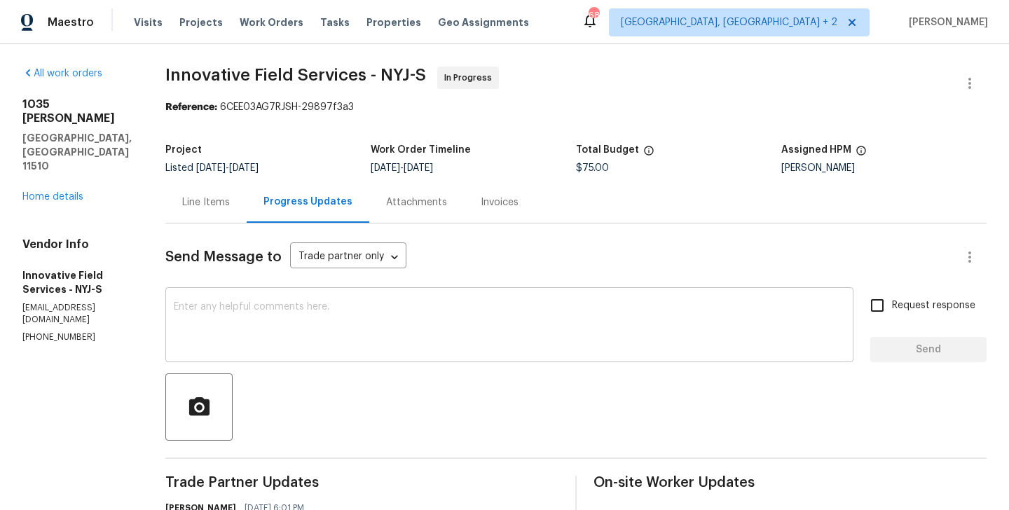
click at [280, 352] on div "x ​" at bounding box center [509, 326] width 688 height 71
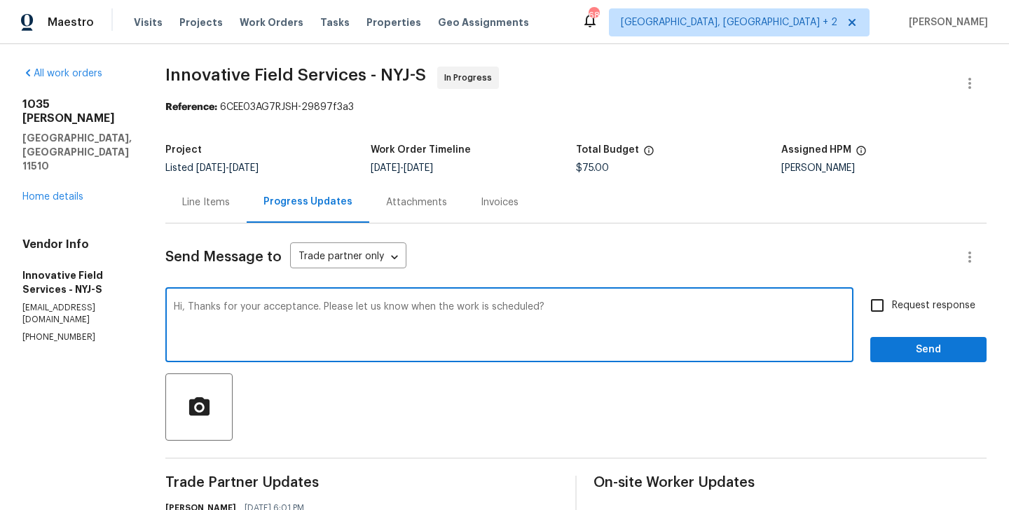
type textarea "Hi, Thanks for your acceptance. Please let us know when the work is scheduled?"
click at [882, 308] on input "Request response" at bounding box center [876, 305] width 29 height 29
checkbox input "true"
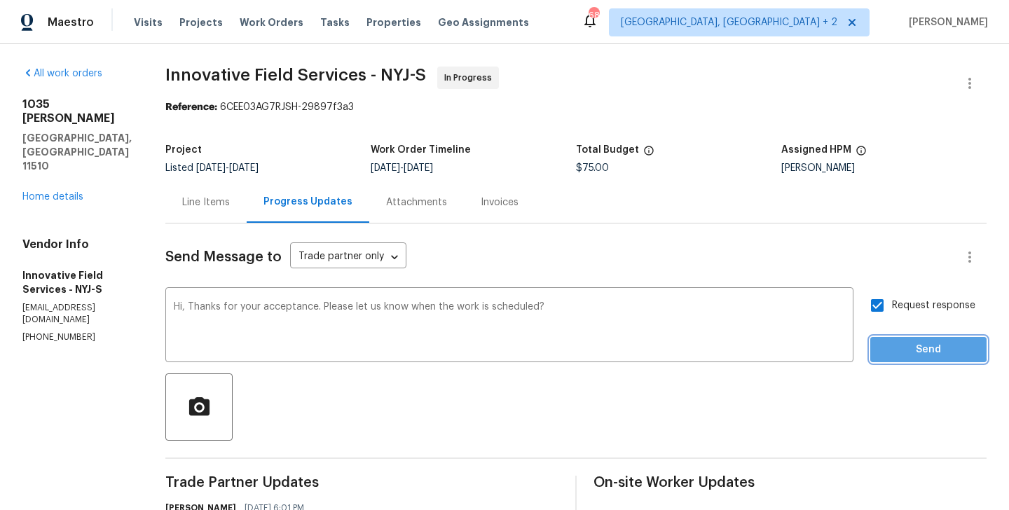
click at [882, 346] on button "Send" at bounding box center [928, 350] width 116 height 26
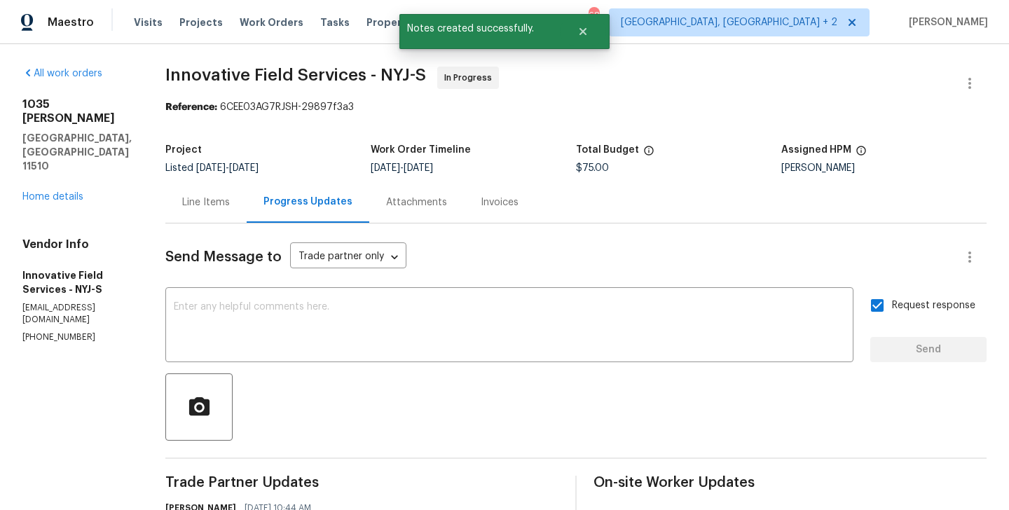
click at [72, 331] on p "(631) 676-4222" at bounding box center [76, 337] width 109 height 12
copy p "(631) 676-4222"
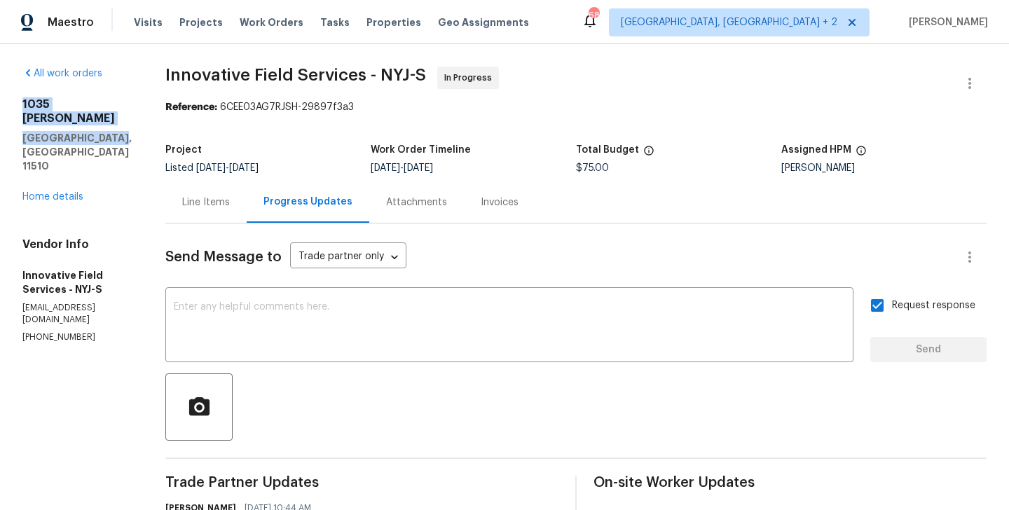
drag, startPoint x: 113, startPoint y: 125, endPoint x: 11, endPoint y: 99, distance: 105.3
click at [11, 99] on div "All work orders 1035 Bonaparte Pl Baldwin, NY 11510 Home details Vendor Info In…" at bounding box center [504, 372] width 1009 height 656
copy div "1035 Bonaparte Pl Baldwin, NY 11510"
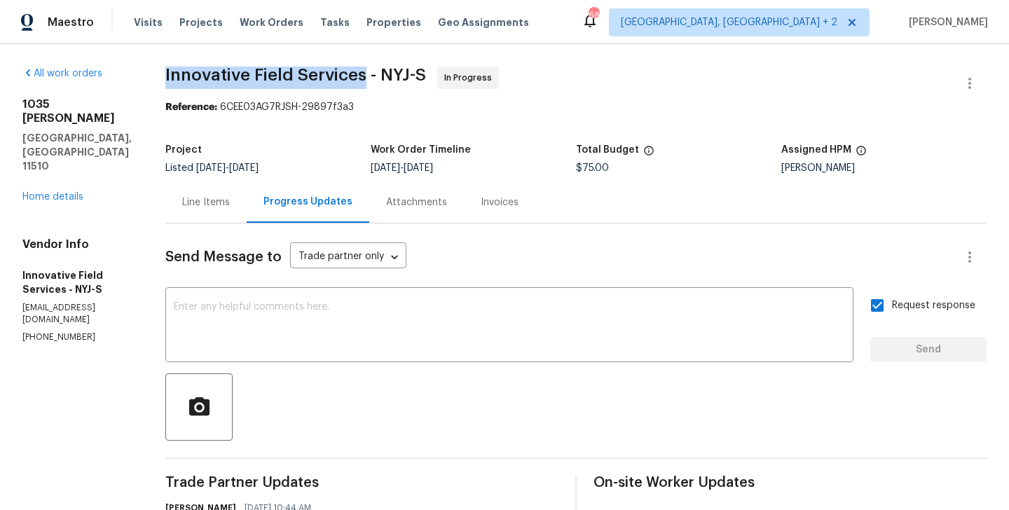
drag, startPoint x: 163, startPoint y: 74, endPoint x: 363, endPoint y: 78, distance: 200.4
click at [363, 78] on span "Innovative Field Services - NYJ-S" at bounding box center [295, 75] width 261 height 17
copy span "Innovative Field Services"
click at [63, 192] on link "Home details" at bounding box center [52, 197] width 61 height 10
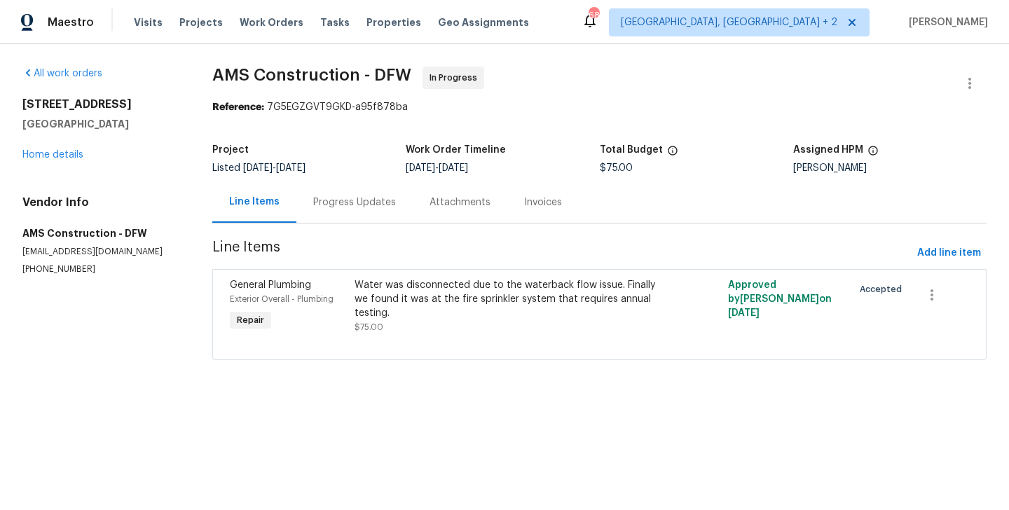
click at [345, 197] on div "Progress Updates" at bounding box center [354, 202] width 83 height 14
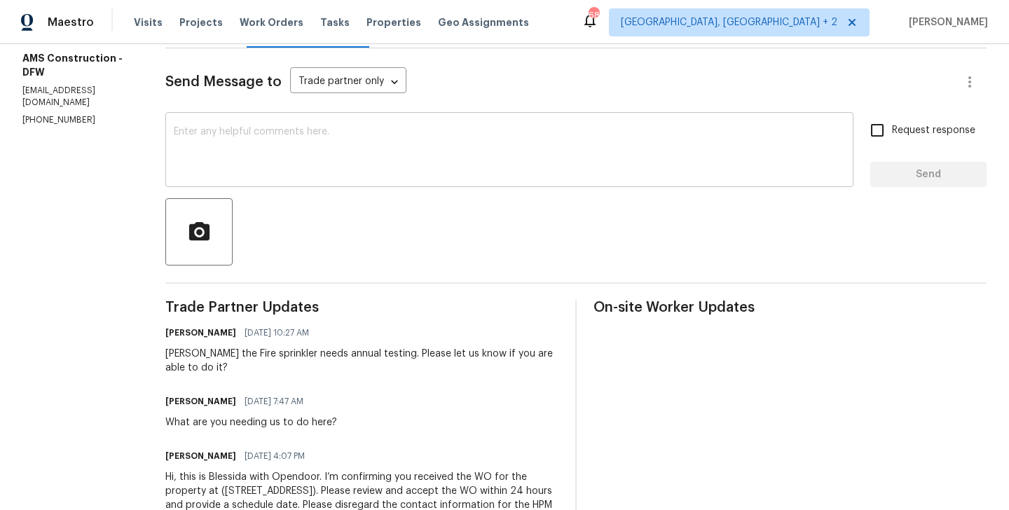
scroll to position [176, 0]
click at [328, 138] on textarea at bounding box center [509, 150] width 671 height 49
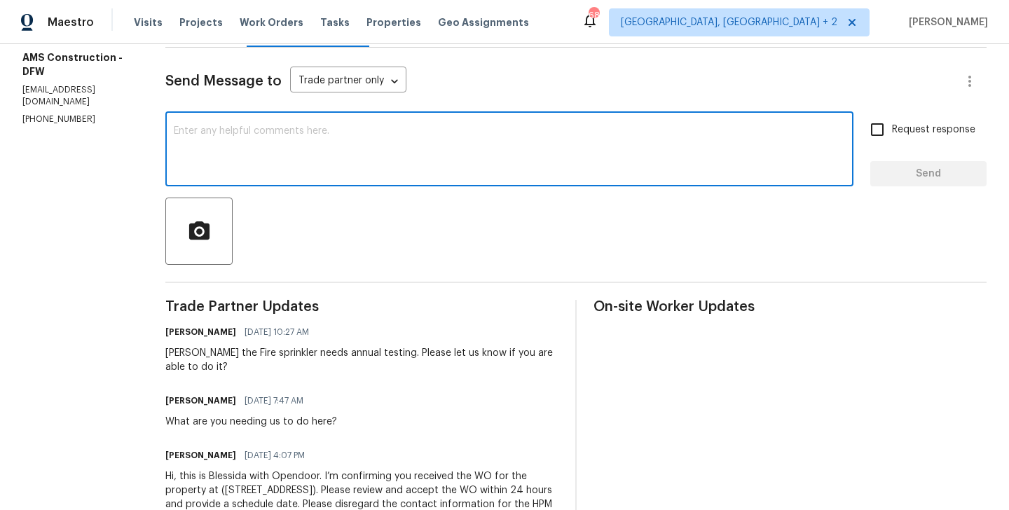
paste textarea "There is a backflow assembly located on the fire sprinkler system that requires…"
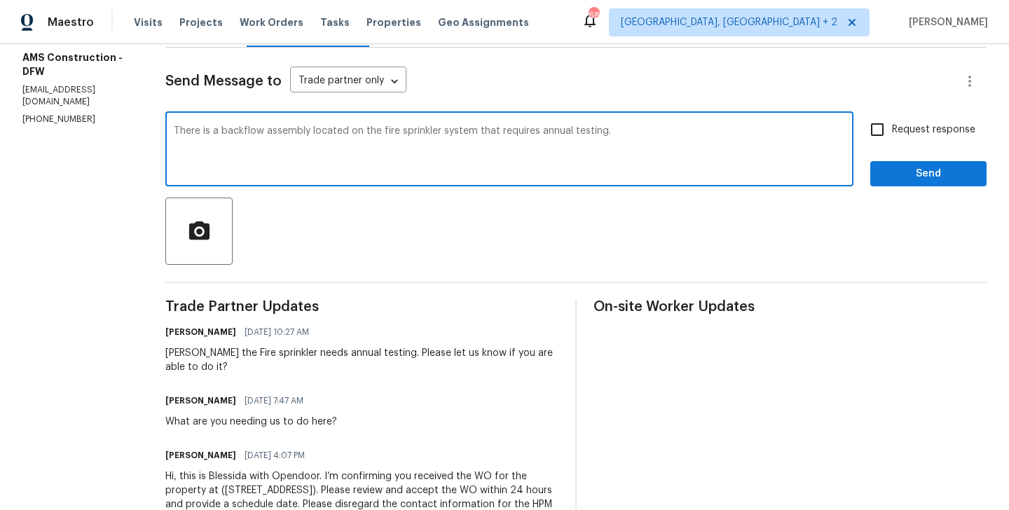
type textarea "There is a backflow assembly located on the fire sprinkler system that requires…"
click at [897, 123] on span "Request response" at bounding box center [933, 130] width 83 height 15
click at [892, 123] on input "Request response" at bounding box center [876, 129] width 29 height 29
checkbox input "true"
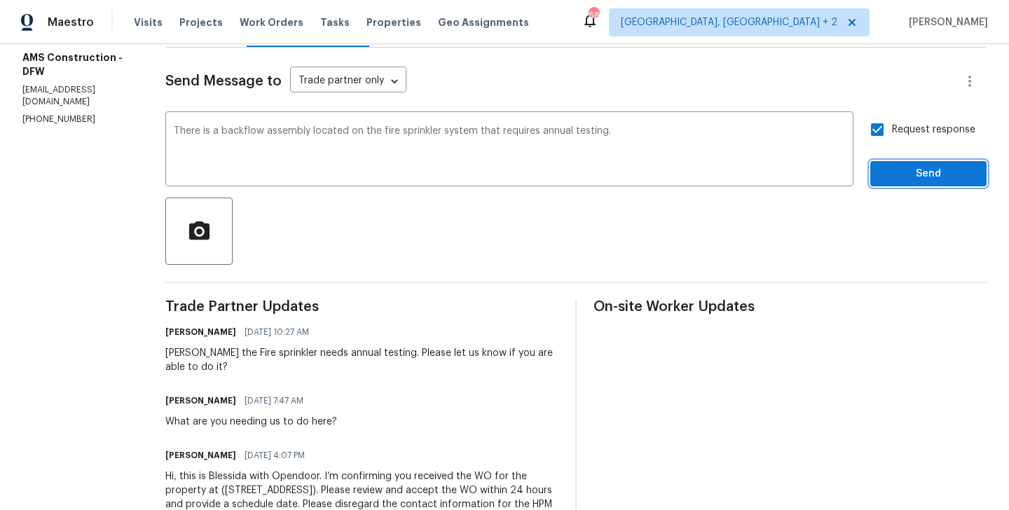
click at [897, 165] on span "Send" at bounding box center [928, 174] width 94 height 18
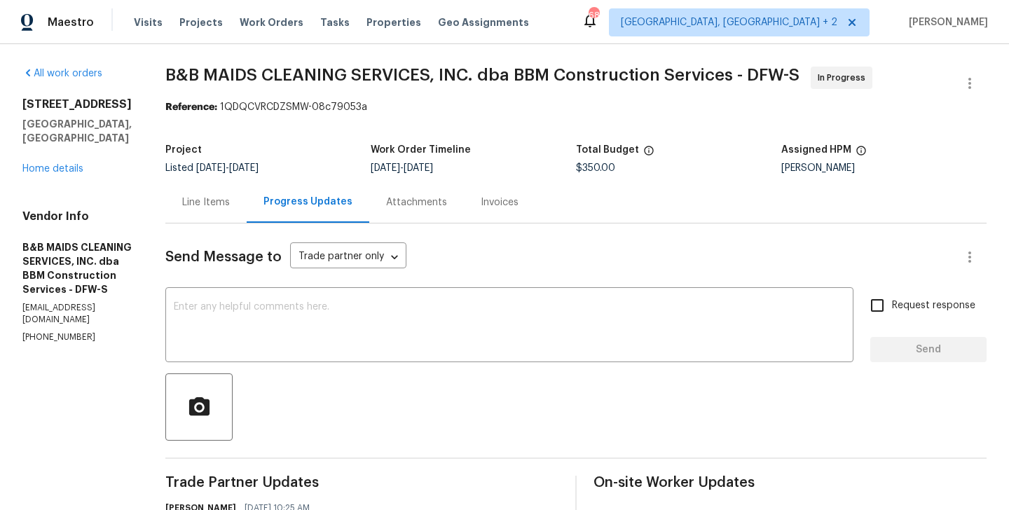
click at [230, 208] on div "Line Items" at bounding box center [206, 202] width 48 height 14
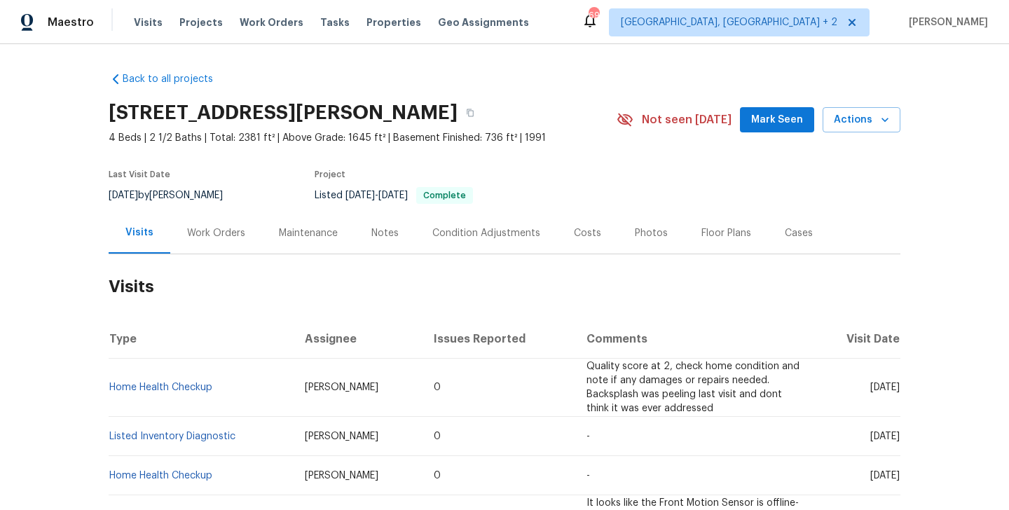
click at [223, 235] on div "Work Orders" at bounding box center [216, 233] width 58 height 14
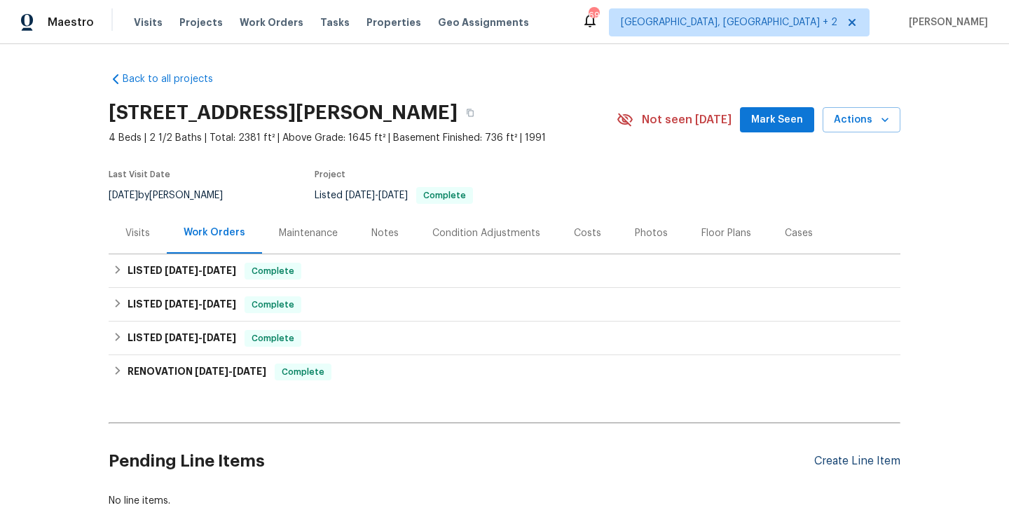
click at [827, 456] on div "Create Line Item" at bounding box center [857, 461] width 86 height 13
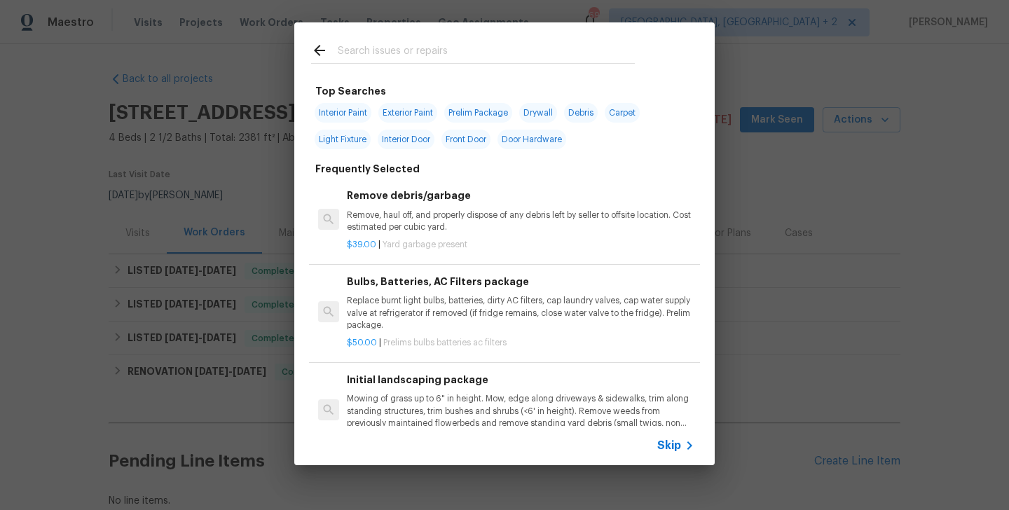
click at [338, 48] on input "text" at bounding box center [486, 52] width 297 height 21
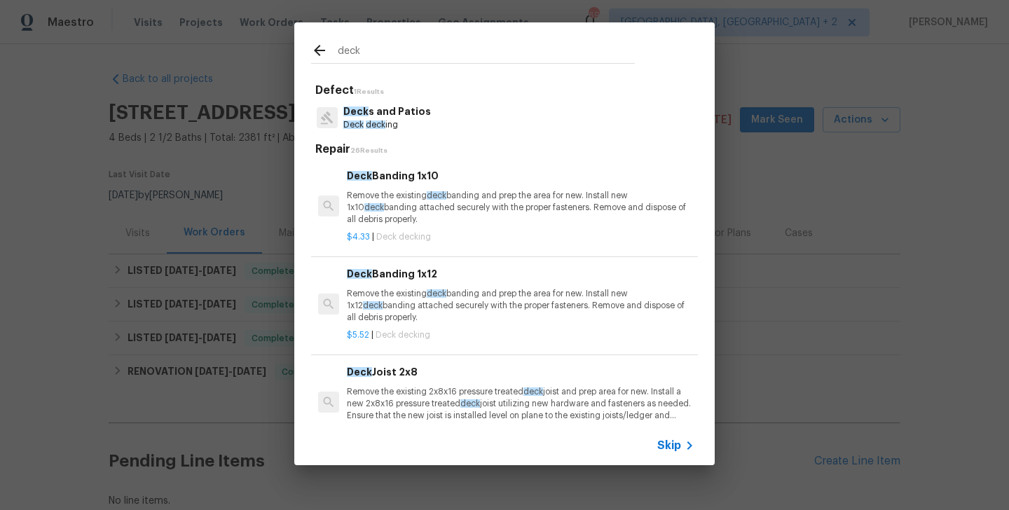
type input "deck"
click at [381, 127] on span "deck" at bounding box center [376, 124] width 20 height 8
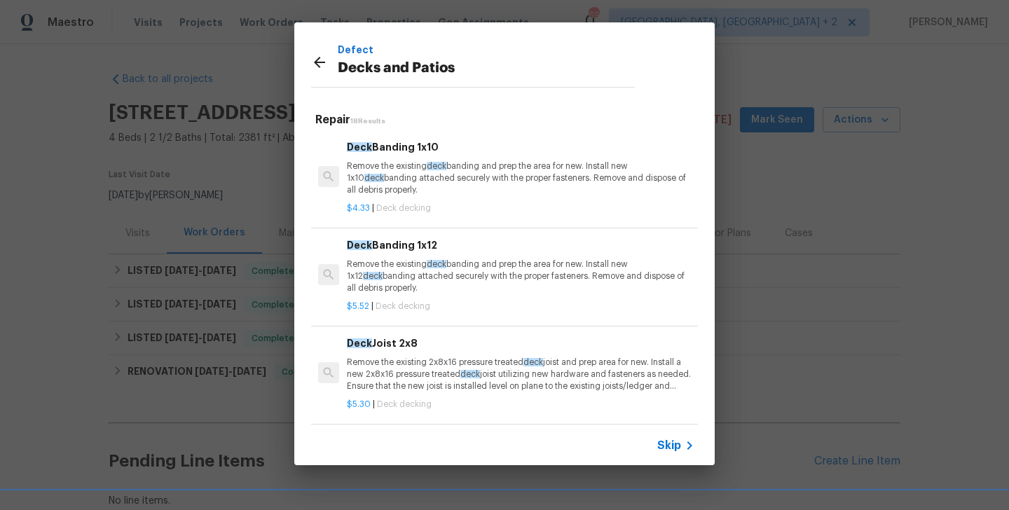
click at [394, 167] on p "Remove the existing deck banding and prep the area for new. Install new 1x10 de…" at bounding box center [520, 178] width 347 height 36
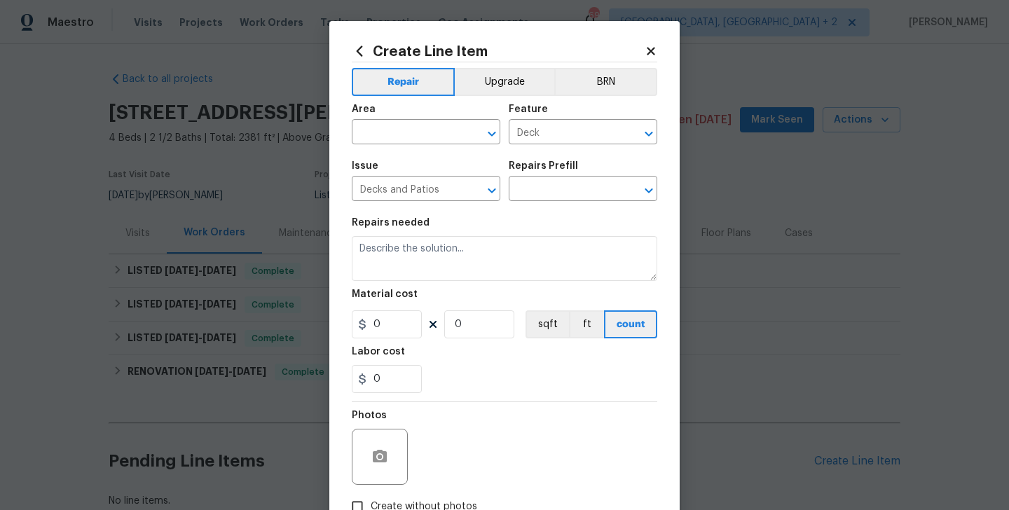
type input "Deck Banding 1x10 $4.33"
type textarea "Remove the existing deck banding and prep the area for new. Install new 1x10 de…"
type input "4.33"
type input "1"
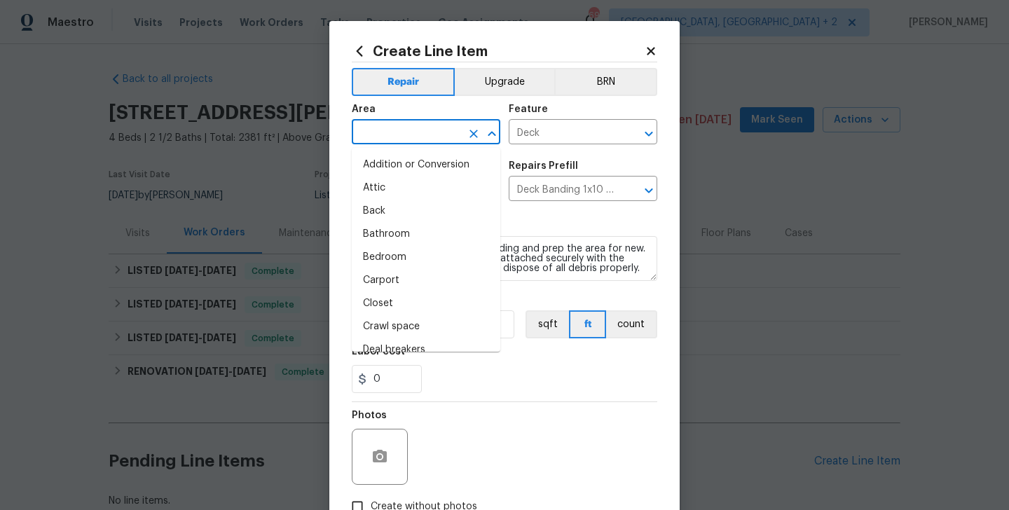
click at [382, 140] on input "text" at bounding box center [406, 134] width 109 height 22
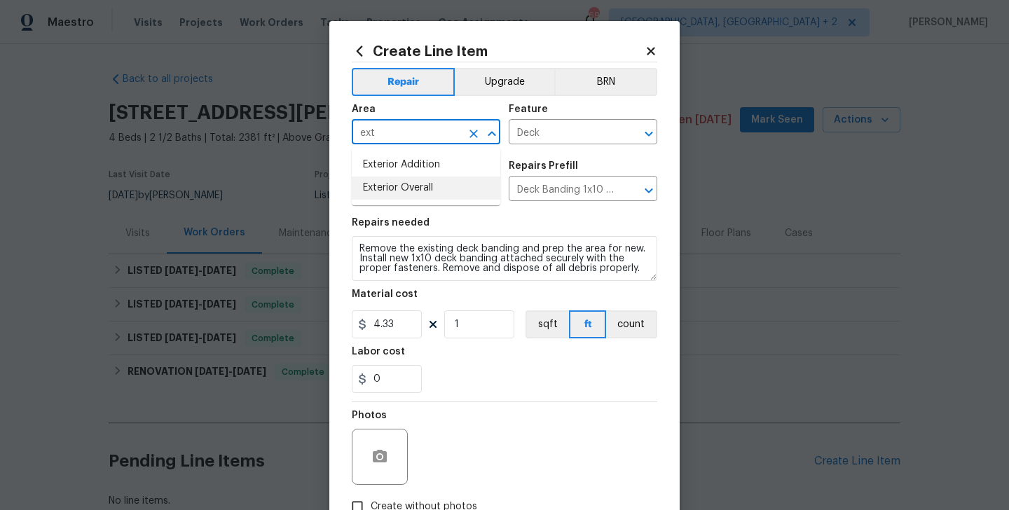
click at [401, 192] on li "Exterior Overall" at bounding box center [426, 188] width 149 height 23
type input "Exterior Overall"
click at [401, 234] on div "Repairs needed" at bounding box center [504, 227] width 305 height 18
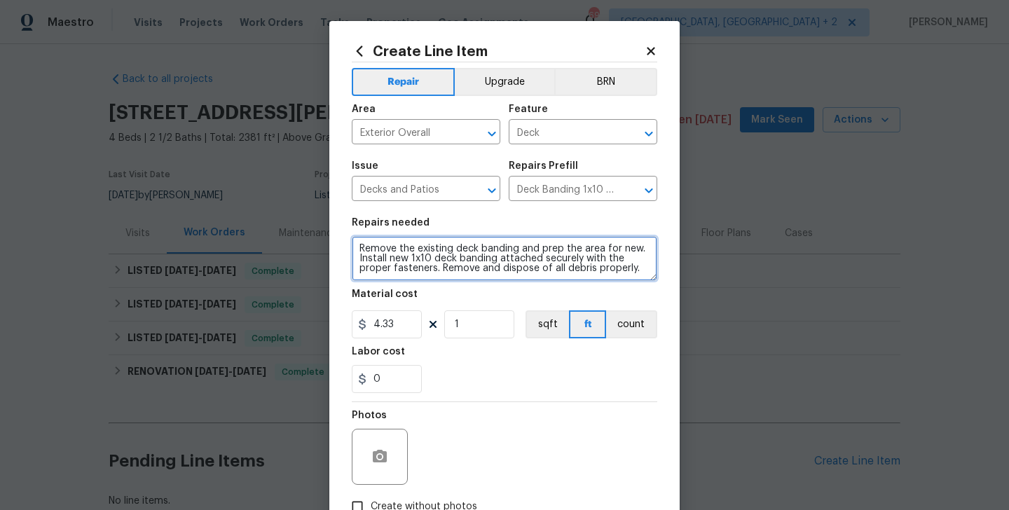
click at [401, 247] on textarea "Remove the existing deck banding and prep the area for new. Install new 1x10 de…" at bounding box center [504, 258] width 305 height 45
paste textarea "ceived feedback that the deck requires attention. Please inspect and provide fi…"
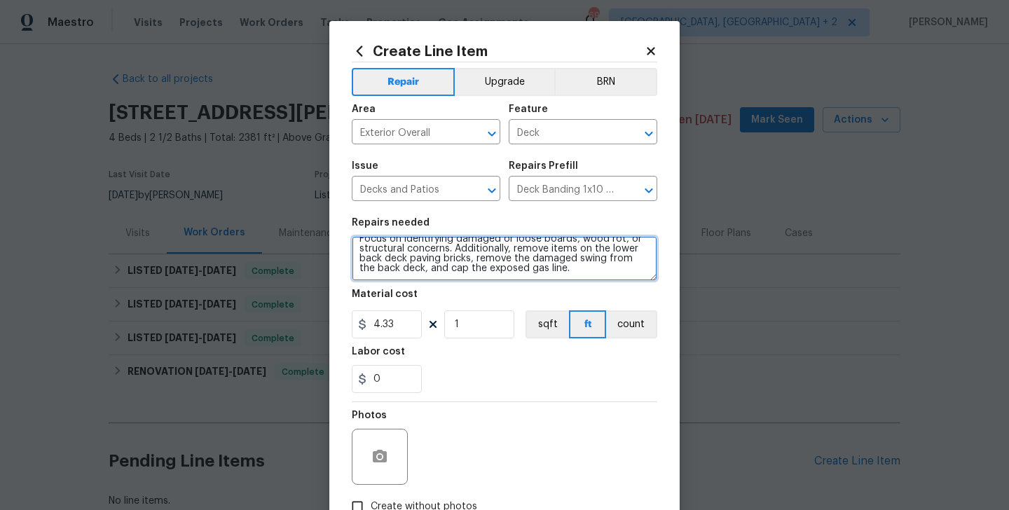
type textarea "Received feedback that the deck requires attention. Please inspect and provide …"
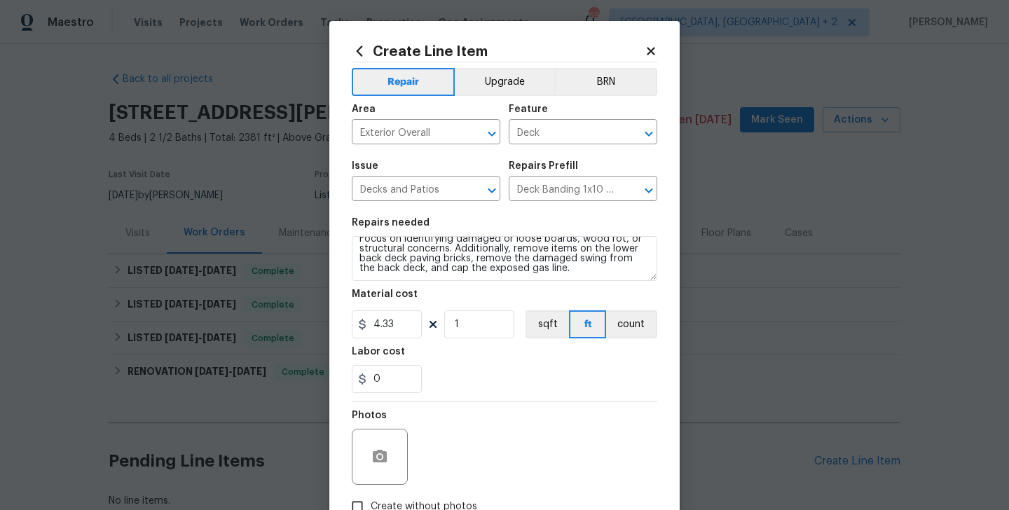
click at [388, 340] on section "Repairs needed Received feedback that the deck requires attention. Please inspe…" at bounding box center [504, 305] width 305 height 192
click at [384, 329] on input "4.33" at bounding box center [387, 324] width 70 height 28
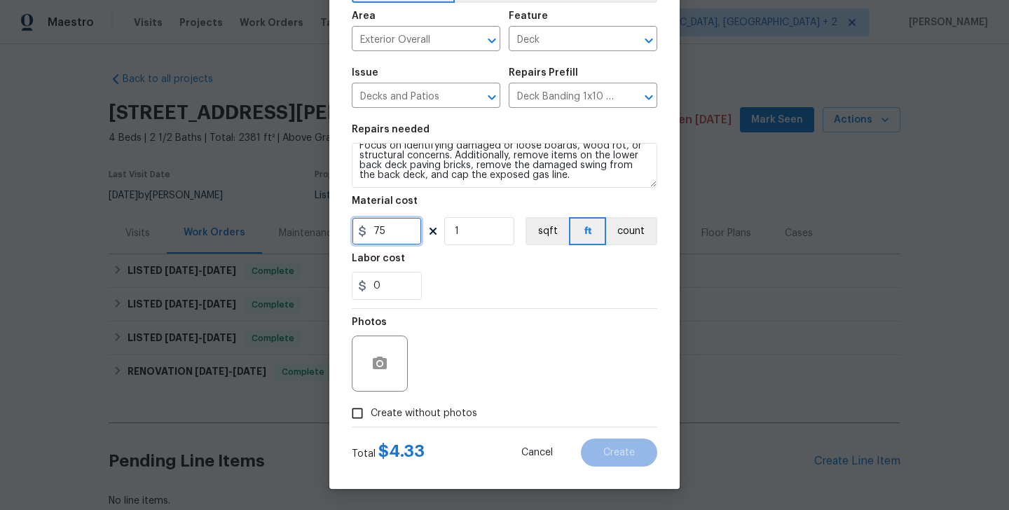
type input "75"
click at [404, 408] on span "Create without photos" at bounding box center [424, 413] width 106 height 15
click at [371, 408] on input "Create without photos" at bounding box center [357, 413] width 27 height 27
checkbox input "true"
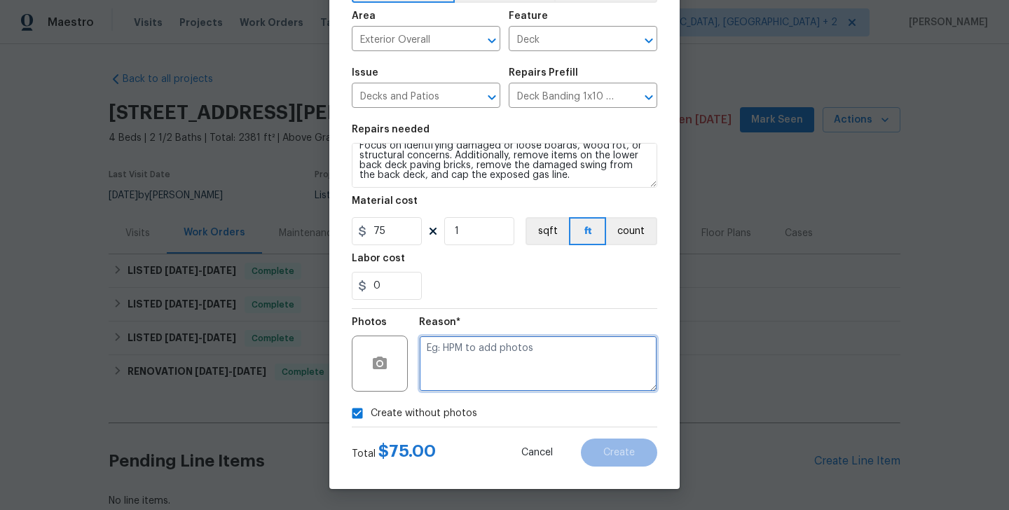
click at [457, 375] on textarea at bounding box center [538, 364] width 238 height 56
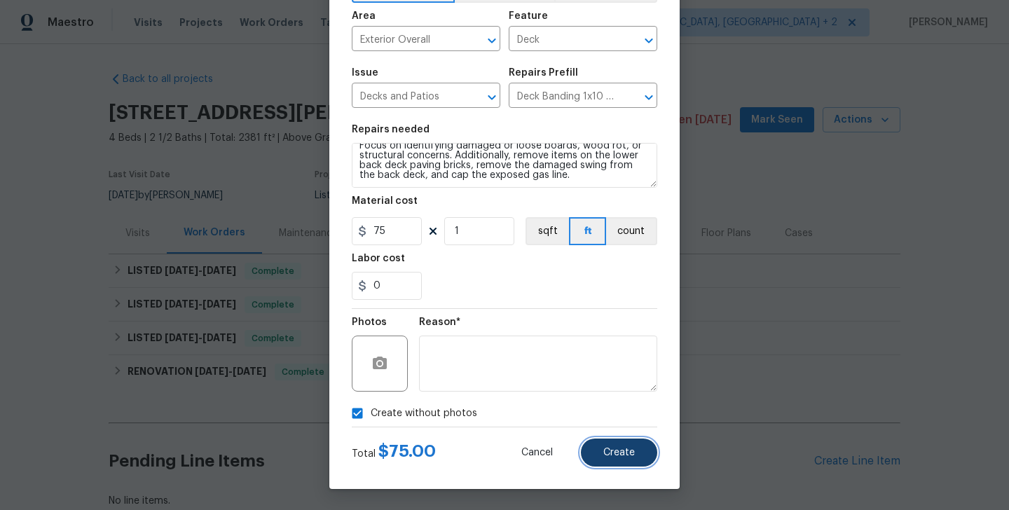
click at [623, 451] on span "Create" at bounding box center [619, 453] width 32 height 11
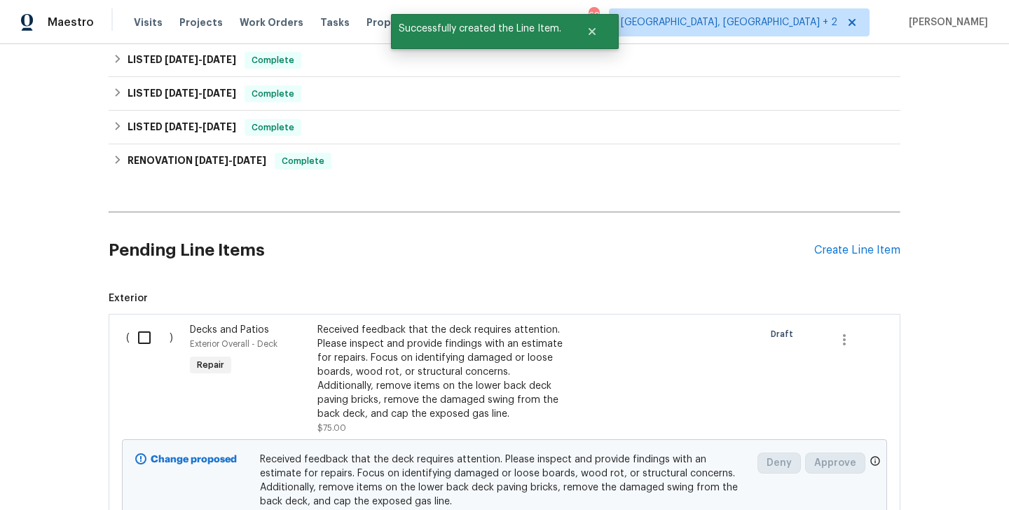
scroll to position [351, 0]
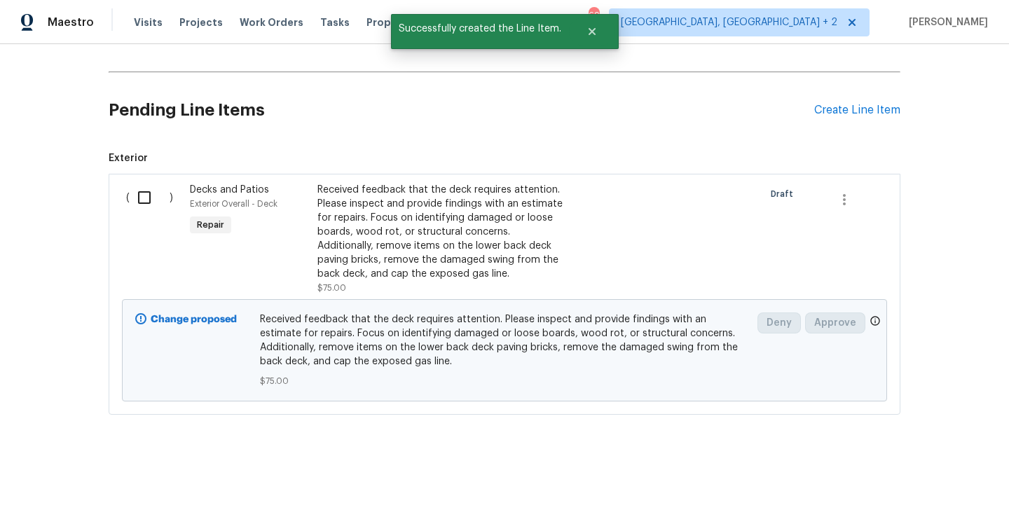
click at [143, 207] on input "checkbox" at bounding box center [150, 197] width 40 height 29
checkbox input "true"
click at [911, 491] on div "Cancel (1) Item Create Work Order" at bounding box center [504, 474] width 1009 height 71
click at [909, 468] on span "Create Work Order" at bounding box center [928, 476] width 93 height 18
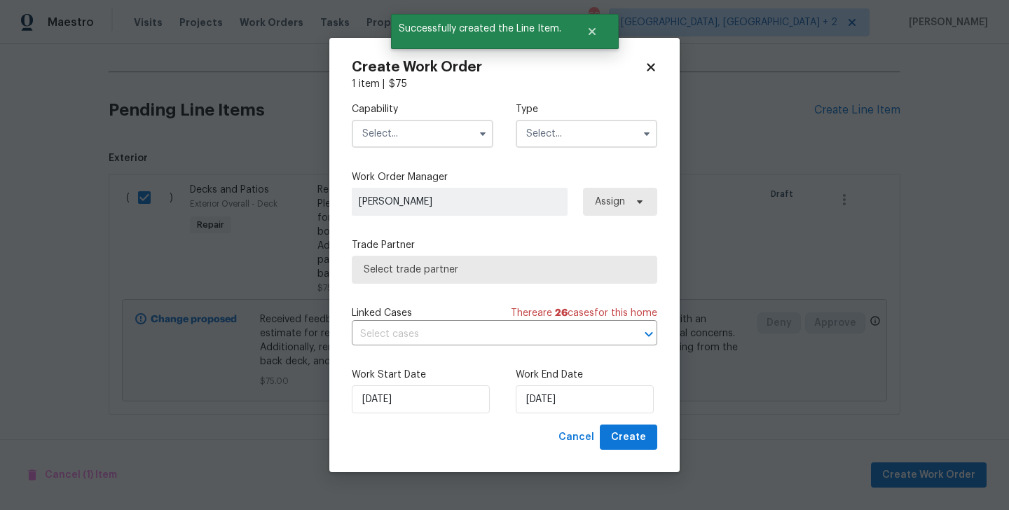
click at [399, 133] on input "text" at bounding box center [422, 134] width 141 height 28
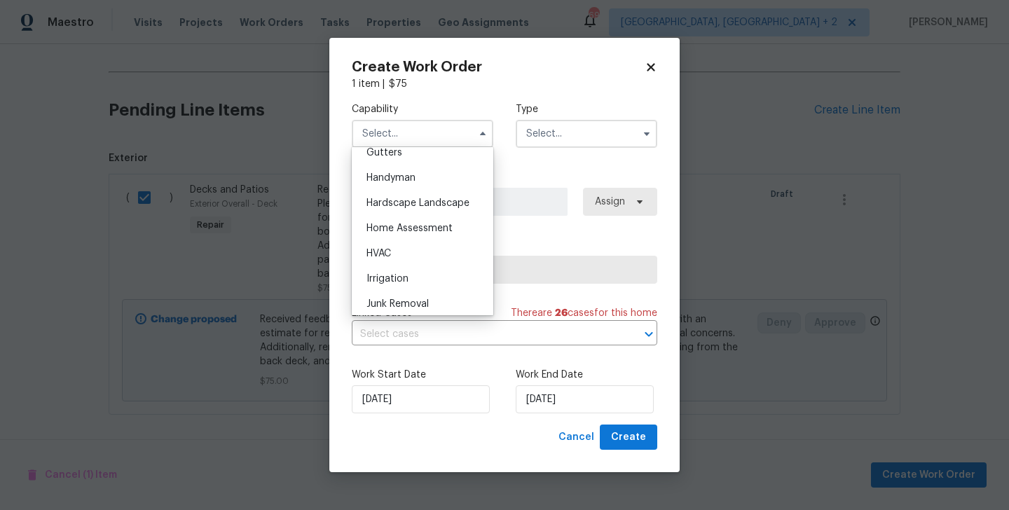
scroll to position [757, 0]
click at [380, 177] on span "Handyman" at bounding box center [390, 177] width 49 height 10
type input "Handyman"
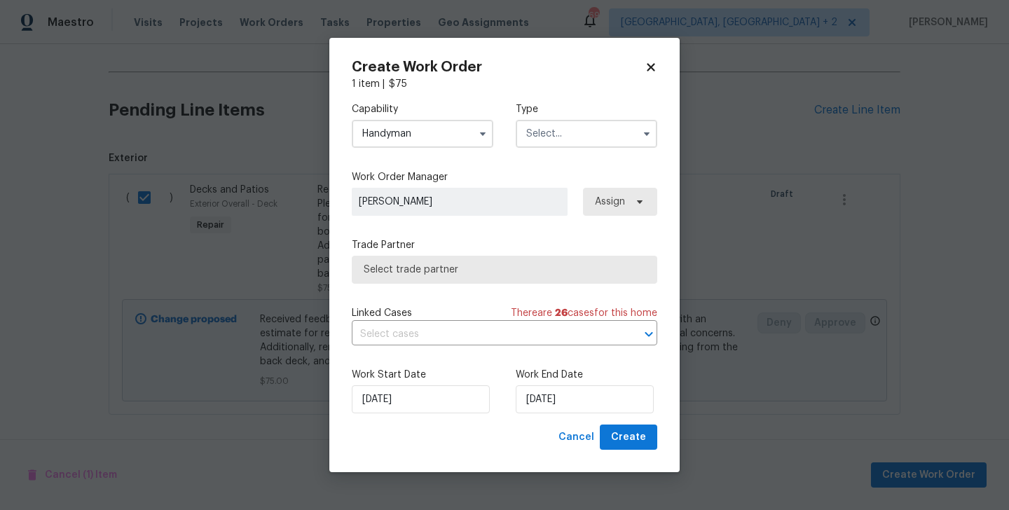
click at [548, 141] on input "text" at bounding box center [586, 134] width 141 height 28
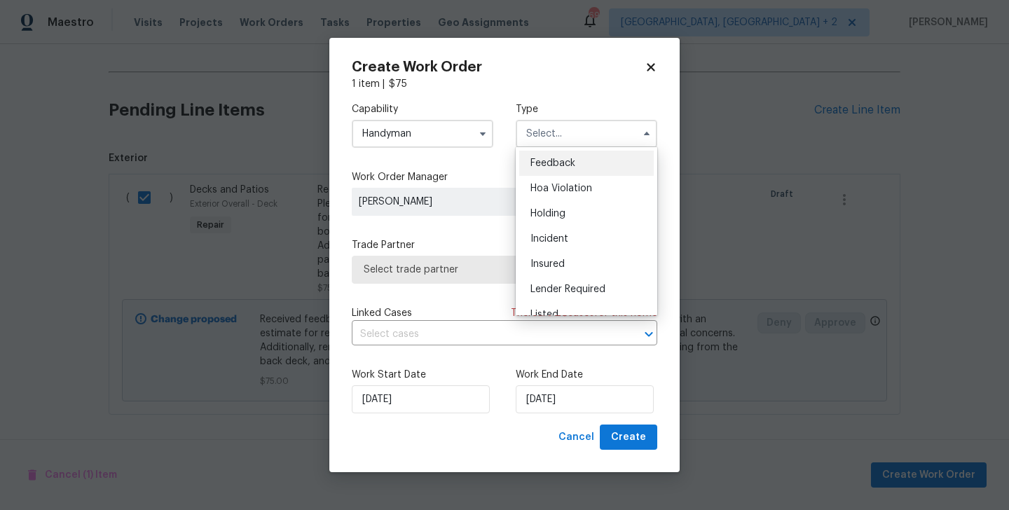
click at [552, 172] on div "Feedback" at bounding box center [586, 163] width 134 height 25
type input "Feedback"
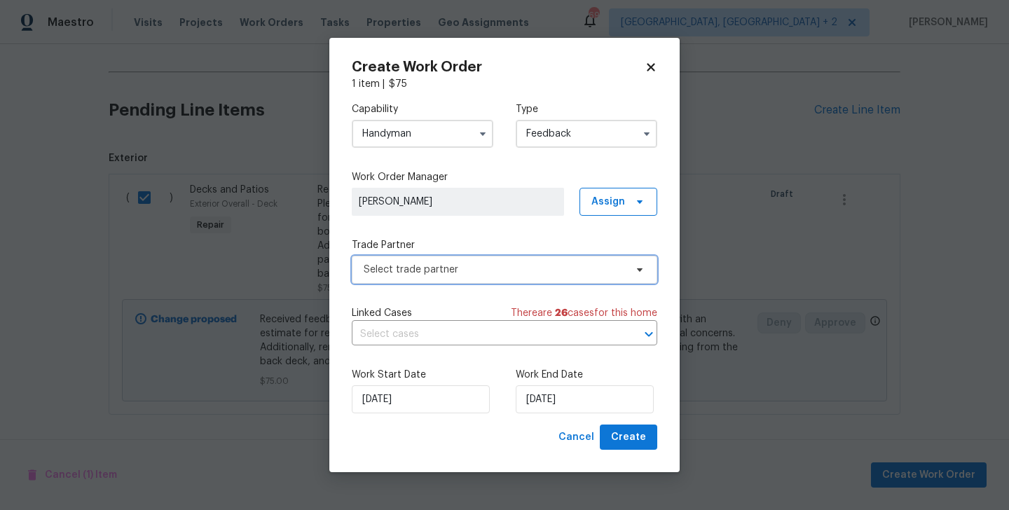
click at [446, 282] on span "Select trade partner" at bounding box center [504, 270] width 305 height 28
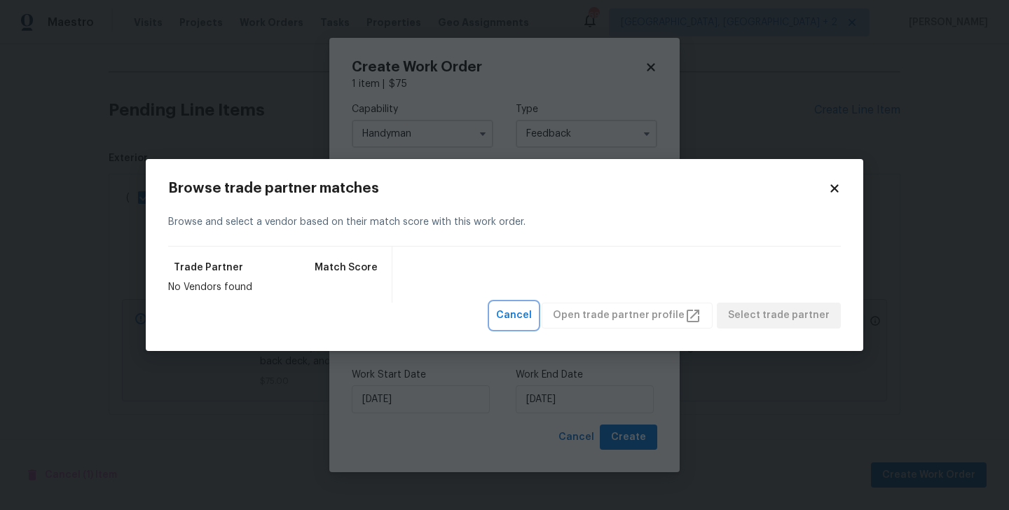
click at [537, 316] on button "Cancel" at bounding box center [513, 316] width 47 height 26
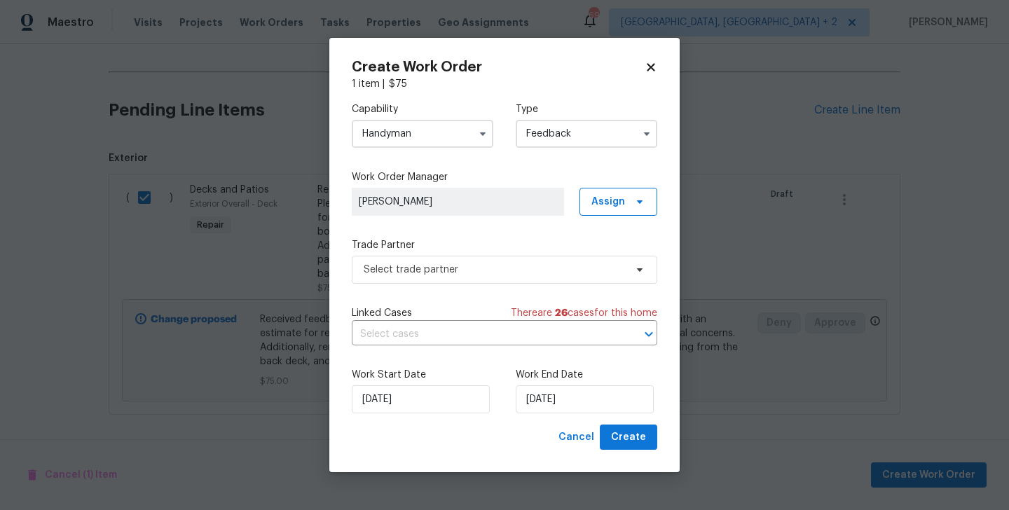
click at [380, 134] on input "Handyman" at bounding box center [422, 134] width 141 height 28
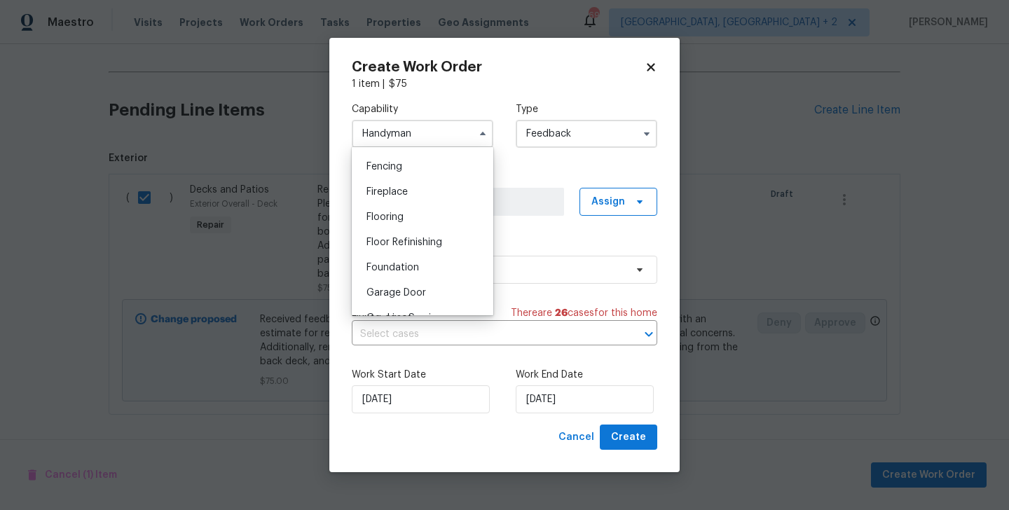
scroll to position [540, 0]
click at [427, 286] on div "General Contractor" at bounding box center [422, 292] width 134 height 25
type input "General Contractor"
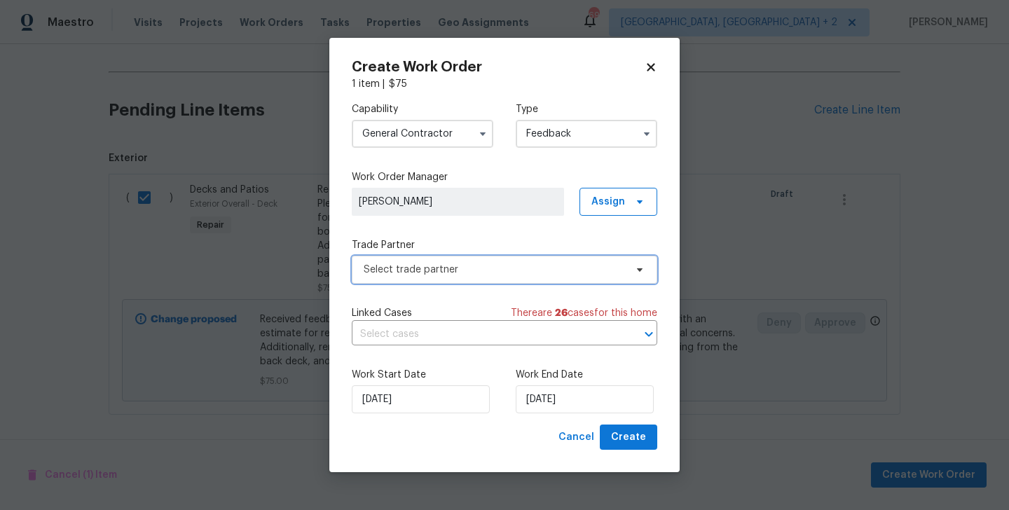
click at [459, 264] on span "Select trade partner" at bounding box center [494, 270] width 261 height 14
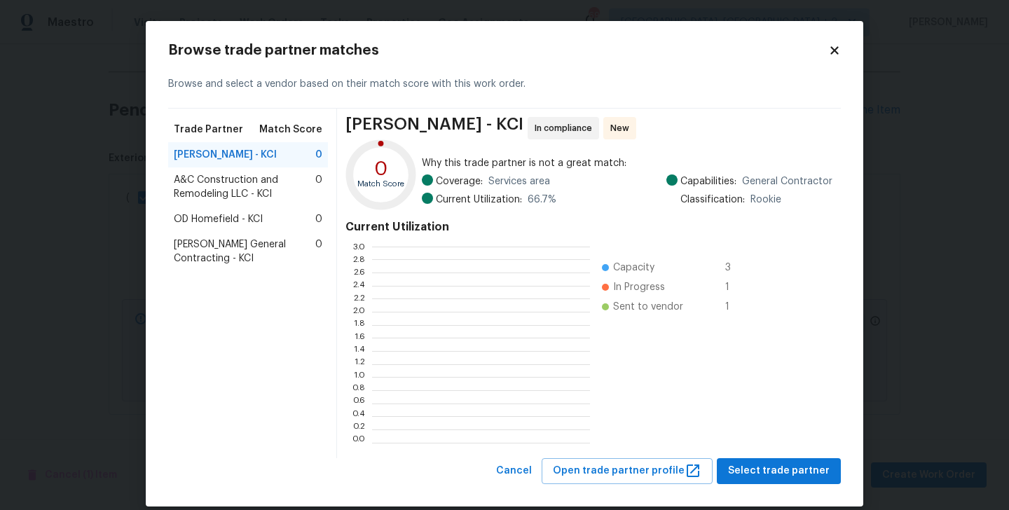
scroll to position [196, 218]
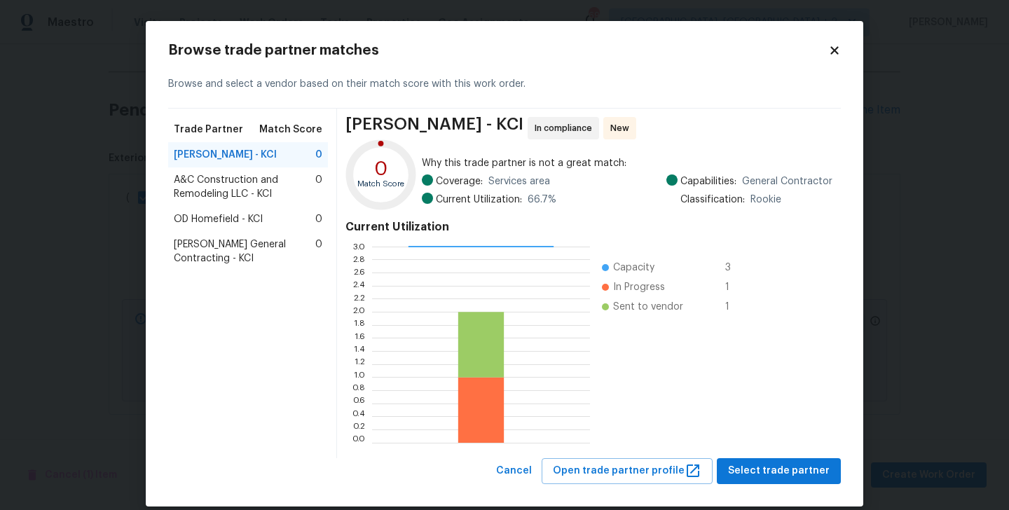
click at [228, 184] on span "A&C Construction and Remodeling LLC - KCI" at bounding box center [244, 187] width 141 height 28
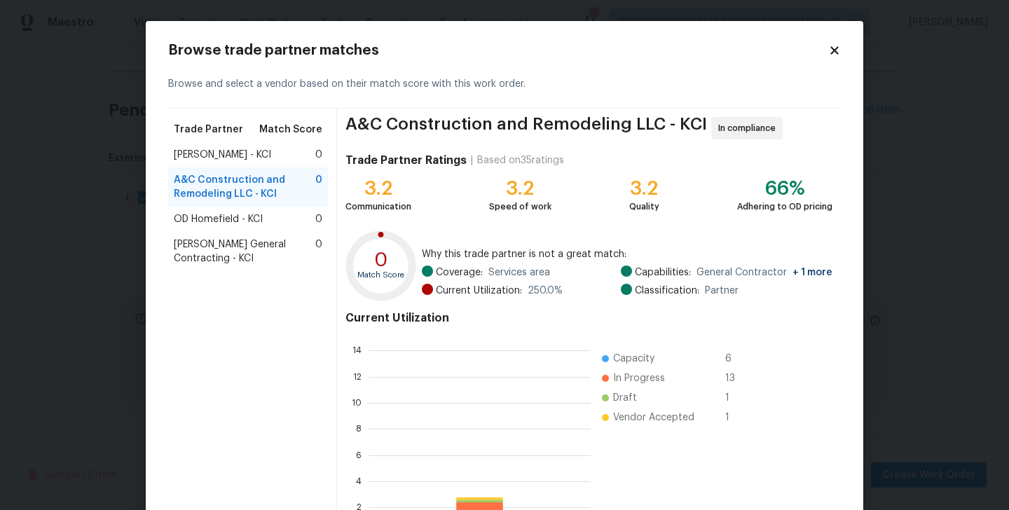
scroll to position [196, 222]
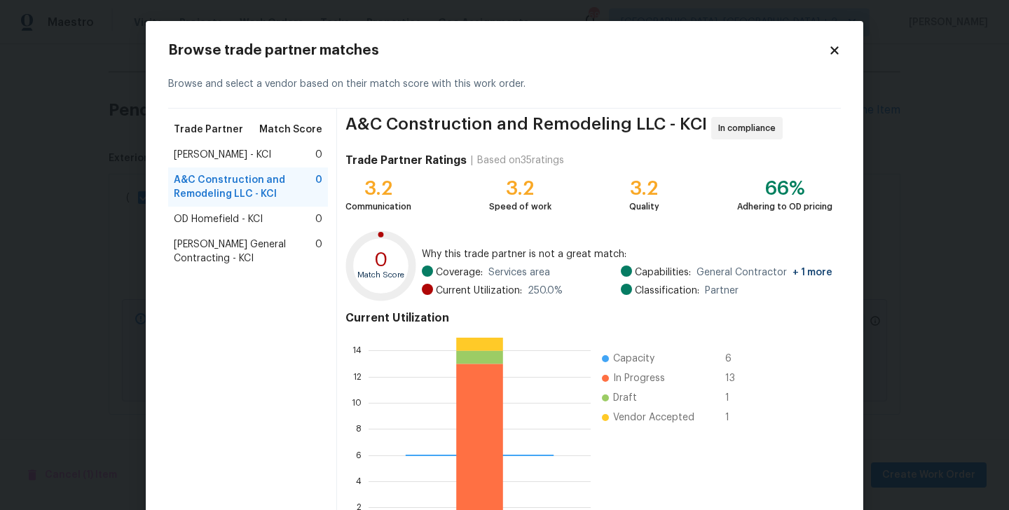
click at [228, 221] on span "OD Homefield - KCI" at bounding box center [218, 219] width 89 height 14
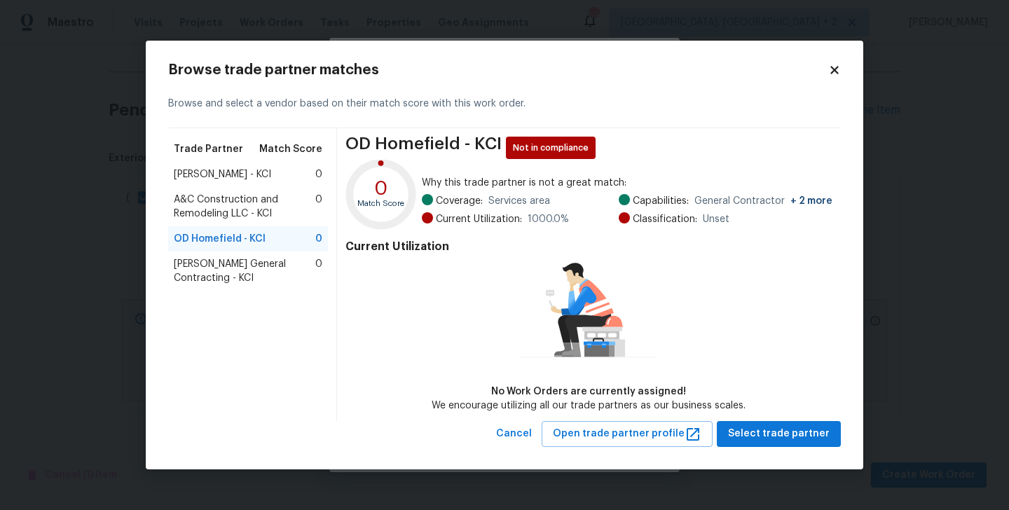
click at [223, 250] on div "OD Homefield - KCI 0" at bounding box center [248, 238] width 160 height 25
click at [223, 277] on span "[PERSON_NAME] General Contracting - KCI" at bounding box center [244, 271] width 141 height 28
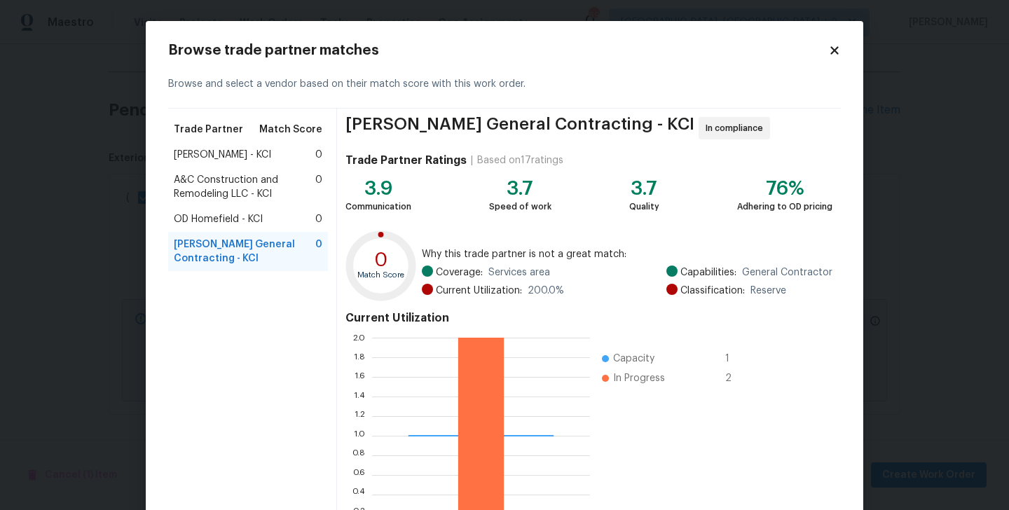
scroll to position [108, 0]
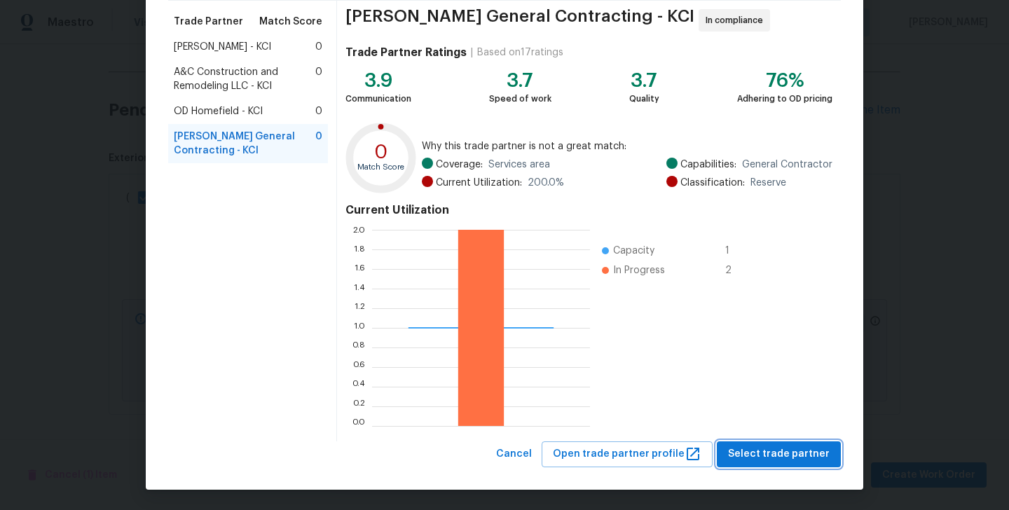
click at [780, 457] on span "Select trade partner" at bounding box center [779, 455] width 102 height 18
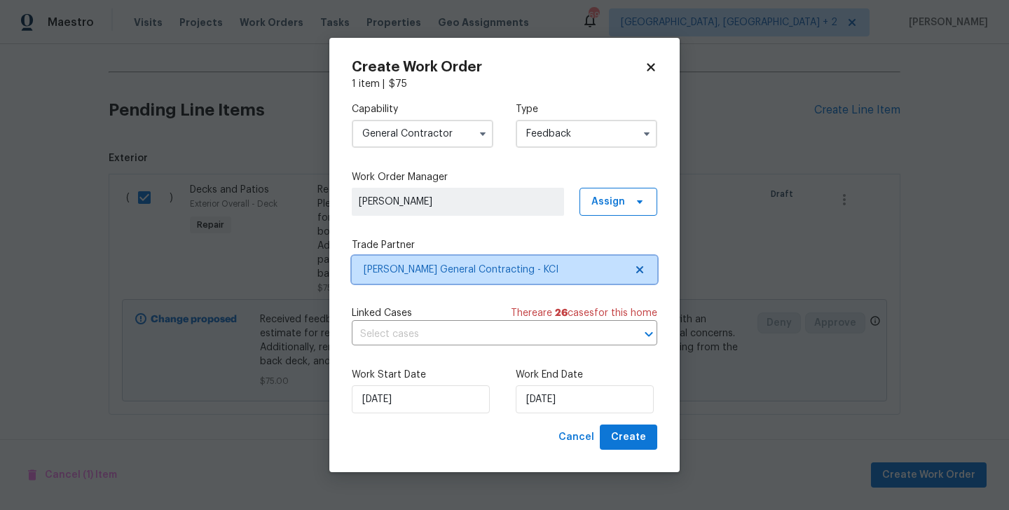
scroll to position [0, 0]
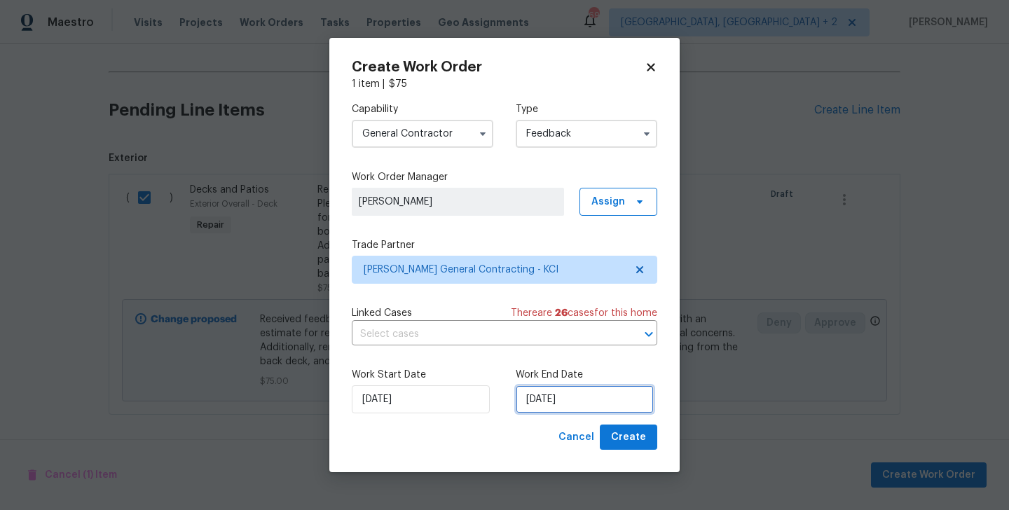
click at [531, 408] on input "[DATE]" at bounding box center [585, 399] width 138 height 28
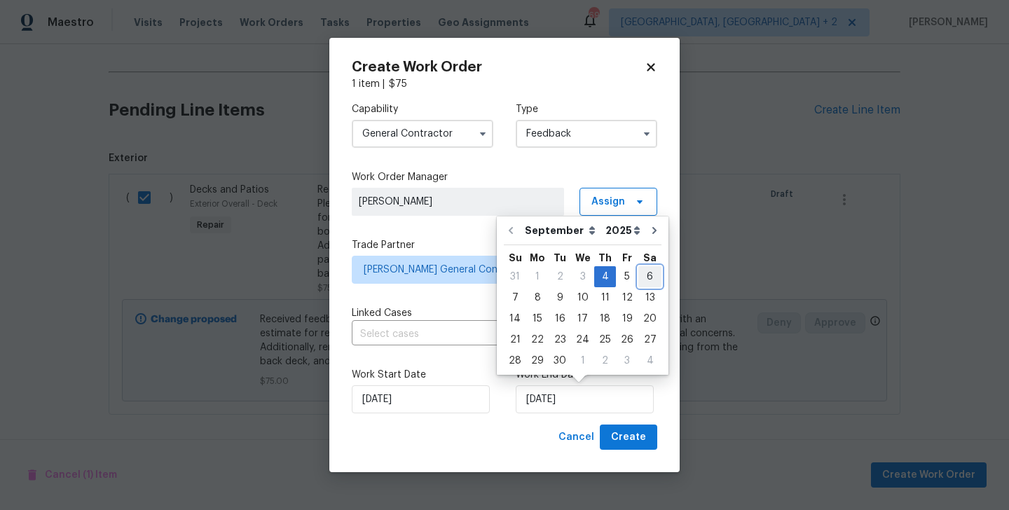
click at [640, 281] on div "6" at bounding box center [649, 277] width 23 height 20
type input "[DATE]"
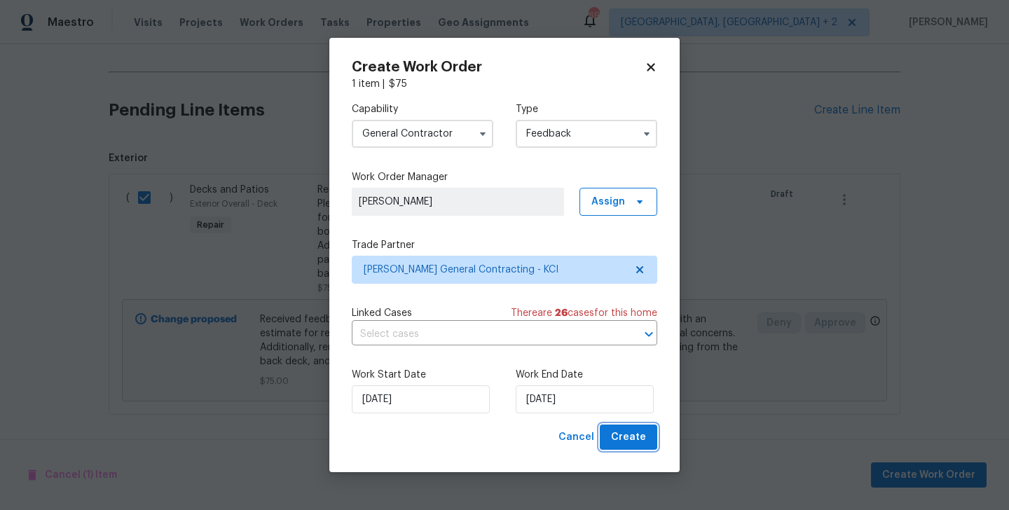
click at [640, 441] on span "Create" at bounding box center [628, 438] width 35 height 18
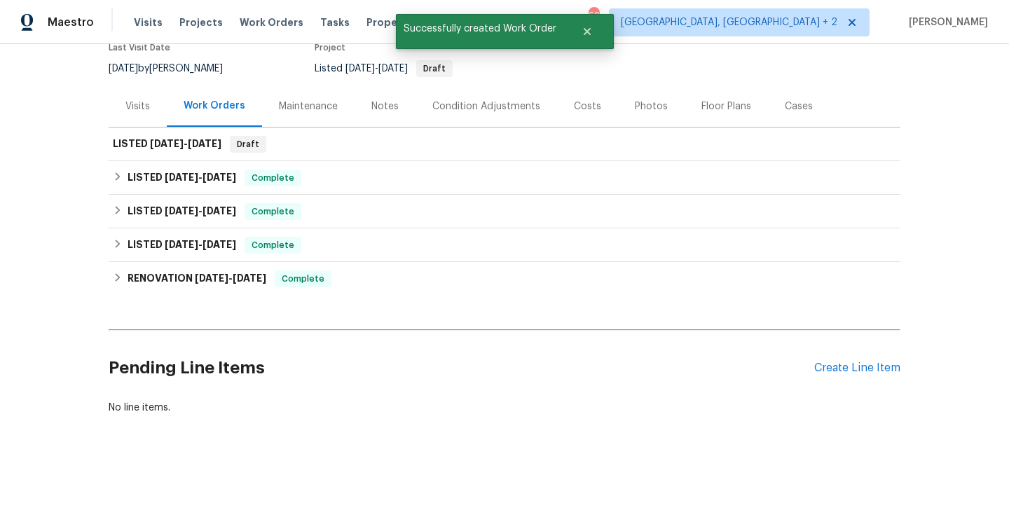
scroll to position [127, 0]
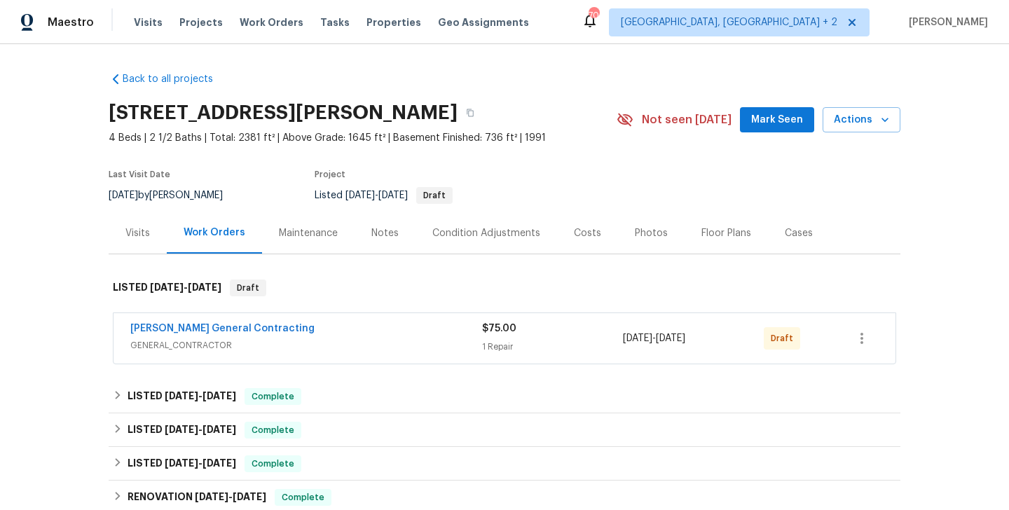
scroll to position [219, 0]
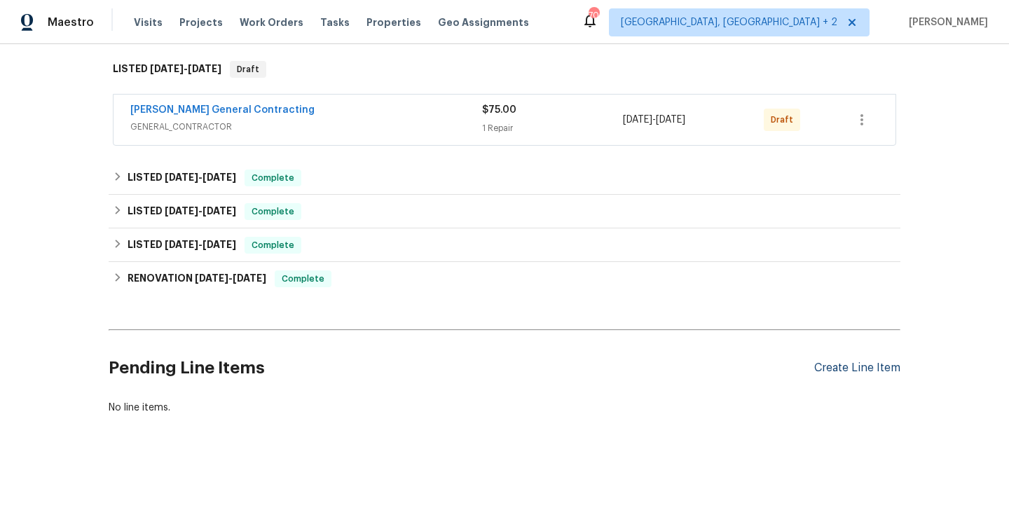
click at [842, 367] on div "Create Line Item" at bounding box center [857, 367] width 86 height 13
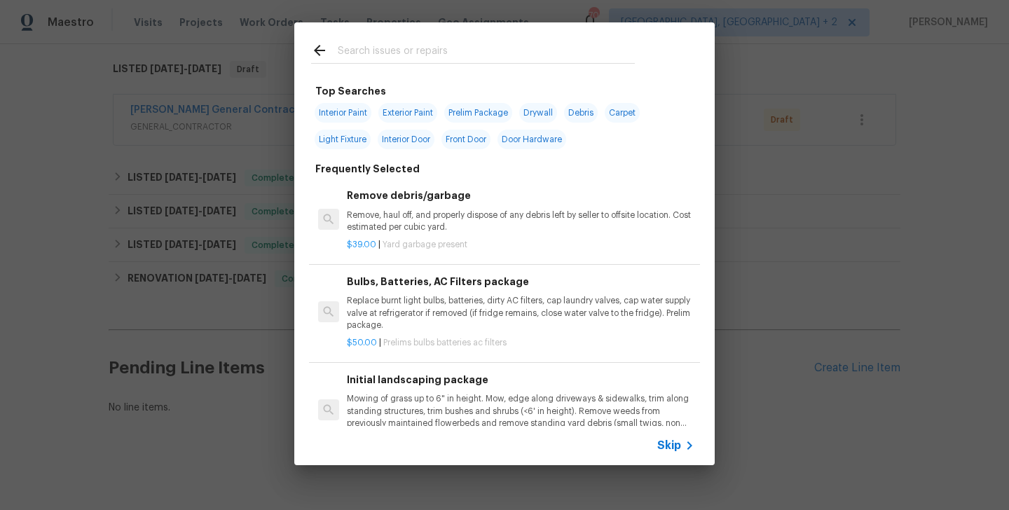
click at [361, 46] on input "text" at bounding box center [486, 52] width 297 height 21
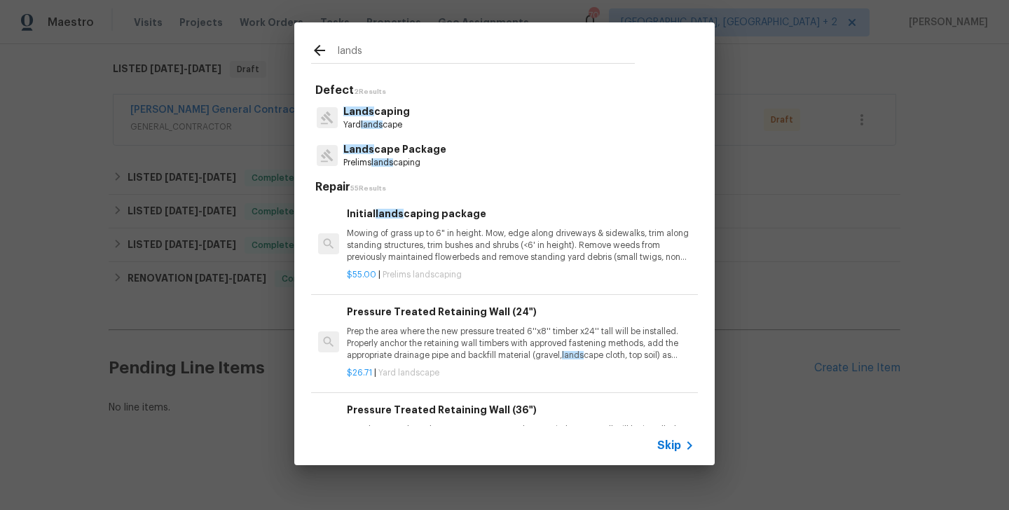
type input "lands"
click at [382, 116] on p "Lands caping" at bounding box center [376, 111] width 67 height 15
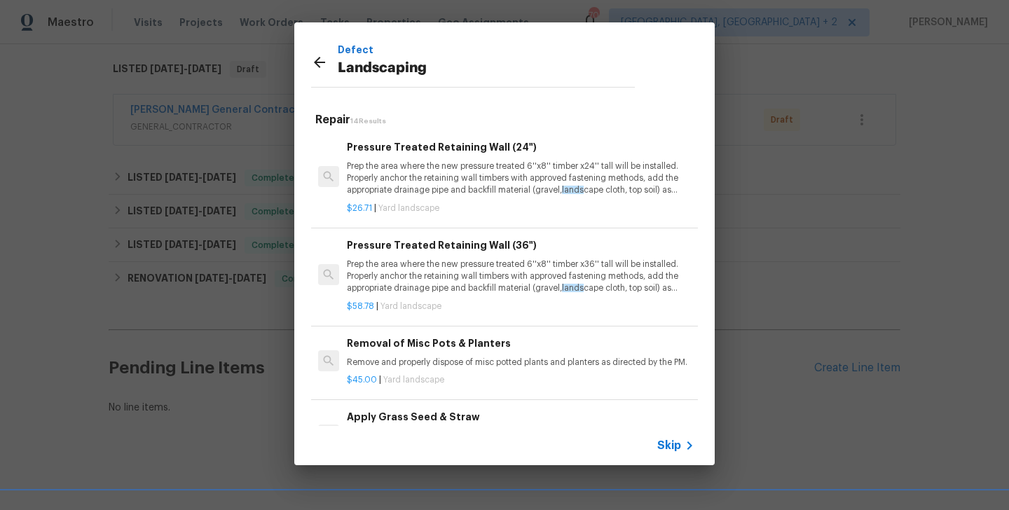
click at [396, 168] on p "Prep the area where the new pressure treated 6''x8'' timber x24'' tall will be …" at bounding box center [520, 178] width 347 height 36
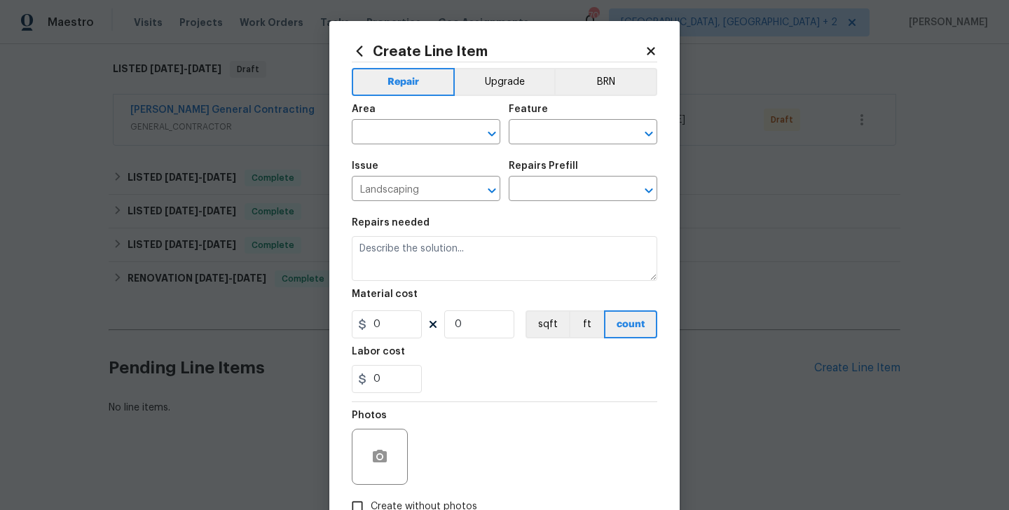
type input "Pressure Treated Retaining Wall (24") $26.71"
type textarea "Prep the area where the new pressure treated 6''x8'' timber x24'' tall will be …"
type input "26.71"
type input "1"
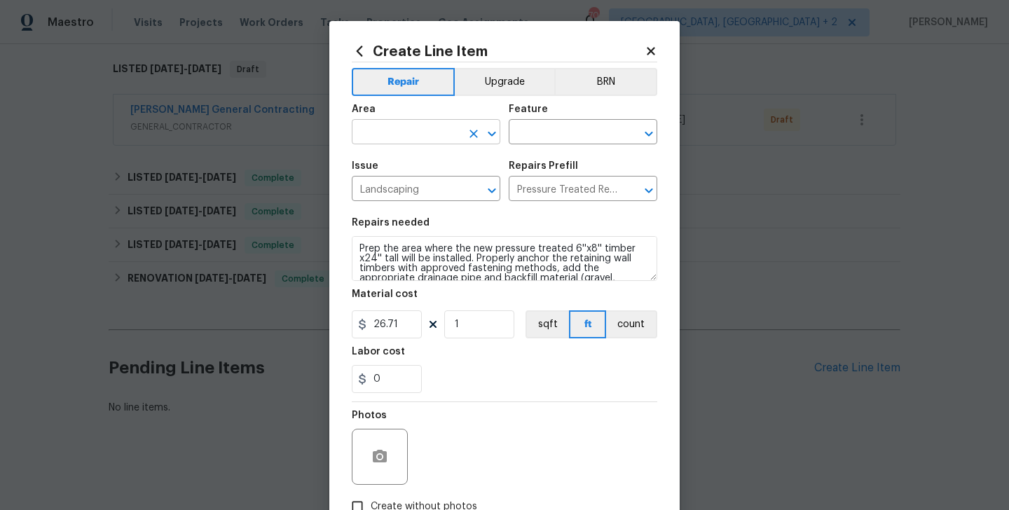
click at [384, 143] on input "text" at bounding box center [406, 134] width 109 height 22
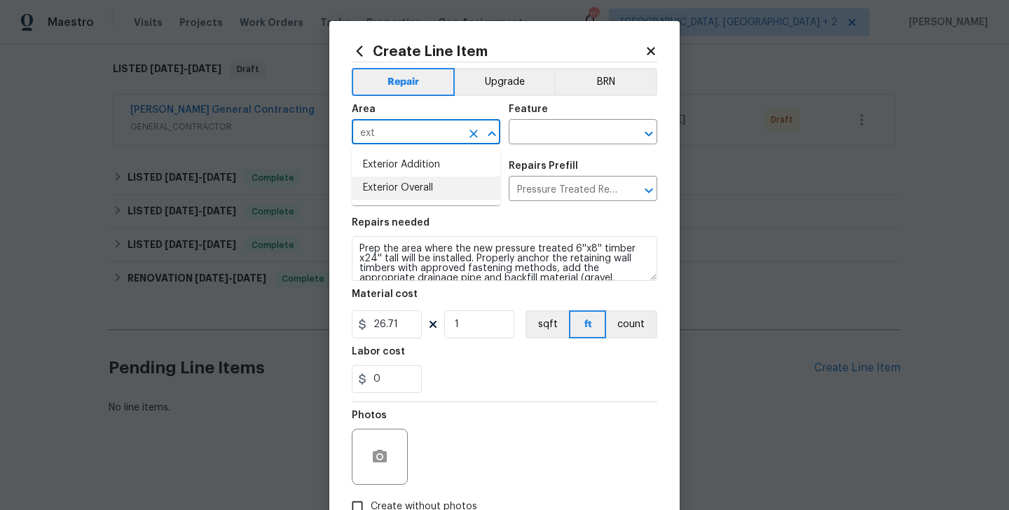
click at [396, 188] on li "Exterior Overall" at bounding box center [426, 188] width 149 height 23
type input "Exterior Overall"
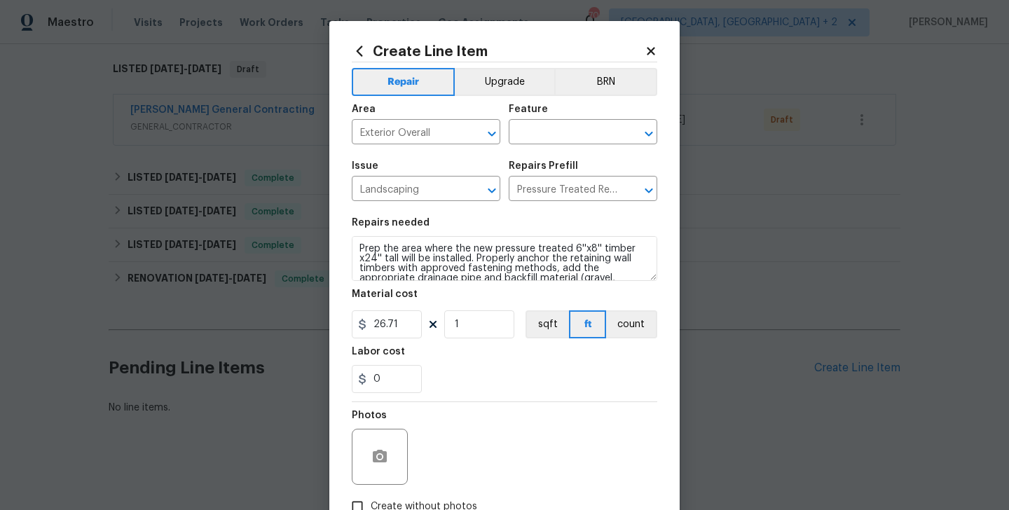
click at [581, 121] on div "Feature" at bounding box center [583, 113] width 149 height 18
click at [553, 132] on input "text" at bounding box center [563, 134] width 109 height 22
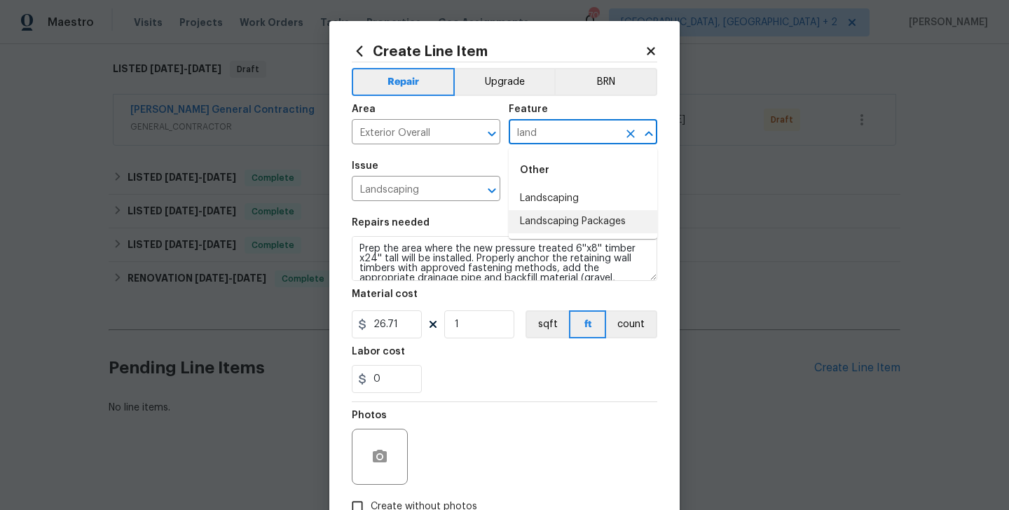
click at [578, 219] on li "Landscaping Packages" at bounding box center [583, 221] width 149 height 23
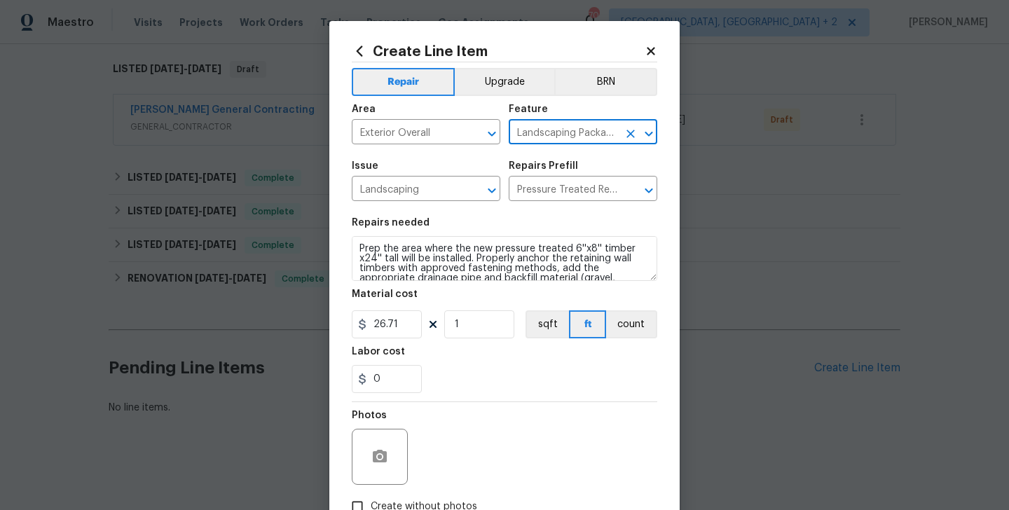
type input "Landscaping Packages"
click at [531, 244] on textarea "Prep the area where the new pressure treated 6''x8'' timber x24'' tall will be …" at bounding box center [504, 258] width 305 height 45
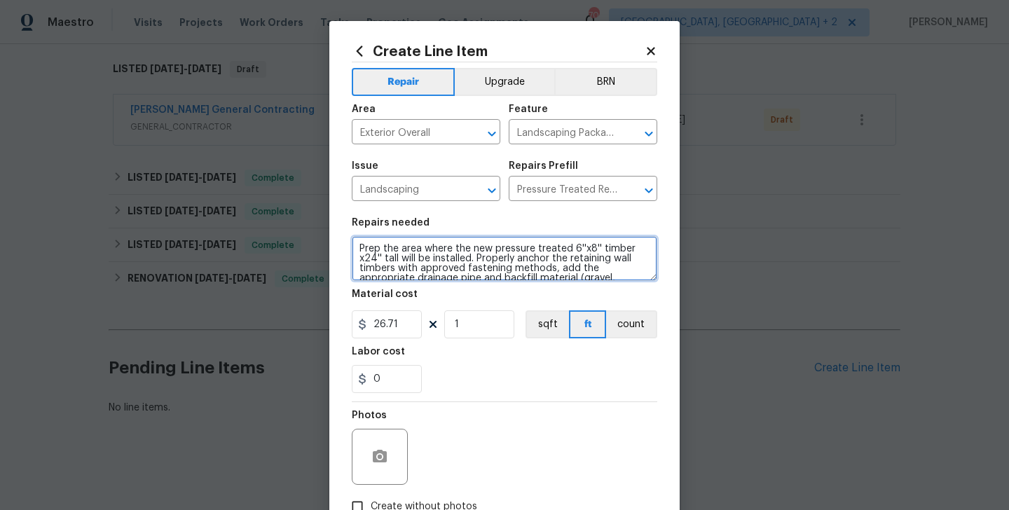
click at [531, 244] on textarea "Prep the area where the new pressure treated 6''x8'' timber x24'' tall will be …" at bounding box center [504, 258] width 305 height 45
paste textarea "lease provide an estimate for review and approval. The work includes trimming a…"
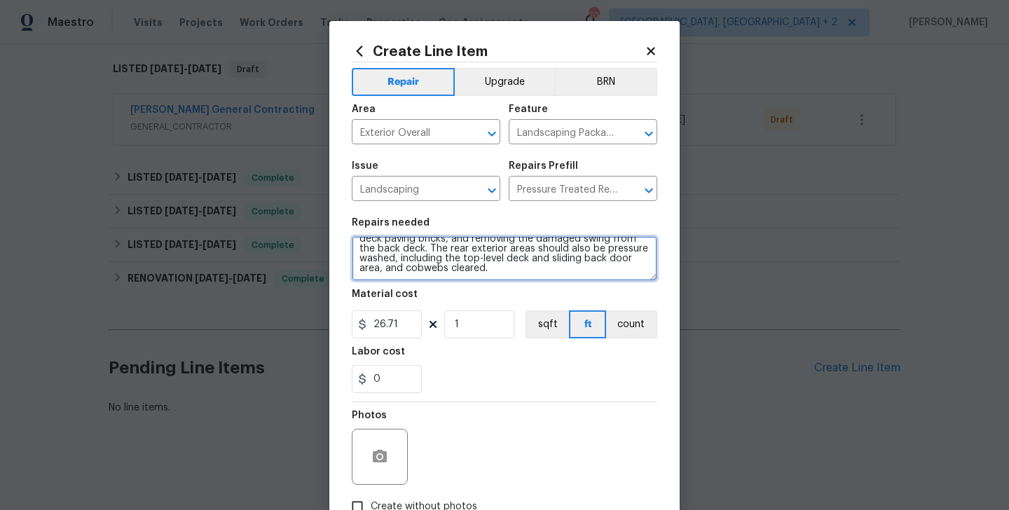
type textarea "Please provide an estimate for review and approval. The work includes trimming …"
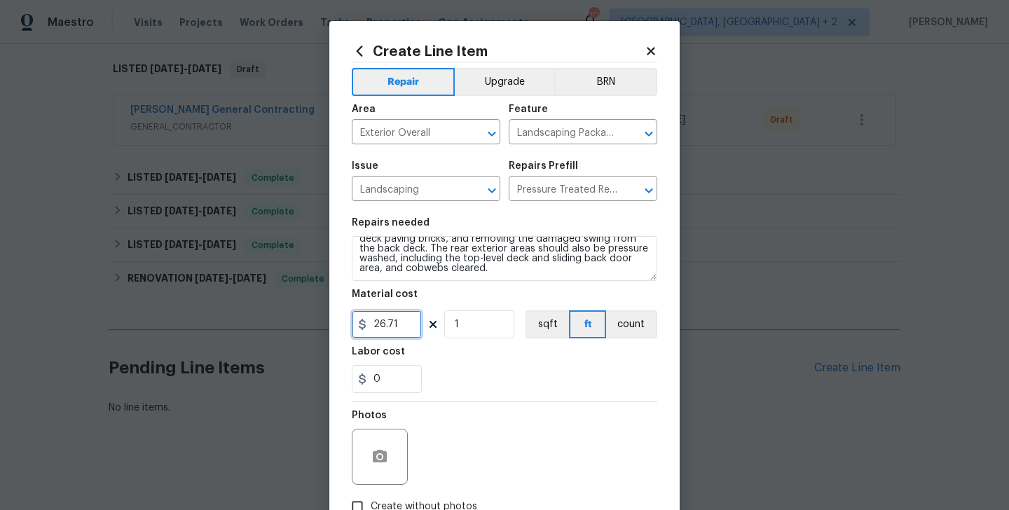
click at [378, 327] on input "26.71" at bounding box center [387, 324] width 70 height 28
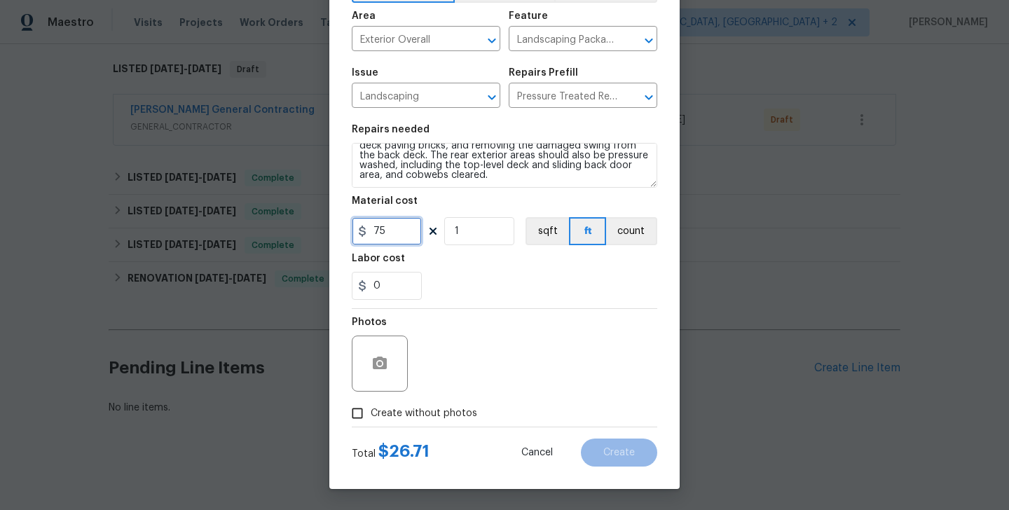
type input "75"
click at [384, 345] on div at bounding box center [380, 364] width 56 height 56
click at [382, 364] on icon "button" at bounding box center [379, 363] width 17 height 17
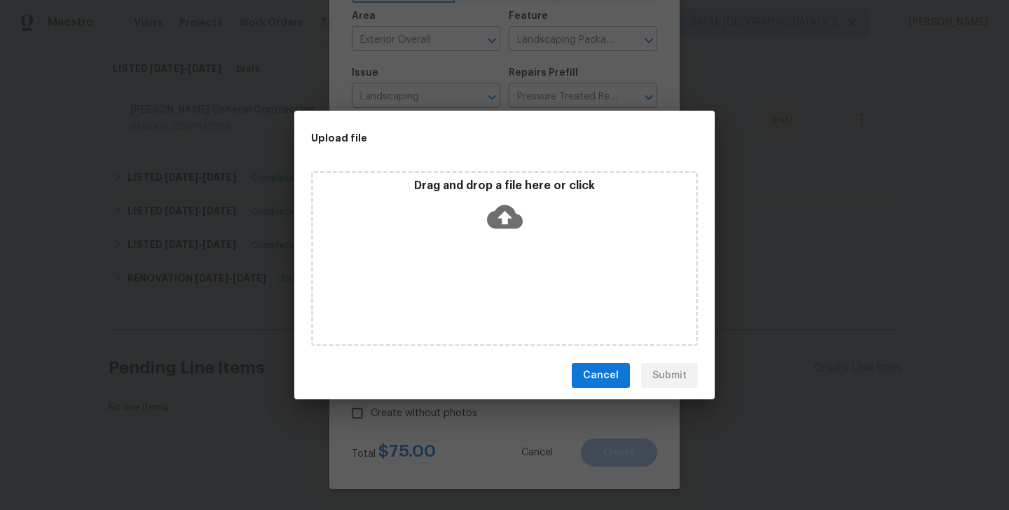
click at [501, 212] on icon at bounding box center [505, 217] width 36 height 24
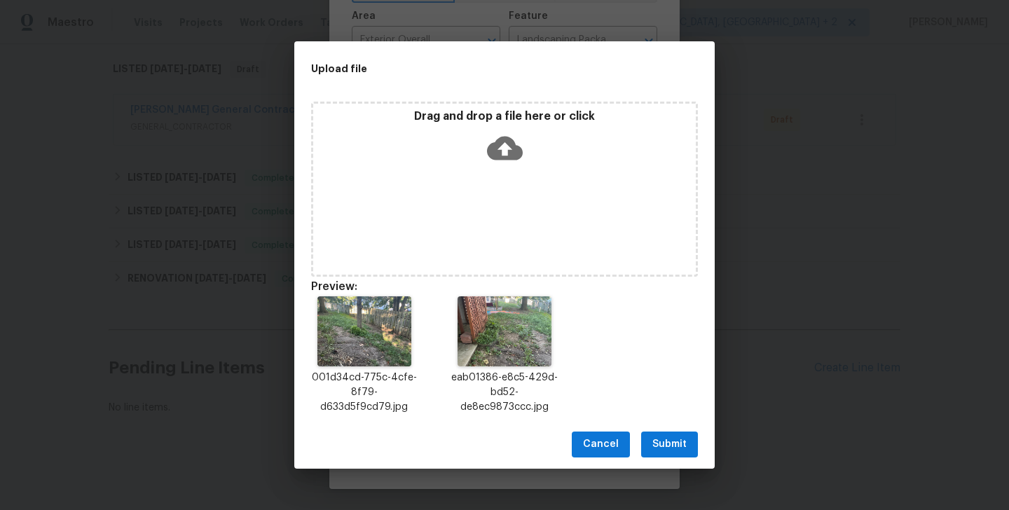
click at [669, 440] on span "Submit" at bounding box center [669, 445] width 34 height 18
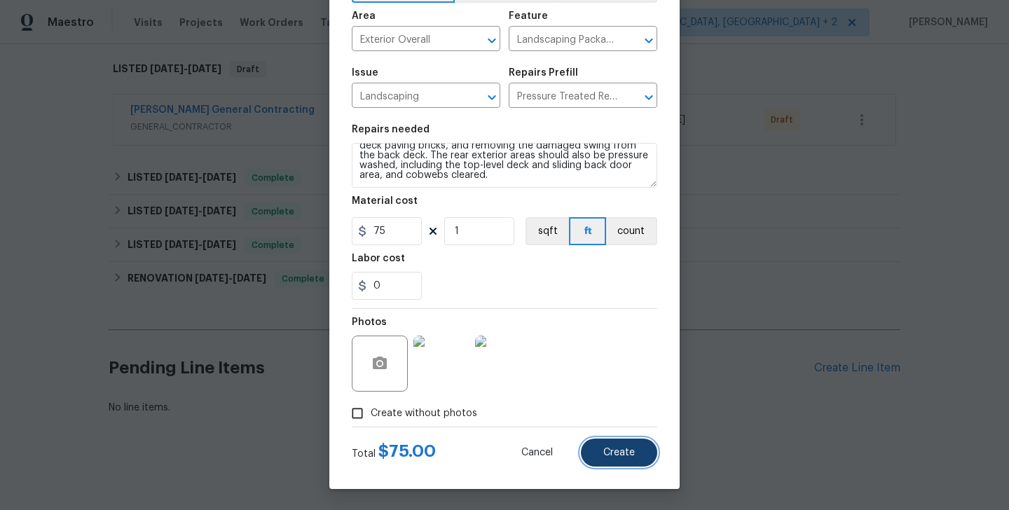
click at [625, 450] on span "Create" at bounding box center [619, 453] width 32 height 11
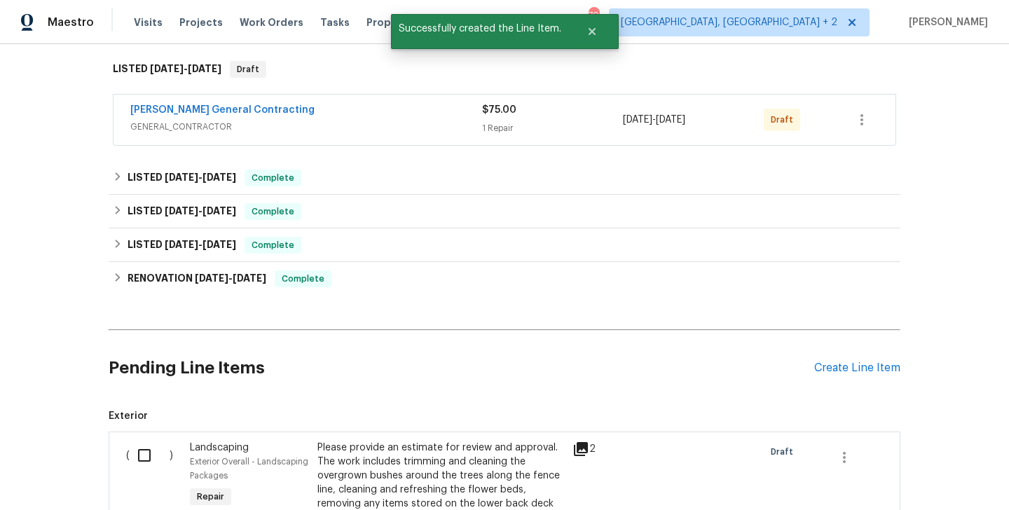
scroll to position [518, 0]
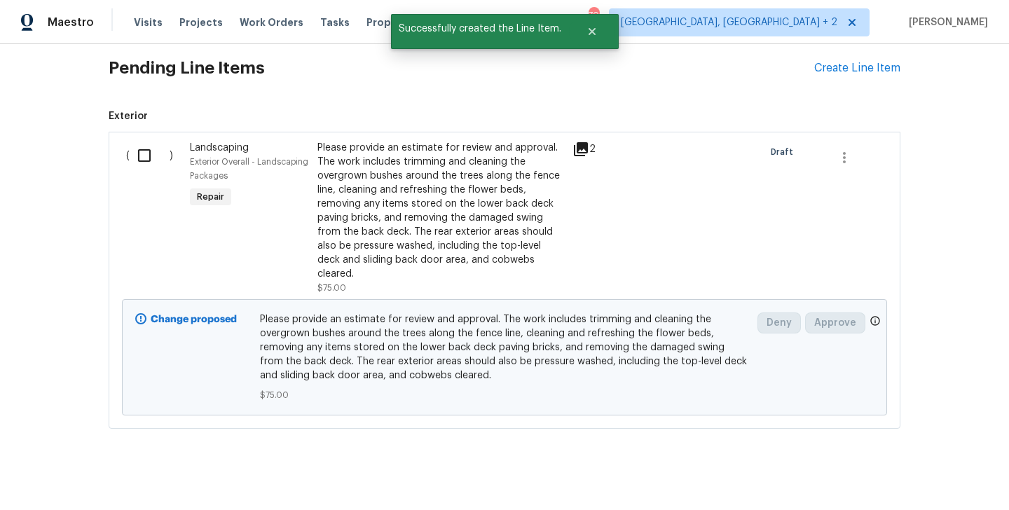
click at [158, 167] on input "checkbox" at bounding box center [150, 155] width 40 height 29
checkbox input "true"
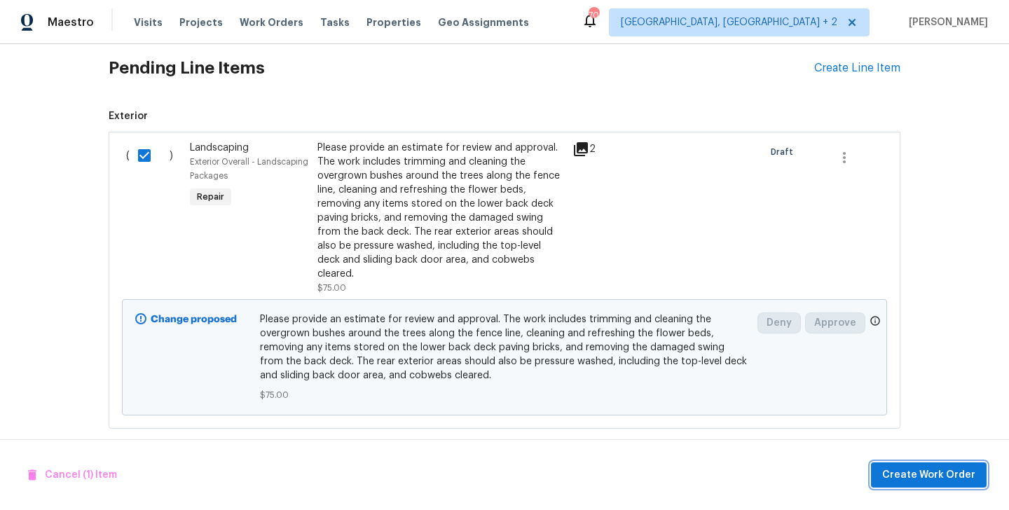
click at [911, 467] on span "Create Work Order" at bounding box center [928, 476] width 93 height 18
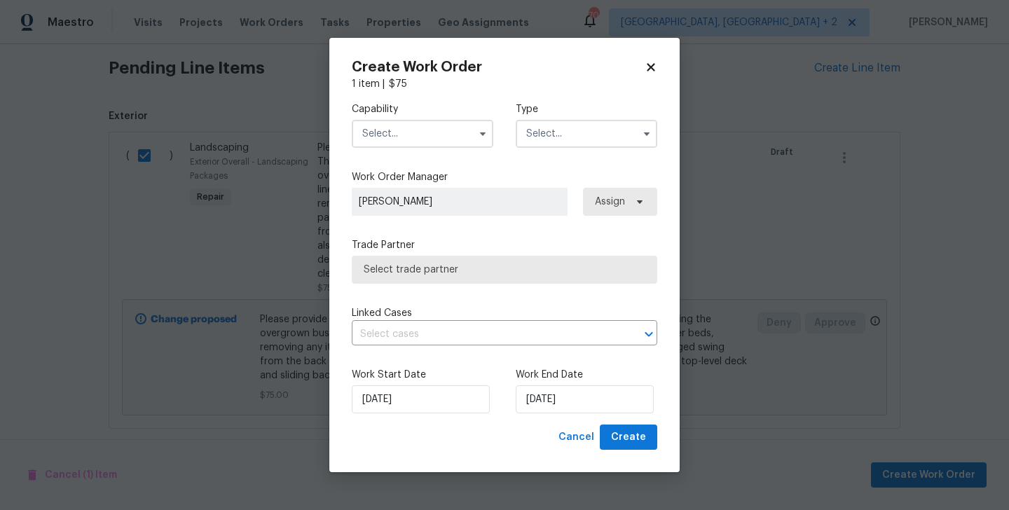
click at [387, 116] on div "Capability" at bounding box center [422, 125] width 141 height 46
click at [387, 135] on input "text" at bounding box center [422, 134] width 141 height 28
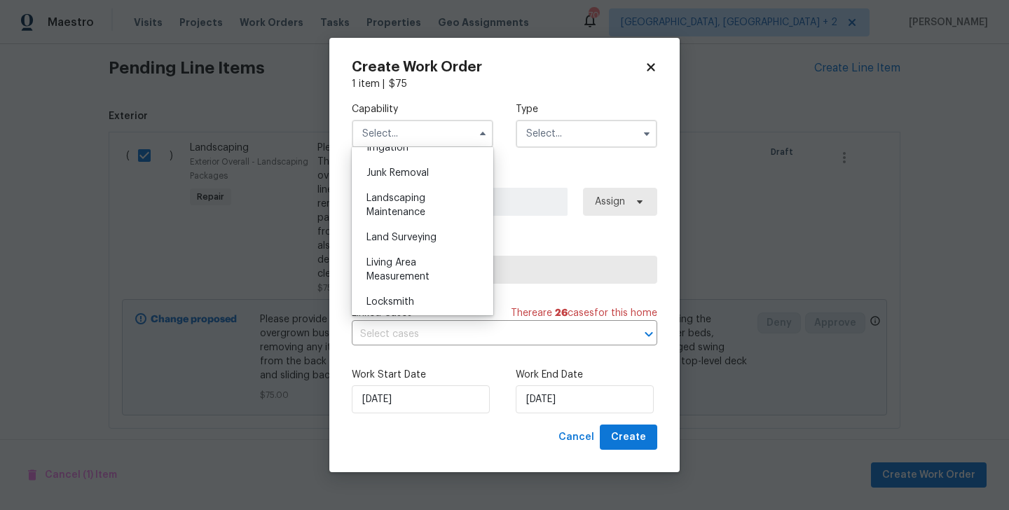
scroll to position [888, 0]
click at [413, 205] on div "Landscaping Maintenance" at bounding box center [422, 203] width 134 height 39
type input "Landscaping Maintenance"
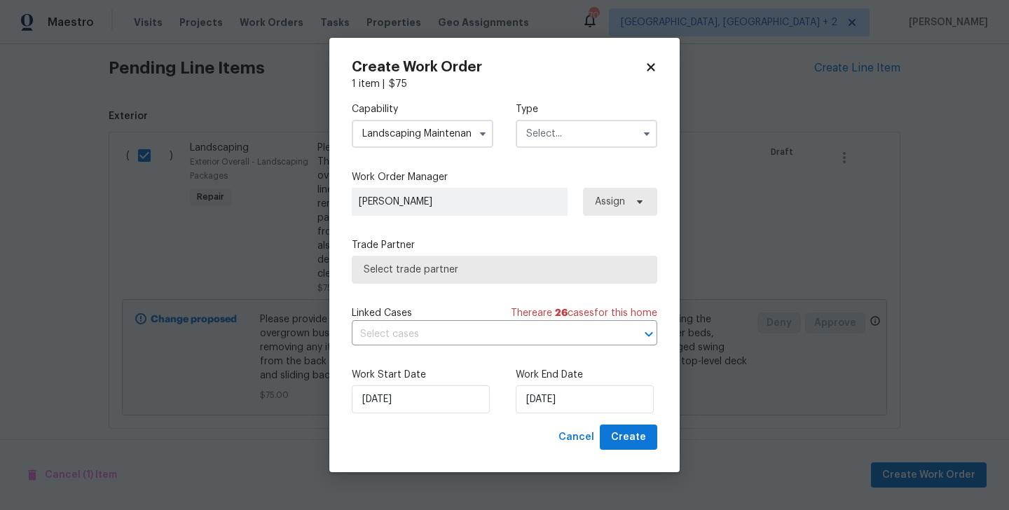
click at [558, 137] on input "text" at bounding box center [586, 134] width 141 height 28
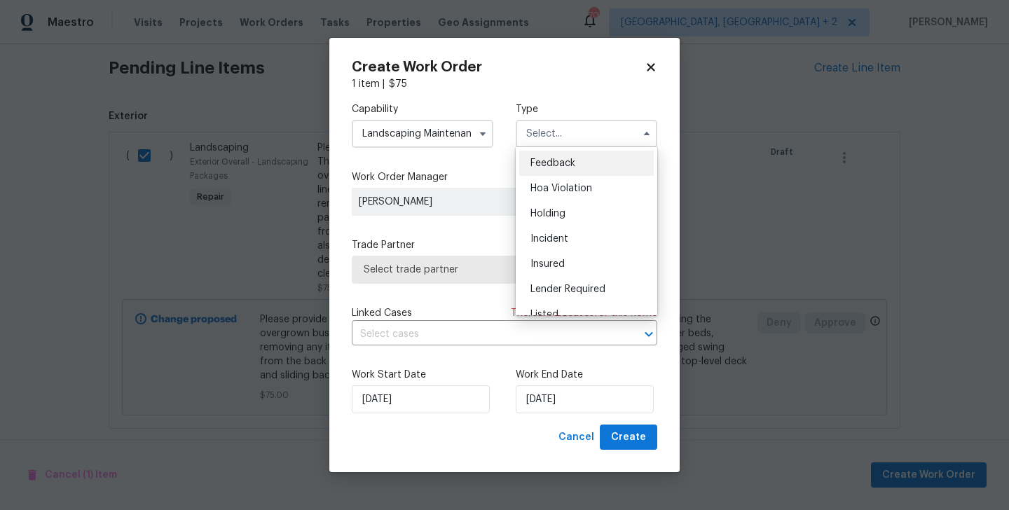
click at [562, 168] on div "Feedback" at bounding box center [586, 163] width 134 height 25
type input "Feedback"
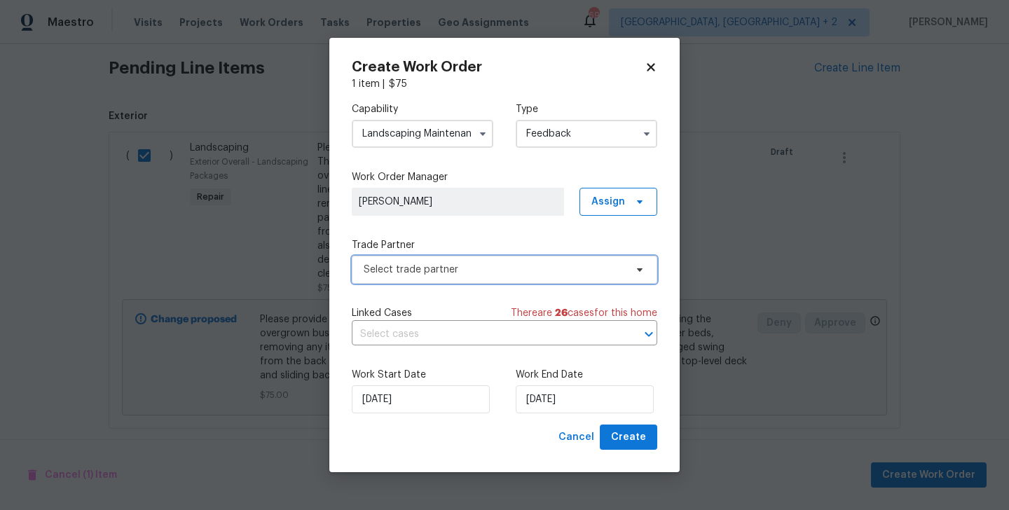
click at [446, 268] on span "Select trade partner" at bounding box center [494, 270] width 261 height 14
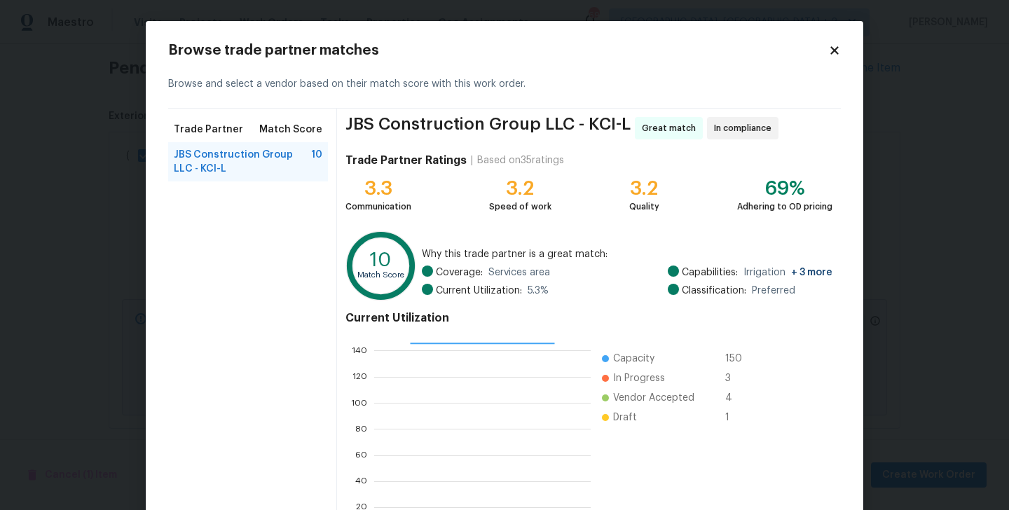
scroll to position [108, 0]
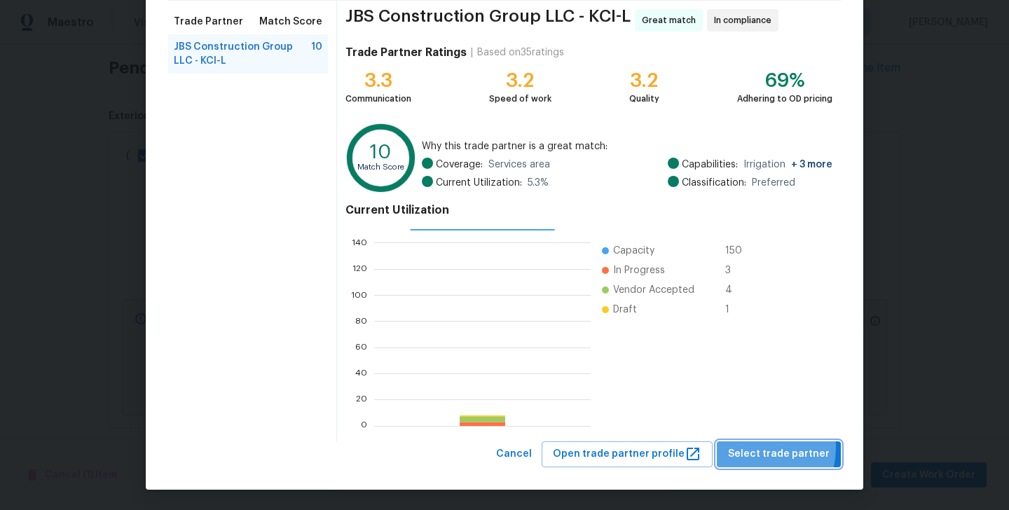
click at [746, 446] on span "Select trade partner" at bounding box center [779, 455] width 102 height 18
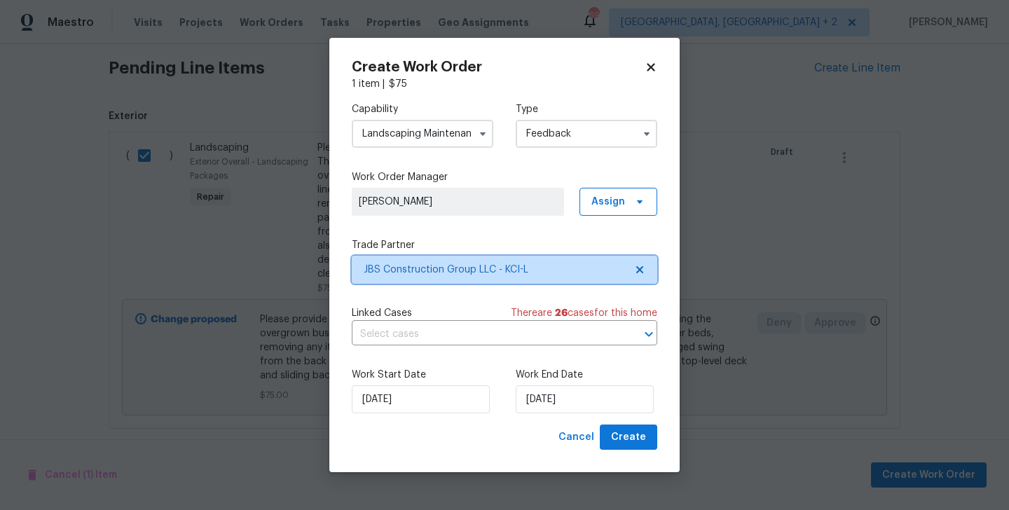
scroll to position [0, 0]
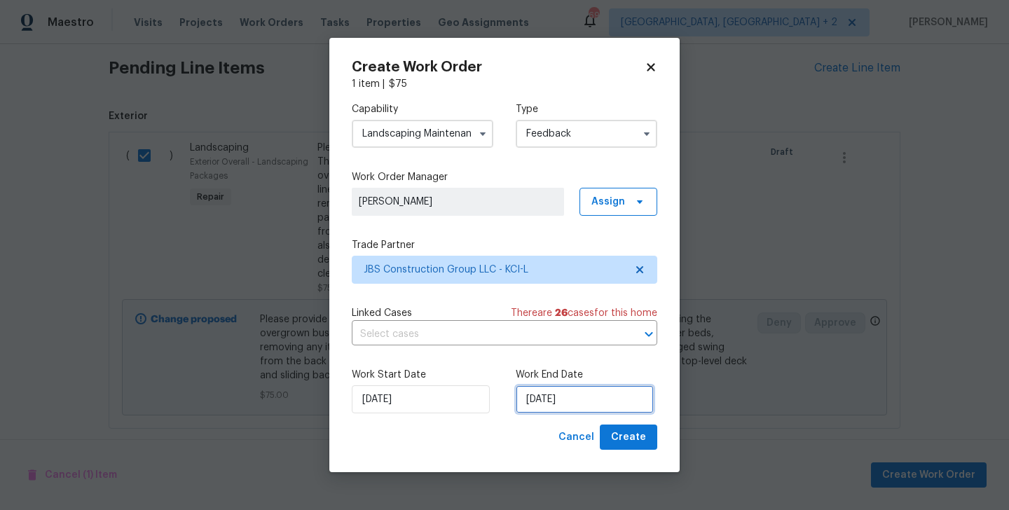
click at [564, 394] on input "[DATE]" at bounding box center [585, 399] width 138 height 28
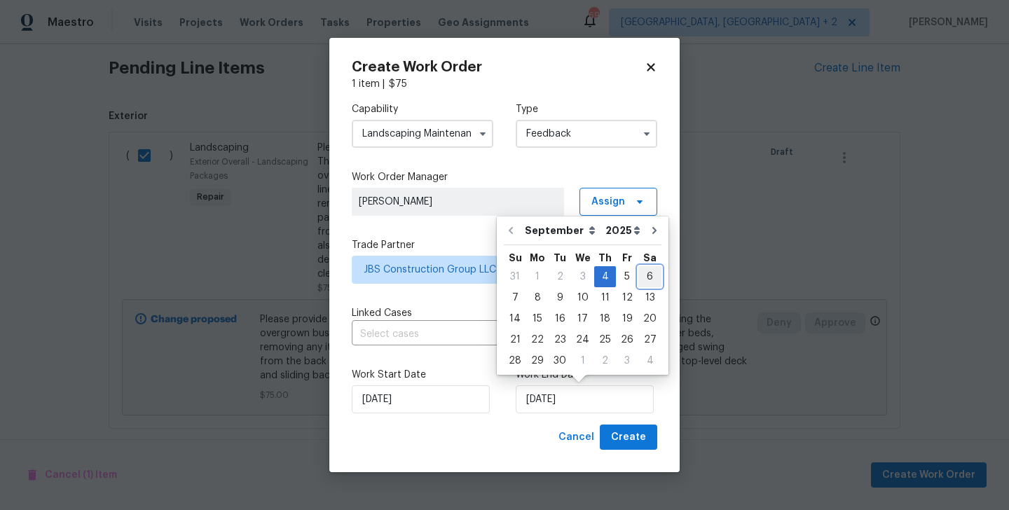
click at [649, 278] on div "6" at bounding box center [649, 277] width 23 height 20
type input "[DATE]"
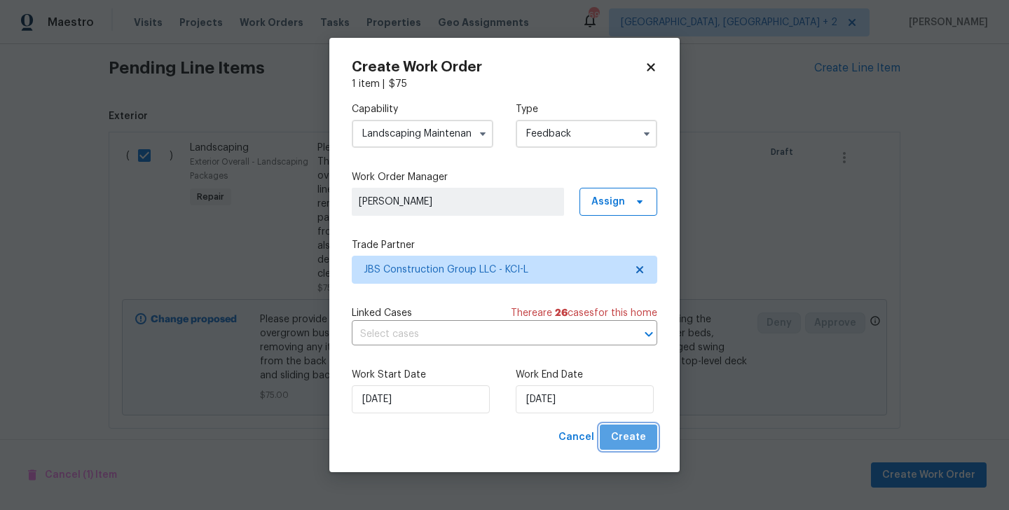
click at [632, 438] on span "Create" at bounding box center [628, 438] width 35 height 18
checkbox input "false"
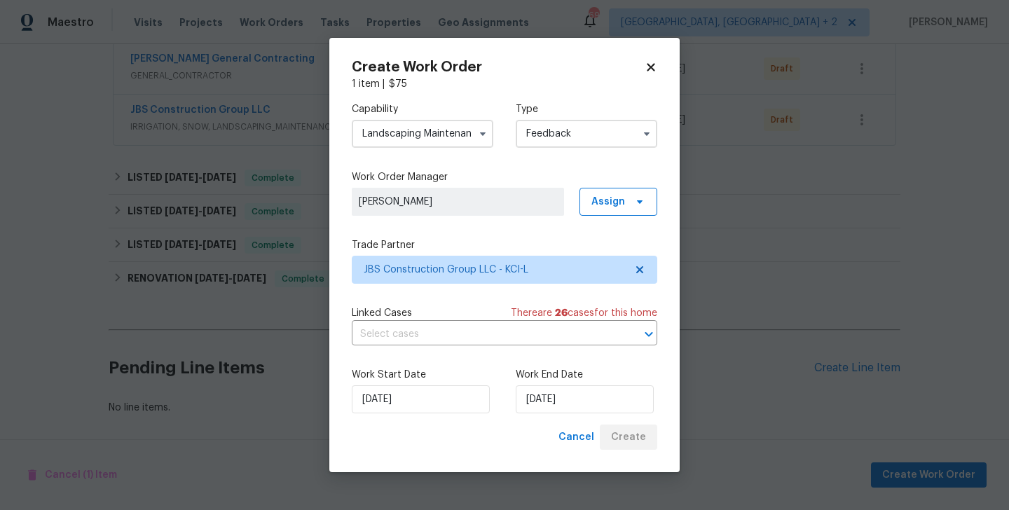
scroll to position [270, 0]
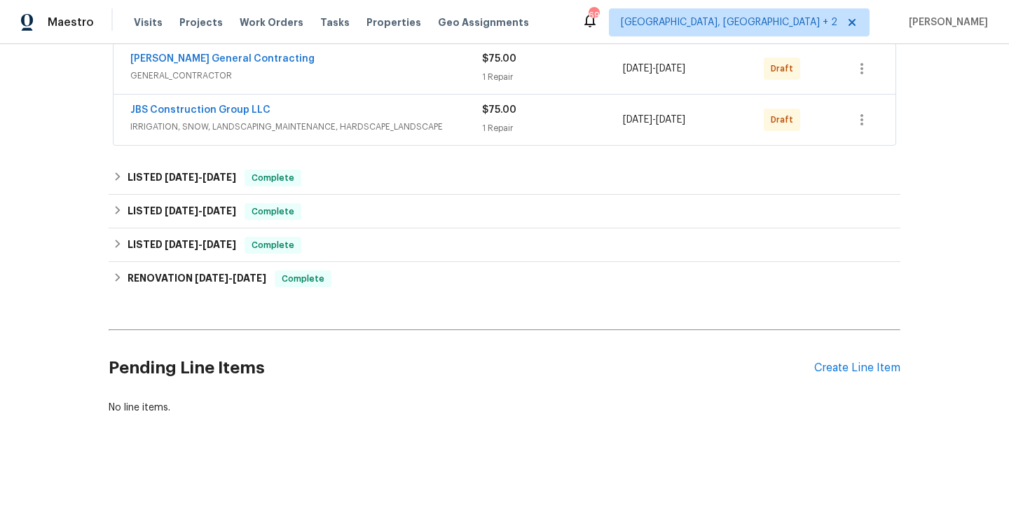
click at [308, 57] on div "[PERSON_NAME] General Contracting" at bounding box center [306, 60] width 352 height 17
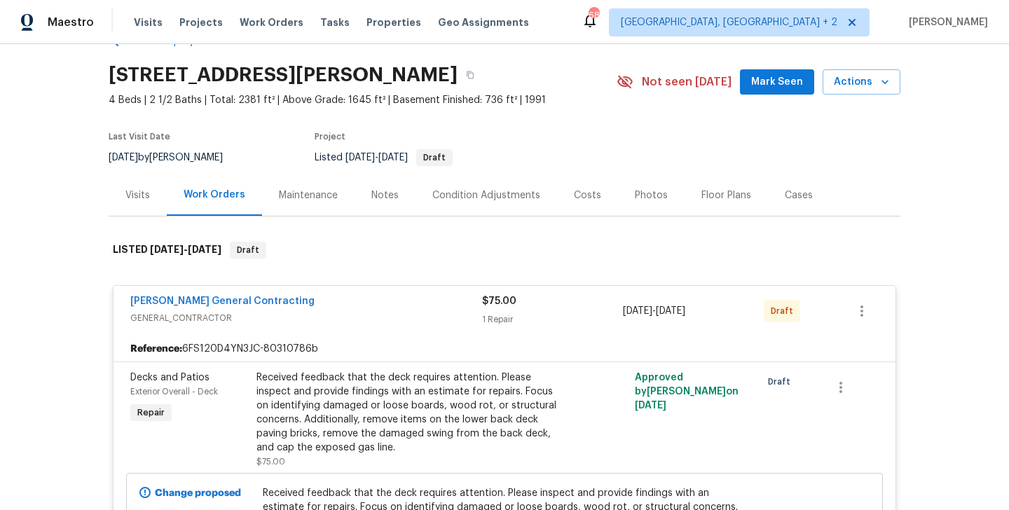
scroll to position [0, 0]
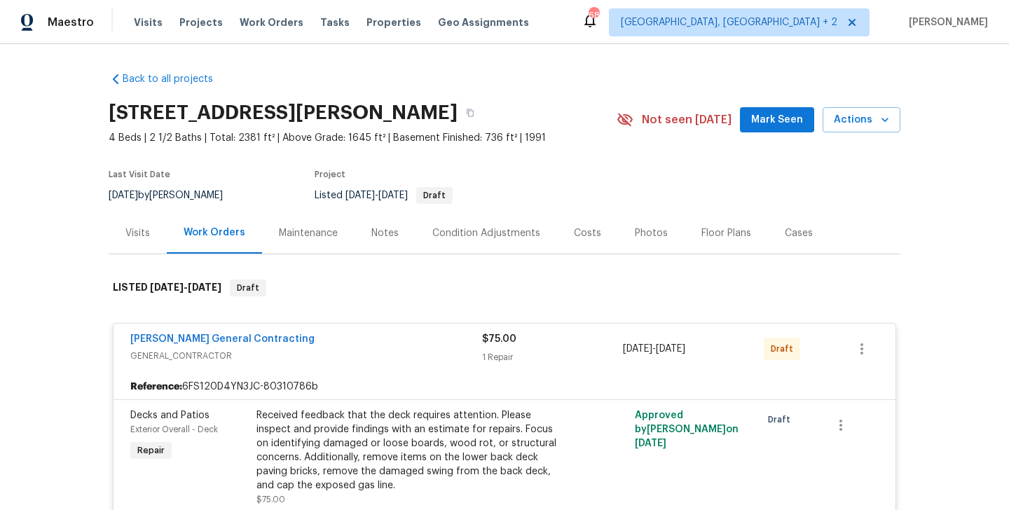
click at [243, 352] on span "GENERAL_CONTRACTOR" at bounding box center [306, 356] width 352 height 14
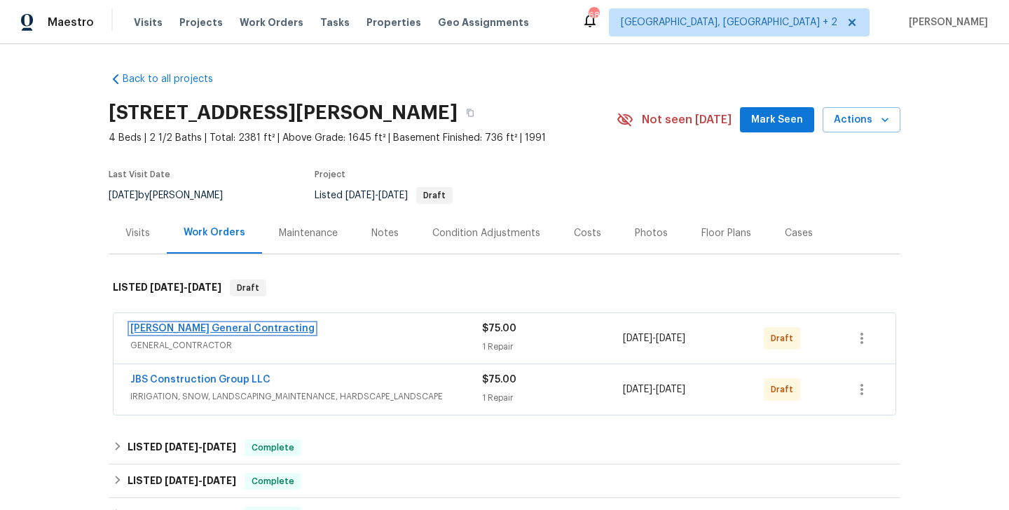
click at [243, 330] on link "[PERSON_NAME] General Contracting" at bounding box center [222, 329] width 184 height 10
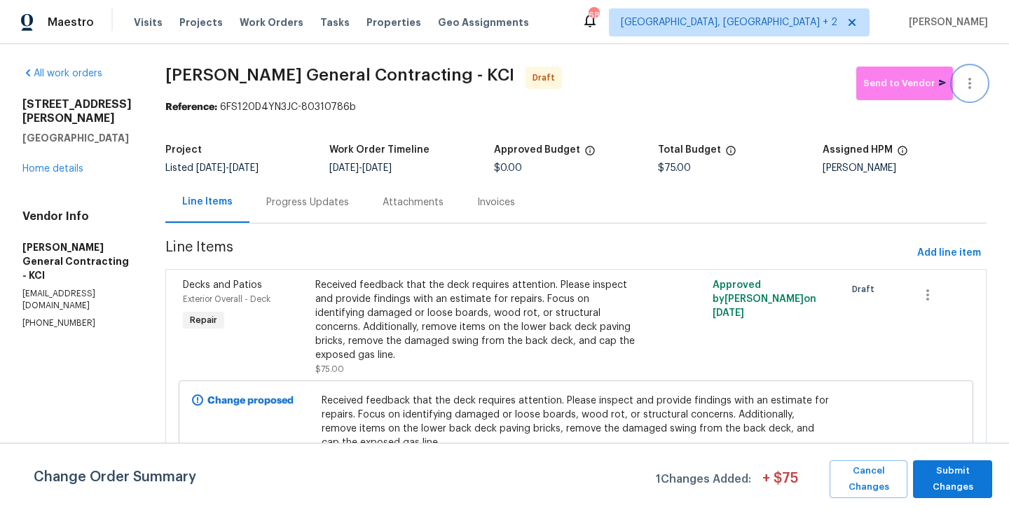
click at [976, 75] on icon "button" at bounding box center [969, 83] width 17 height 17
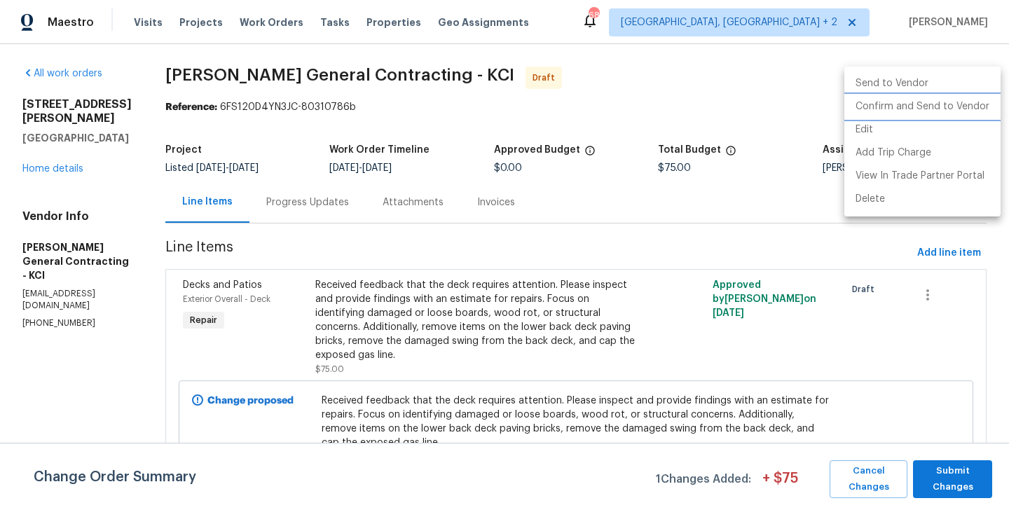
click at [976, 99] on li "Confirm and Send to Vendor" at bounding box center [922, 106] width 156 height 23
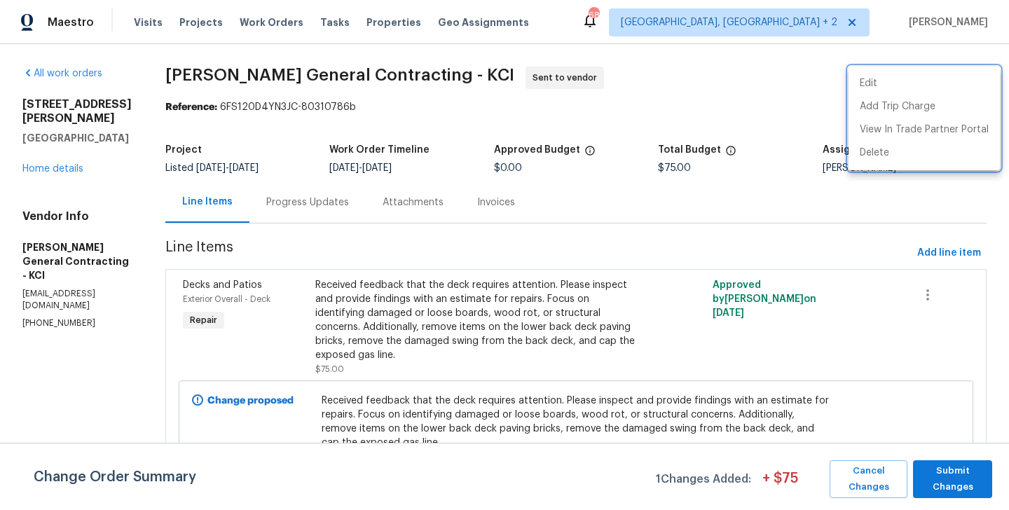
click at [944, 467] on div at bounding box center [504, 255] width 1009 height 510
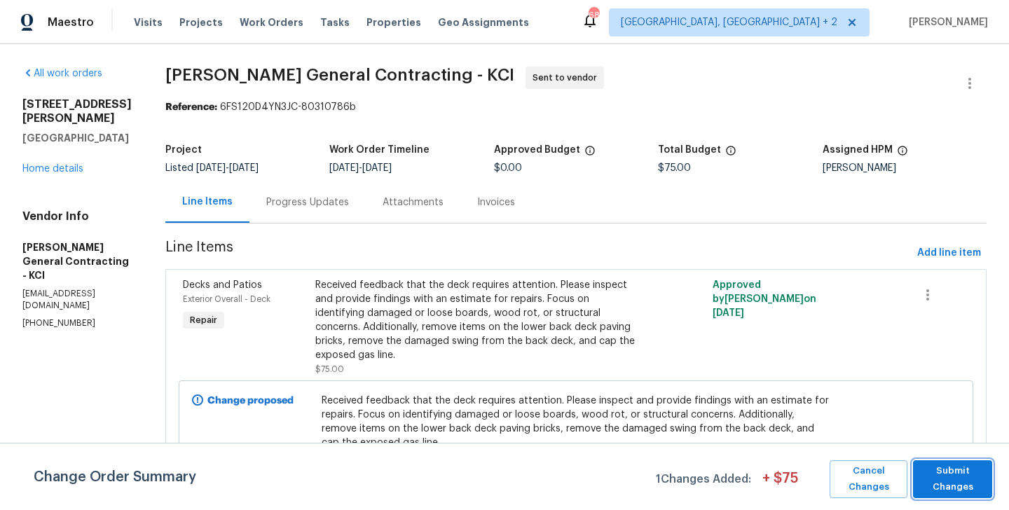
click at [947, 479] on span "Submit Changes" at bounding box center [952, 479] width 65 height 32
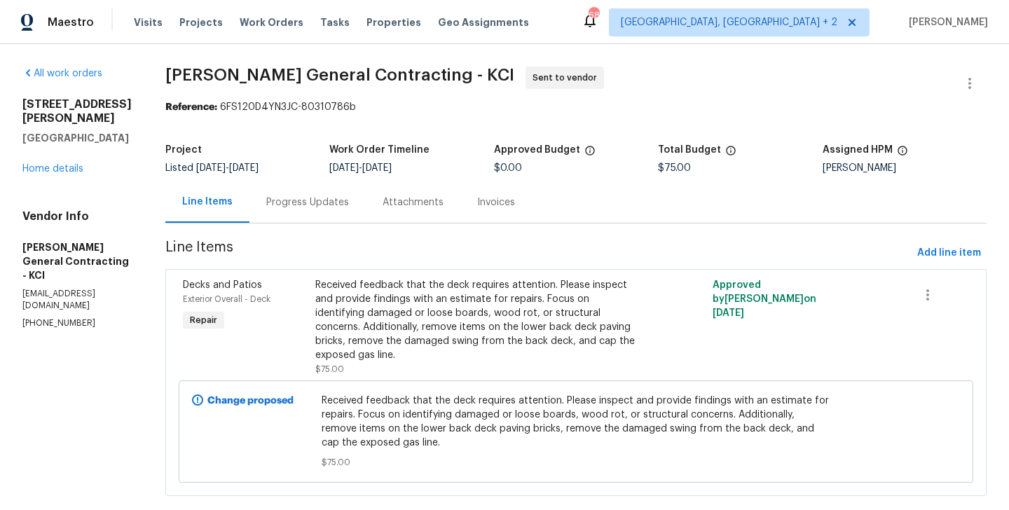
click at [354, 214] on div "Progress Updates" at bounding box center [307, 201] width 116 height 41
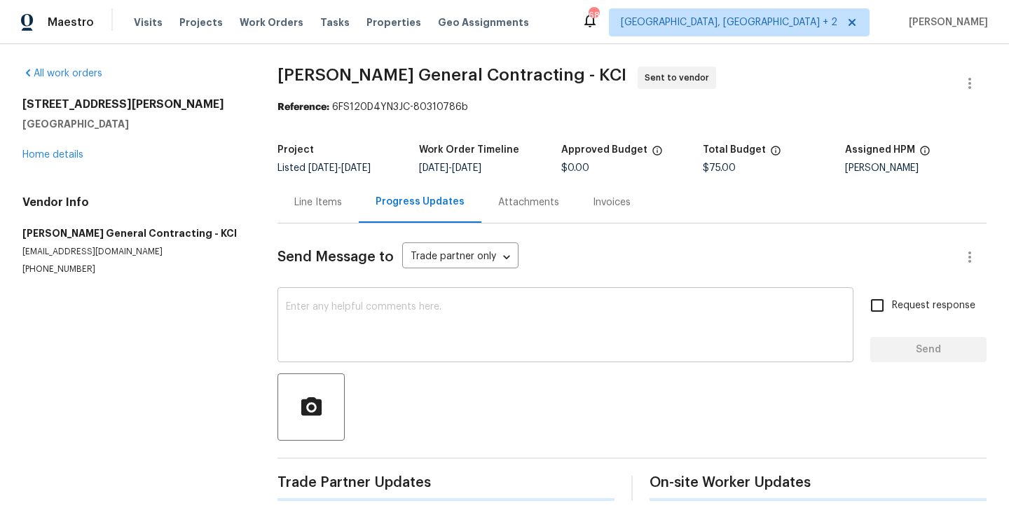
click at [413, 332] on textarea at bounding box center [565, 326] width 559 height 49
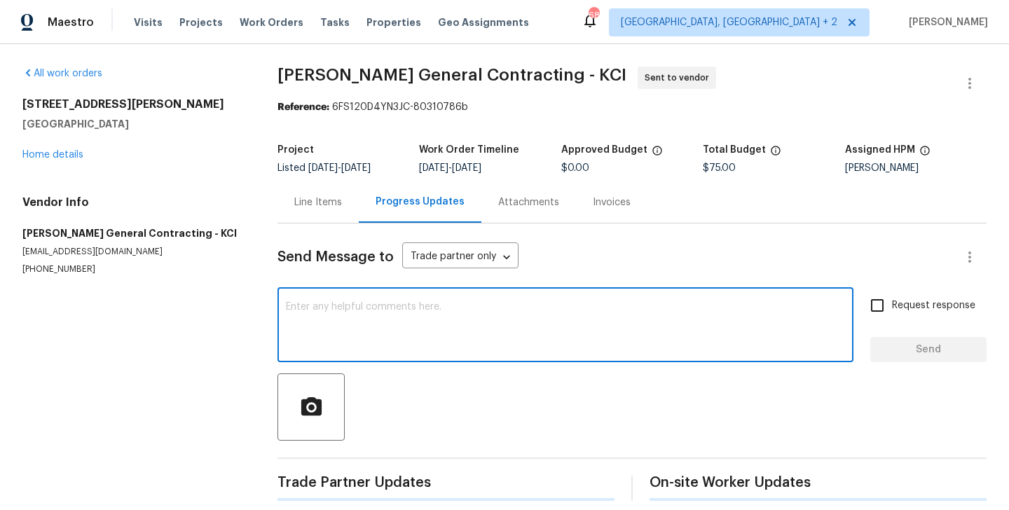
paste textarea "Hi, this is Blessida with Opendoor. I’m confirming you received the WO for the …"
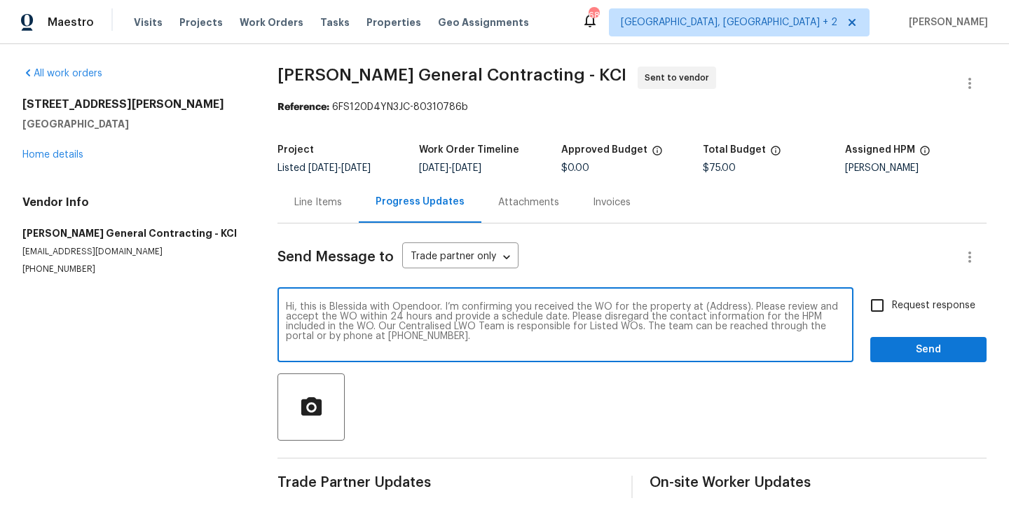
click at [721, 305] on textarea "Hi, this is Blessida with Opendoor. I’m confirming you received the WO for the …" at bounding box center [565, 326] width 559 height 49
paste textarea "[STREET_ADDRESS][PERSON_NAME]"
type textarea "Hi, this is Blessida with Opendoor. I’m confirming you received the WO for the …"
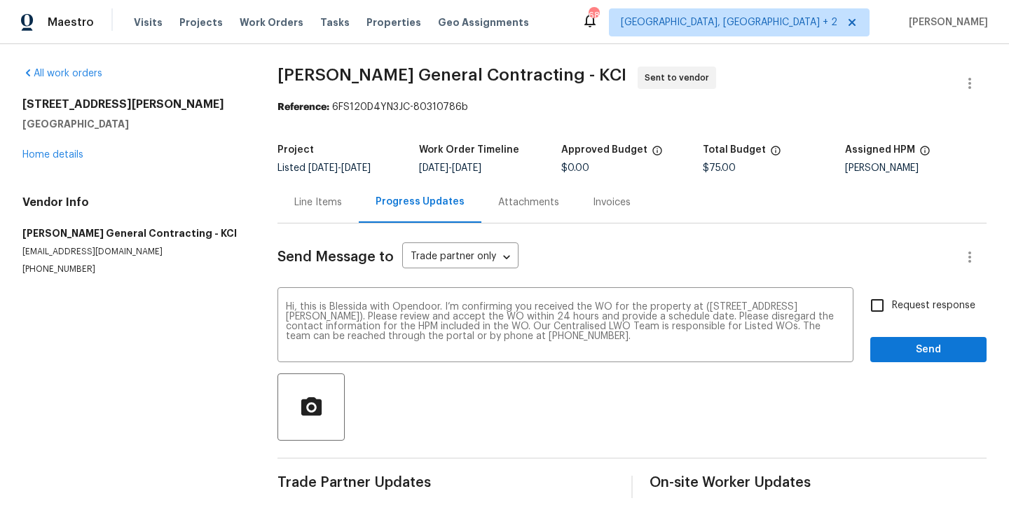
click at [885, 322] on div "Request response Send" at bounding box center [928, 326] width 116 height 71
click at [885, 308] on input "Request response" at bounding box center [876, 305] width 29 height 29
checkbox input "true"
click at [889, 341] on span "Send" at bounding box center [928, 350] width 94 height 18
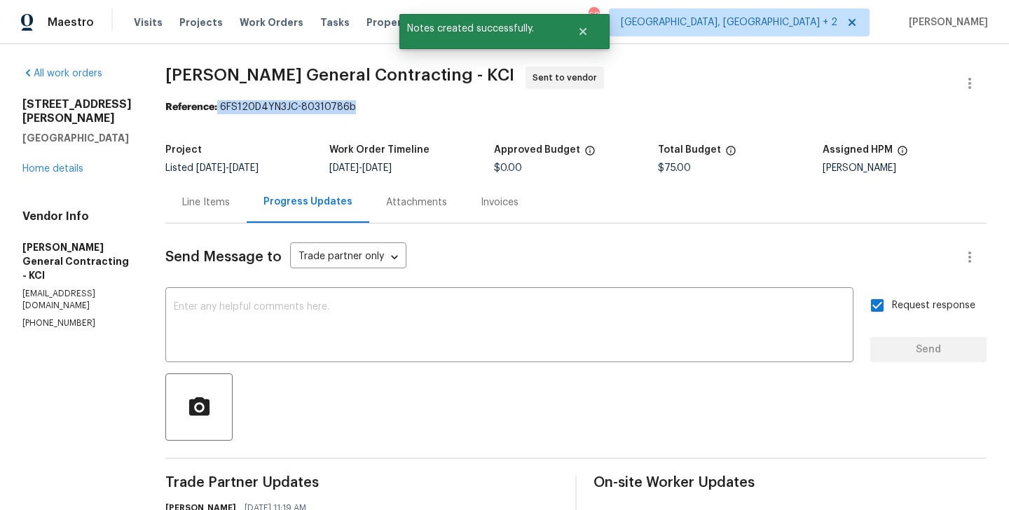
drag, startPoint x: 244, startPoint y: 109, endPoint x: 427, endPoint y: 109, distance: 182.1
click at [427, 109] on div "Reference: 6FS120D4YN3JC-80310786b" at bounding box center [575, 107] width 821 height 14
copy div "6FS120D4YN3JC-80310786b"
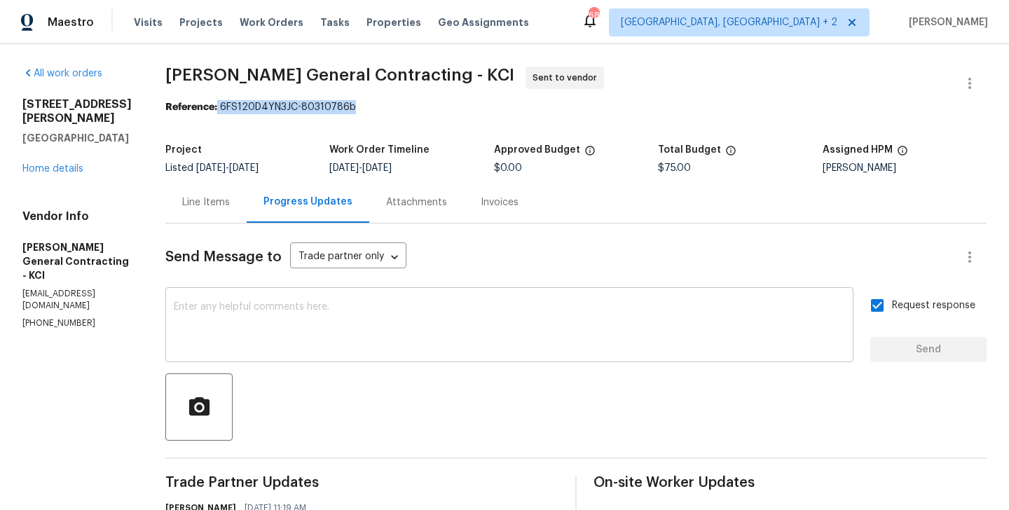
click at [436, 316] on textarea at bounding box center [509, 326] width 671 height 49
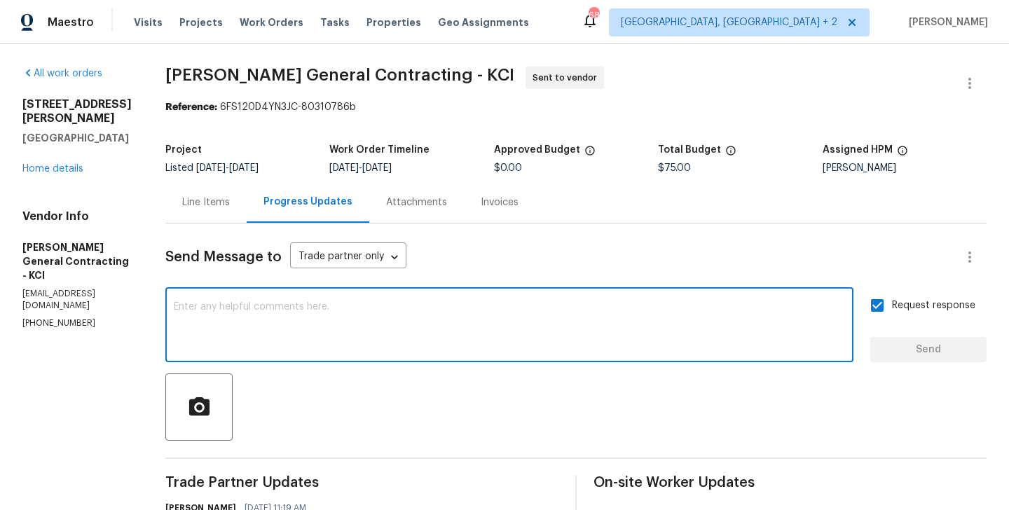
paste textarea "All Work Orders must include before-photos (both close-up and wide-angle) and a…"
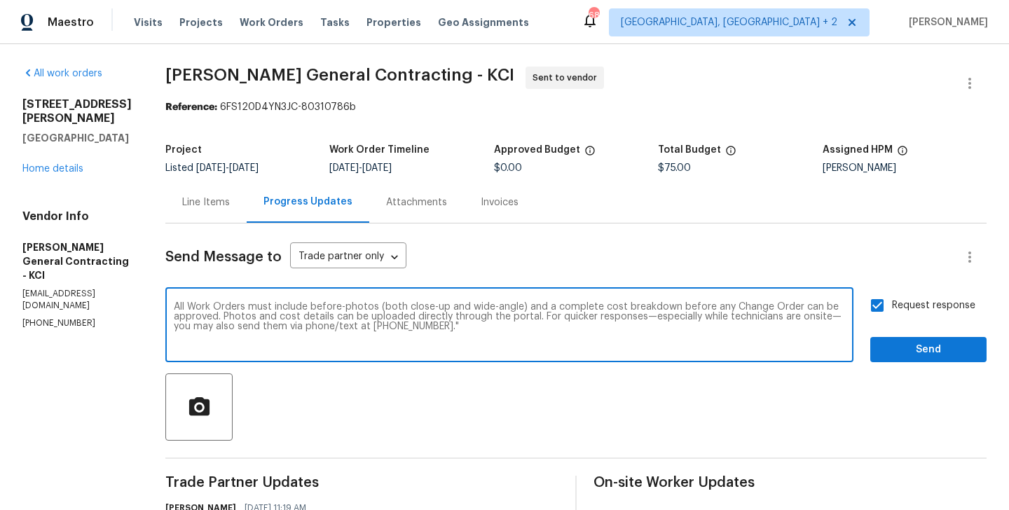
scroll to position [42, 0]
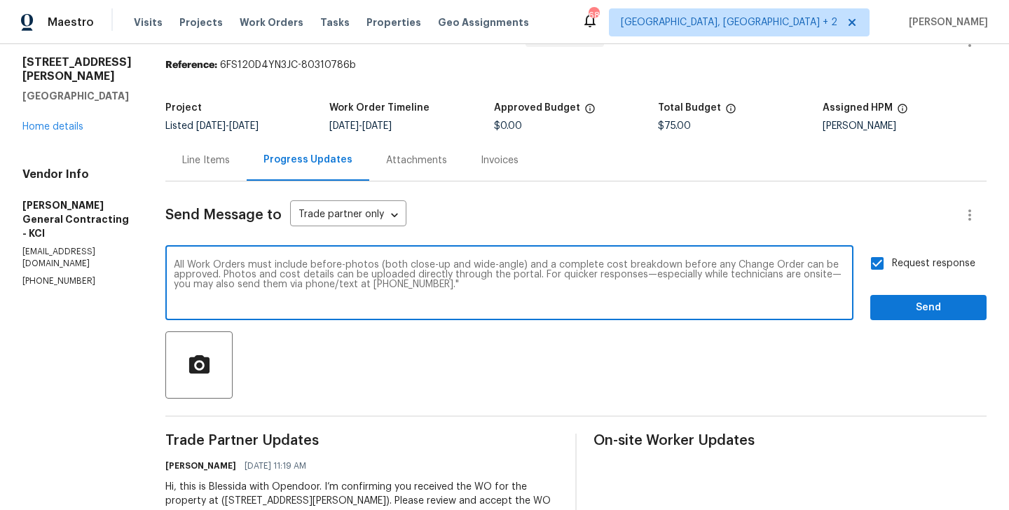
type textarea "All Work Orders must include before-photos (both close-up and wide-angle) and a…"
click at [919, 294] on div "Request response Send" at bounding box center [928, 284] width 116 height 71
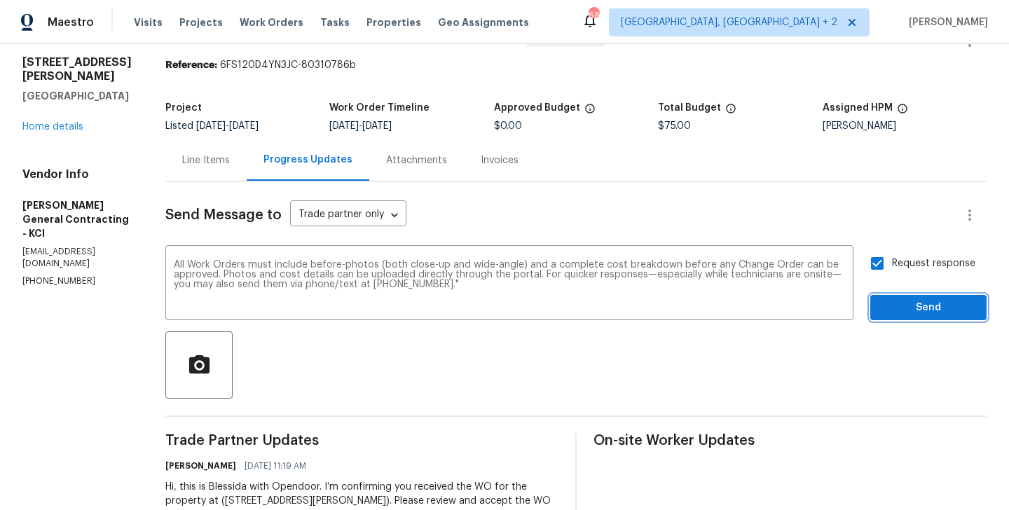
click at [918, 295] on button "Send" at bounding box center [928, 308] width 116 height 26
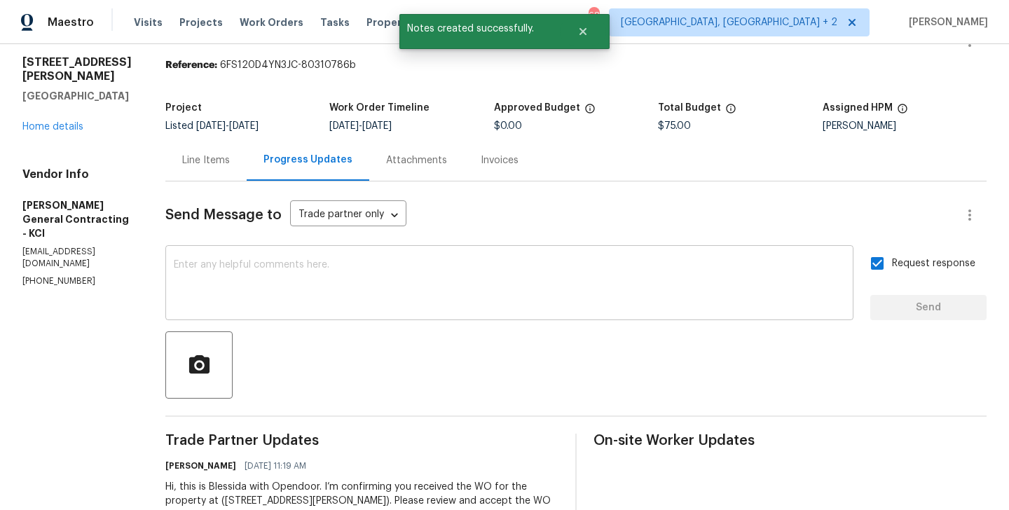
scroll to position [246, 0]
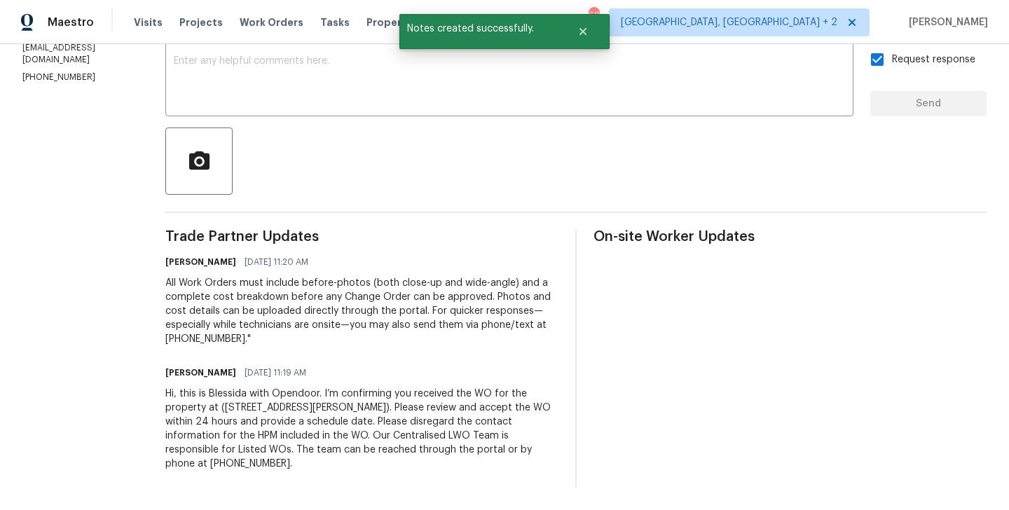
drag, startPoint x: 193, startPoint y: 282, endPoint x: 314, endPoint y: 457, distance: 213.1
click at [314, 457] on div "Trade Partner Updates Blessida Angeline M [DATE] 11:20 AM All Work Orders must …" at bounding box center [361, 359] width 393 height 258
copy div "All Work Orders must include before-photos (both close-up and wide-angle) and a…"
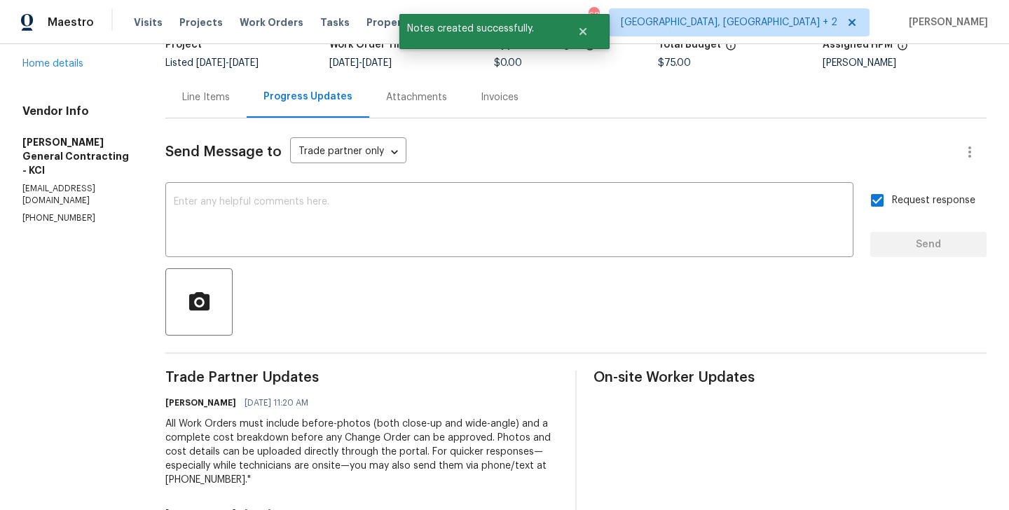
scroll to position [0, 0]
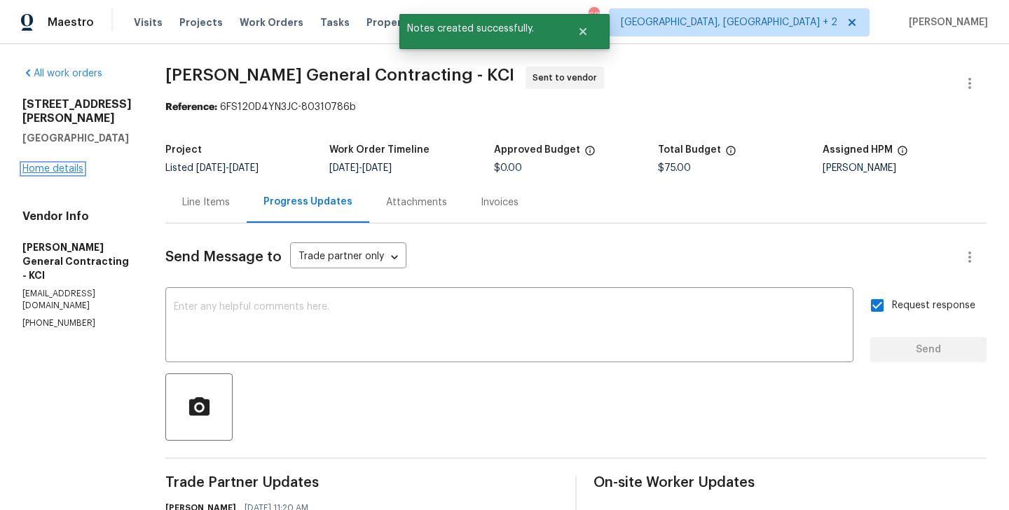
click at [74, 164] on link "Home details" at bounding box center [52, 169] width 61 height 10
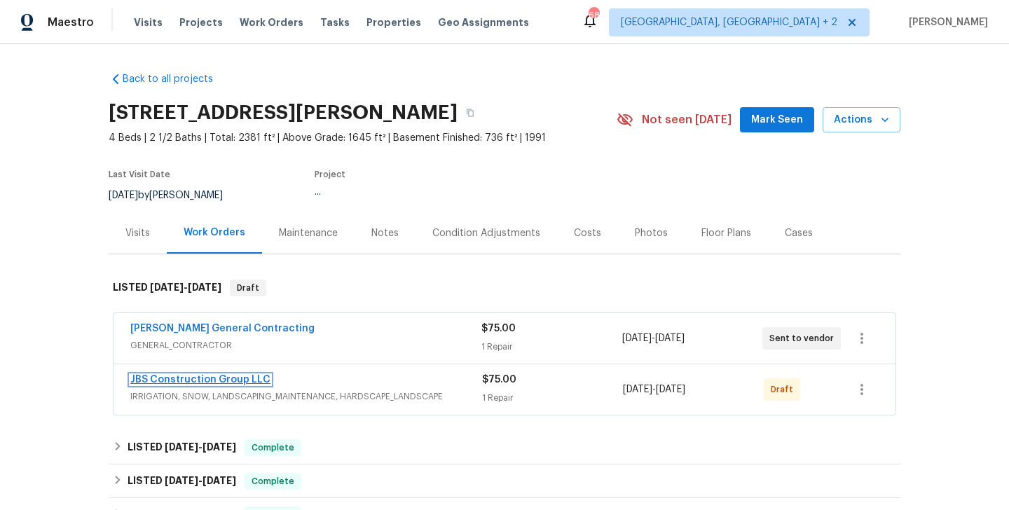
click at [238, 381] on link "JBS Construction Group LLC" at bounding box center [200, 380] width 140 height 10
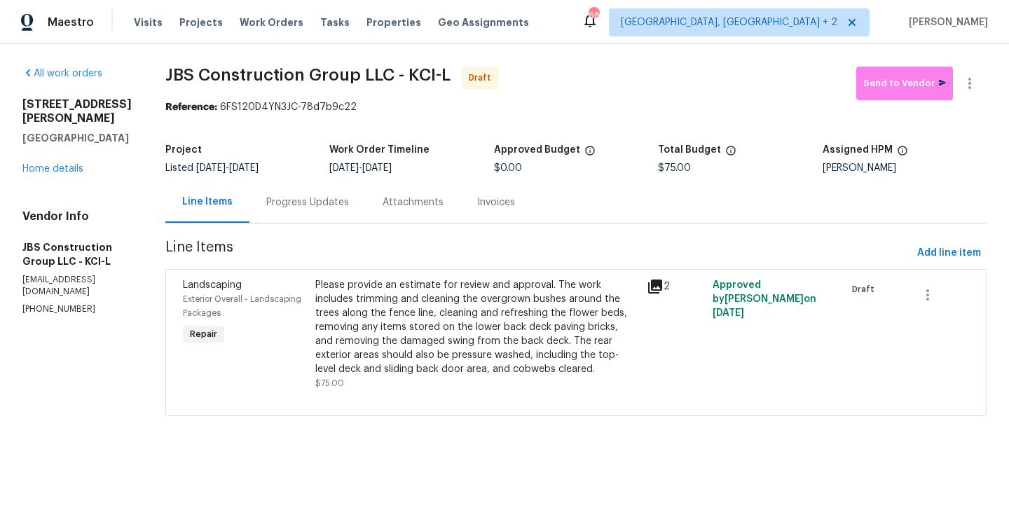
click at [339, 200] on div "Progress Updates" at bounding box center [307, 202] width 83 height 14
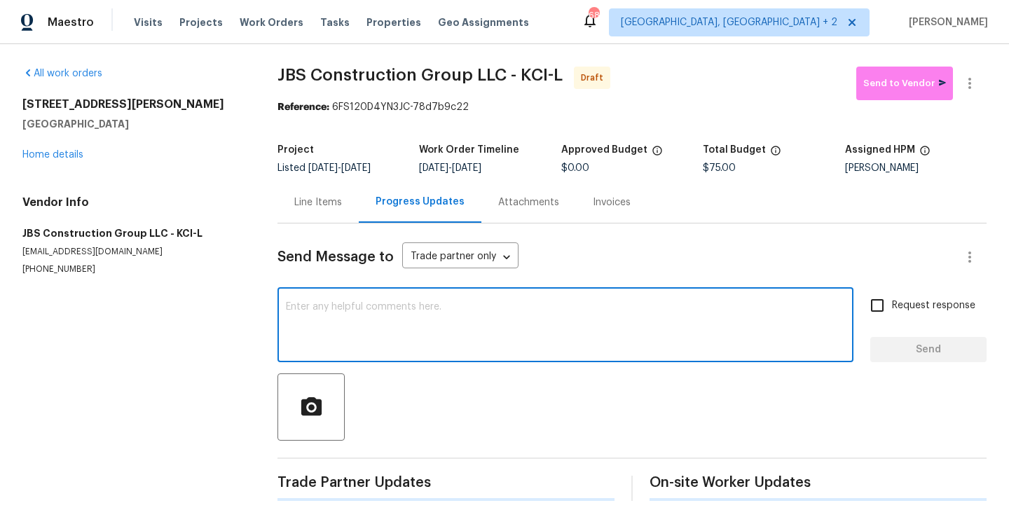
click at [440, 346] on textarea at bounding box center [565, 326] width 559 height 49
paste textarea "All Work Orders must include before-photos (both close-up and wide-angle) and a…"
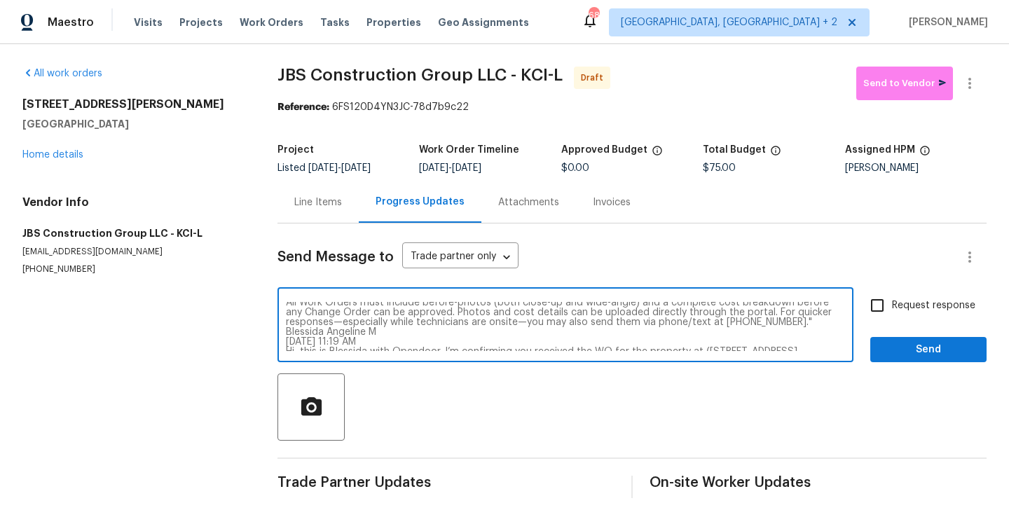
scroll to position [1, 0]
drag, startPoint x: 390, startPoint y: 307, endPoint x: 286, endPoint y: 336, distance: 108.3
click at [286, 336] on textarea "All Work Orders must include before-photos (both close-up and wide-angle) and a…" at bounding box center [565, 326] width 559 height 49
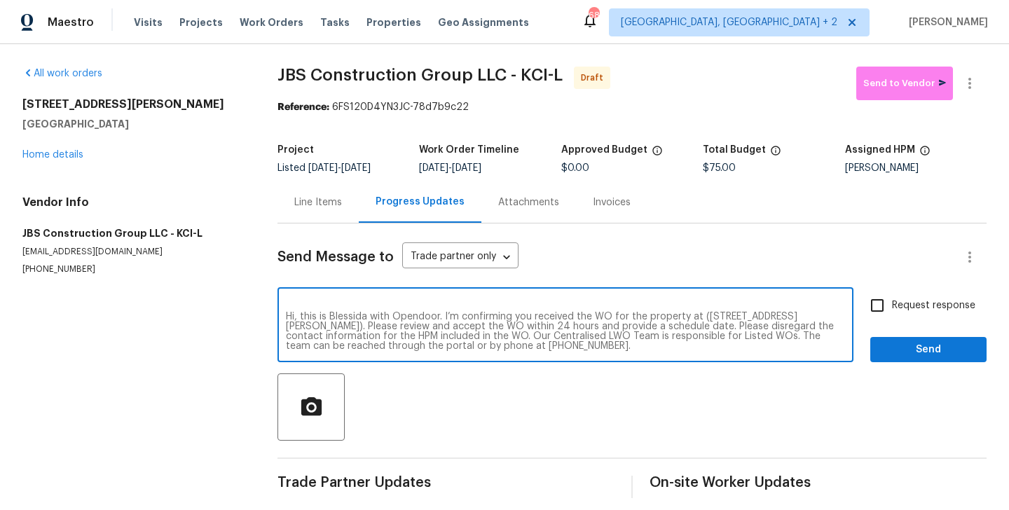
type textarea "All Work Orders must include before-photos (both close-up and wide-angle) and a…"
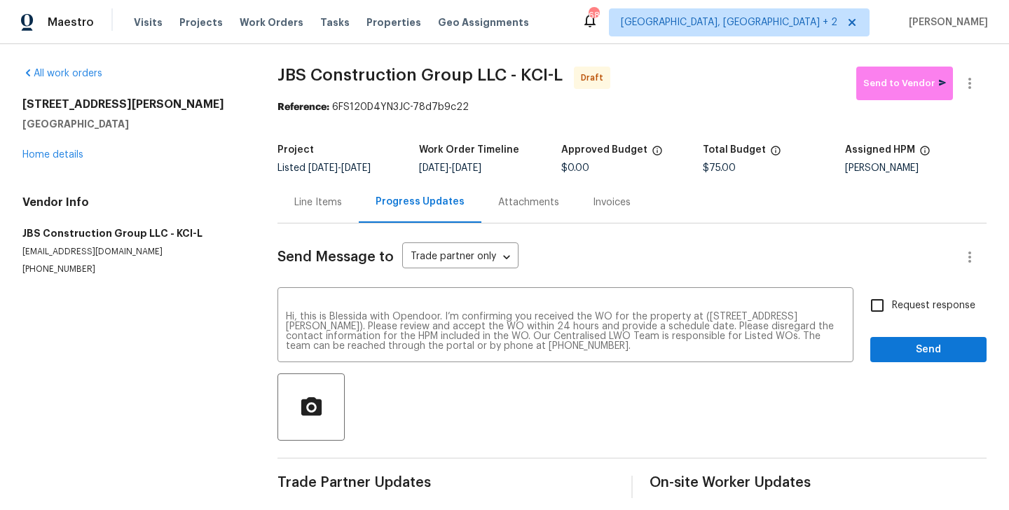
click at [946, 304] on span "Request response" at bounding box center [933, 305] width 83 height 15
click at [892, 304] on input "Request response" at bounding box center [876, 305] width 29 height 29
checkbox input "true"
click at [918, 346] on span "Send" at bounding box center [928, 350] width 94 height 18
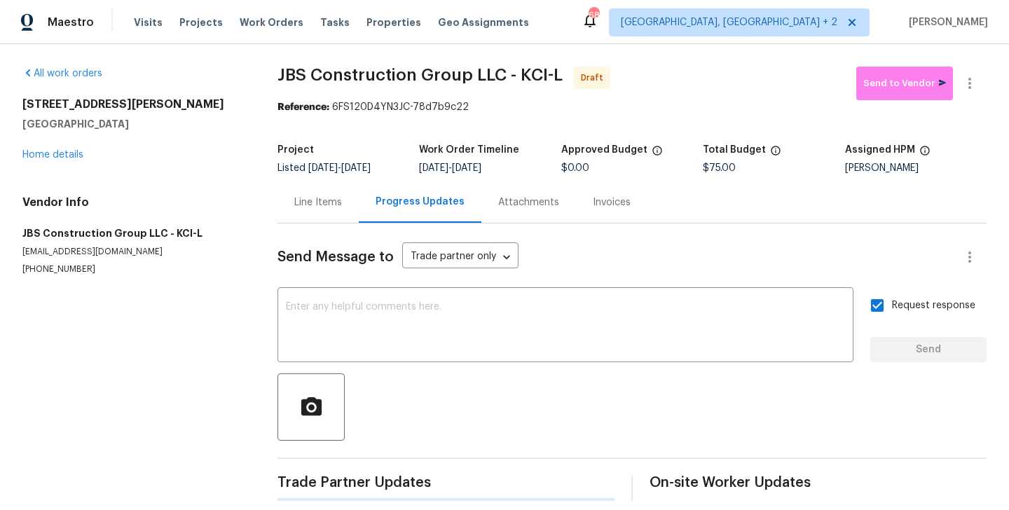
scroll to position [0, 0]
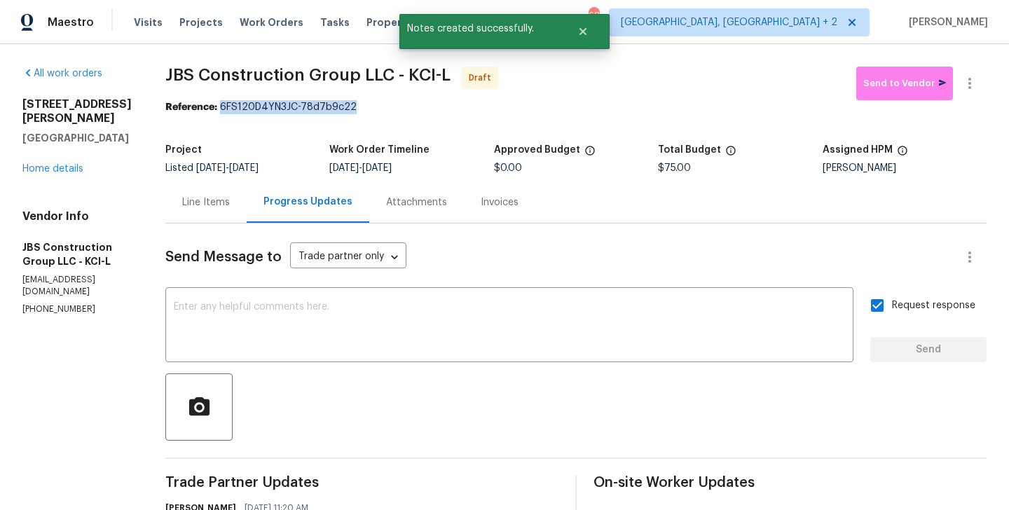
drag, startPoint x: 263, startPoint y: 109, endPoint x: 473, endPoint y: 111, distance: 209.5
click at [473, 111] on div "Reference: 6FS120D4YN3JC-78d7b9c22" at bounding box center [575, 107] width 821 height 14
copy div "6FS120D4YN3JC-78d7b9c22"
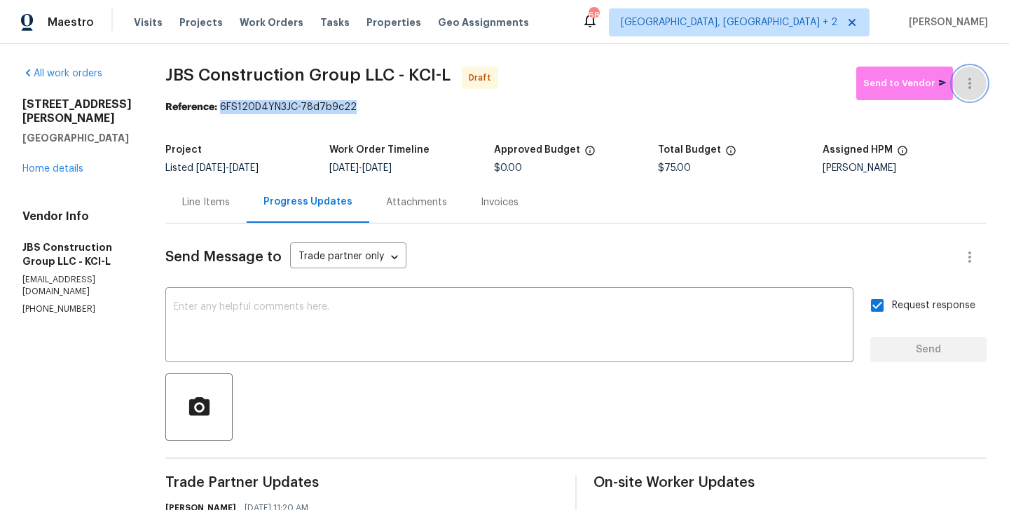
click at [974, 85] on icon "button" at bounding box center [969, 83] width 17 height 17
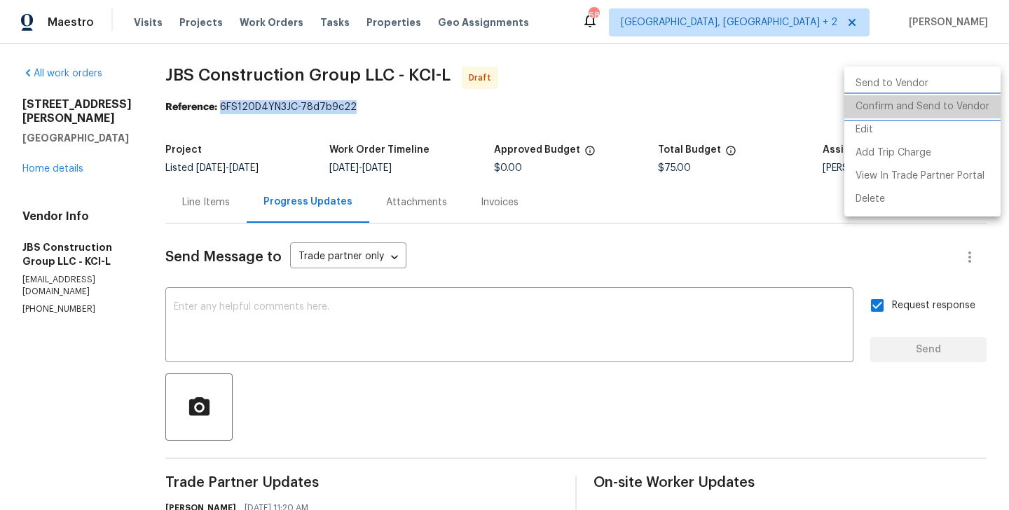
click at [974, 95] on li "Confirm and Send to Vendor" at bounding box center [922, 106] width 156 height 23
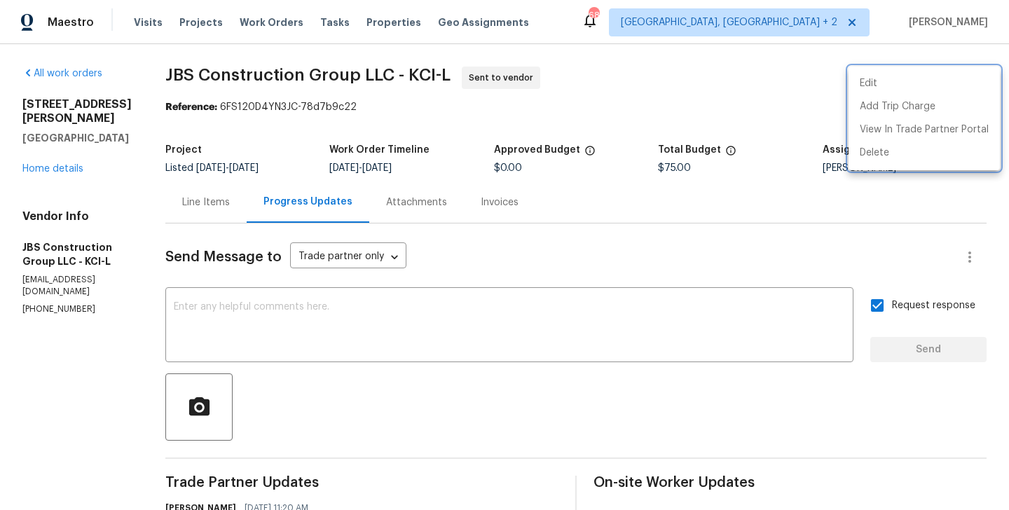
click at [79, 157] on div at bounding box center [504, 255] width 1009 height 510
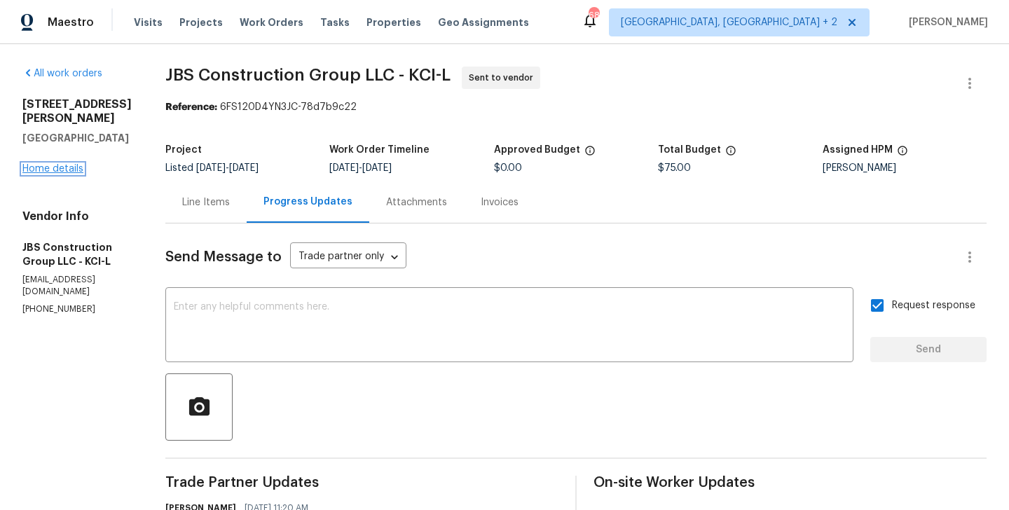
click at [52, 164] on link "Home details" at bounding box center [52, 169] width 61 height 10
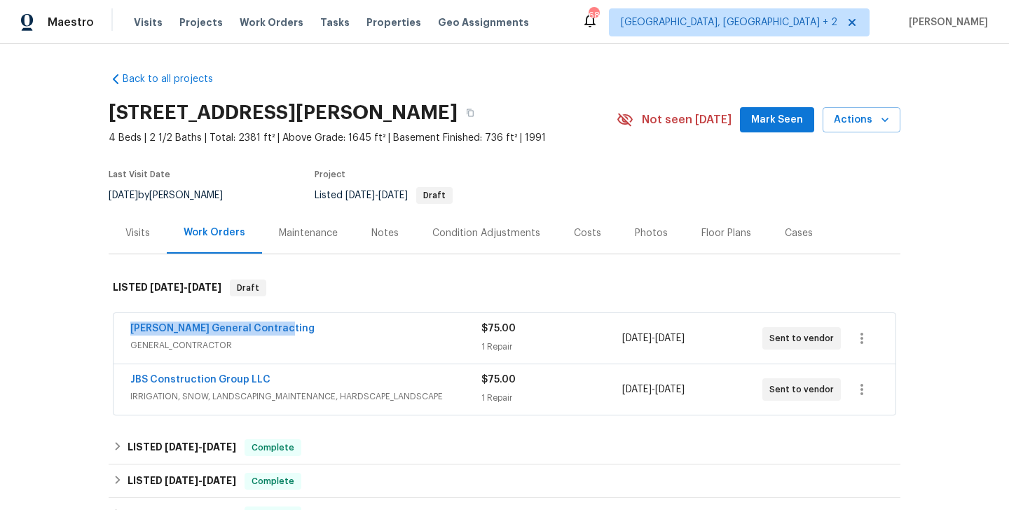
drag, startPoint x: 291, startPoint y: 332, endPoint x: 124, endPoint y: 332, distance: 166.7
click at [124, 332] on div "[PERSON_NAME] General Contracting GENERAL_CONTRACTOR $75.00 1 Repair [DATE] - […" at bounding box center [504, 338] width 782 height 50
copy link "[PERSON_NAME] General Contracting"
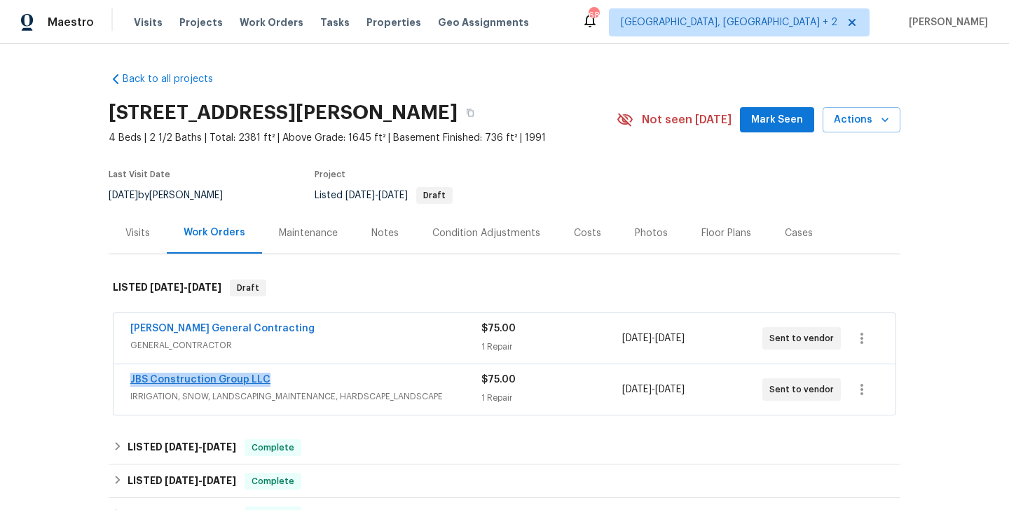
drag, startPoint x: 271, startPoint y: 376, endPoint x: 132, endPoint y: 379, distance: 139.4
click at [132, 379] on div "JBS Construction Group LLC" at bounding box center [305, 381] width 351 height 17
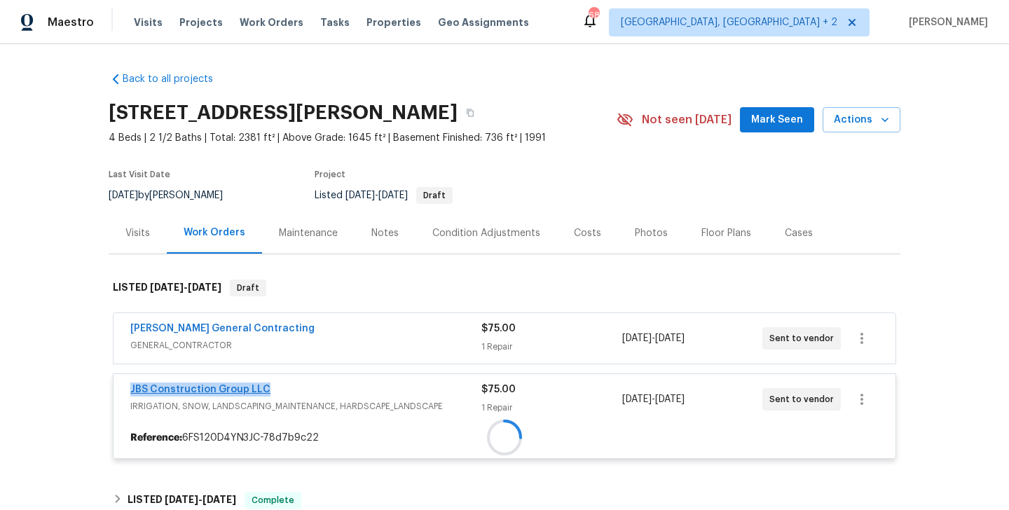
copy link "JBS Construction Group LLC"
